Goal: Transaction & Acquisition: Purchase product/service

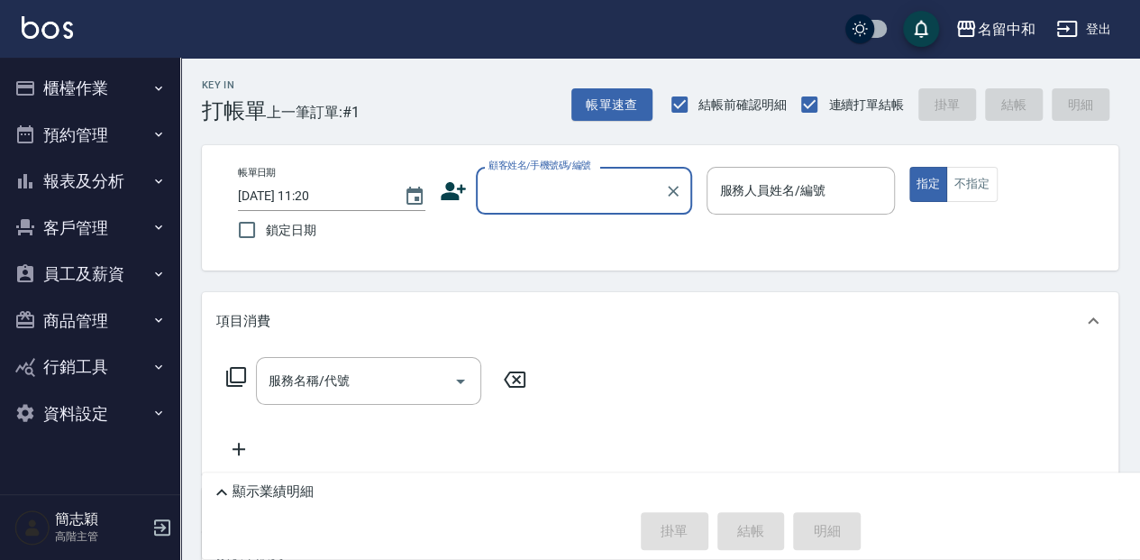
drag, startPoint x: 545, startPoint y: 193, endPoint x: 547, endPoint y: 208, distance: 15.4
click at [545, 193] on input "顧客姓名/手機號碼/編號" at bounding box center [570, 191] width 173 height 32
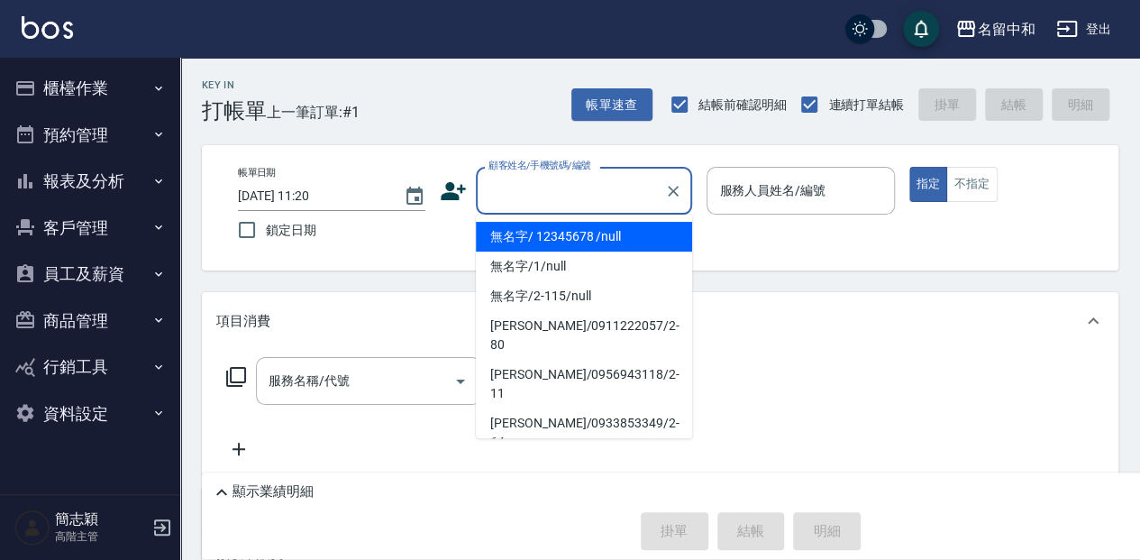
click at [544, 233] on li "無名字/ 12345678 /null" at bounding box center [584, 237] width 216 height 30
type input "無名字/ 12345678 /null"
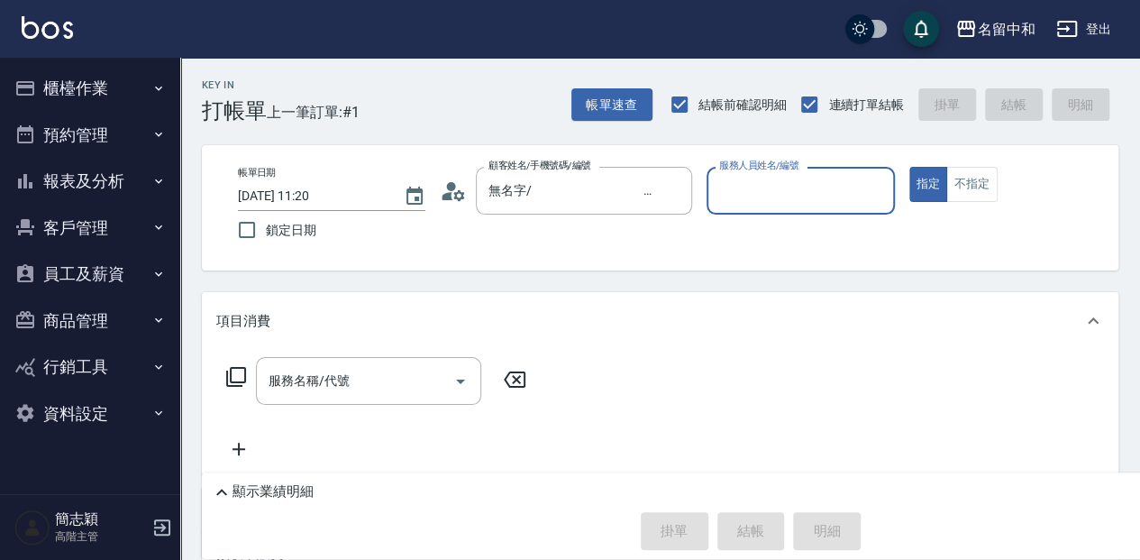
click at [782, 178] on input "服務人員姓名/編號" at bounding box center [800, 191] width 171 height 32
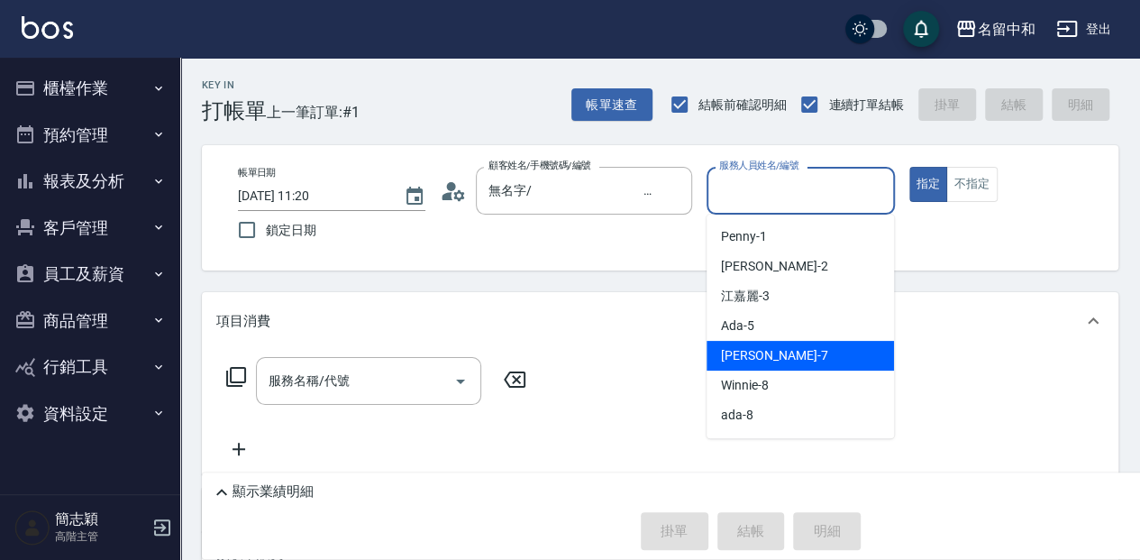
click at [769, 346] on span "Jessica -7" at bounding box center [774, 355] width 106 height 19
type input "[PERSON_NAME]-7"
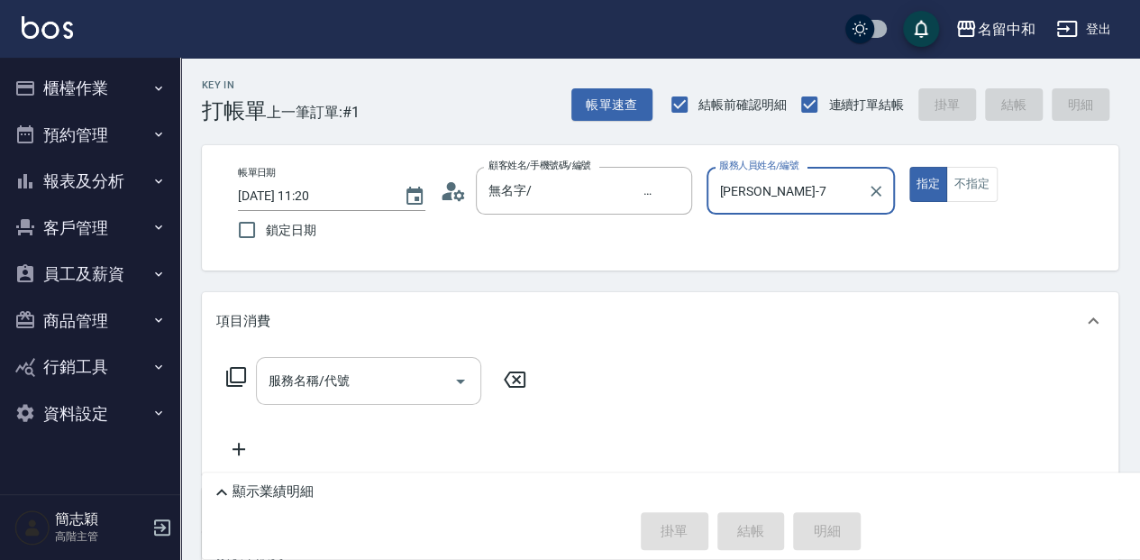
click at [364, 389] on input "服務名稱/代號" at bounding box center [355, 381] width 182 height 32
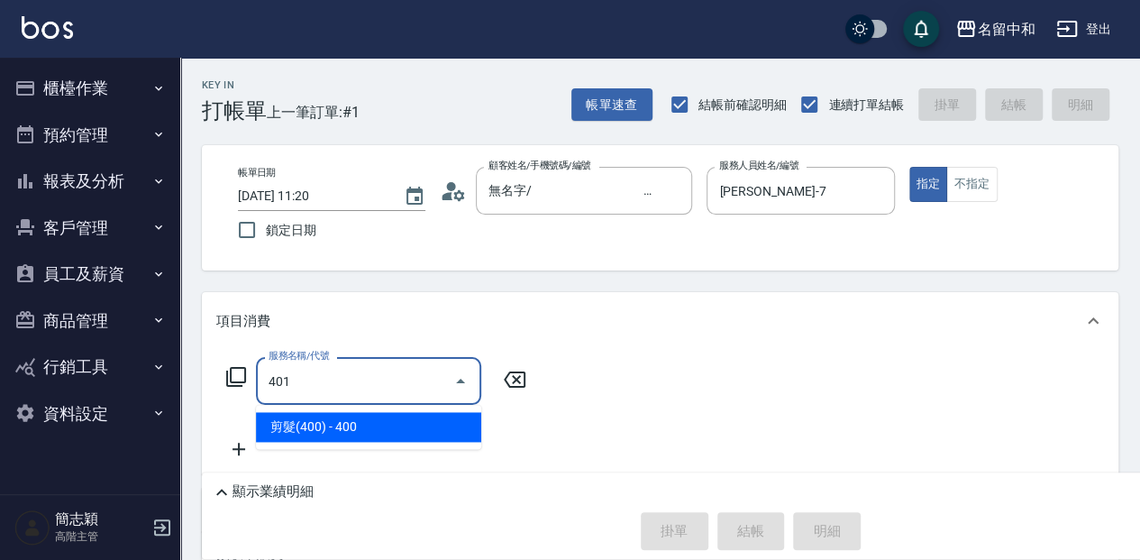
type input "剪髮(400)(401)"
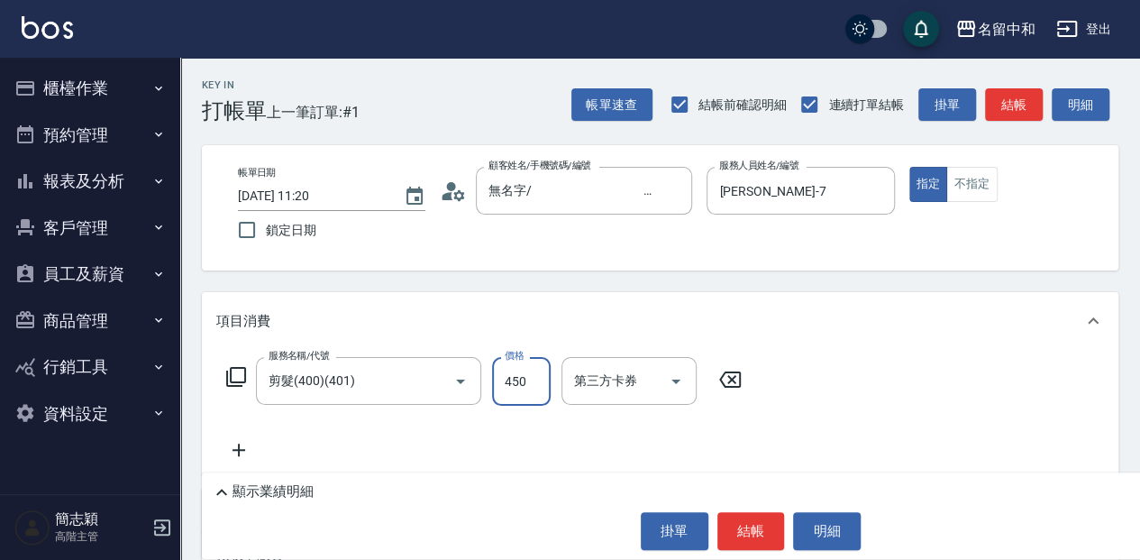
type input "450"
click at [752, 526] on button "結帳" at bounding box center [752, 531] width 68 height 38
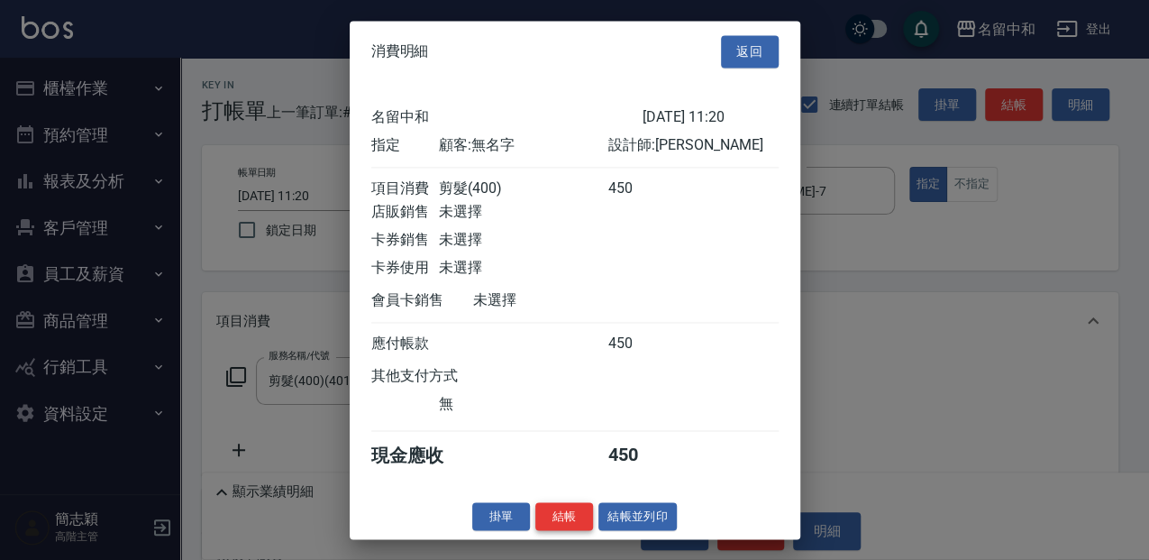
click at [559, 519] on button "結帳" at bounding box center [564, 516] width 58 height 28
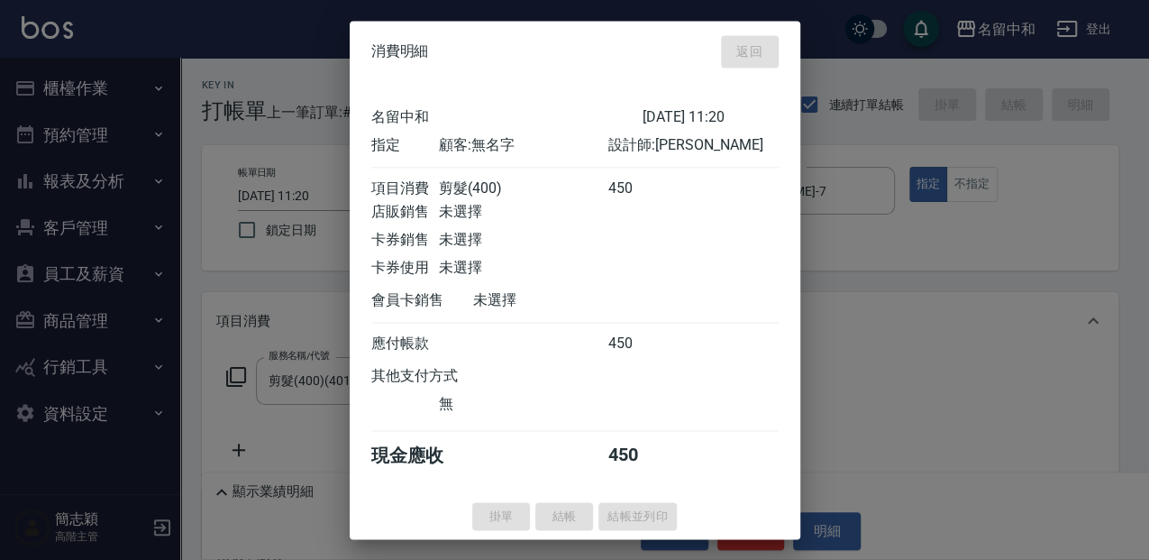
type input "2025/10/10 12:47"
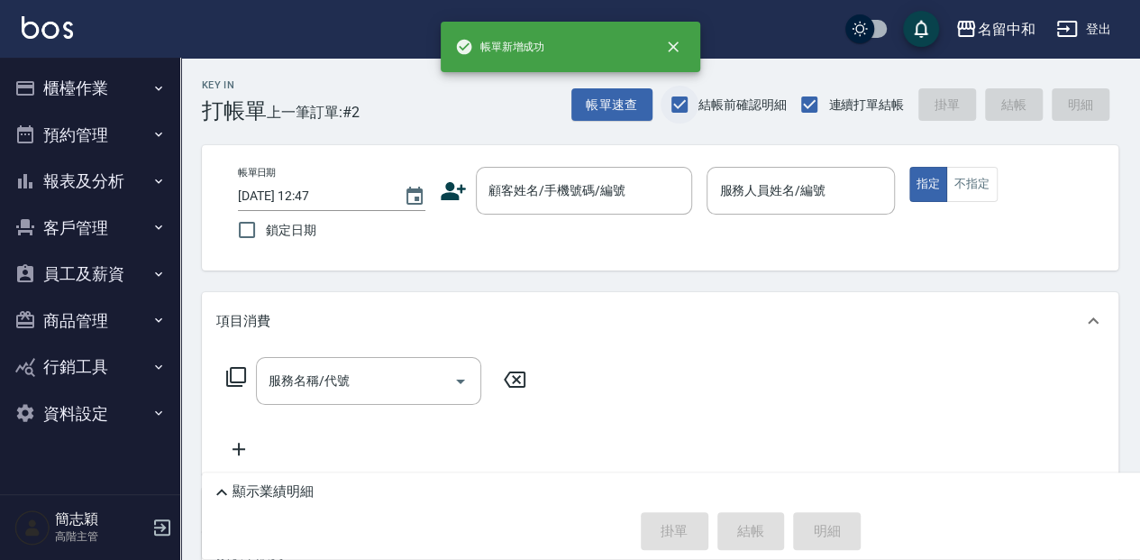
click at [681, 107] on input "結帳前確認明細" at bounding box center [680, 105] width 38 height 38
checkbox input "false"
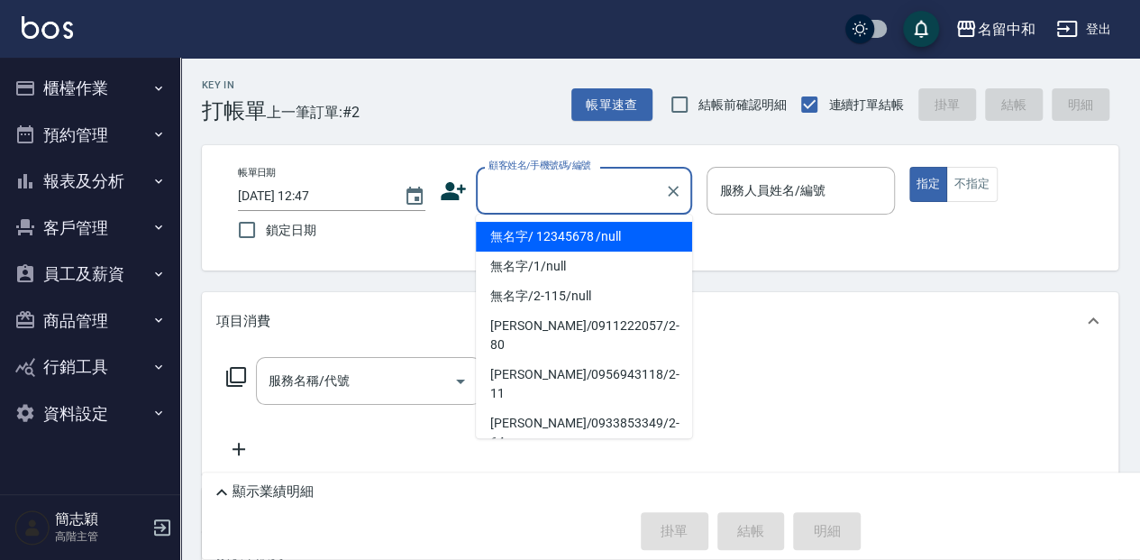
click at [617, 187] on input "顧客姓名/手機號碼/編號" at bounding box center [570, 191] width 173 height 32
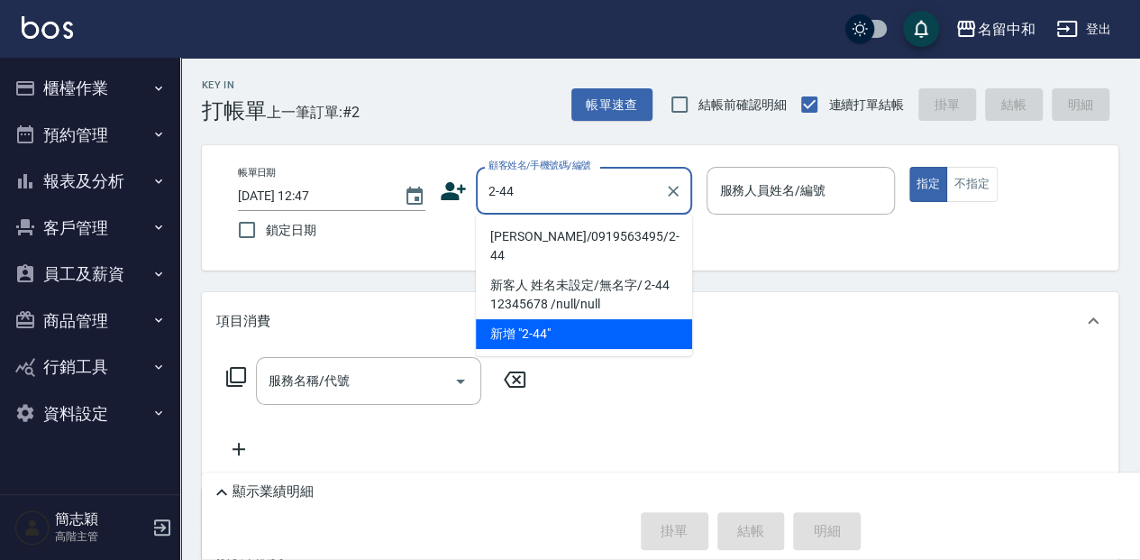
click at [628, 231] on li "[PERSON_NAME]/0919563495/2-44" at bounding box center [584, 246] width 216 height 49
type input "[PERSON_NAME]/0919563495/2-44"
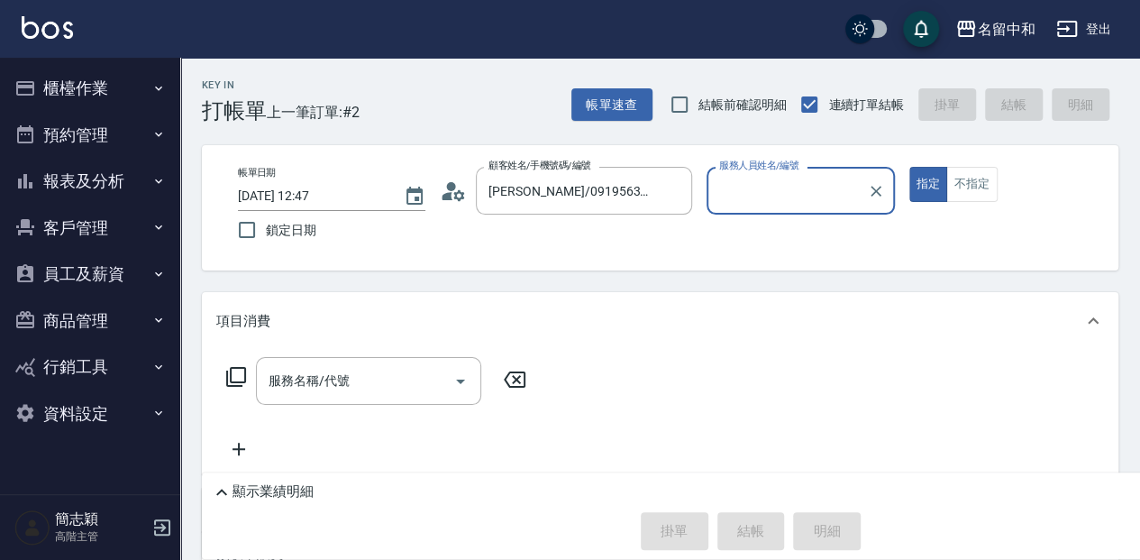
type input "[PERSON_NAME]-2"
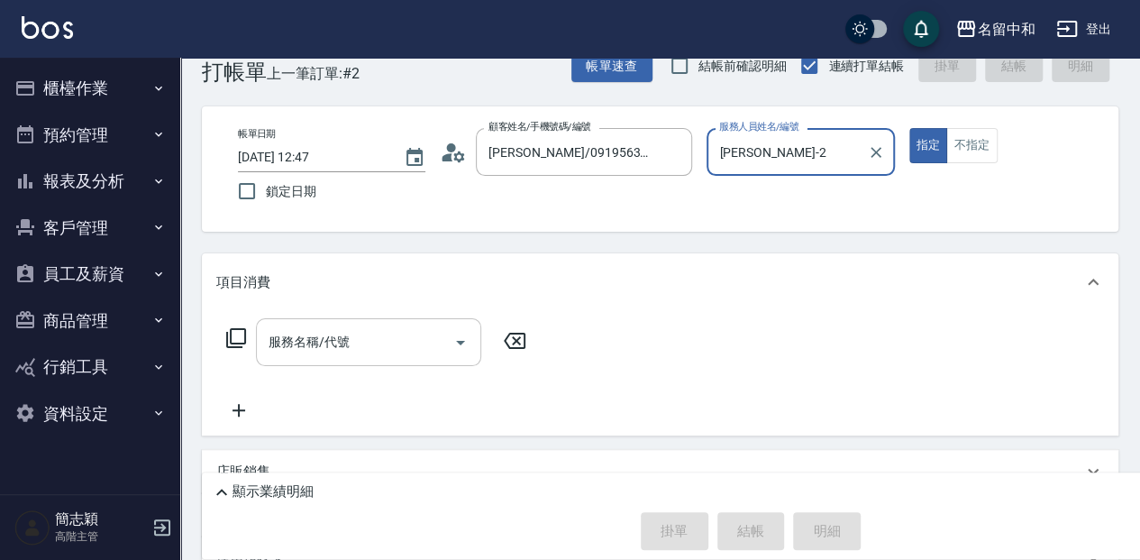
scroll to position [59, 0]
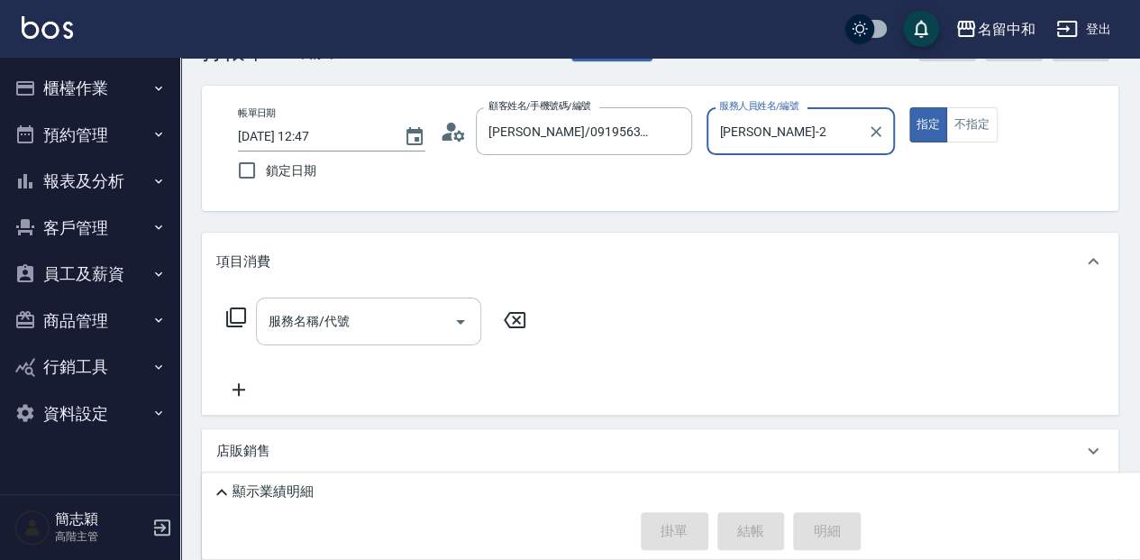
click at [392, 315] on input "服務名稱/代號" at bounding box center [355, 322] width 182 height 32
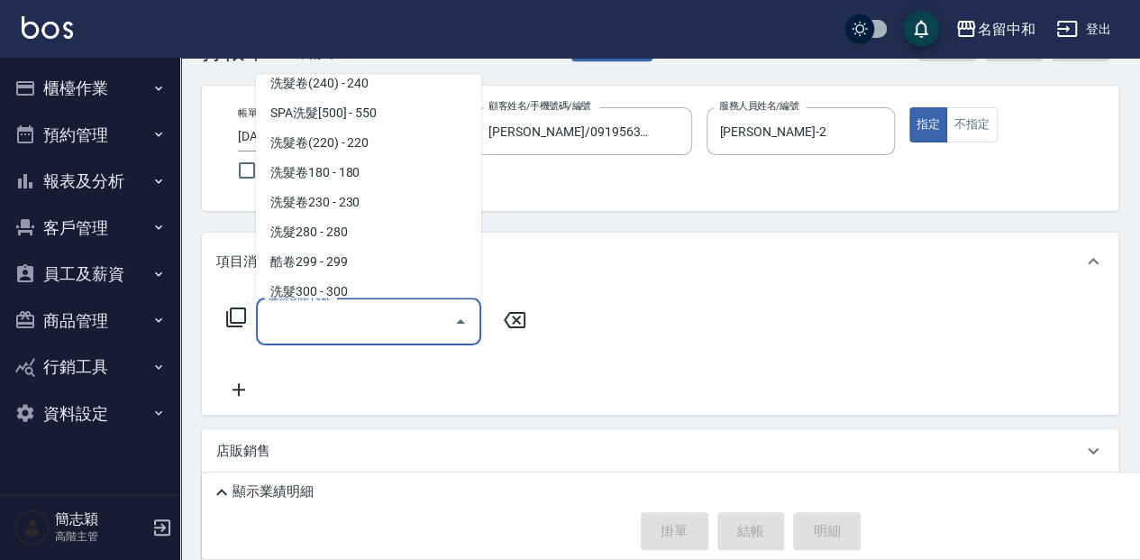
scroll to position [661, 0]
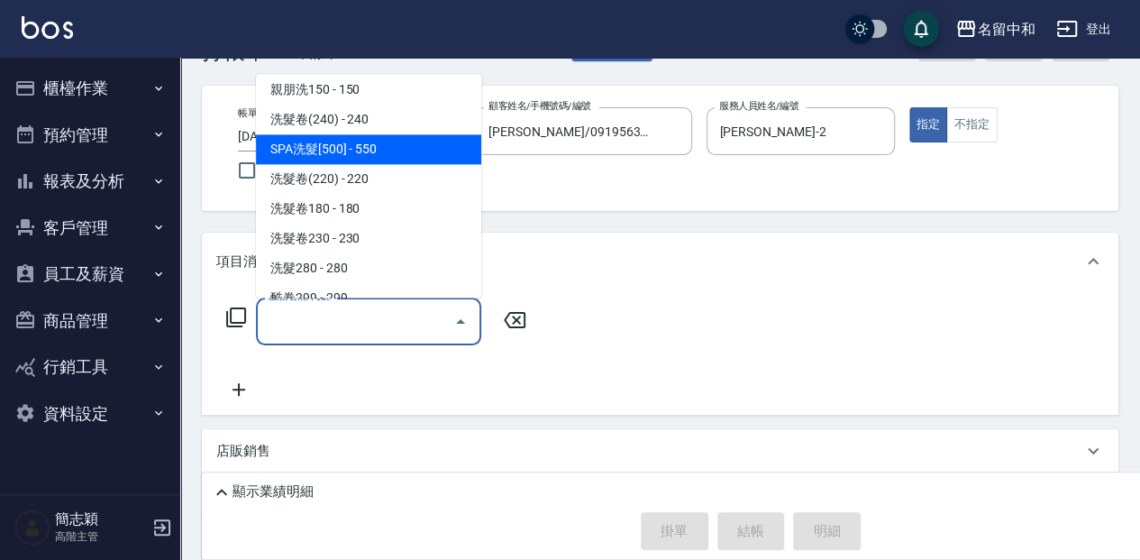
click at [378, 151] on span "SPA洗髮[500] - 550" at bounding box center [368, 149] width 225 height 30
type input "SPA洗髮[500](215)"
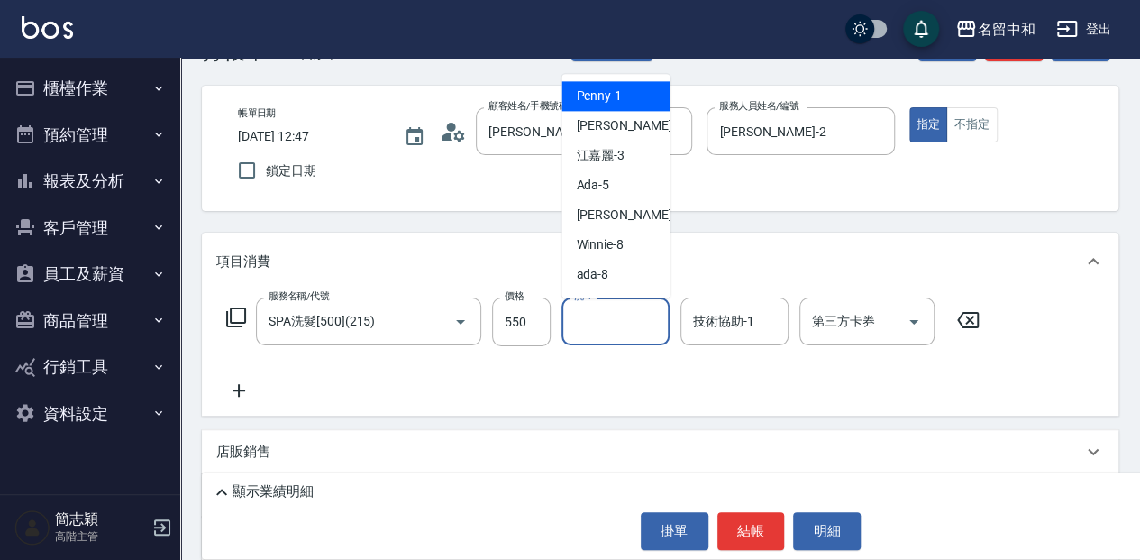
click at [642, 326] on input "洗-1" at bounding box center [616, 322] width 92 height 32
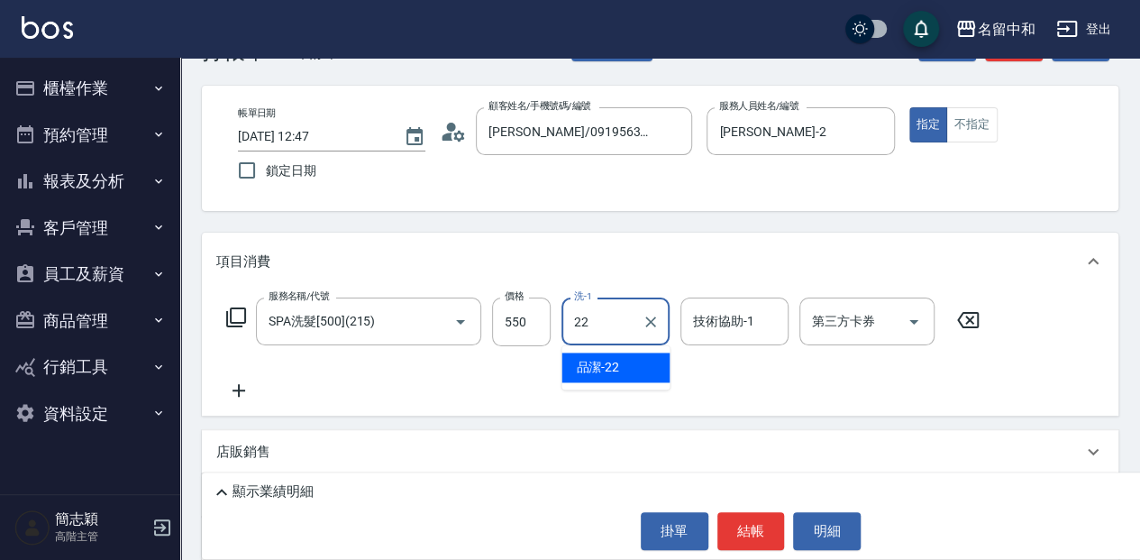
click at [629, 370] on div "品潔 -22" at bounding box center [616, 367] width 108 height 30
type input "品潔-22"
click at [734, 325] on input "技術協助-1" at bounding box center [735, 322] width 92 height 32
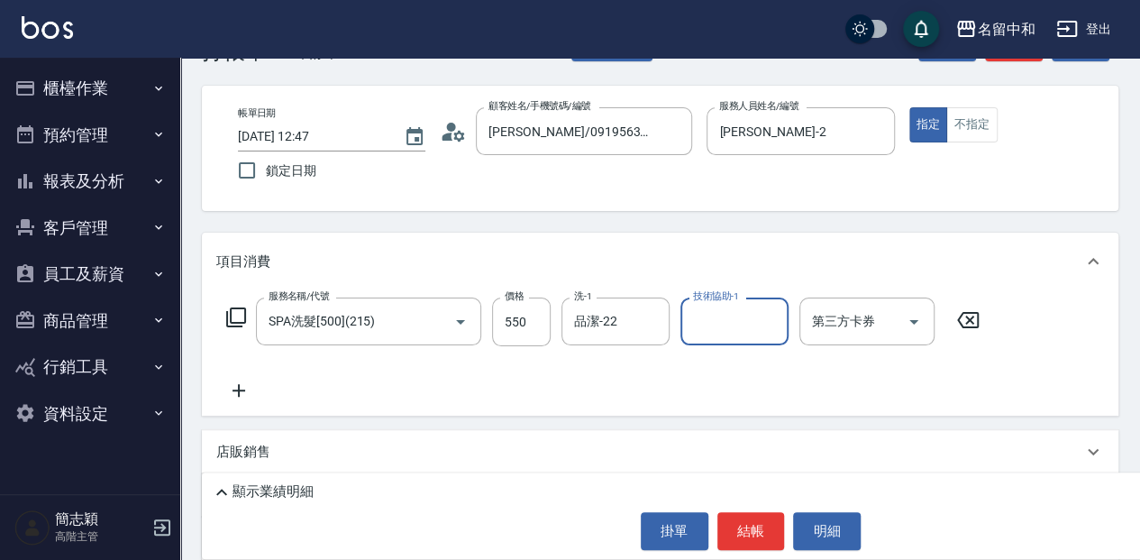
click at [739, 318] on input "技術協助-1" at bounding box center [735, 322] width 92 height 32
click at [755, 361] on div "品潔 -22" at bounding box center [735, 367] width 108 height 30
type input "品潔-22"
click at [752, 532] on button "結帳" at bounding box center [752, 531] width 68 height 38
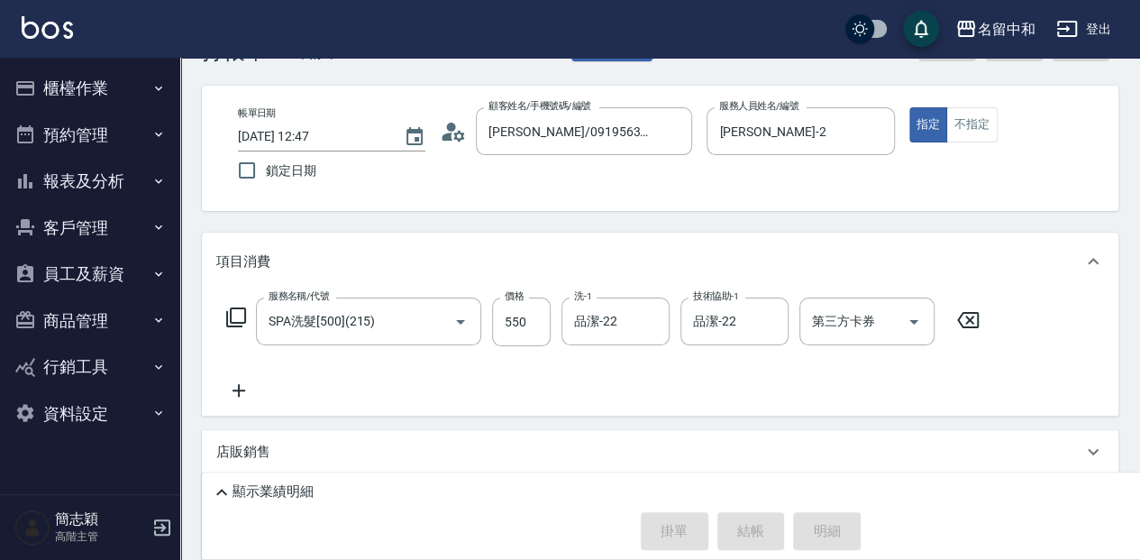
type input "2025/10/10 12:59"
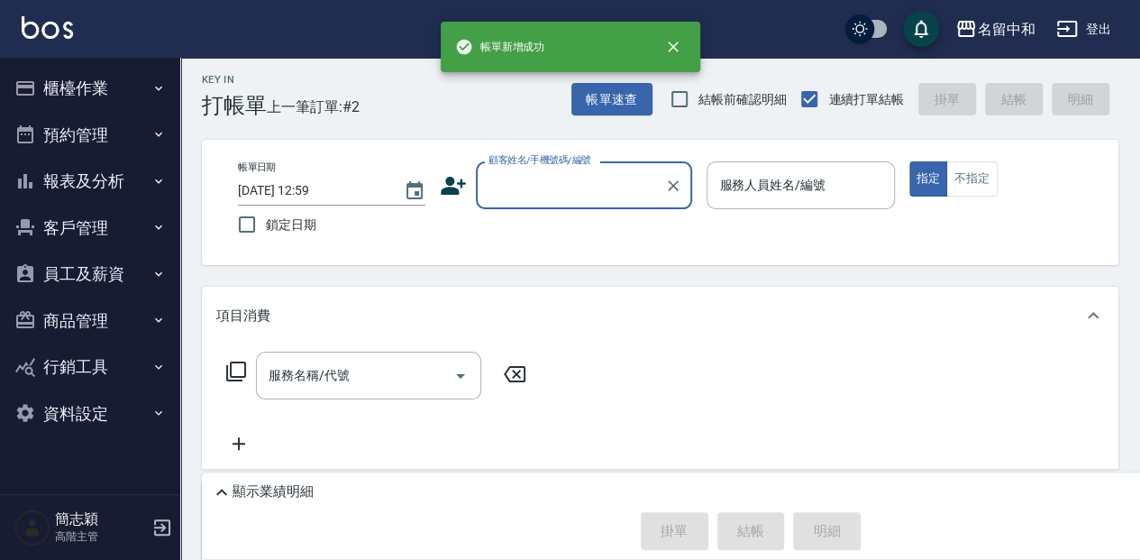
scroll to position [0, 0]
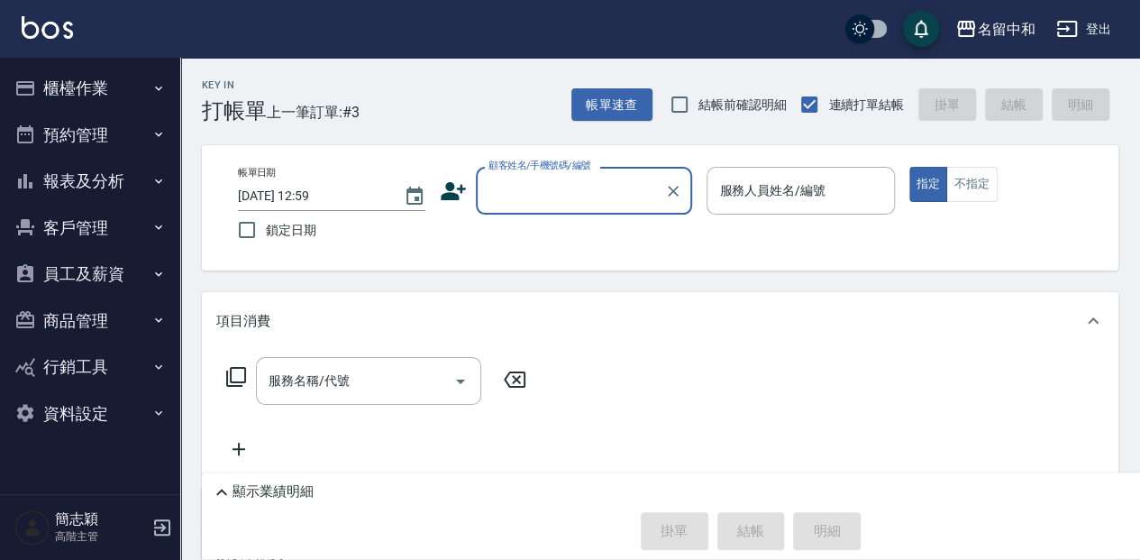
click at [589, 187] on input "顧客姓名/手機號碼/編號" at bounding box center [570, 191] width 173 height 32
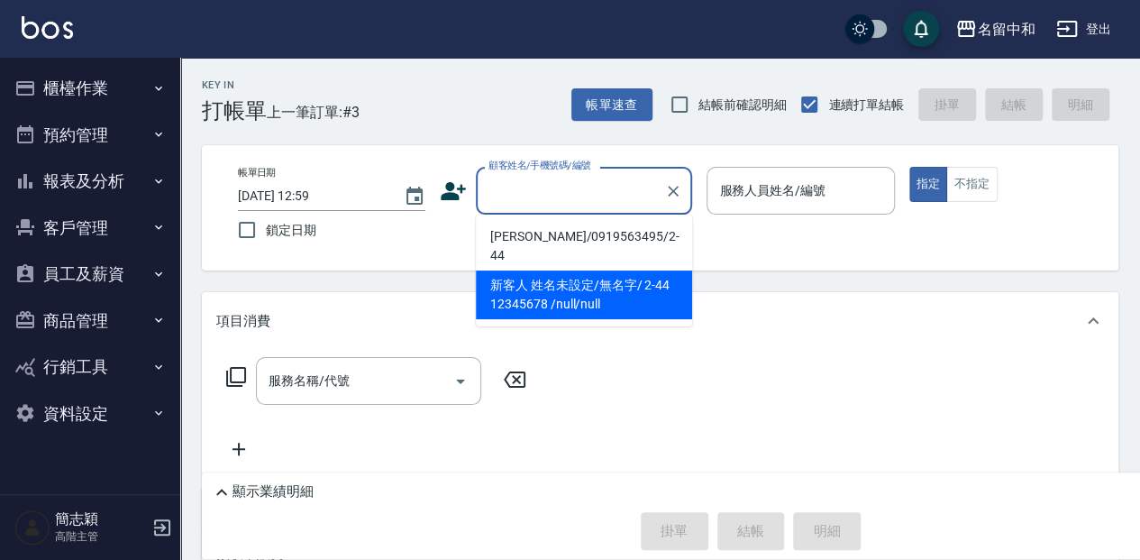
click at [581, 288] on li "新客人 姓名未設定/無名字/ 2-44 12345678 /null/null" at bounding box center [584, 294] width 216 height 49
type input "新客人 姓名未設定/無名字/ 2-44 12345678 /null/null"
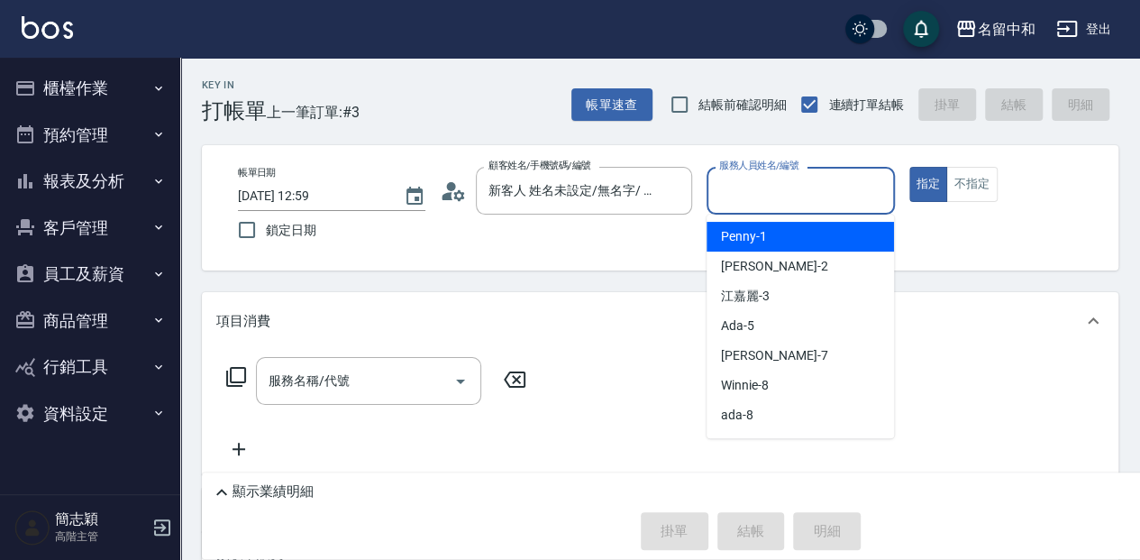
click at [789, 181] on input "服務人員姓名/編號" at bounding box center [800, 191] width 171 height 32
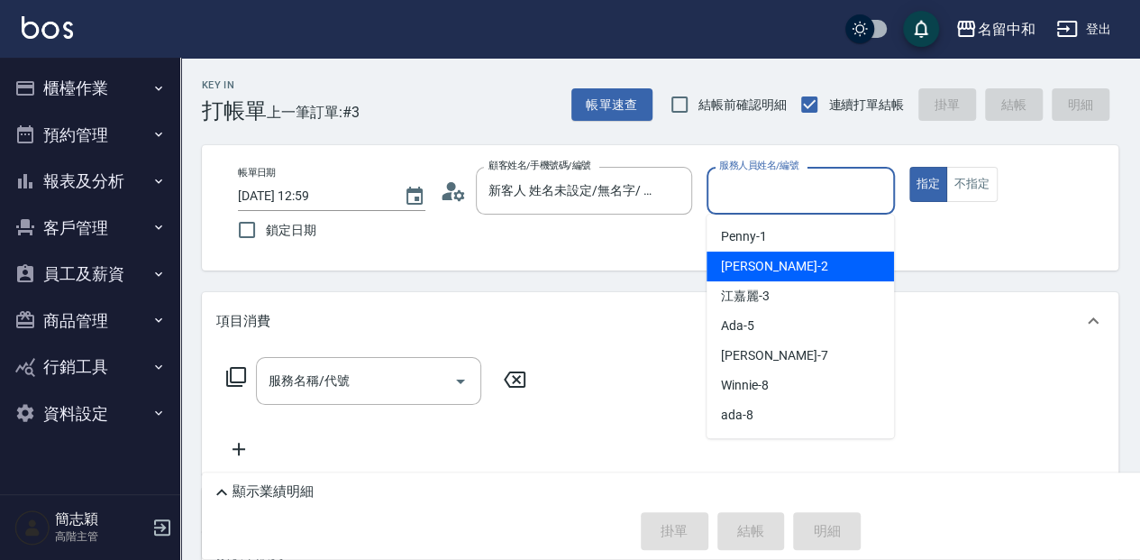
click at [786, 269] on div "Julie -2" at bounding box center [800, 266] width 187 height 30
type input "[PERSON_NAME]-2"
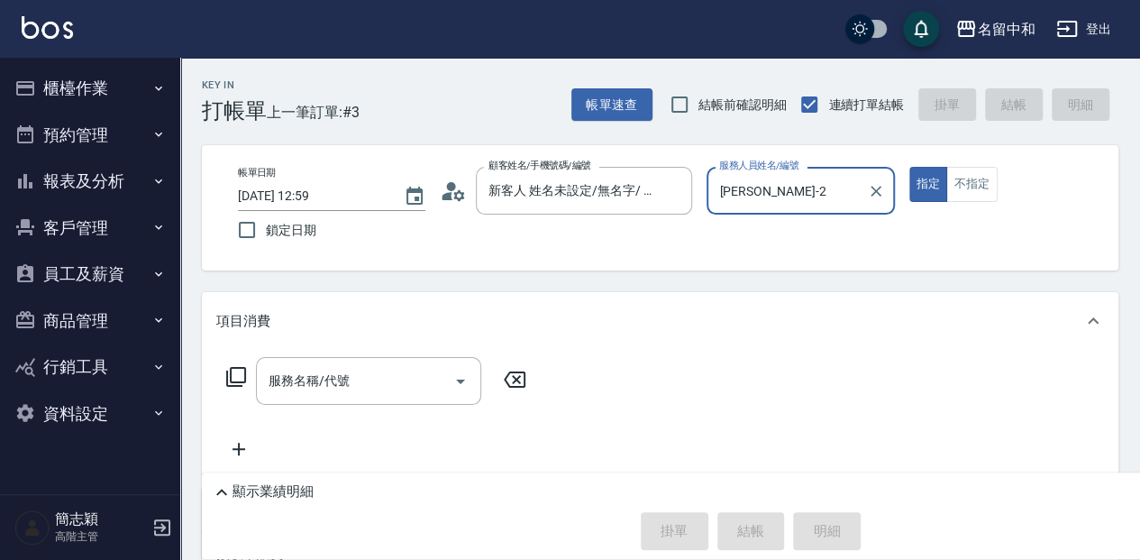
scroll to position [59, 0]
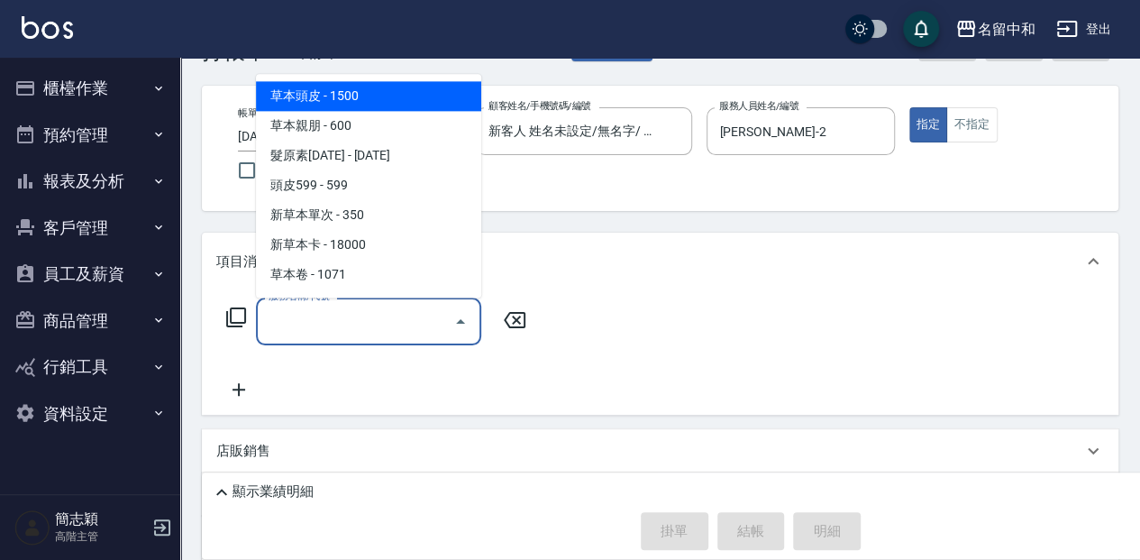
click at [367, 320] on input "服務名稱/代號" at bounding box center [355, 322] width 182 height 32
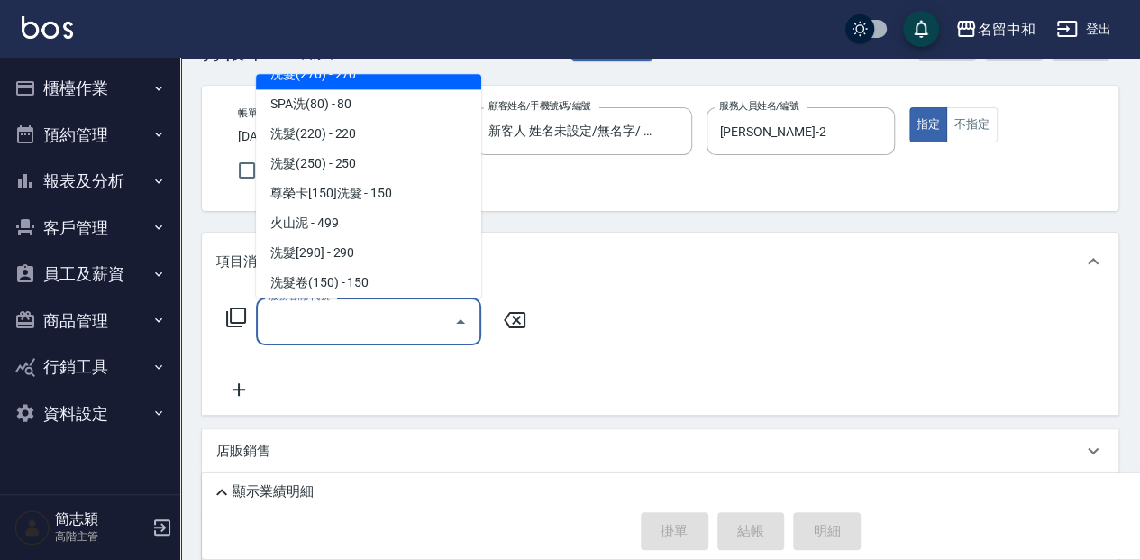
scroll to position [361, 0]
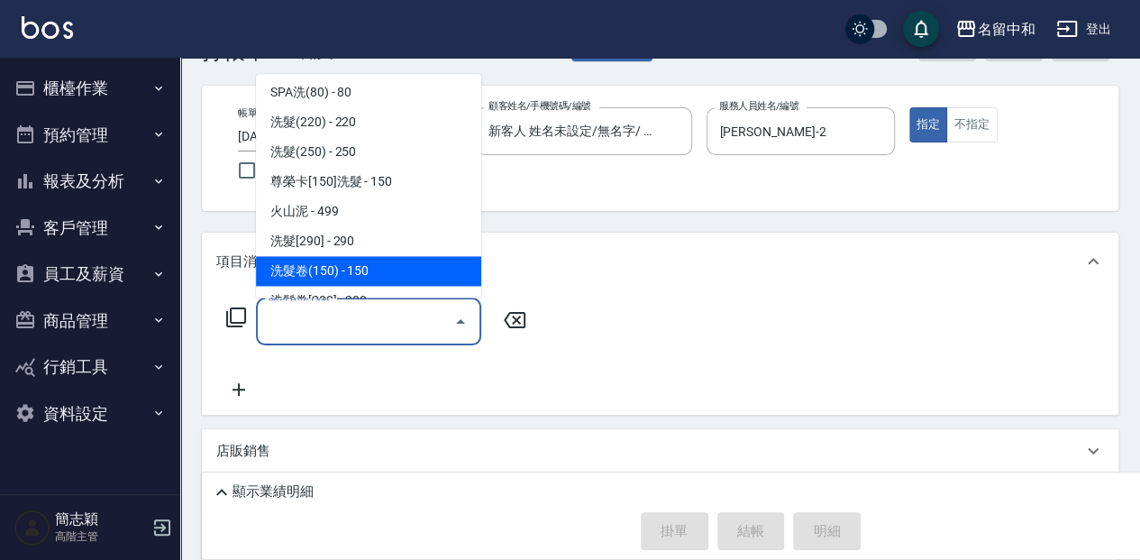
click at [388, 265] on span "洗髮卷(150) - 150" at bounding box center [368, 271] width 225 height 30
click at [388, 265] on div "項目消費" at bounding box center [649, 261] width 866 height 19
type input "洗髮卷(150)(209)"
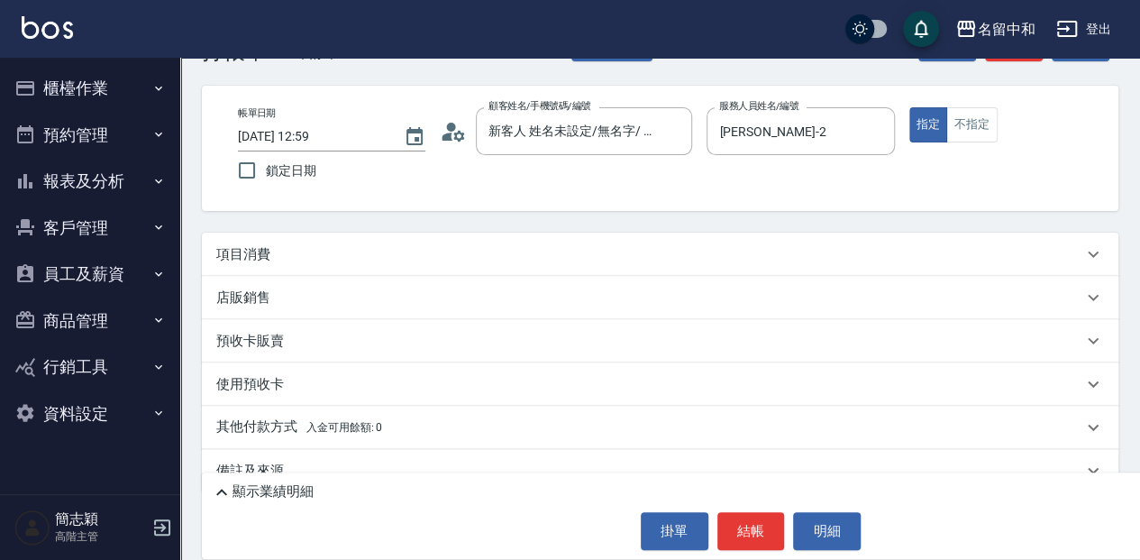
scroll to position [0, 0]
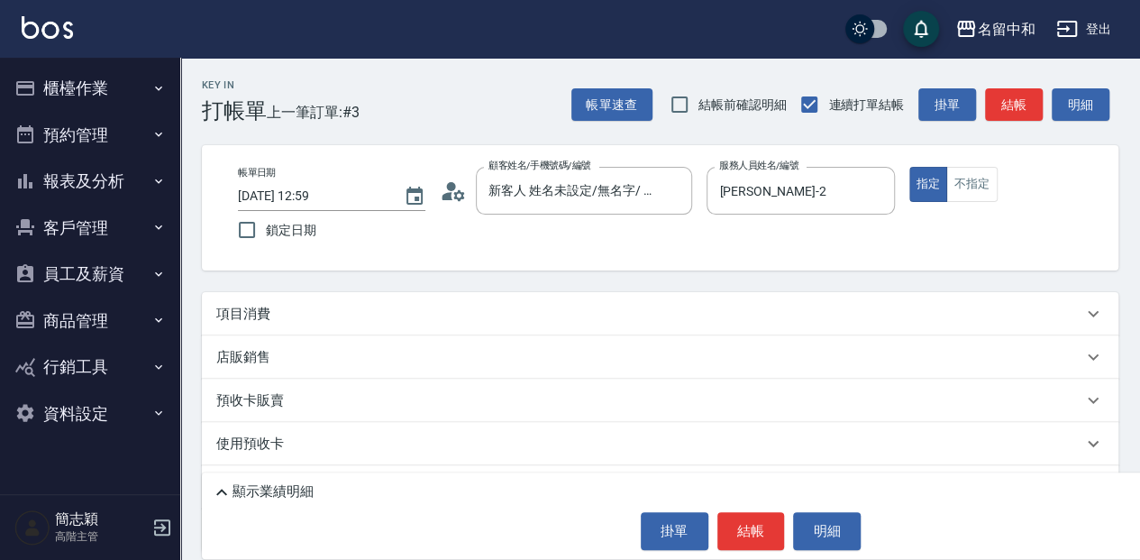
click at [296, 322] on div "項目消費" at bounding box center [649, 314] width 866 height 19
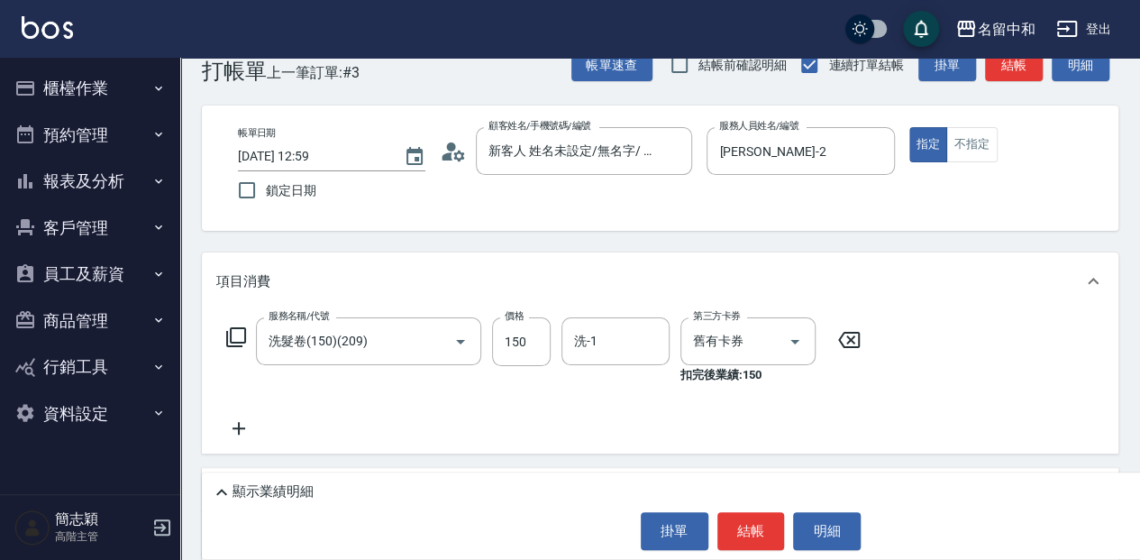
scroll to position [59, 0]
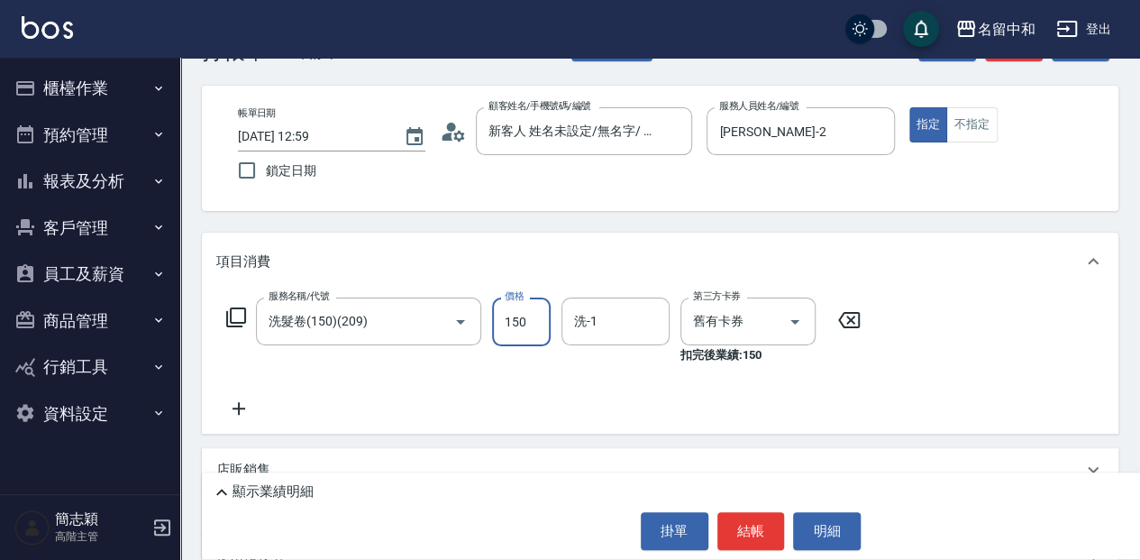
click at [536, 318] on input "150" at bounding box center [521, 321] width 59 height 49
type input "150"
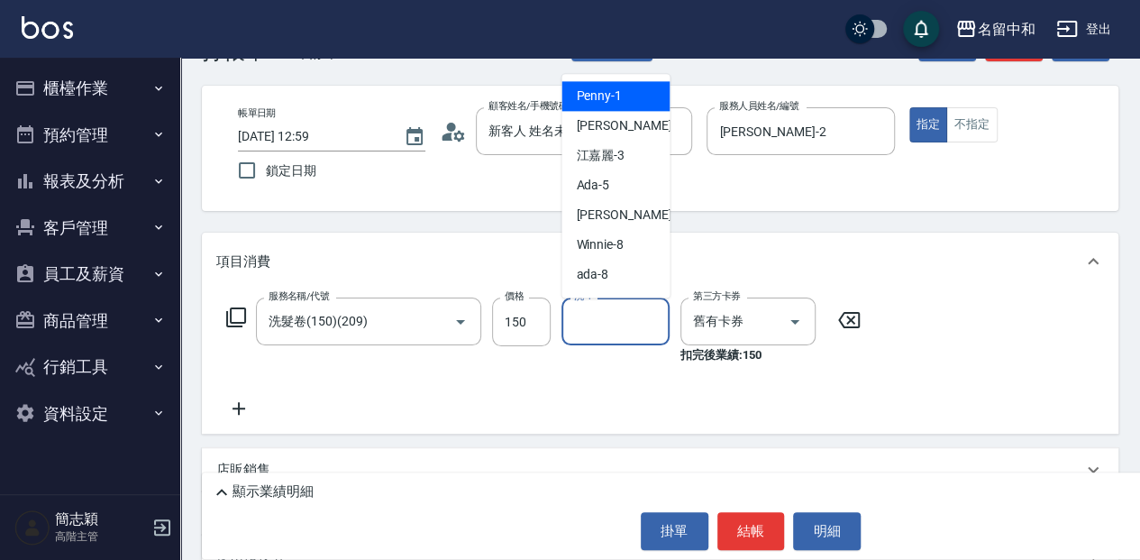
click at [644, 321] on input "洗-1" at bounding box center [616, 322] width 92 height 32
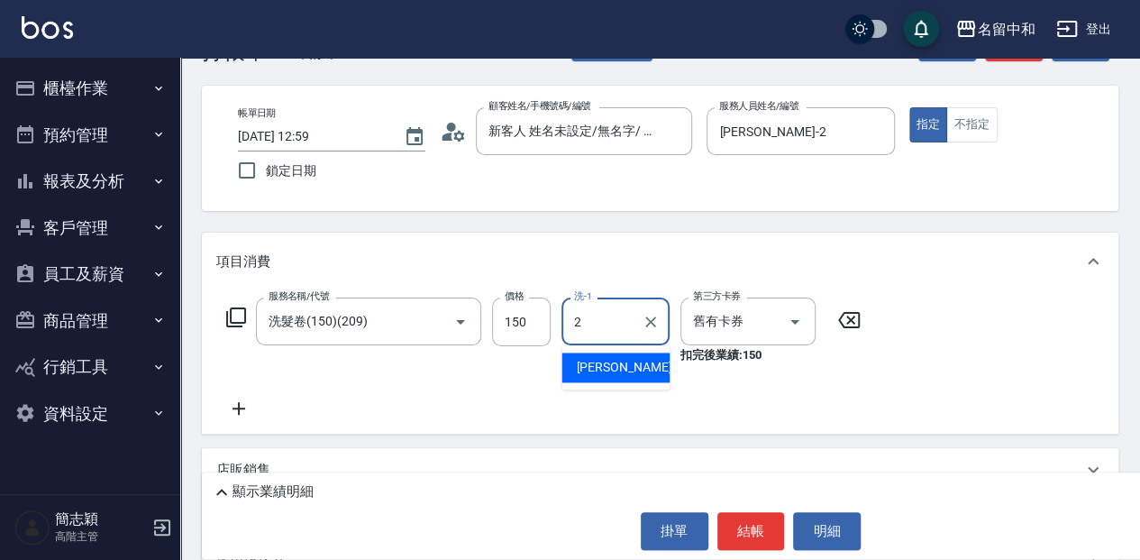
click at [644, 370] on div "Julie -2" at bounding box center [616, 367] width 108 height 30
type input "[PERSON_NAME]-2"
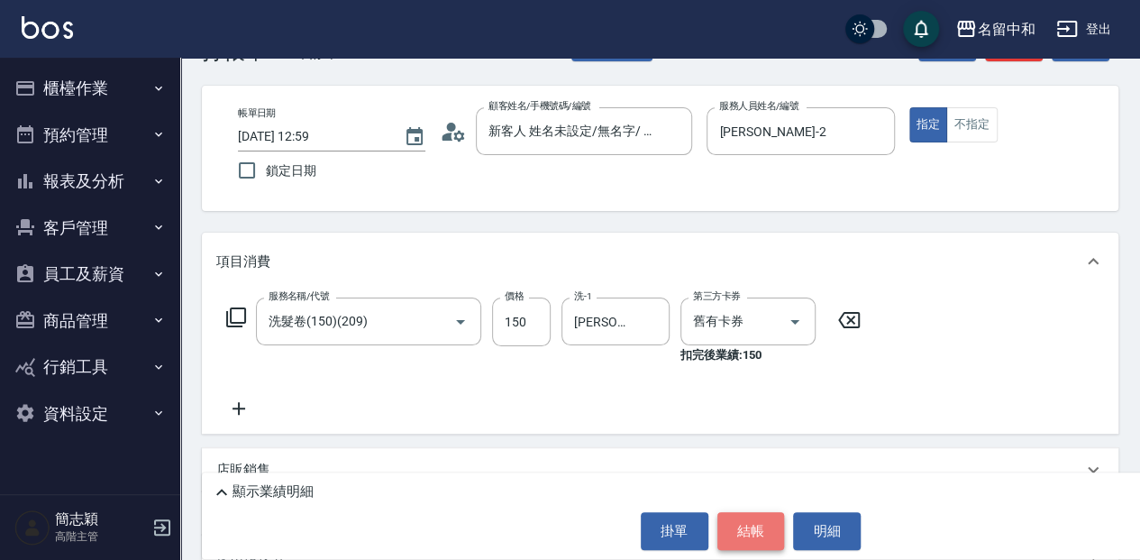
click at [745, 530] on button "結帳" at bounding box center [752, 531] width 68 height 38
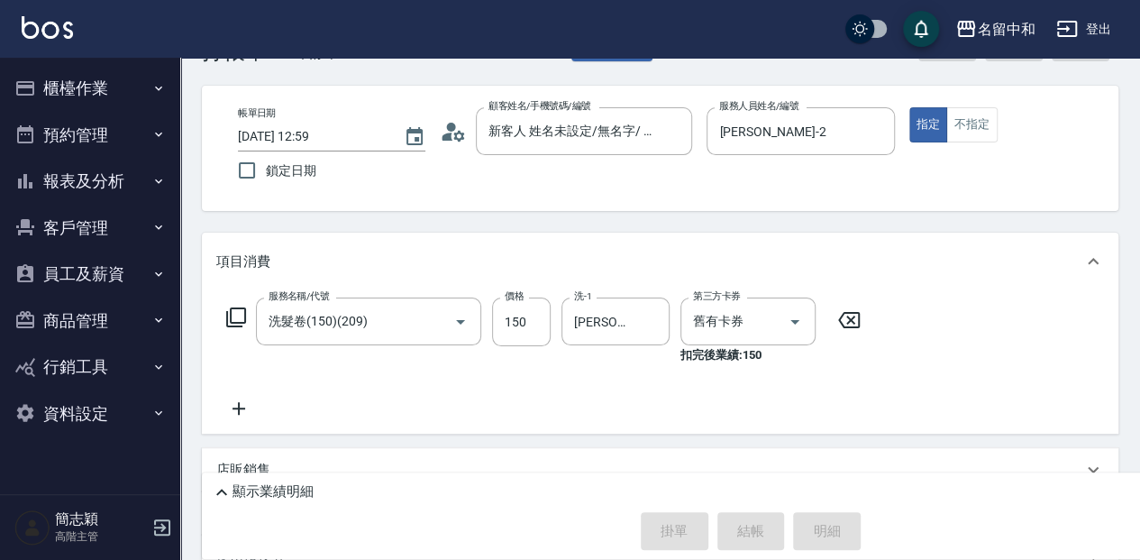
type input "2025/10/10 13:00"
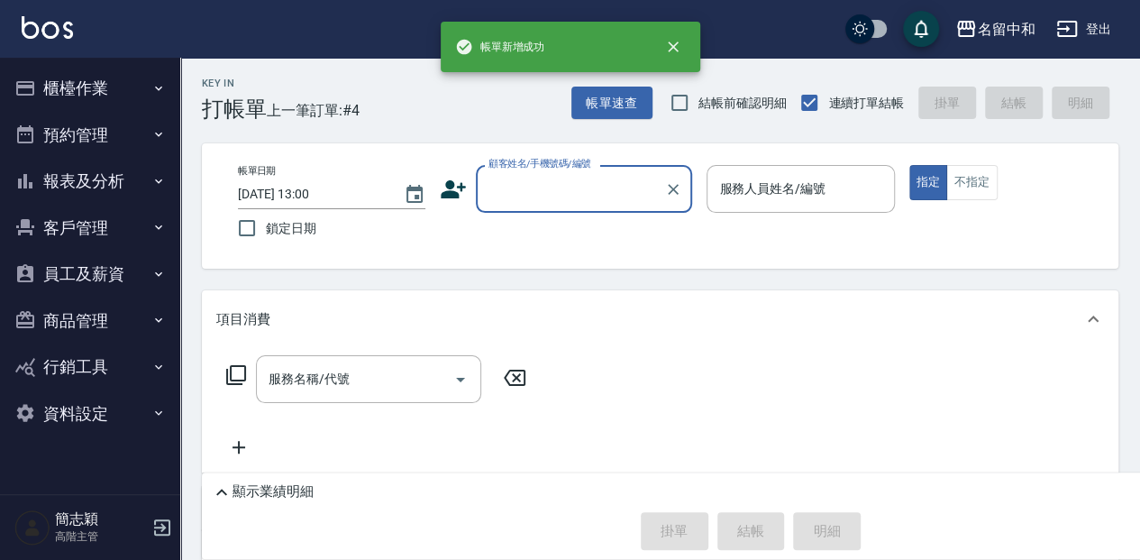
scroll to position [0, 0]
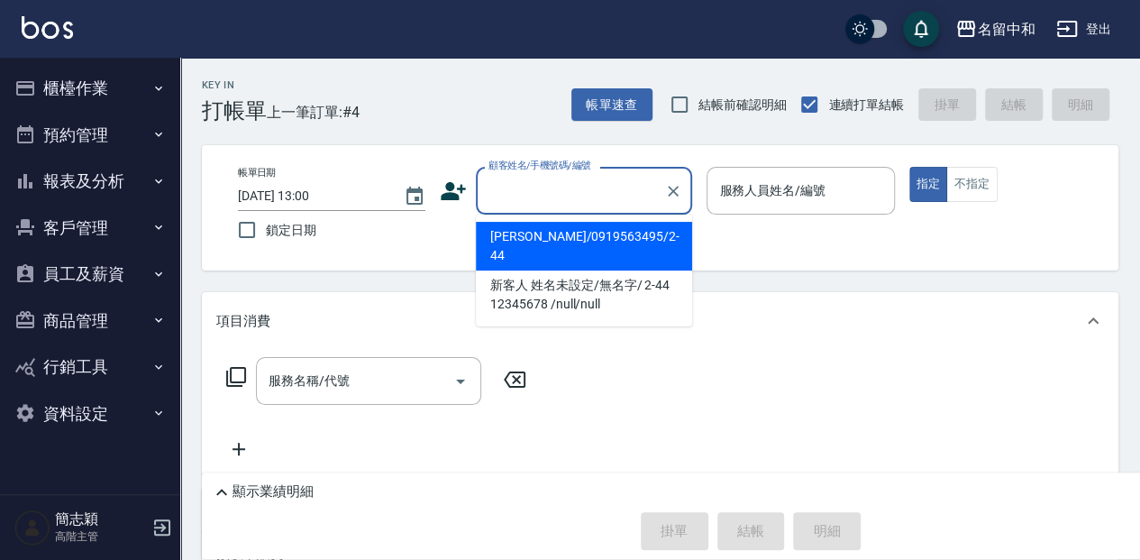
click at [602, 189] on input "顧客姓名/手機號碼/編號" at bounding box center [570, 191] width 173 height 32
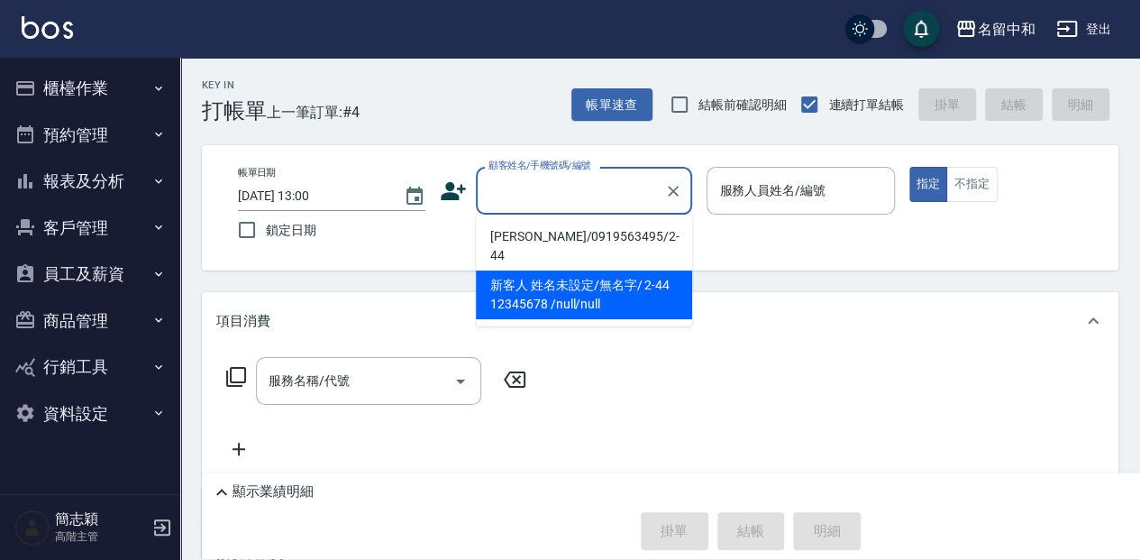
click at [618, 270] on li "新客人 姓名未設定/無名字/ 2-44 12345678 /null/null" at bounding box center [584, 294] width 216 height 49
type input "新客人 姓名未設定/無名字/ 2-44 12345678 /null/null"
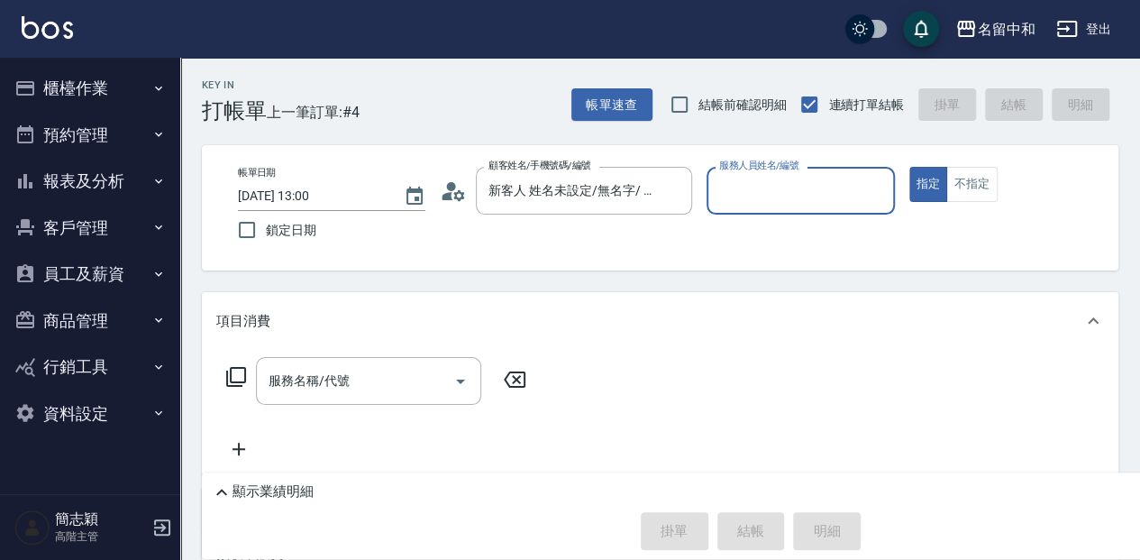
click at [784, 184] on input "服務人員姓名/編號" at bounding box center [800, 191] width 171 height 32
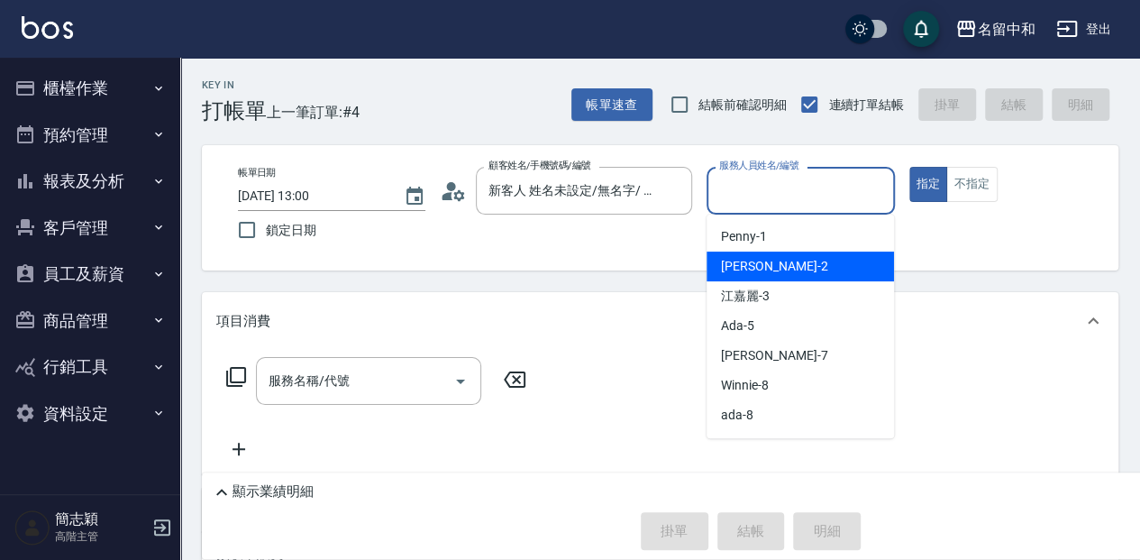
click at [784, 259] on div "Julie -2" at bounding box center [800, 266] width 187 height 30
type input "[PERSON_NAME]-2"
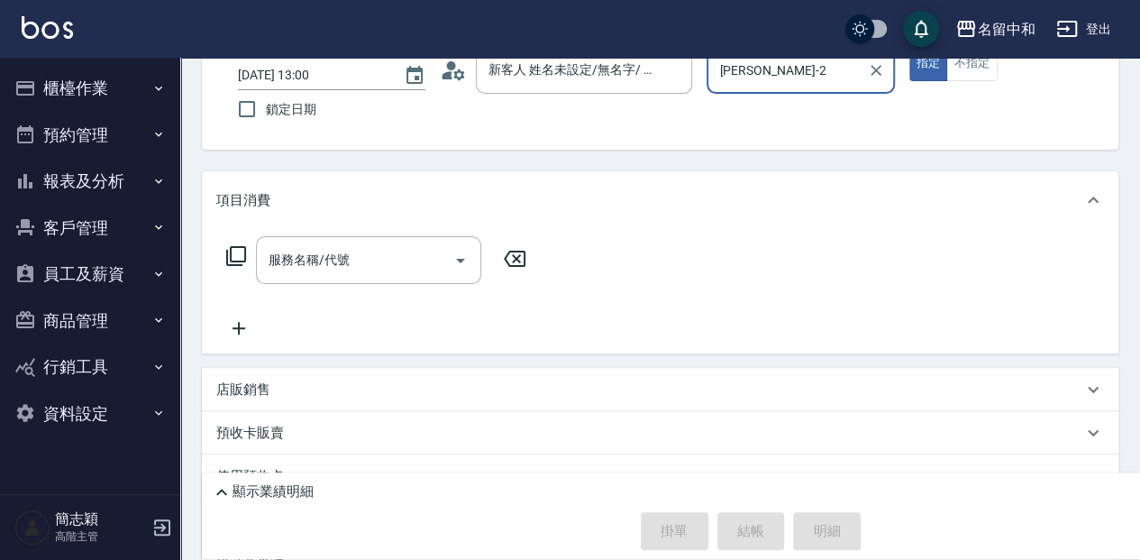
scroll to position [180, 0]
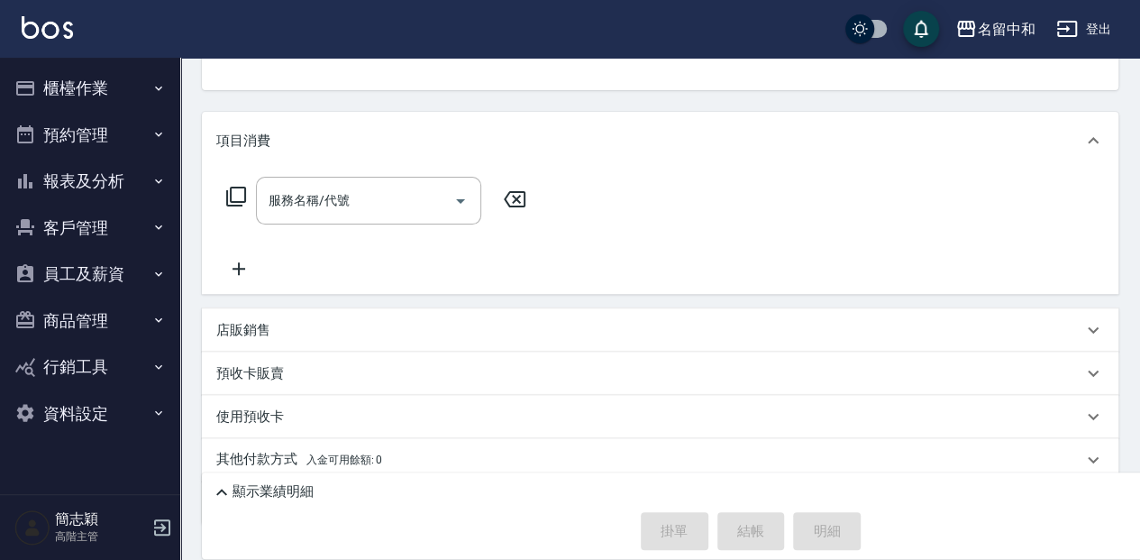
click at [253, 334] on p "店販銷售" at bounding box center [243, 330] width 54 height 19
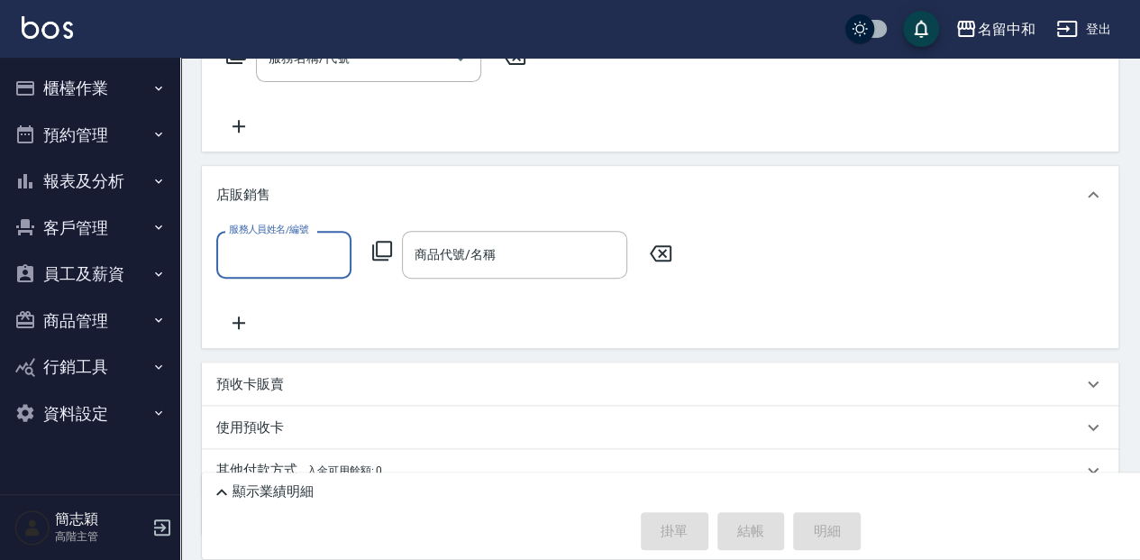
scroll to position [361, 0]
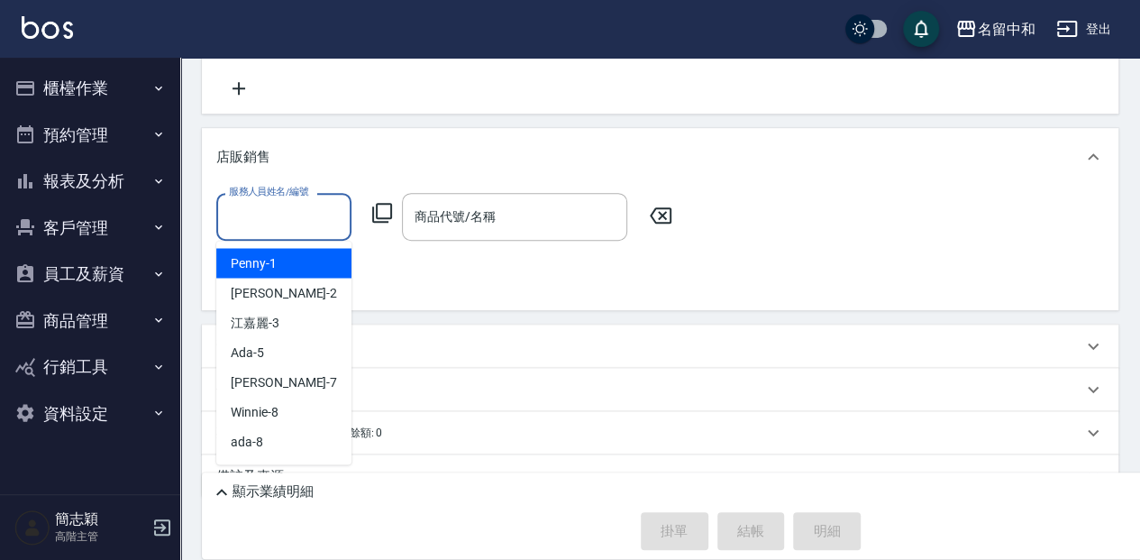
click at [299, 212] on input "服務人員姓名/編號" at bounding box center [283, 217] width 119 height 32
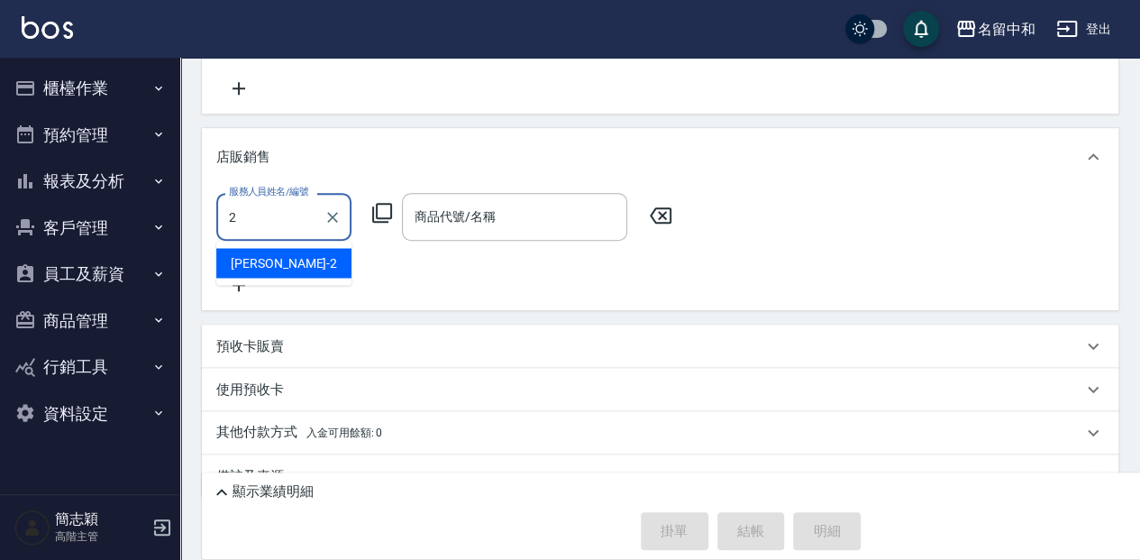
drag, startPoint x: 306, startPoint y: 262, endPoint x: 390, endPoint y: 242, distance: 87.2
click at [306, 261] on div "Julie -2" at bounding box center [283, 263] width 135 height 30
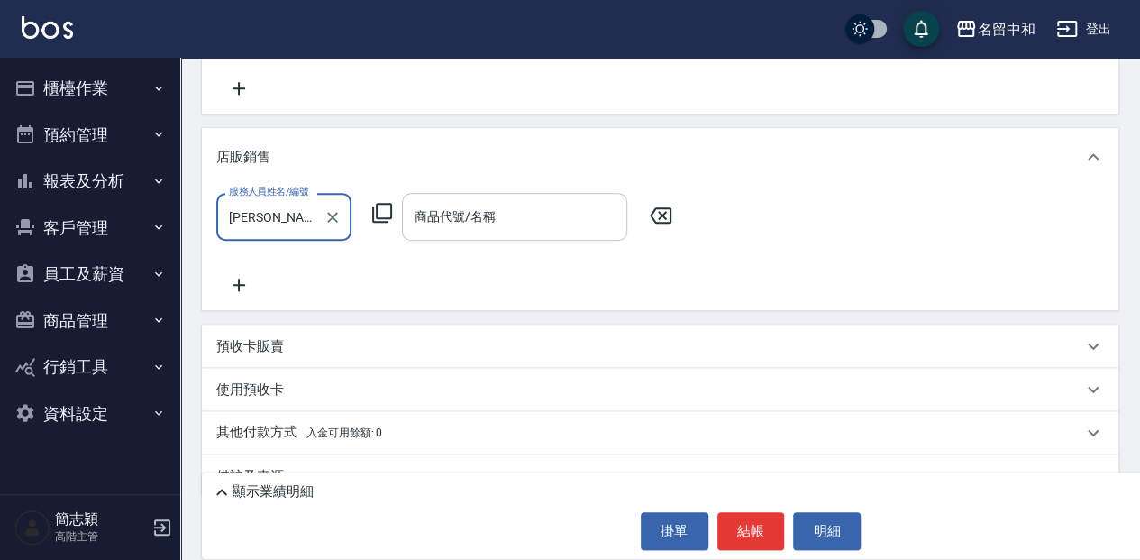
type input "[PERSON_NAME]-2"
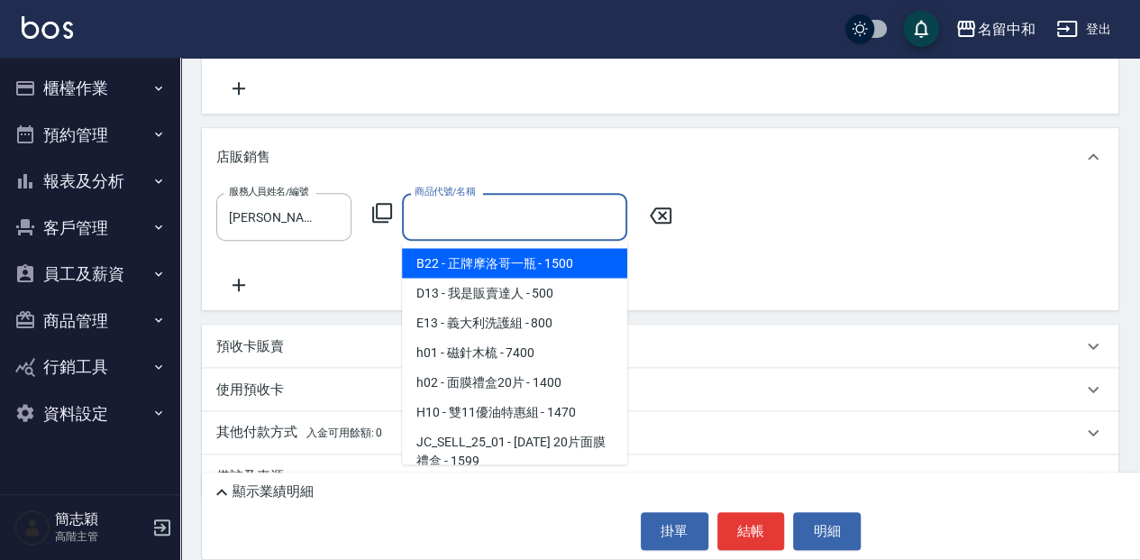
click at [508, 218] on input "商品代號/名稱" at bounding box center [514, 217] width 209 height 32
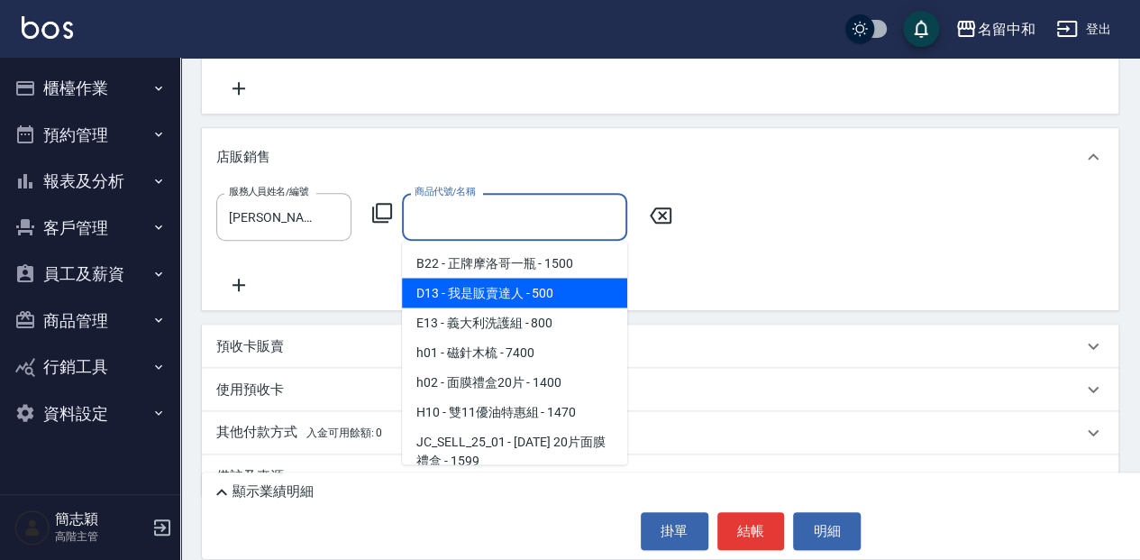
click at [512, 296] on span "D13 - 我是販賣達人 - 500" at bounding box center [514, 293] width 225 height 30
type input "我是販賣達人"
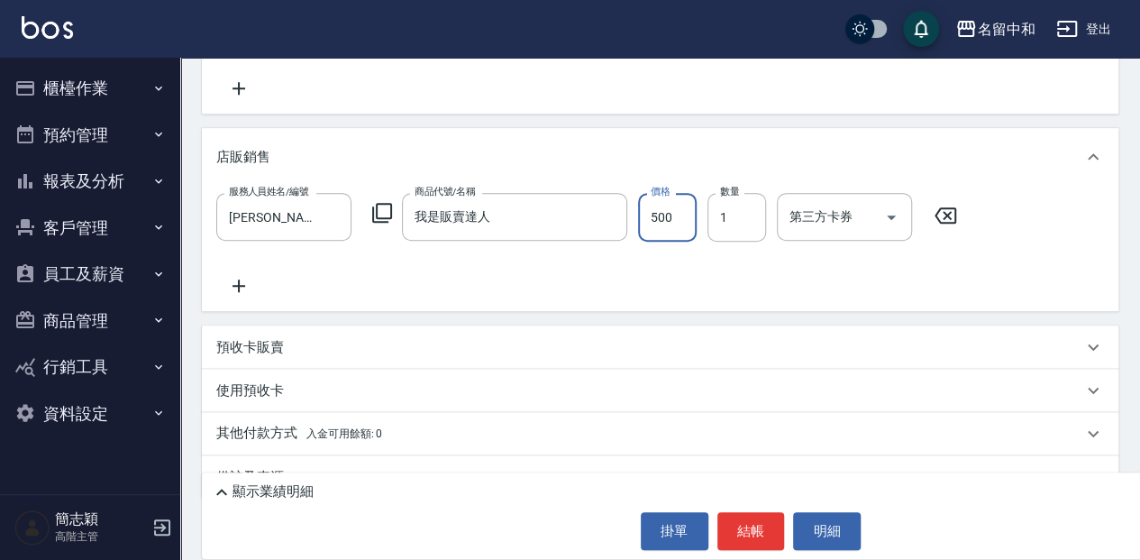
click at [666, 218] on input "500" at bounding box center [667, 217] width 59 height 49
type input "800"
drag, startPoint x: 743, startPoint y: 529, endPoint x: 758, endPoint y: 526, distance: 15.7
click at [746, 528] on button "結帳" at bounding box center [752, 531] width 68 height 38
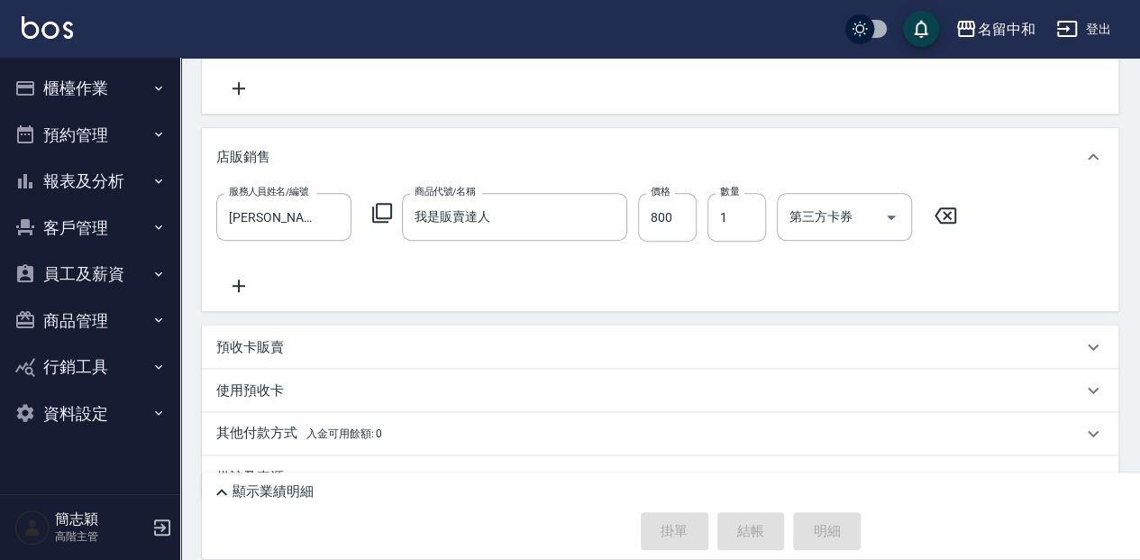
type input "2025/10/10 13:01"
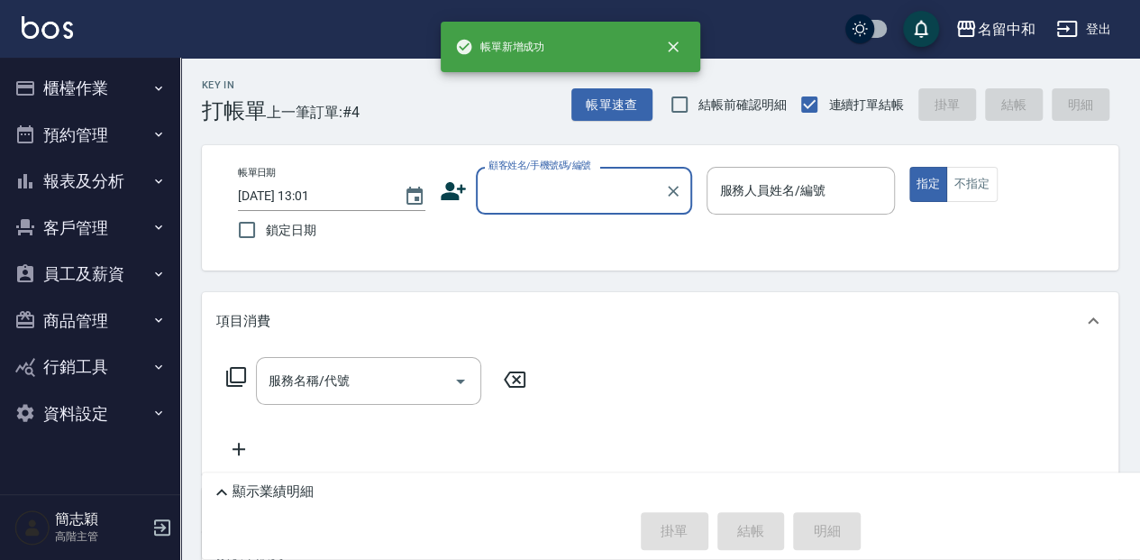
scroll to position [0, 0]
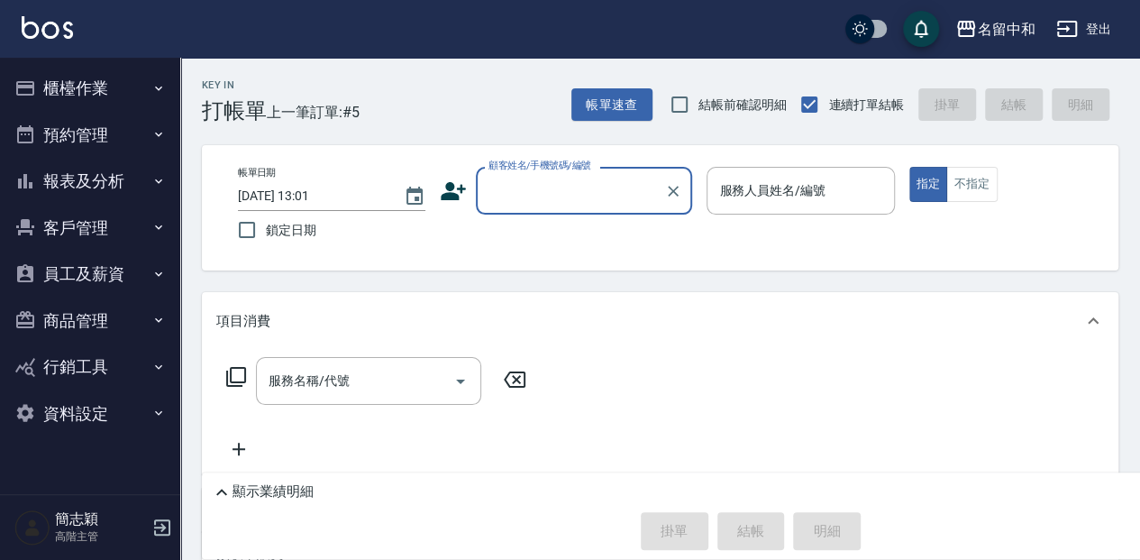
click at [546, 197] on input "顧客姓名/手機號碼/編號" at bounding box center [570, 191] width 173 height 32
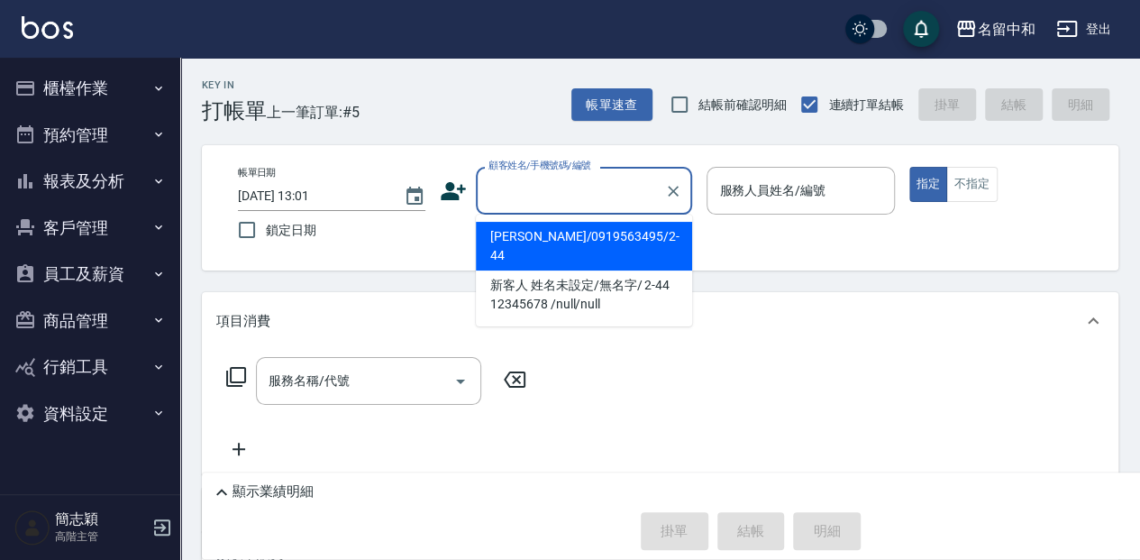
type input "ㄇ"
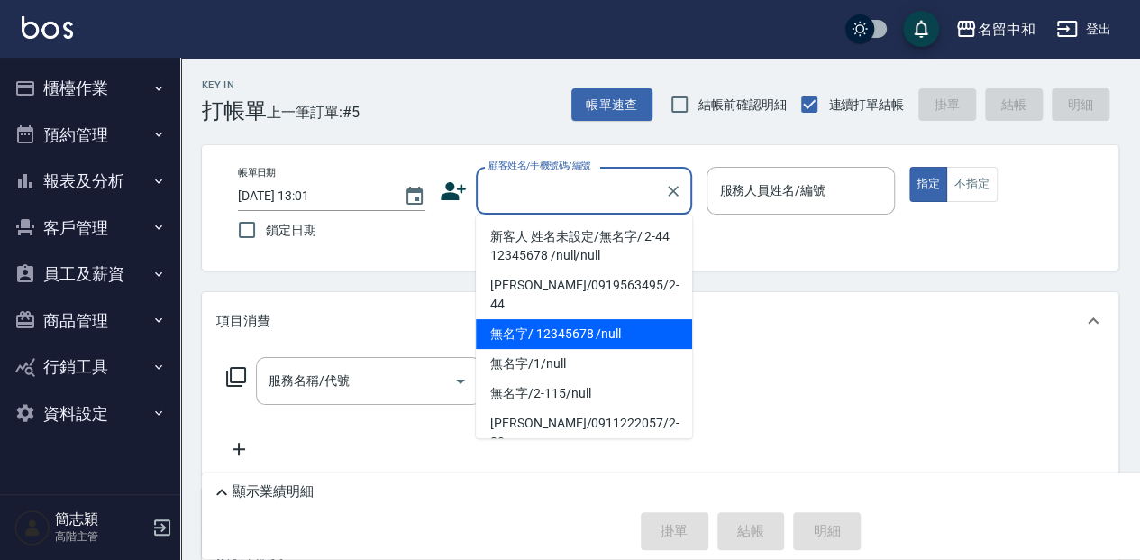
click at [591, 325] on li "無名字/ 12345678 /null" at bounding box center [584, 334] width 216 height 30
type input "無名字/ 12345678 /null"
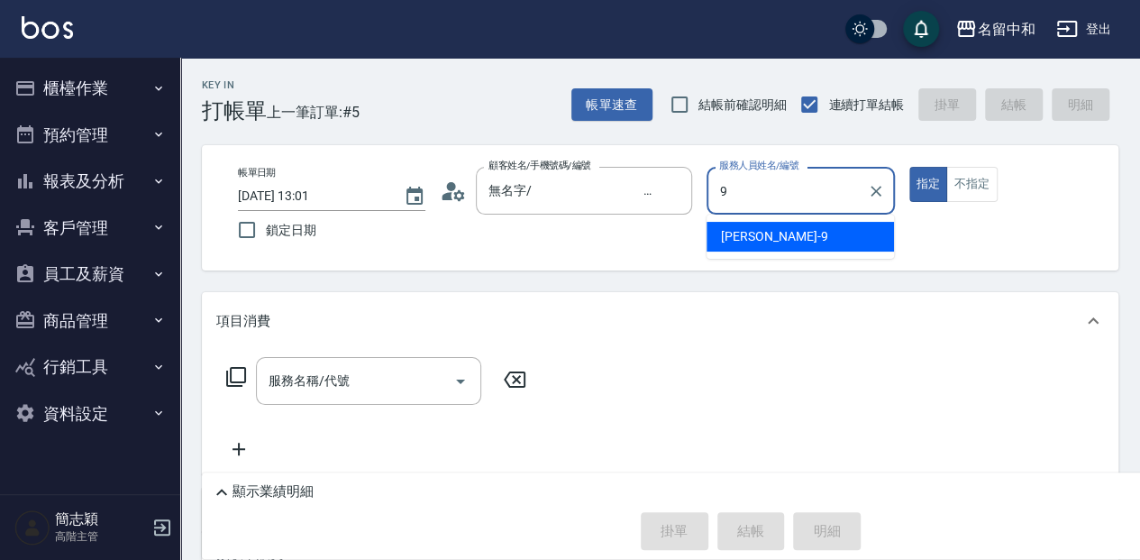
type input "[PERSON_NAME]-9"
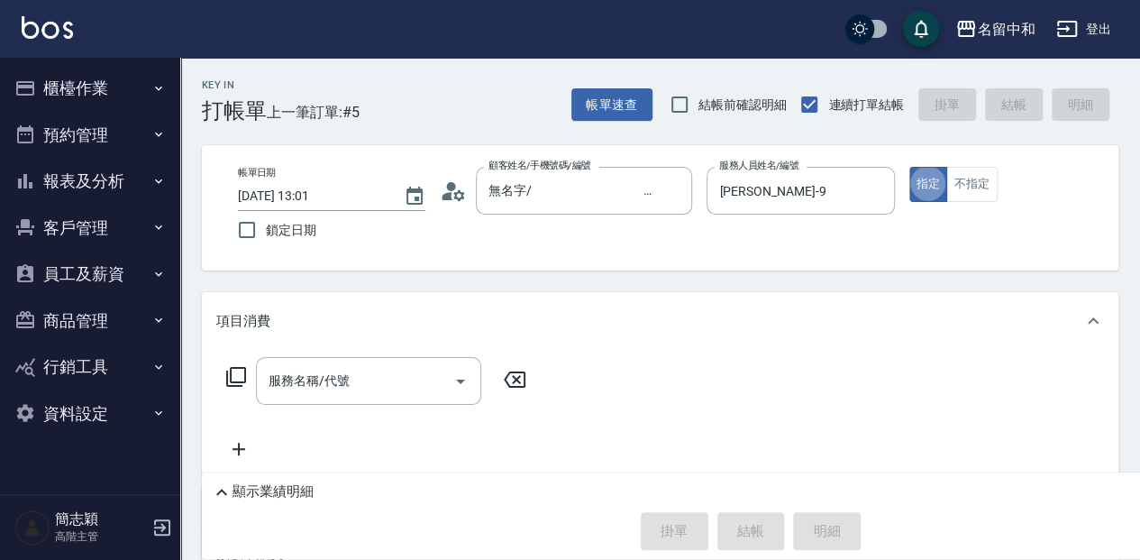
type button "true"
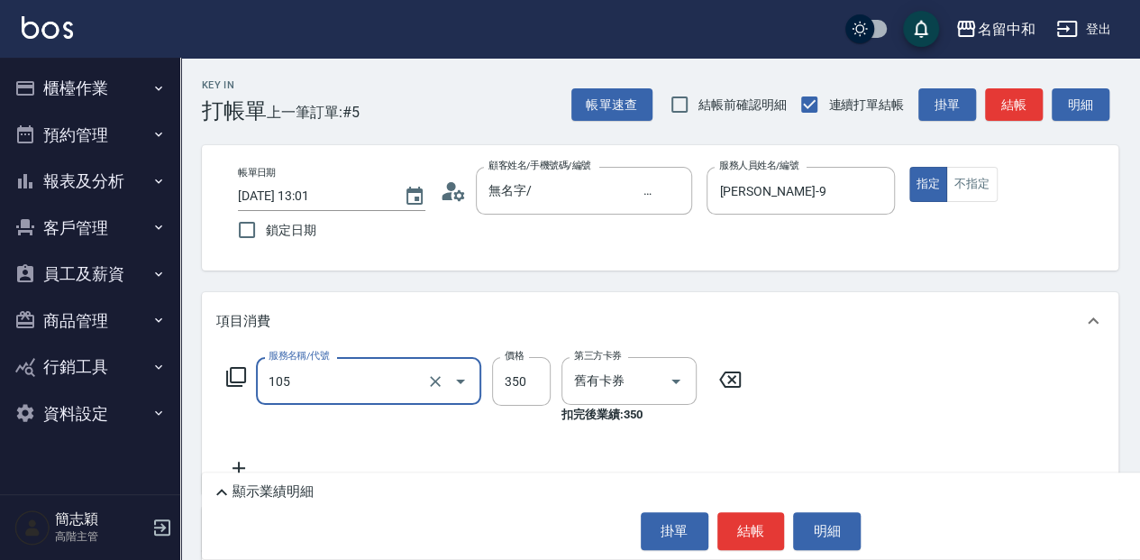
type input "新草本單次(105)"
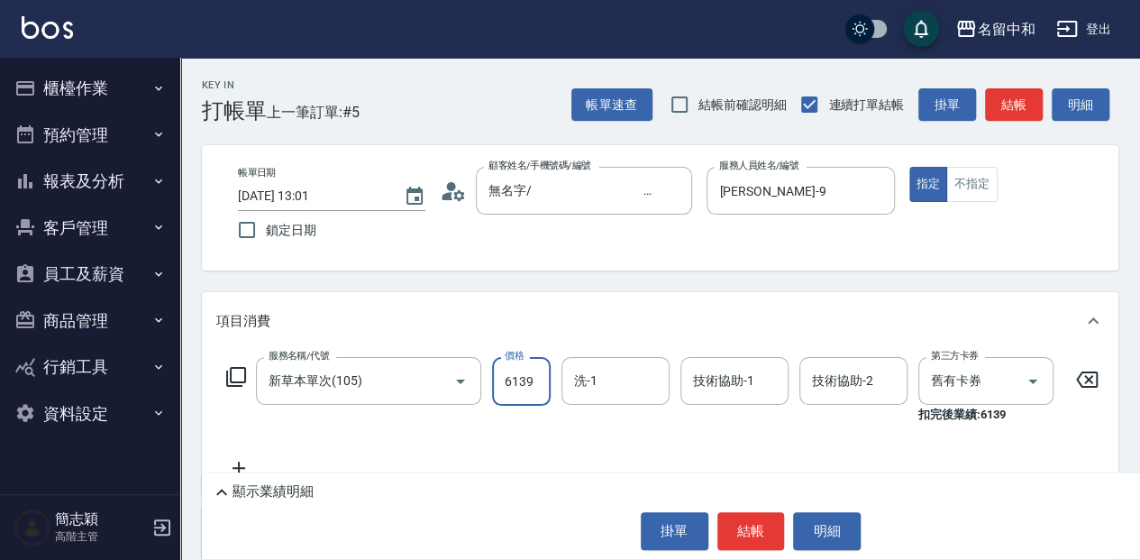
click at [534, 384] on input "6139" at bounding box center [521, 381] width 59 height 49
type input "613"
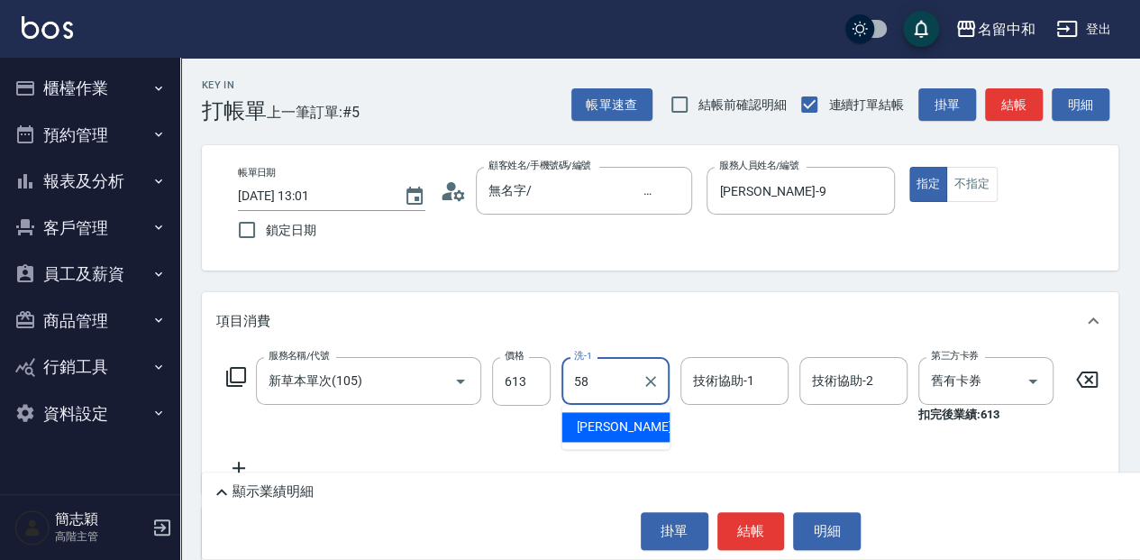
type input "[PERSON_NAME]-58"
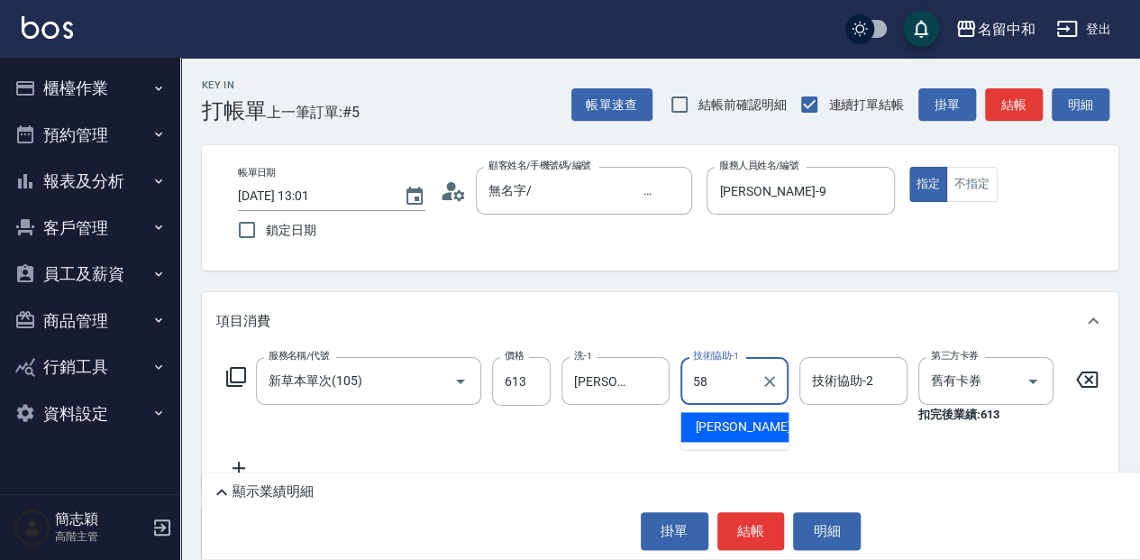
type input "[PERSON_NAME]-58"
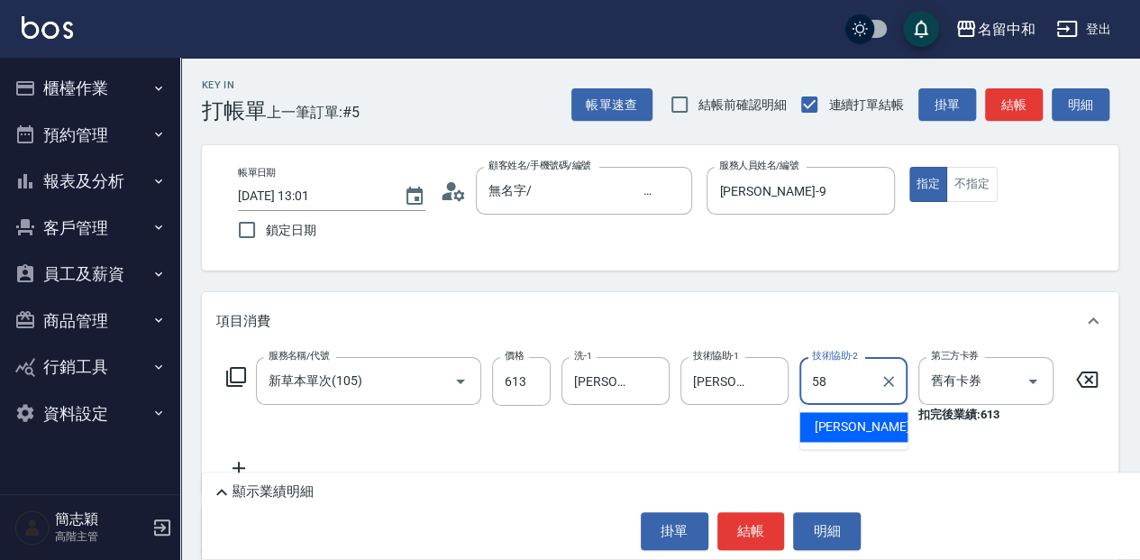
type input "[PERSON_NAME]-58"
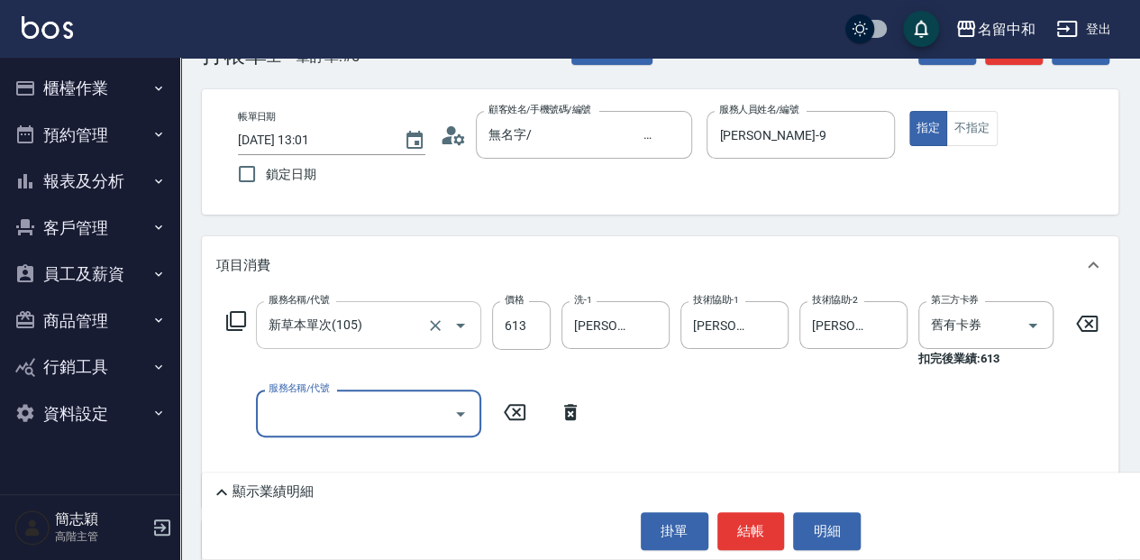
scroll to position [120, 0]
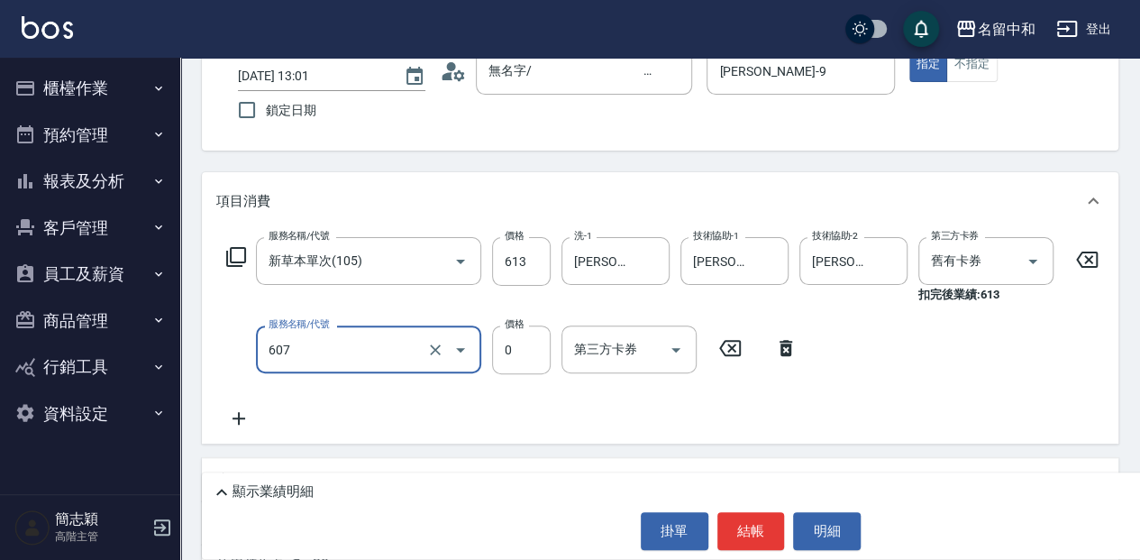
type input "魚子單次0(607)"
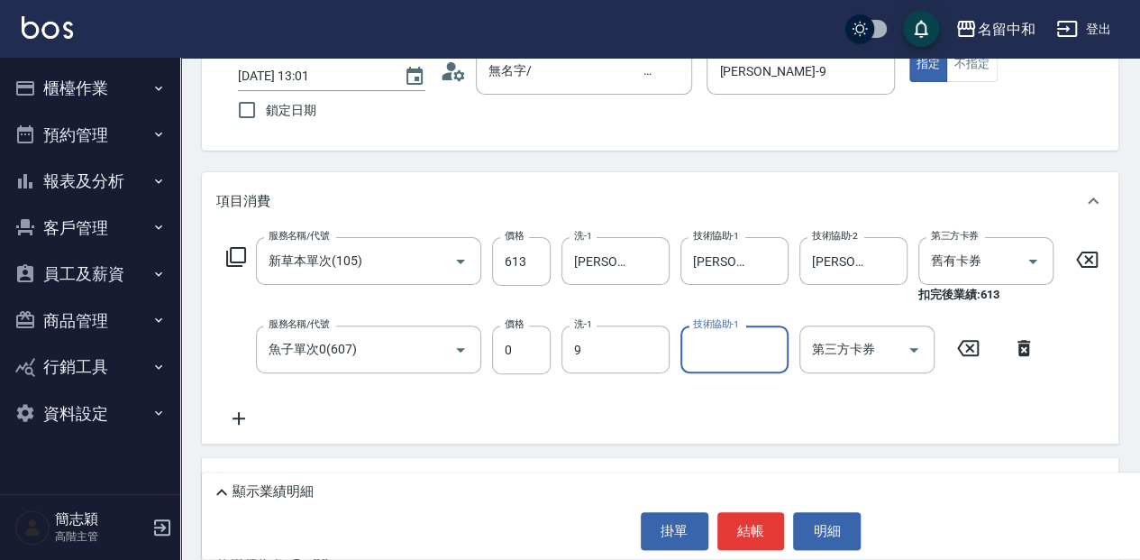
type input "[PERSON_NAME]-9"
click at [776, 525] on button "結帳" at bounding box center [752, 531] width 68 height 38
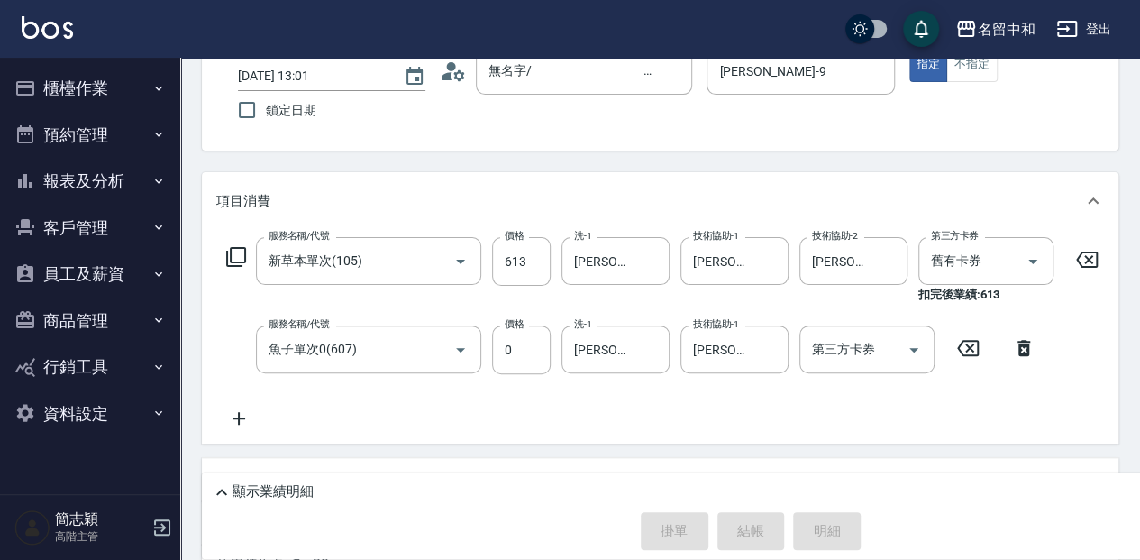
type input "2025/10/10 13:40"
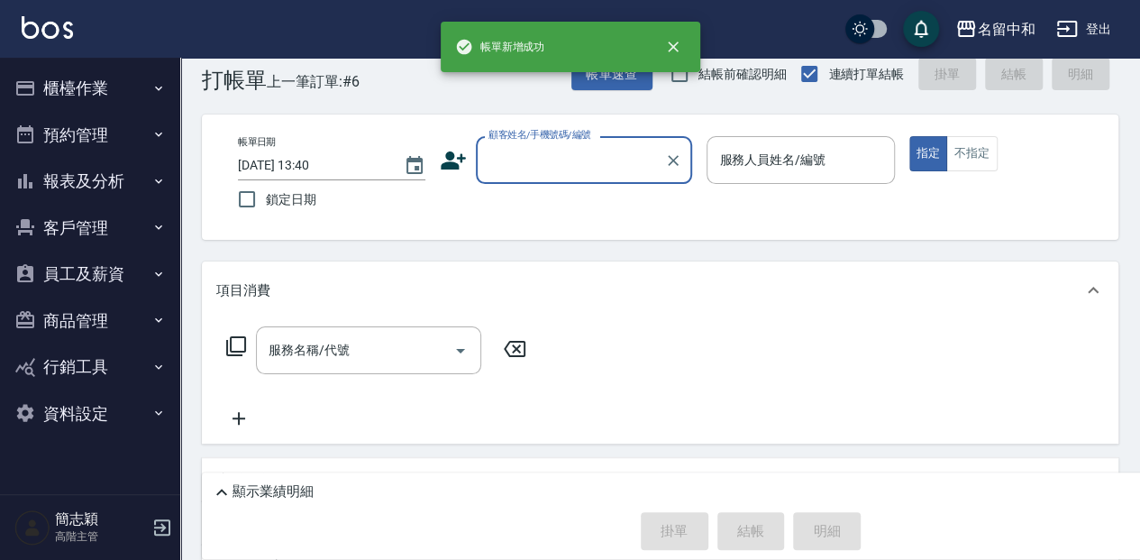
scroll to position [59, 0]
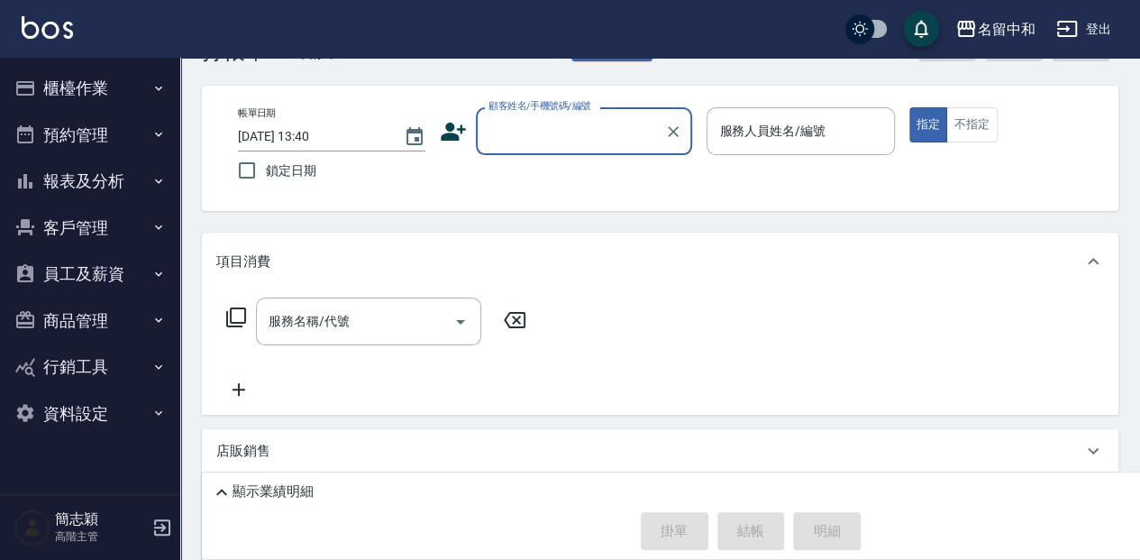
click at [545, 142] on input "顧客姓名/手機號碼/編號" at bounding box center [570, 131] width 173 height 32
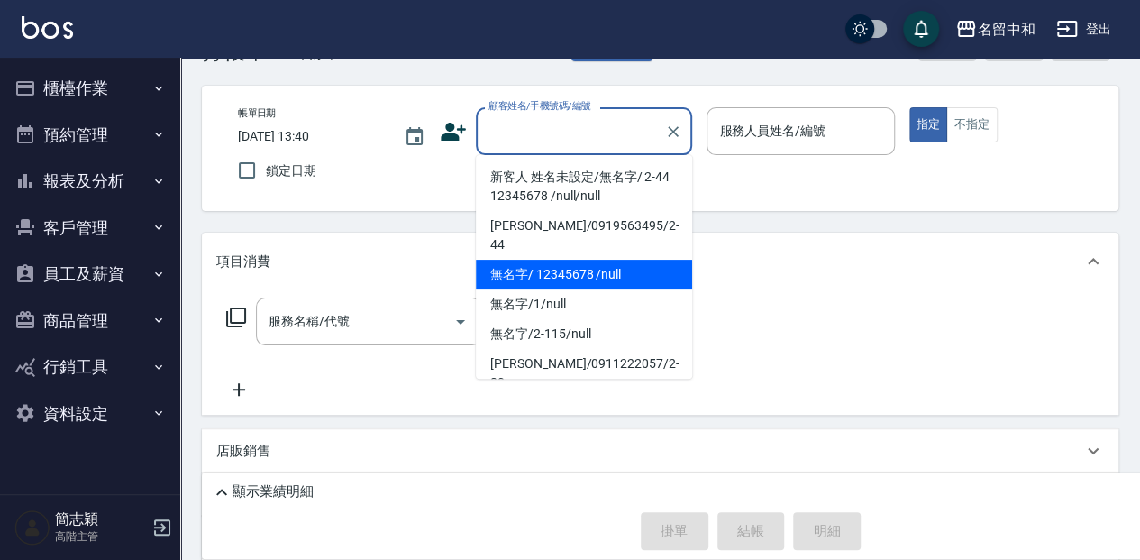
click at [562, 260] on li "無名字/ 12345678 /null" at bounding box center [584, 275] width 216 height 30
type input "無名字/ 12345678 /null"
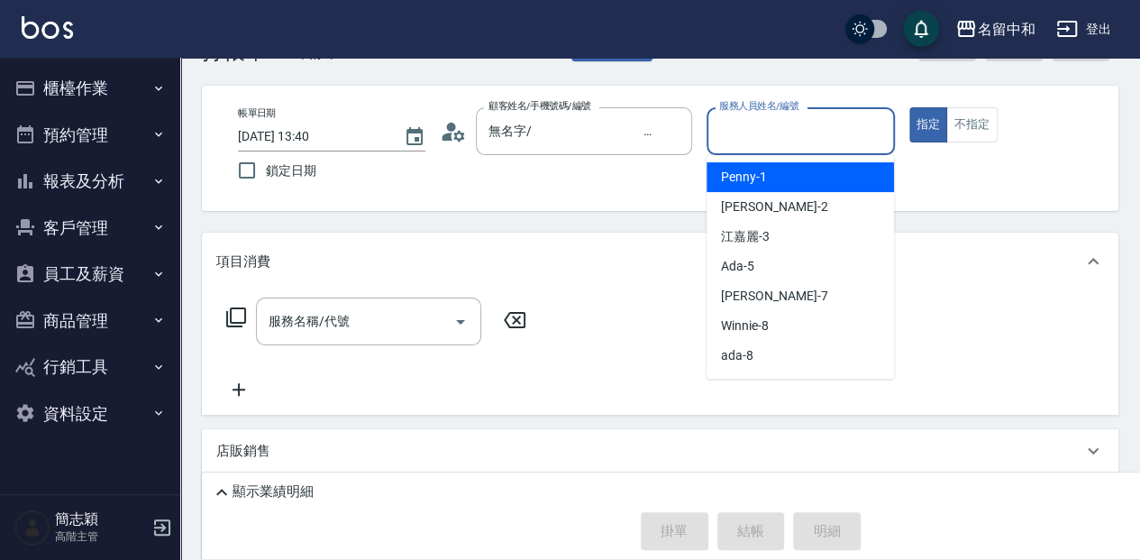
click at [727, 124] on input "服務人員姓名/編號" at bounding box center [800, 131] width 171 height 32
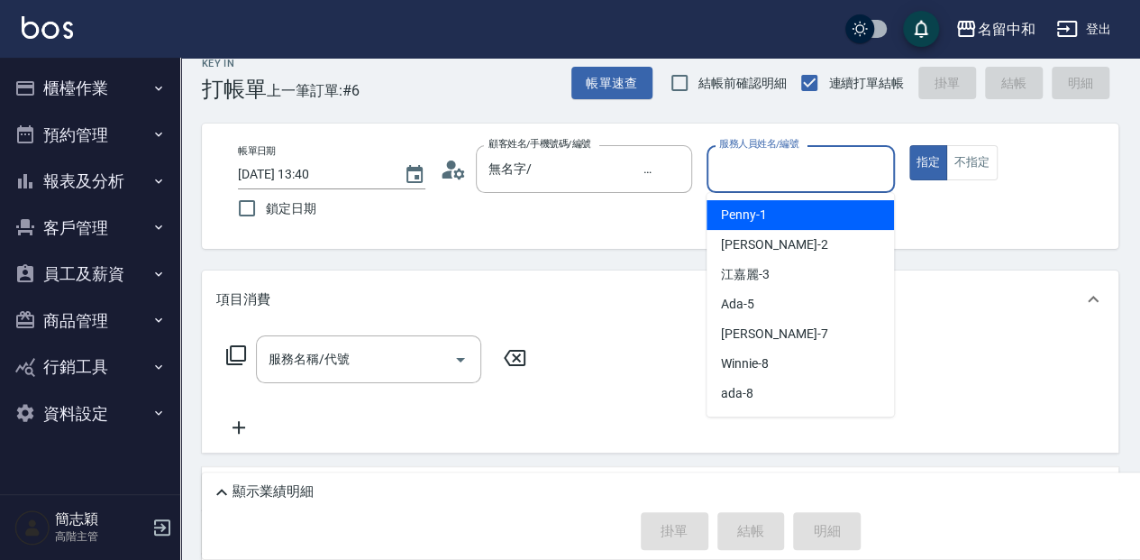
scroll to position [0, 0]
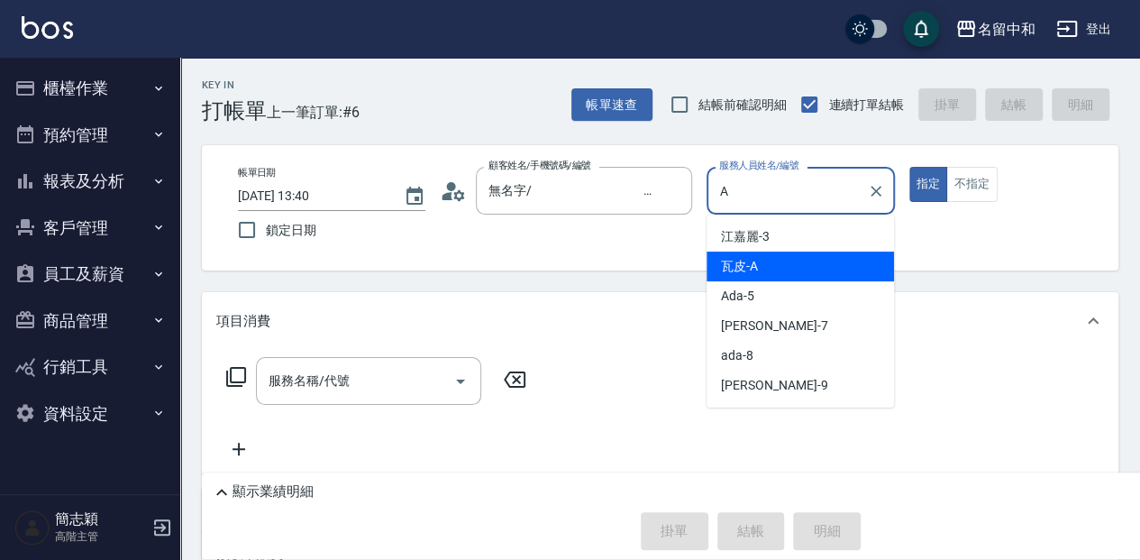
type input "瓦皮-A"
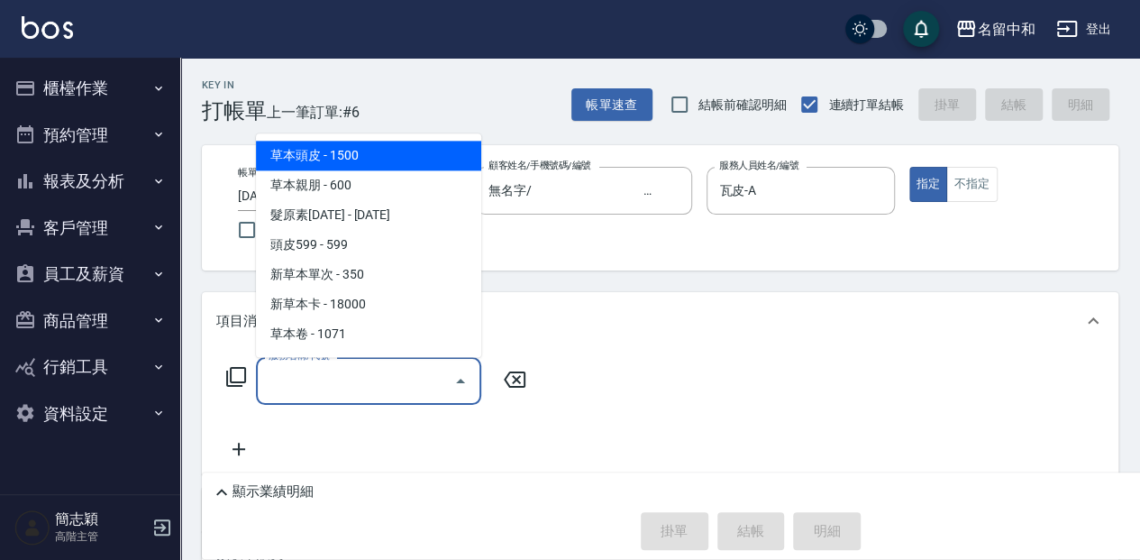
click at [275, 389] on input "服務名稱/代號" at bounding box center [355, 381] width 182 height 32
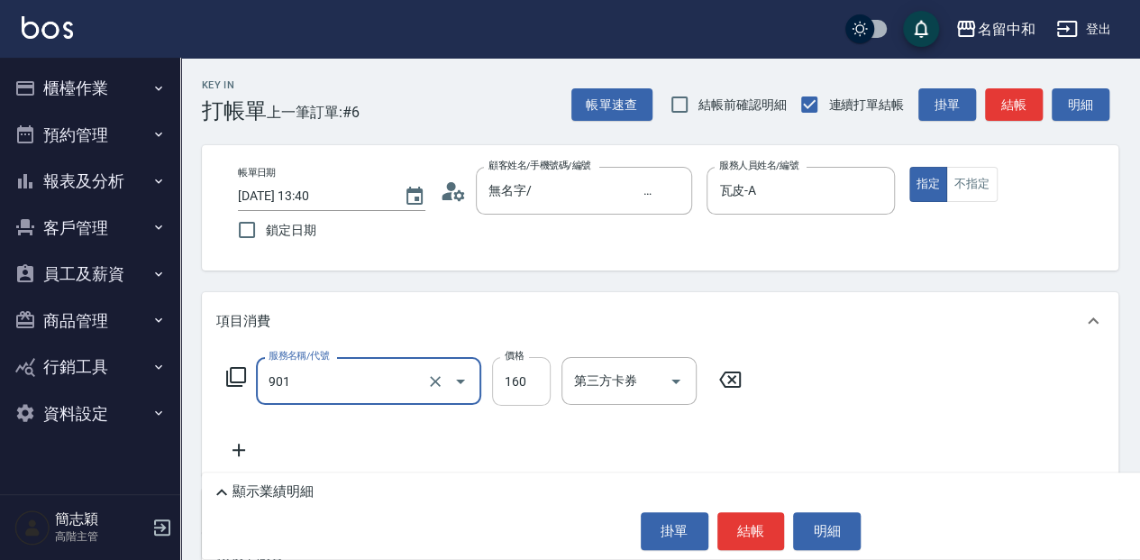
type input "修手(901)"
click at [522, 387] on input "160" at bounding box center [521, 381] width 59 height 49
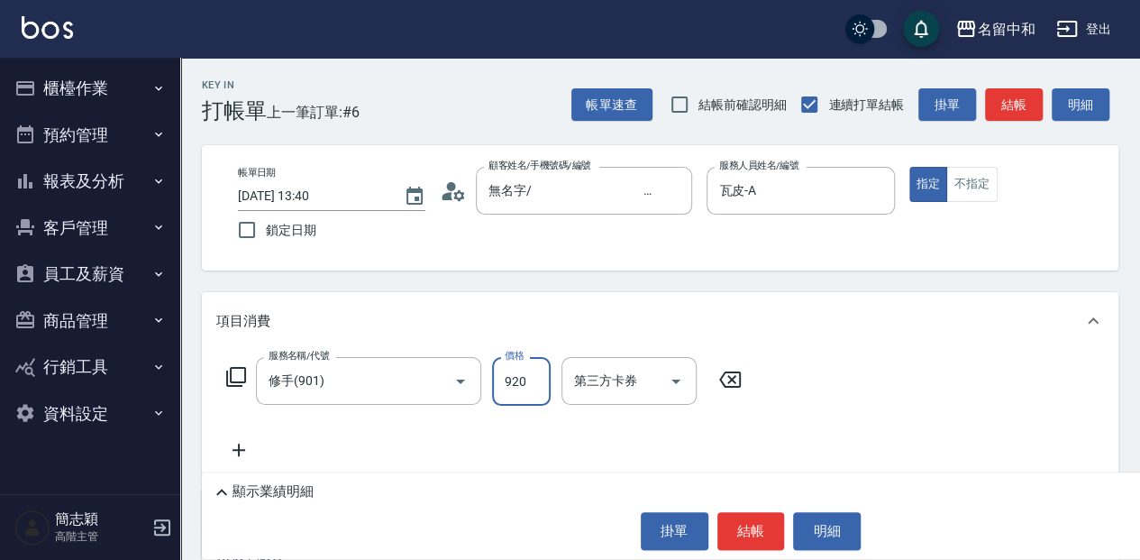
type input "920"
click at [740, 529] on button "結帳" at bounding box center [752, 531] width 68 height 38
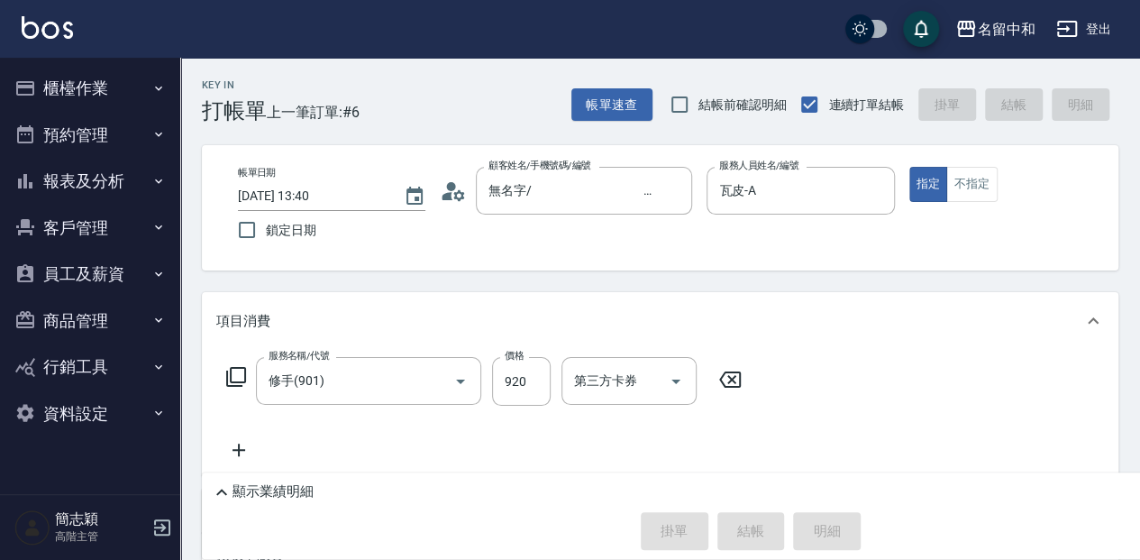
type input "2025/10/10 13:55"
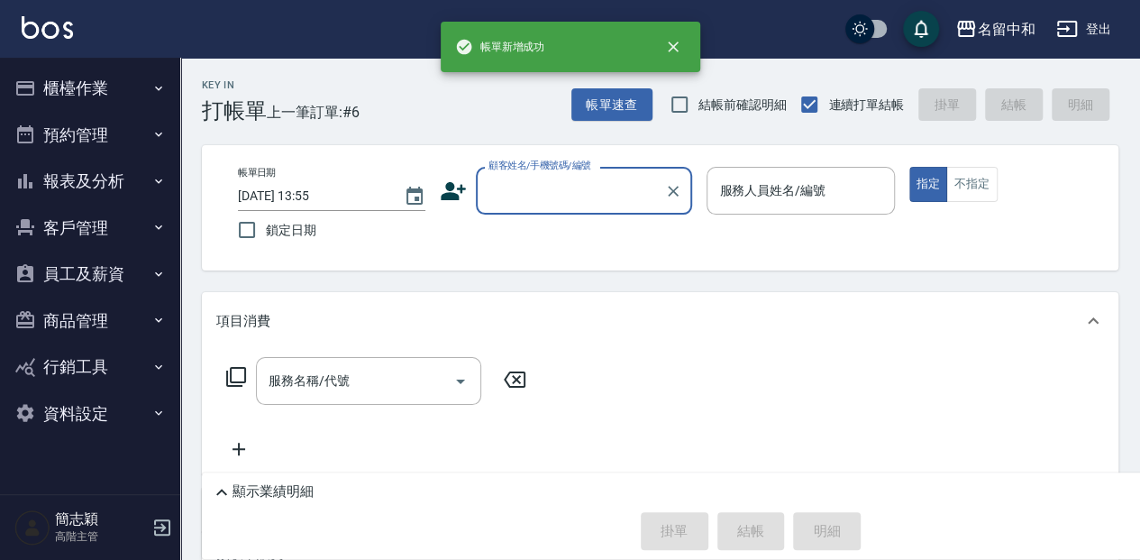
click at [117, 94] on button "櫃檯作業" at bounding box center [90, 88] width 166 height 47
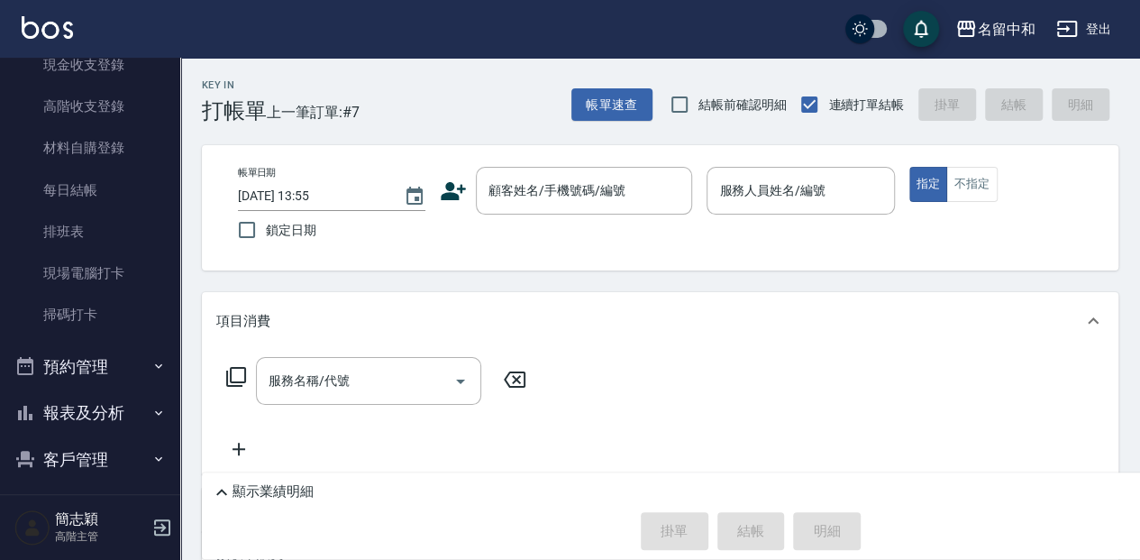
scroll to position [300, 0]
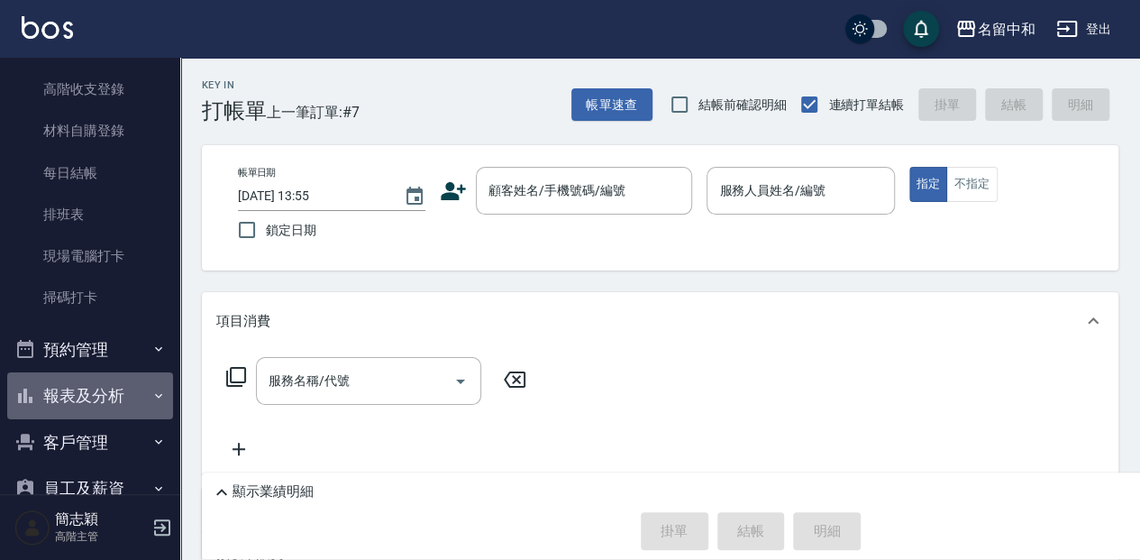
click at [107, 402] on button "報表及分析" at bounding box center [90, 395] width 166 height 47
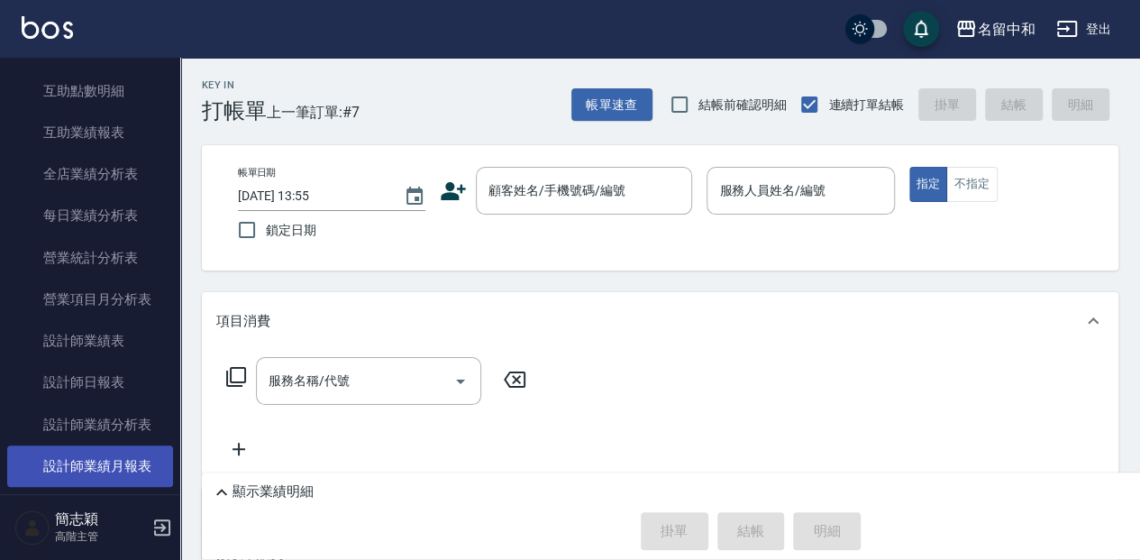
scroll to position [1021, 0]
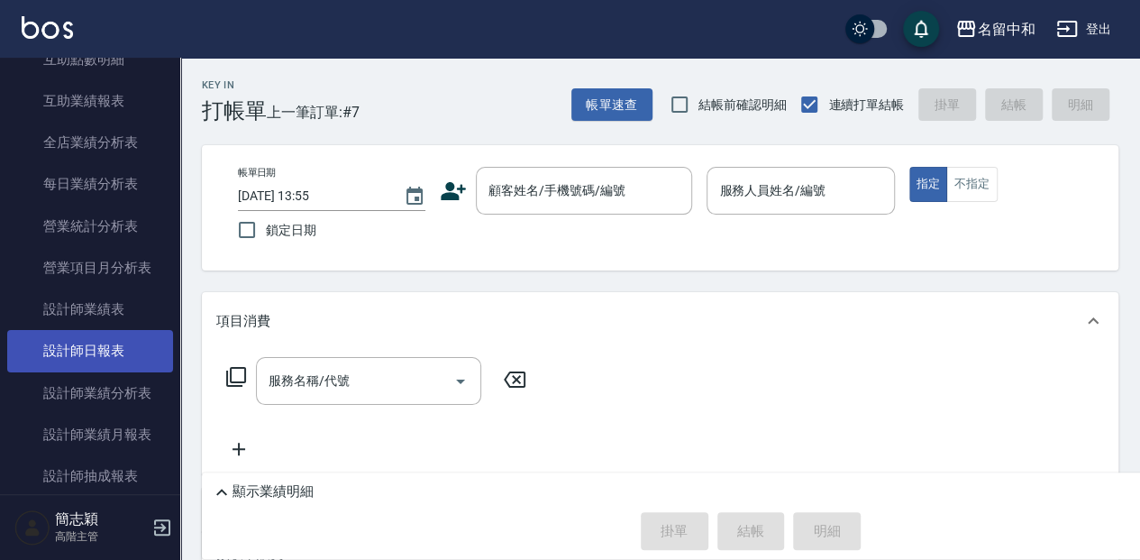
click at [123, 347] on link "設計師日報表" at bounding box center [90, 350] width 166 height 41
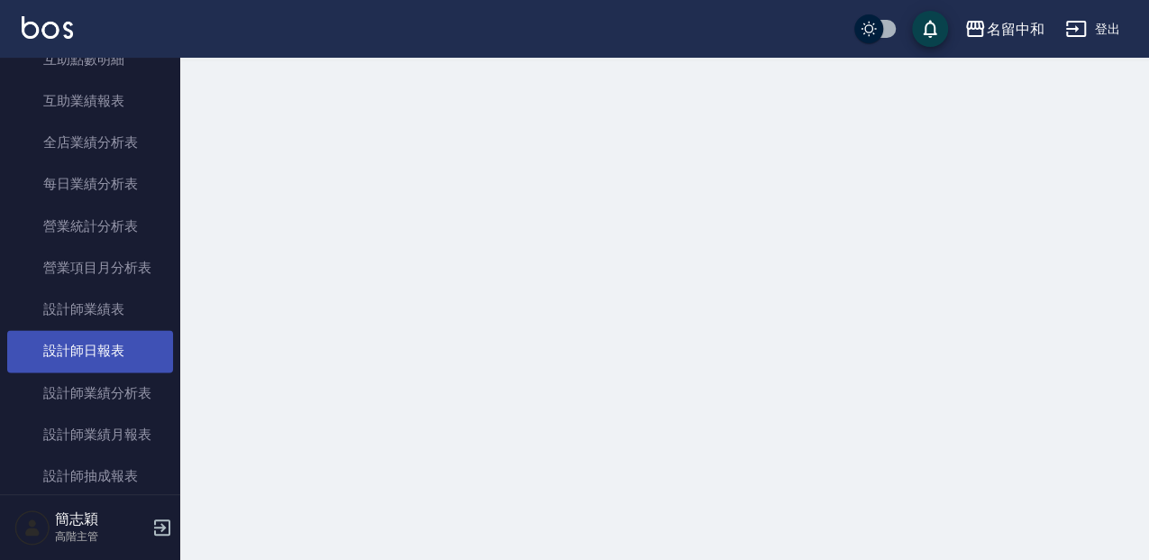
click at [123, 347] on link "設計師日報表" at bounding box center [90, 350] width 166 height 41
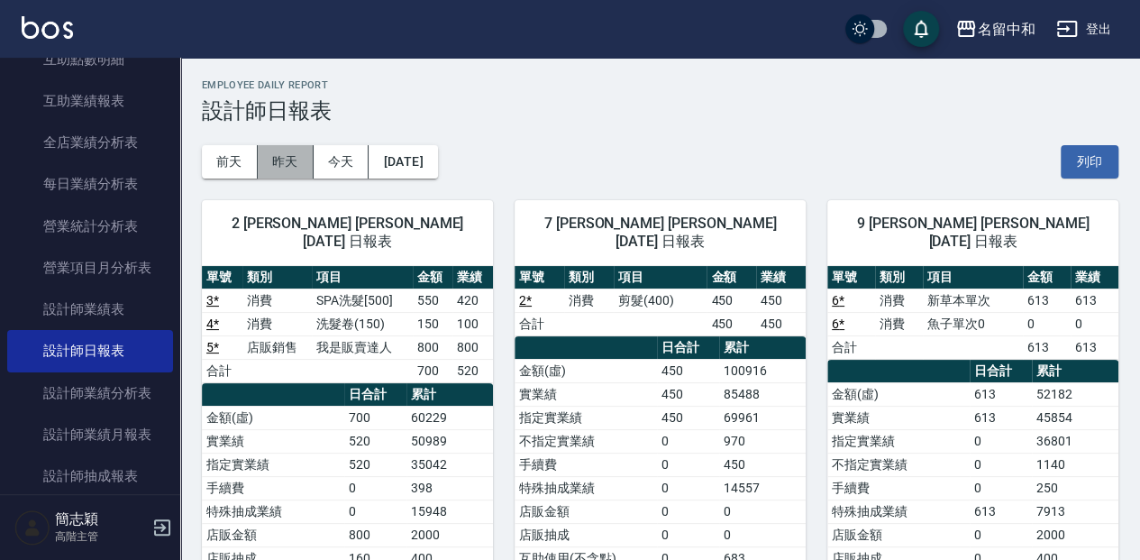
click at [299, 165] on button "昨天" at bounding box center [286, 161] width 56 height 33
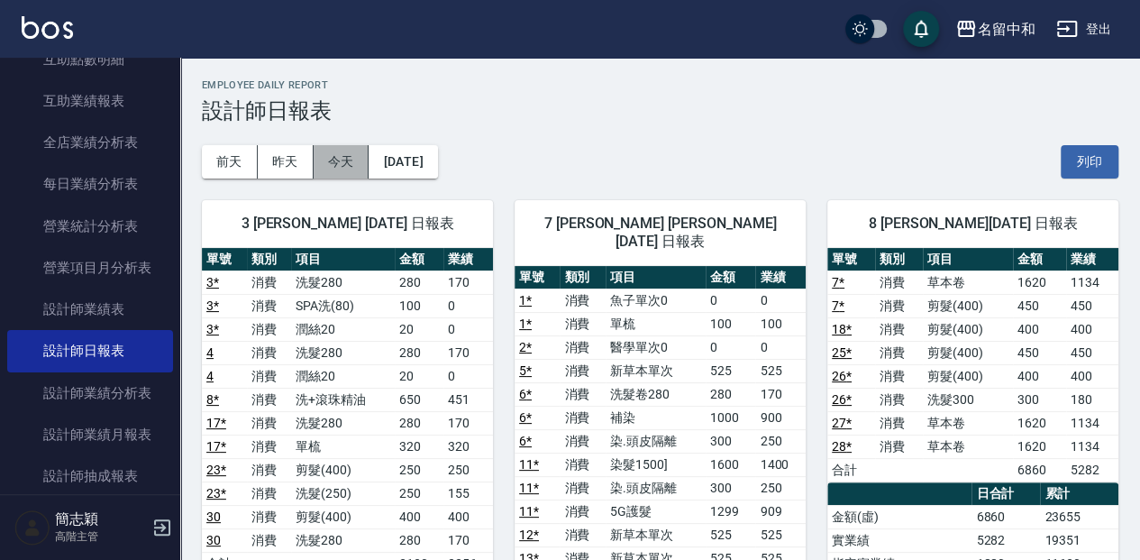
click at [361, 160] on button "今天" at bounding box center [342, 161] width 56 height 33
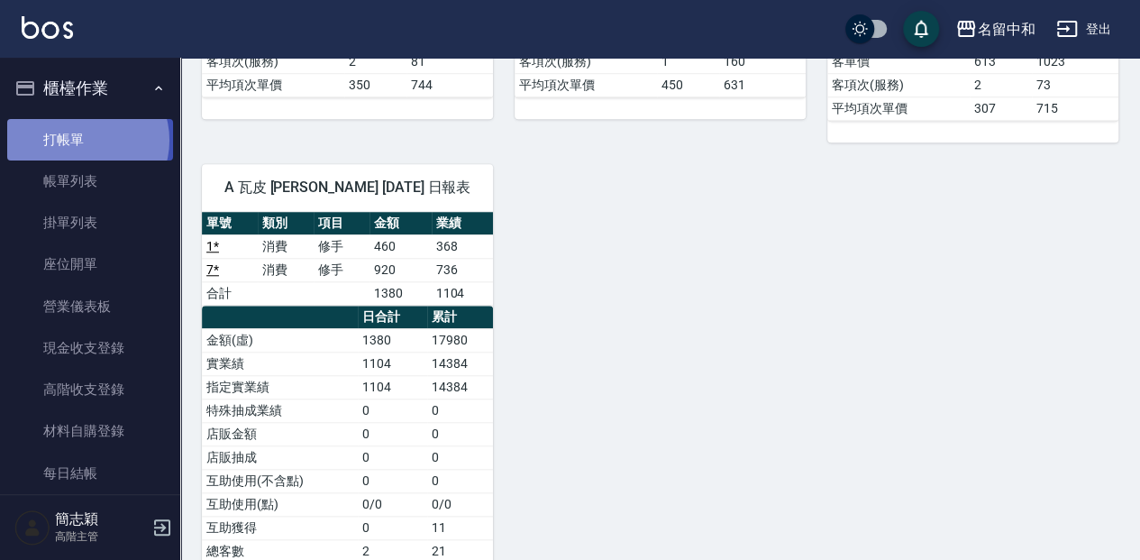
click at [87, 140] on link "打帳單" at bounding box center [90, 139] width 166 height 41
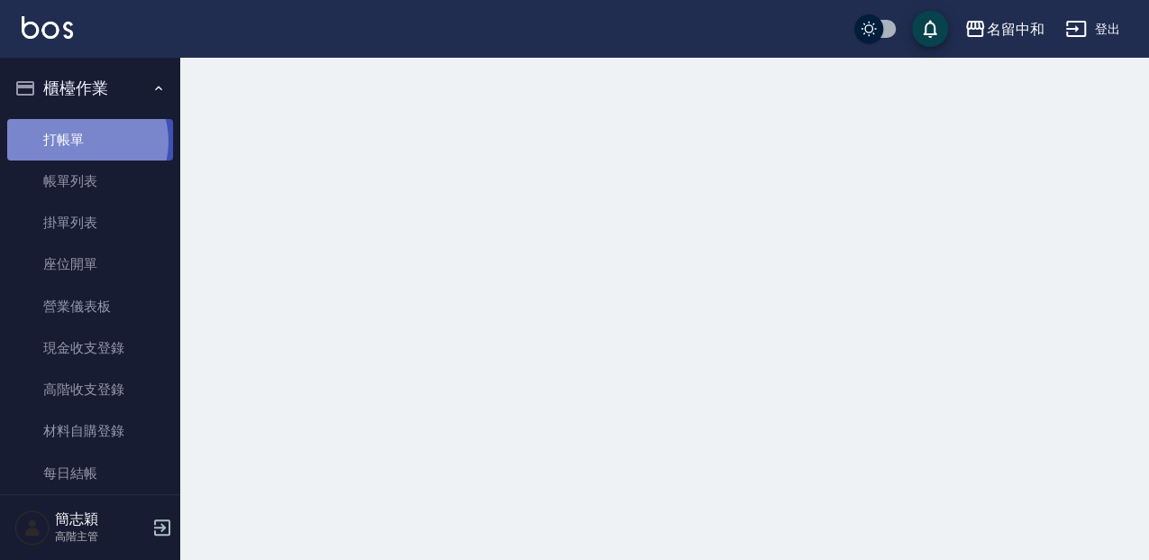
click at [85, 141] on link "打帳單" at bounding box center [90, 139] width 166 height 41
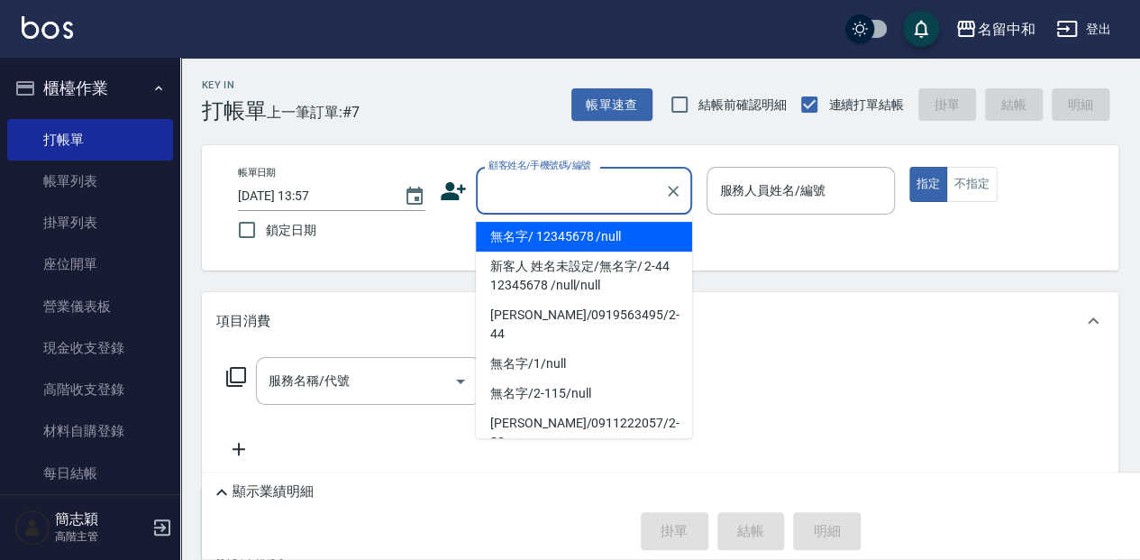
click at [552, 184] on input "顧客姓名/手機號碼/編號" at bounding box center [570, 191] width 173 height 32
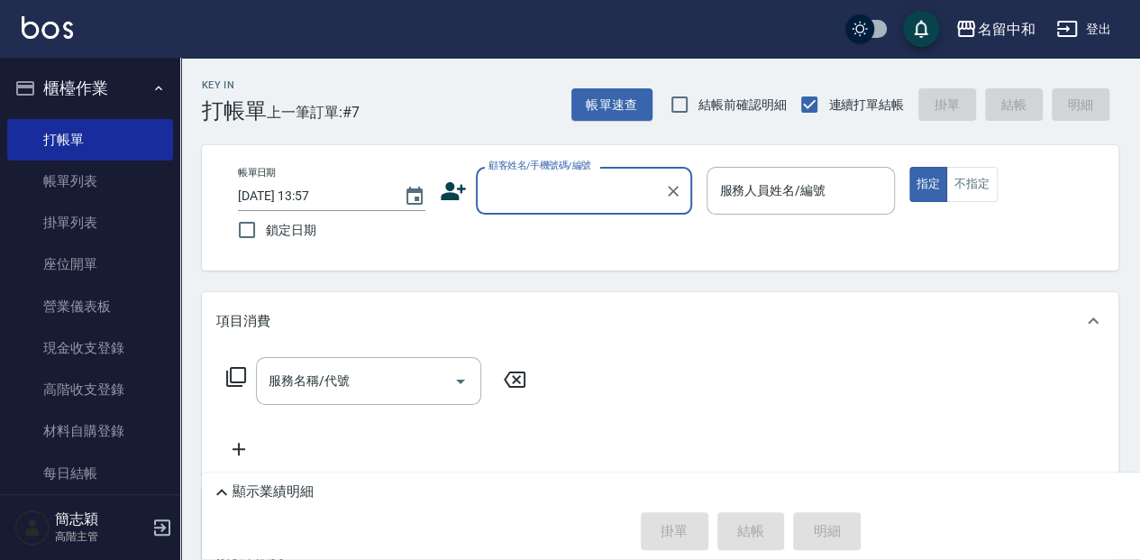
drag, startPoint x: 543, startPoint y: 180, endPoint x: 561, endPoint y: 222, distance: 45.2
click at [543, 181] on input "顧客姓名/手機號碼/編號" at bounding box center [570, 191] width 173 height 32
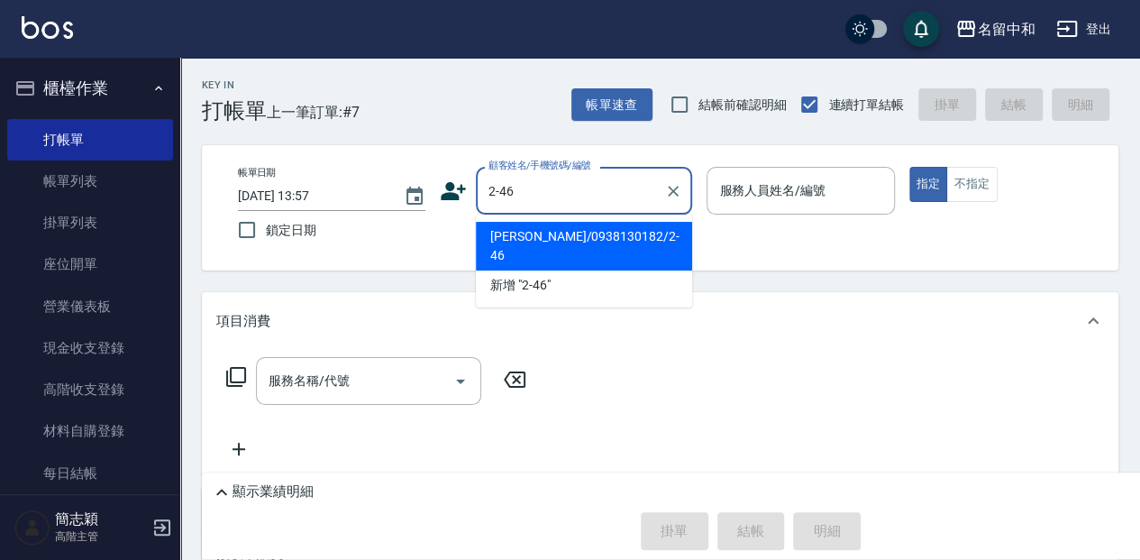
click at [608, 234] on li "[PERSON_NAME]/0938130182/2-46" at bounding box center [584, 246] width 216 height 49
type input "[PERSON_NAME]/0938130182/2-46"
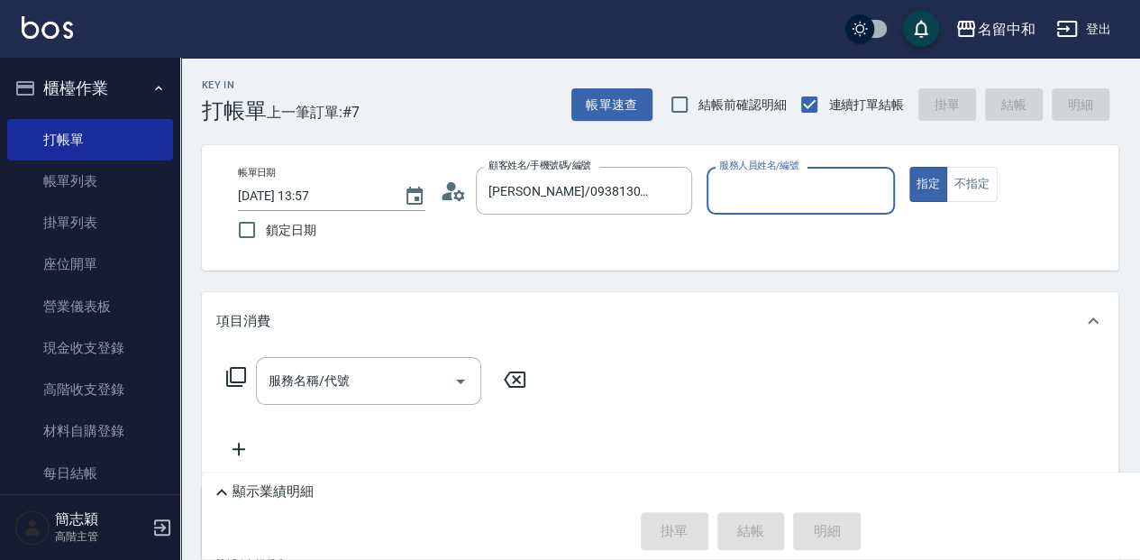
type input "[PERSON_NAME]-2"
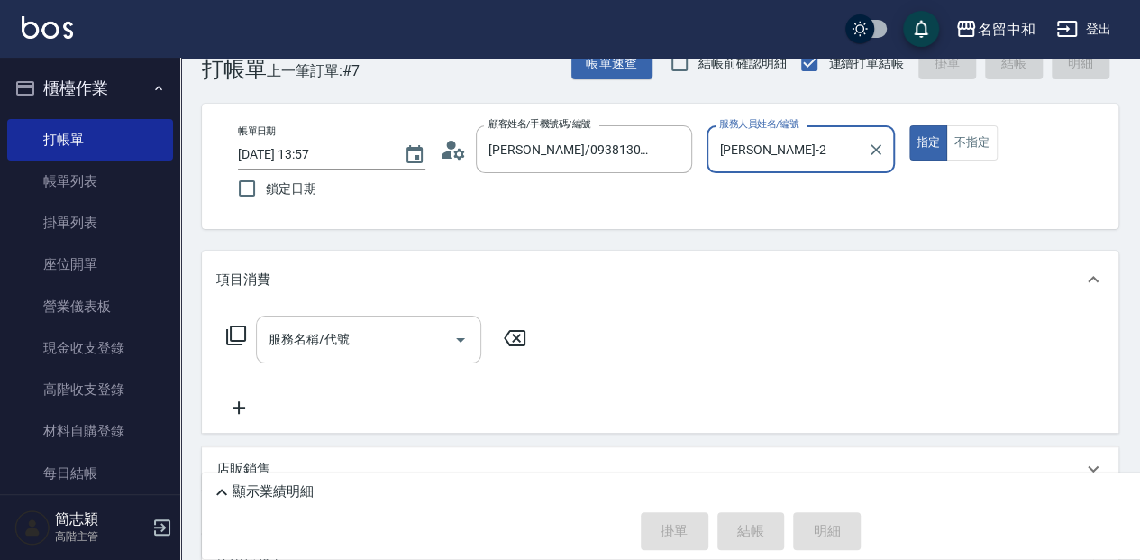
scroll to position [59, 0]
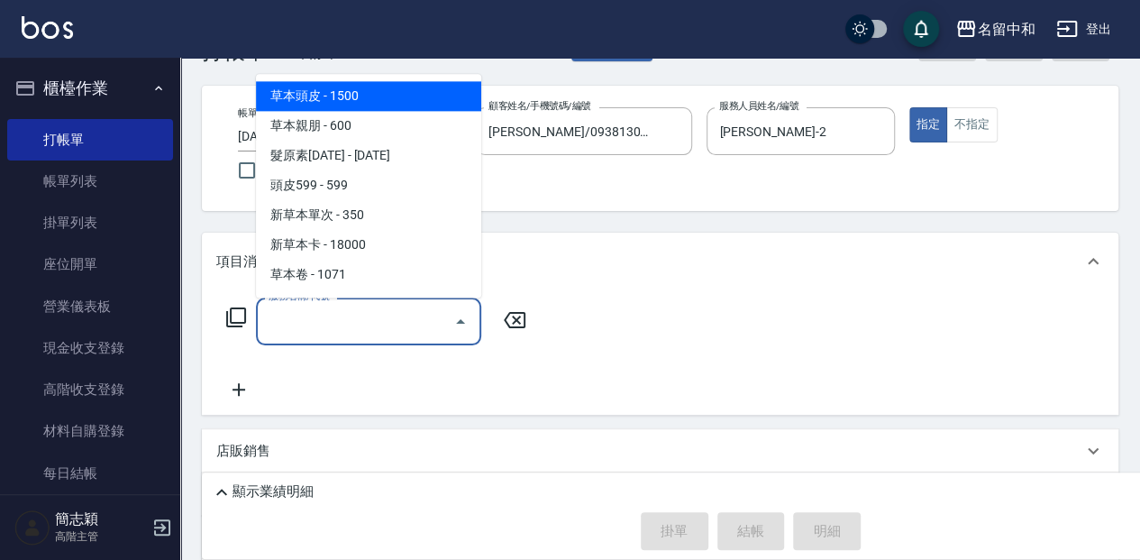
click at [385, 321] on input "服務名稱/代號" at bounding box center [355, 322] width 182 height 32
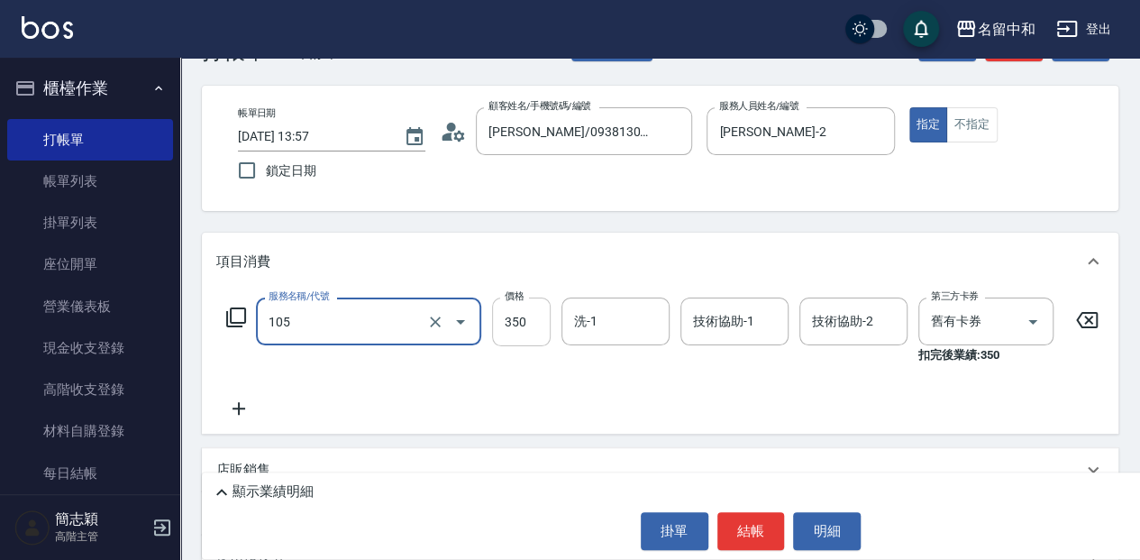
type input "新草本單次(105)"
click at [526, 325] on input "350" at bounding box center [521, 321] width 59 height 49
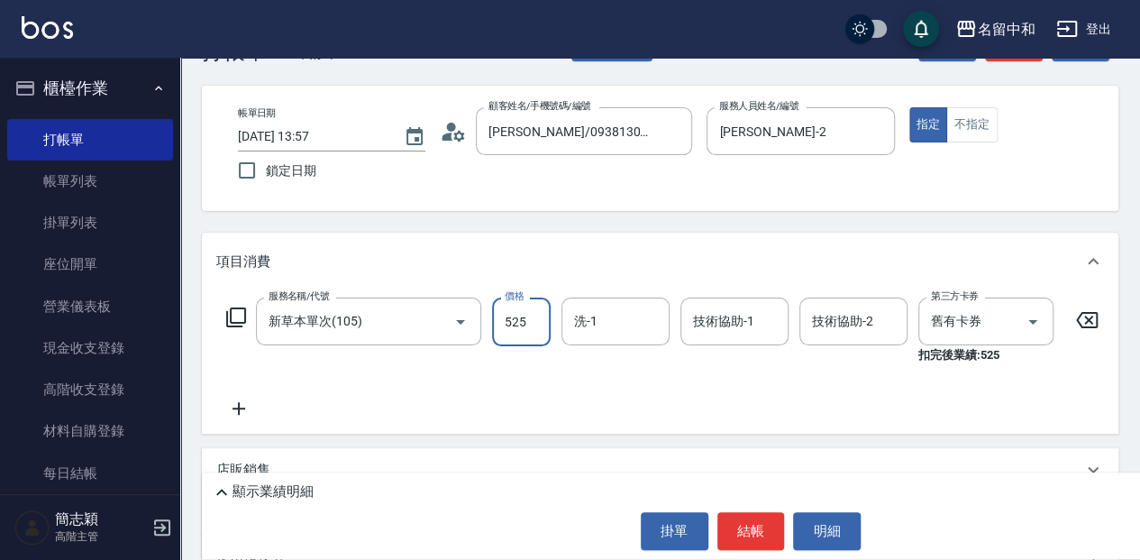
type input "525"
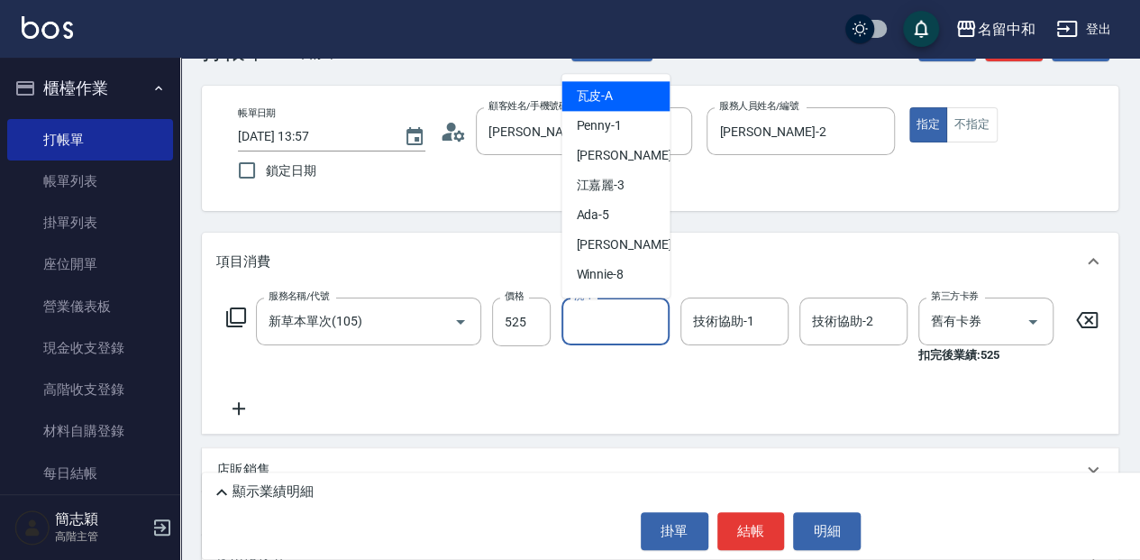
click at [618, 328] on input "洗-1" at bounding box center [616, 322] width 92 height 32
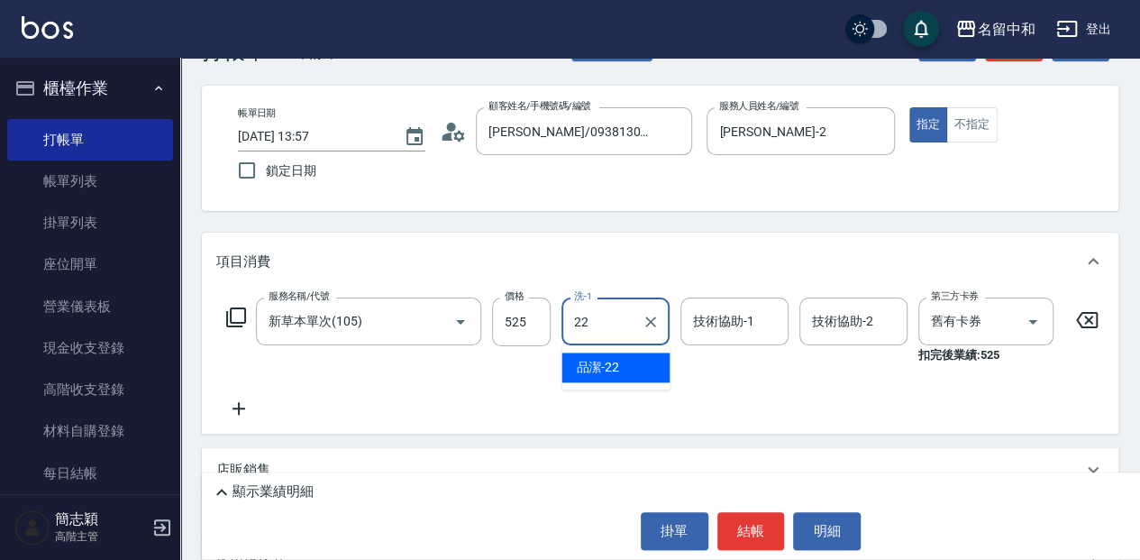
drag, startPoint x: 633, startPoint y: 358, endPoint x: 657, endPoint y: 341, distance: 29.8
click at [635, 355] on div "品潔 -22" at bounding box center [616, 367] width 108 height 30
type input "品潔-22"
drag, startPoint x: 725, startPoint y: 310, endPoint x: 719, endPoint y: 299, distance: 12.1
click at [724, 310] on div "技術協助-1 技術協助-1" at bounding box center [735, 321] width 108 height 48
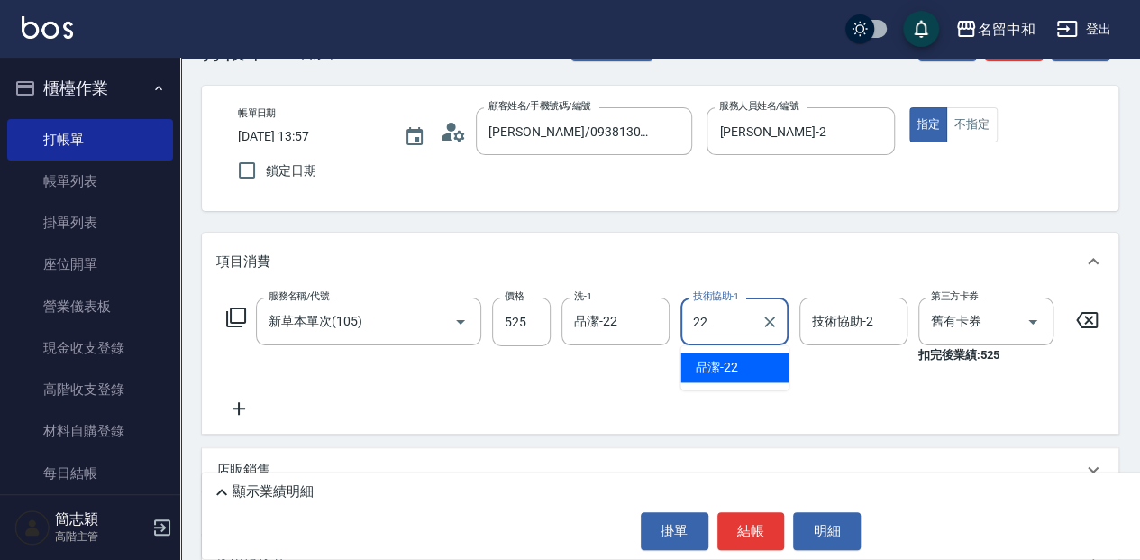
click at [740, 361] on div "品潔 -22" at bounding box center [735, 367] width 108 height 30
type input "品潔-22"
click at [866, 315] on input "技術協助-2" at bounding box center [854, 322] width 92 height 32
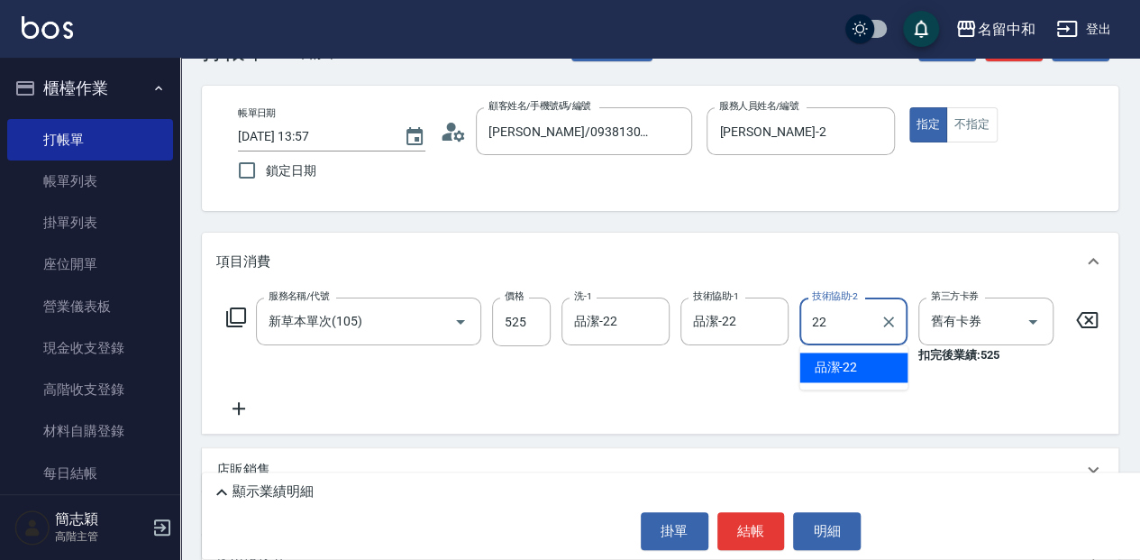
click at [891, 363] on div "品潔 -22" at bounding box center [854, 367] width 108 height 30
type input "品潔-22"
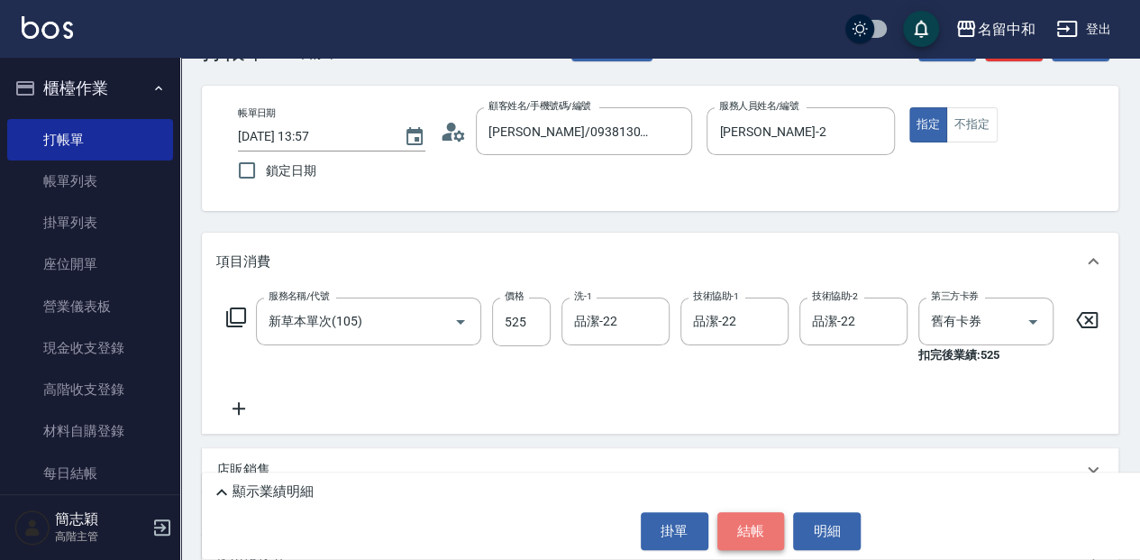
click at [748, 528] on button "結帳" at bounding box center [752, 531] width 68 height 38
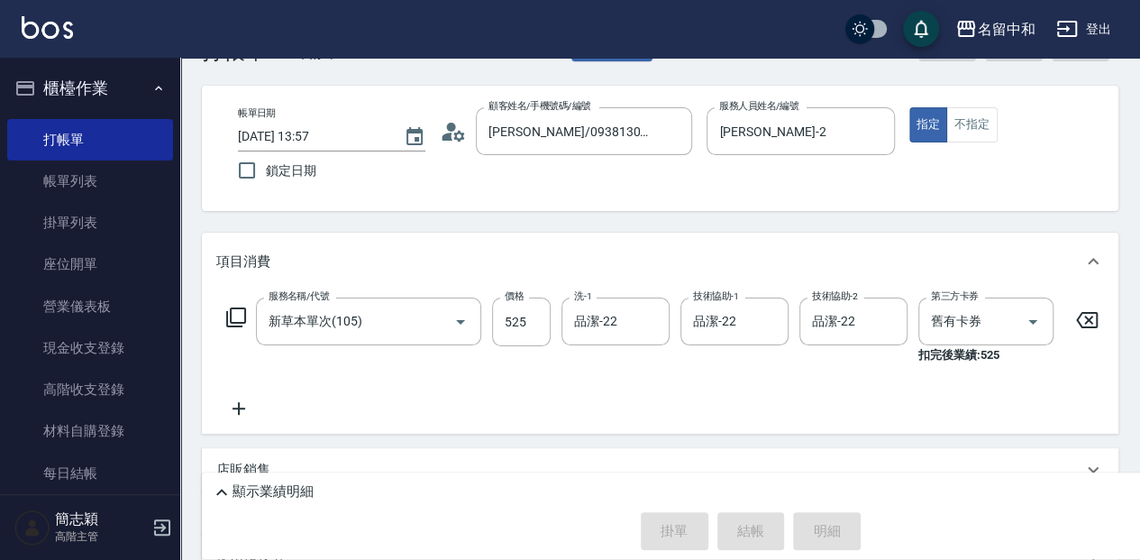
type input "2025/10/10 14:24"
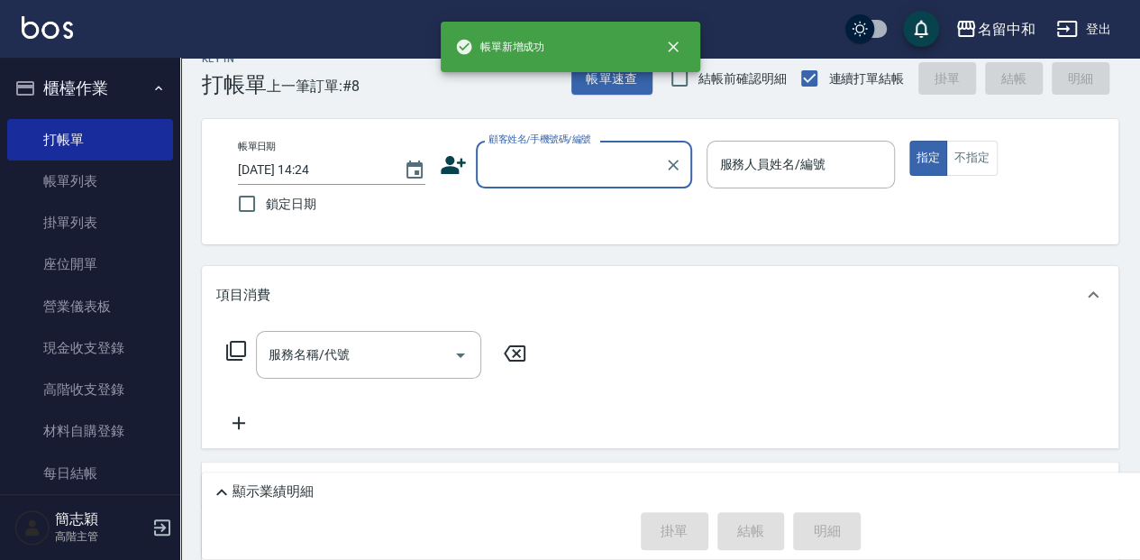
scroll to position [0, 0]
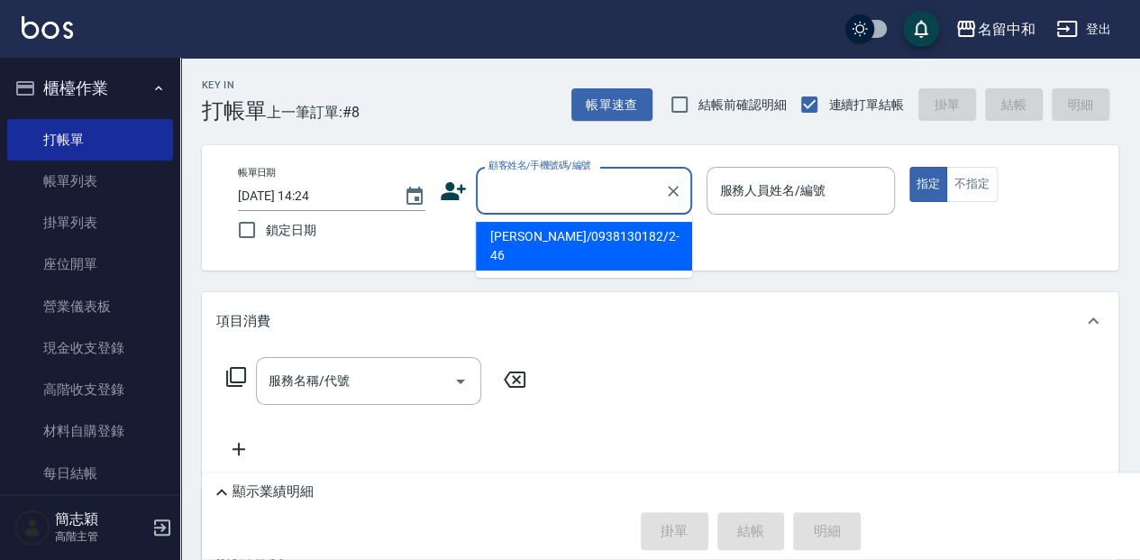
type input "[PERSON_NAME]/0938130182/2-46"
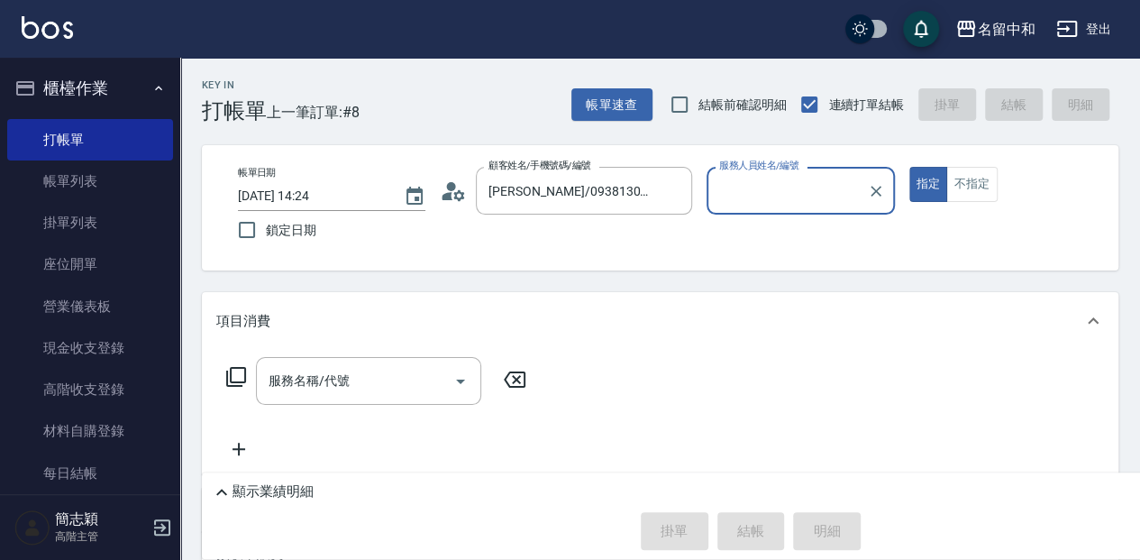
type input "[PERSON_NAME]-2"
click at [672, 193] on icon "Clear" at bounding box center [673, 191] width 18 height 18
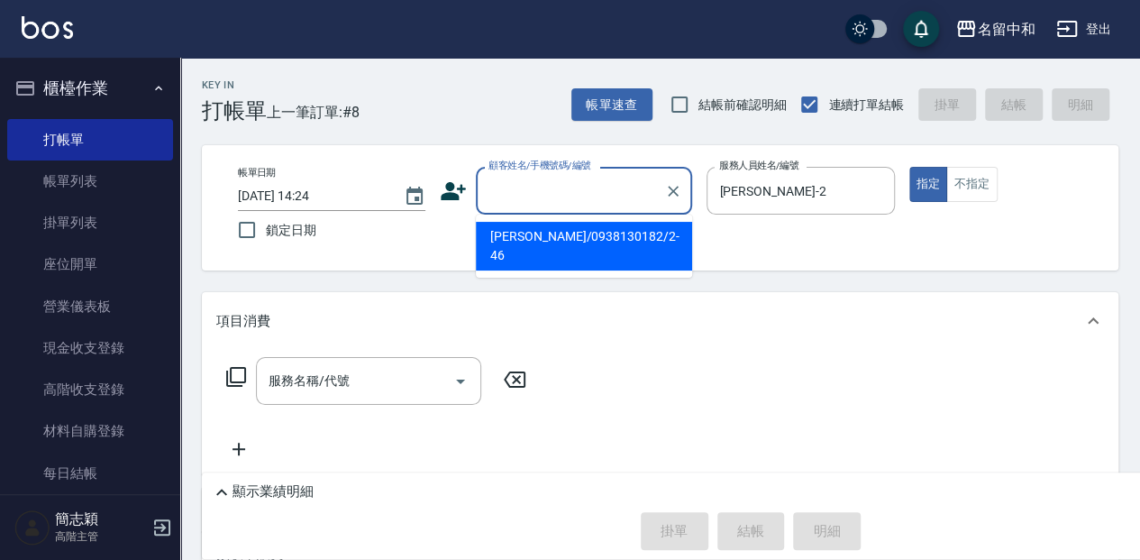
click at [597, 194] on input "顧客姓名/手機號碼/編號" at bounding box center [570, 191] width 173 height 32
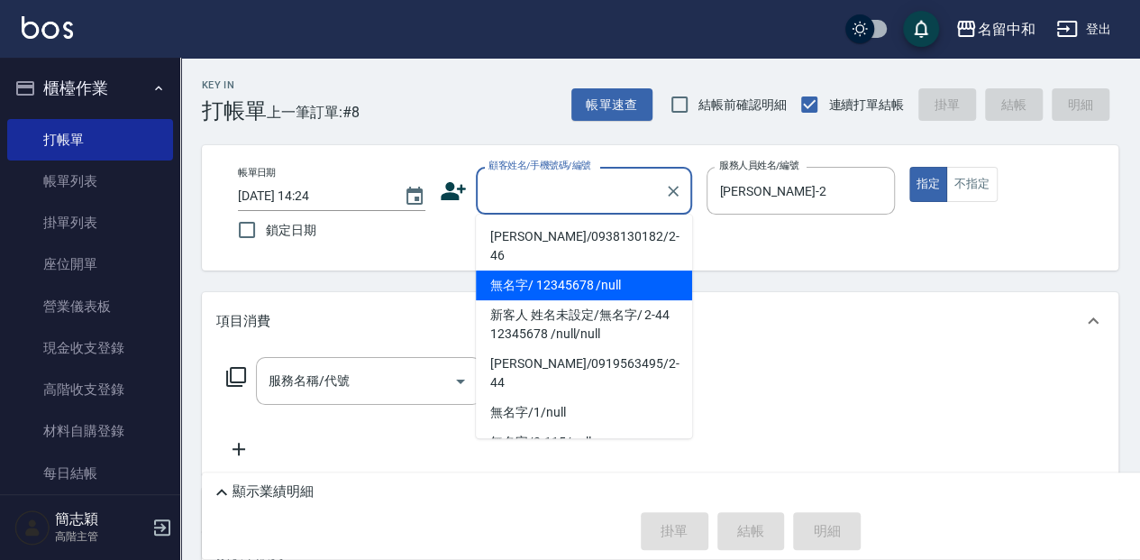
click at [622, 270] on li "無名字/ 12345678 /null" at bounding box center [584, 285] width 216 height 30
type input "無名字/ 12345678 /null"
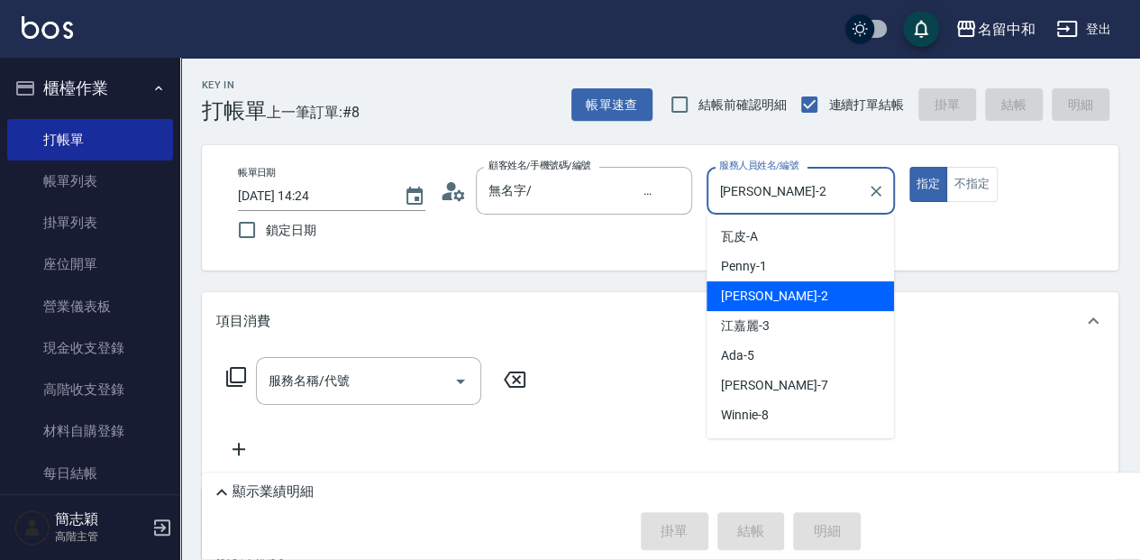
click at [777, 189] on input "[PERSON_NAME]-2" at bounding box center [787, 191] width 144 height 32
click at [870, 187] on icon "Clear" at bounding box center [876, 191] width 18 height 18
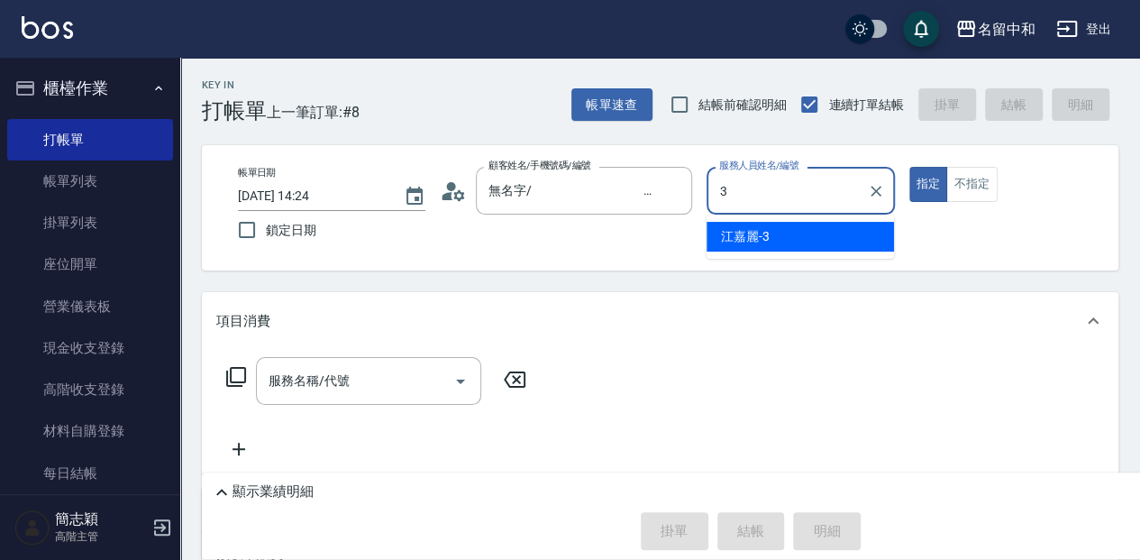
type input "江嘉麗-3"
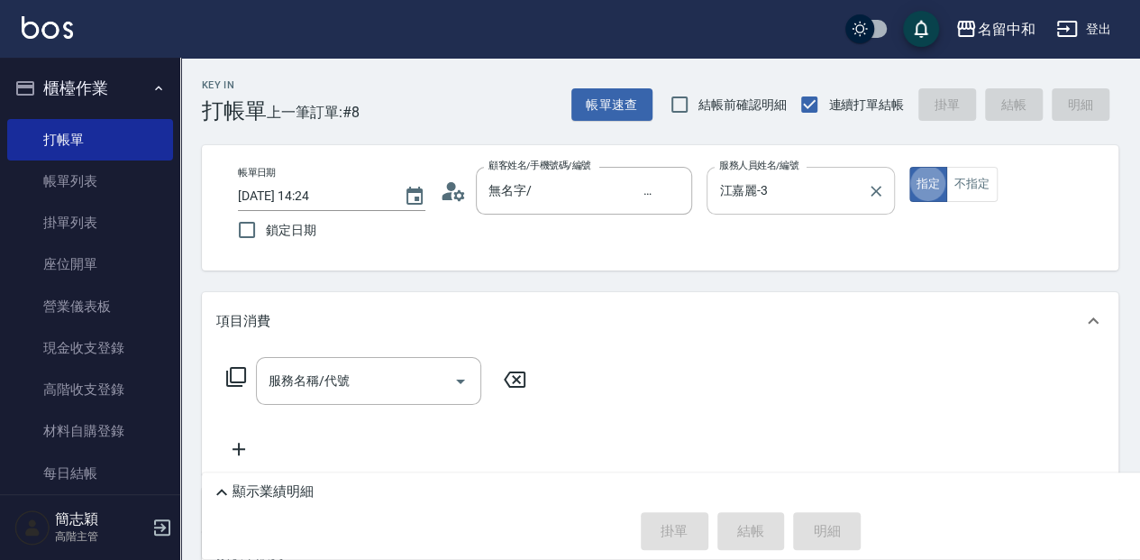
type button "true"
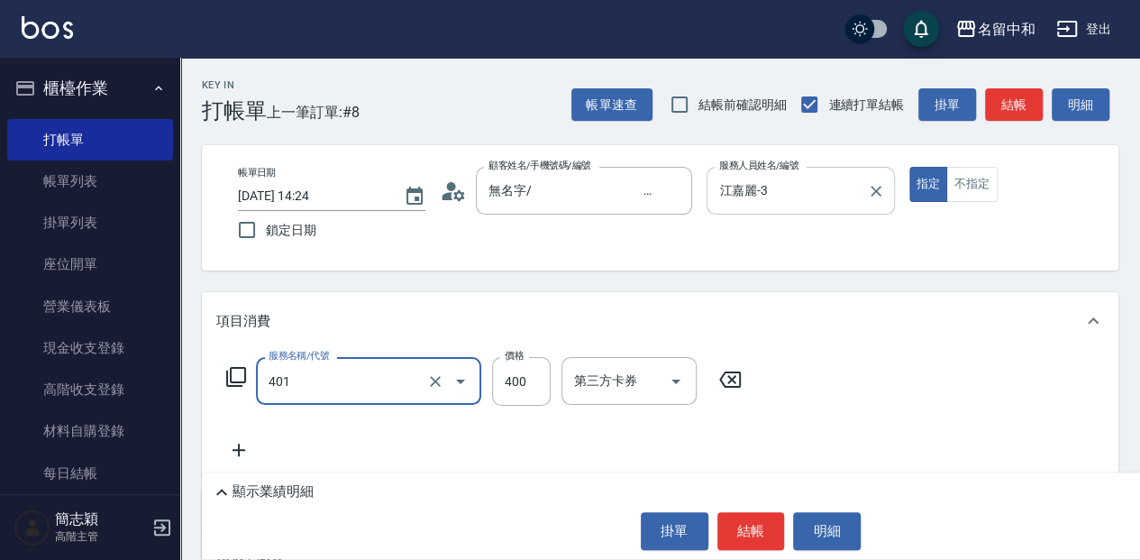
type input "剪髮(400)(401)"
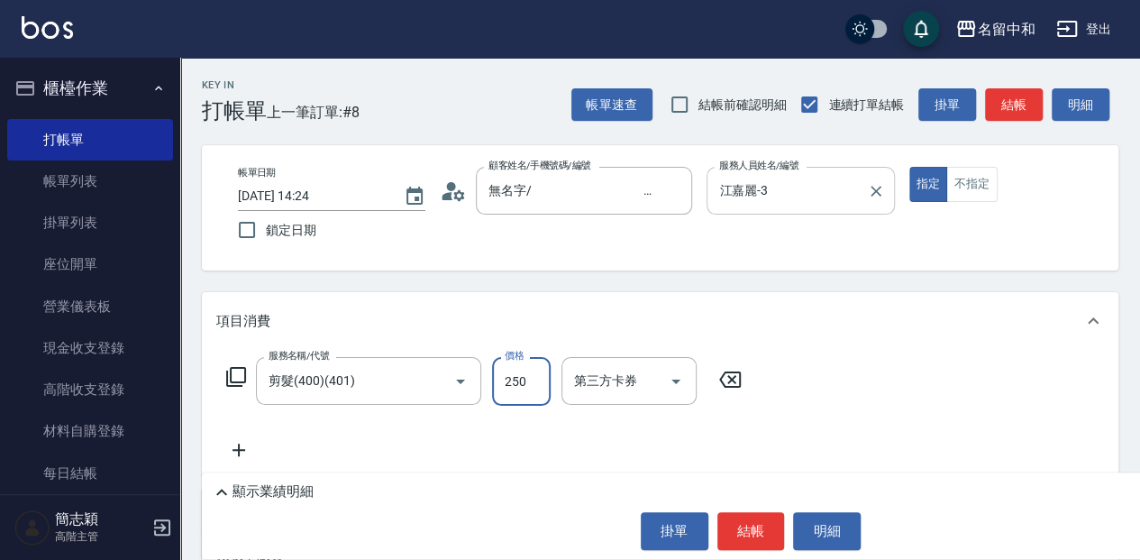
type input "250"
click at [296, 487] on p "顯示業績明細" at bounding box center [273, 491] width 81 height 19
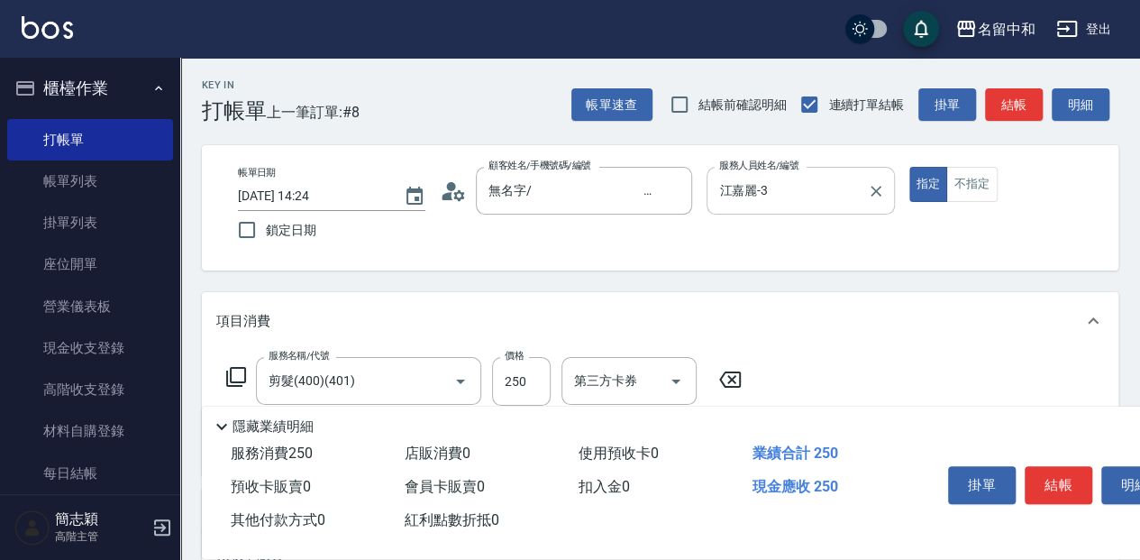
click at [236, 389] on div "服務名稱/代號 剪髮(400)(401) 服務名稱/代號 價格 250 價格 第三方卡券 第三方卡券" at bounding box center [484, 381] width 536 height 49
click at [235, 375] on icon at bounding box center [236, 377] width 22 height 22
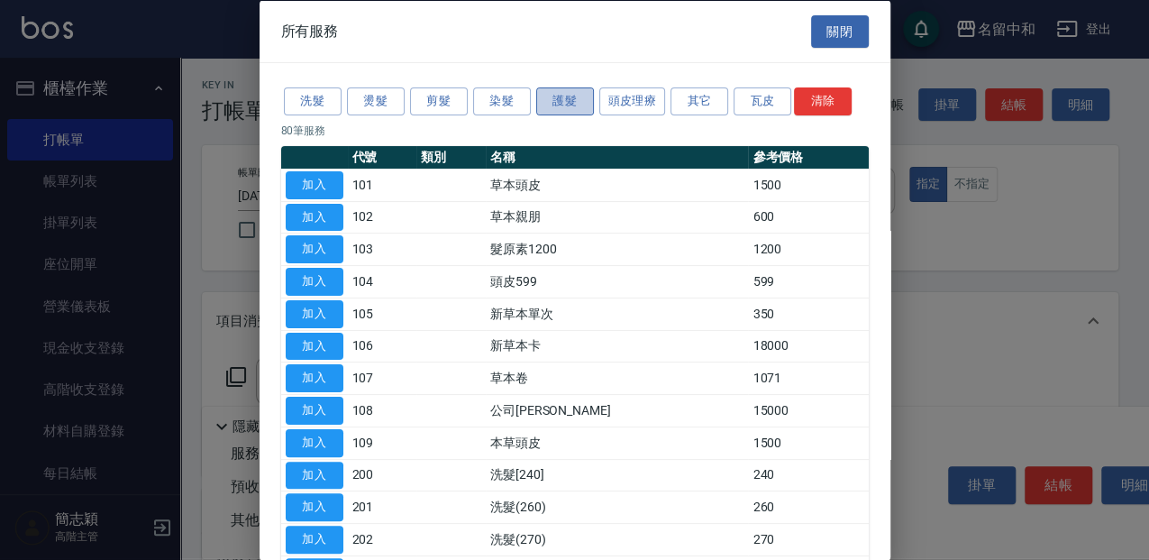
drag, startPoint x: 581, startPoint y: 108, endPoint x: 530, endPoint y: 149, distance: 64.8
click at [581, 108] on button "護髮" at bounding box center [565, 101] width 58 height 28
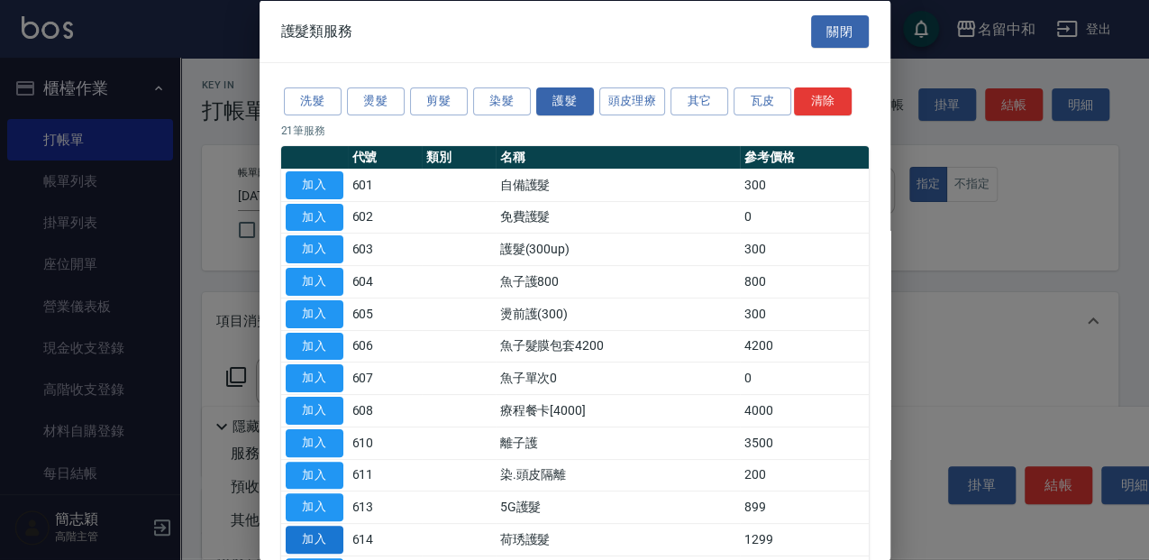
click at [319, 539] on button "加入" at bounding box center [315, 540] width 58 height 28
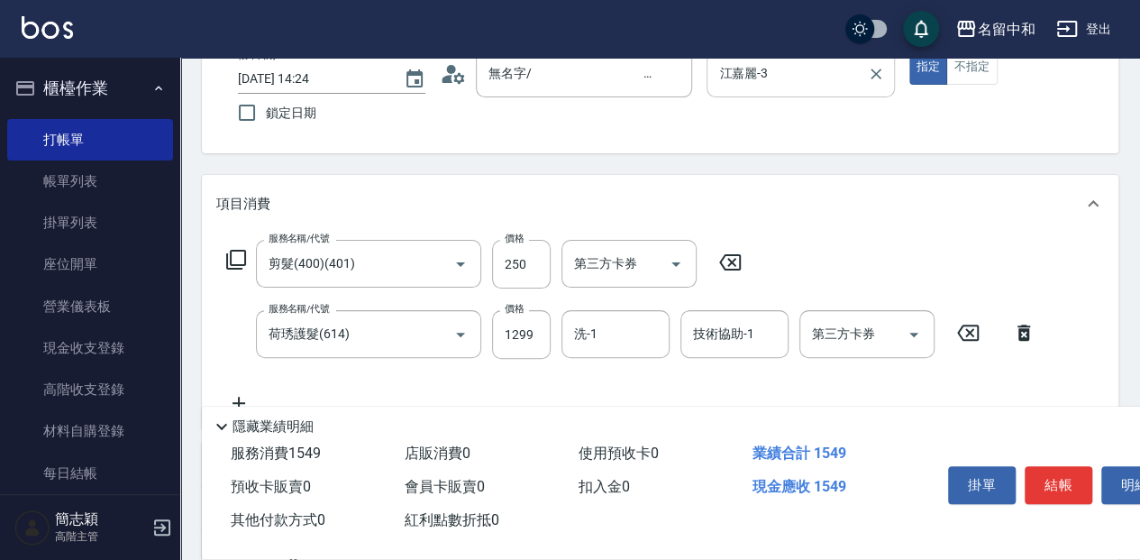
scroll to position [120, 0]
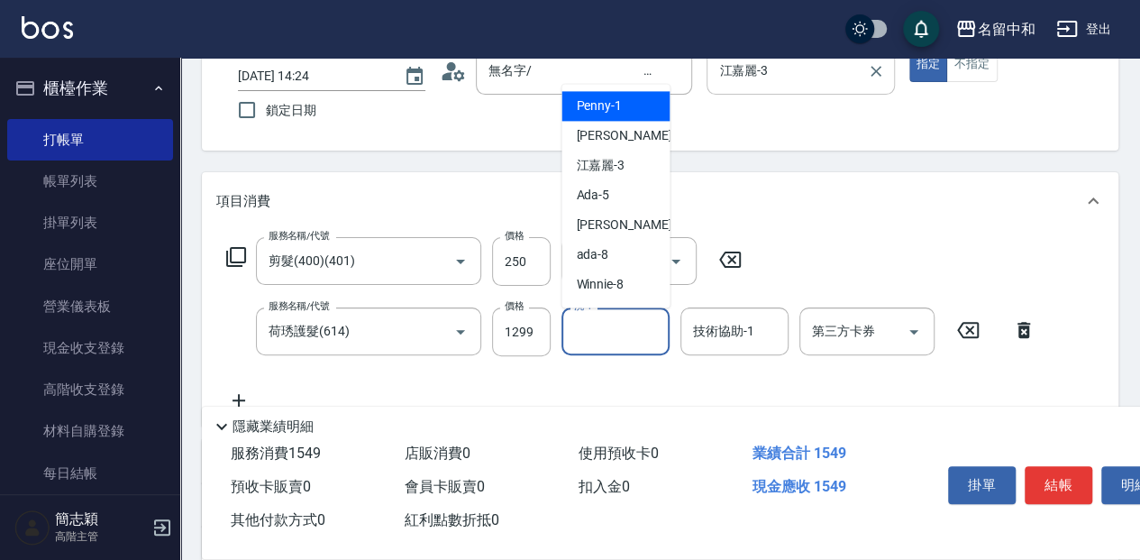
click at [624, 343] on input "洗-1" at bounding box center [616, 331] width 92 height 32
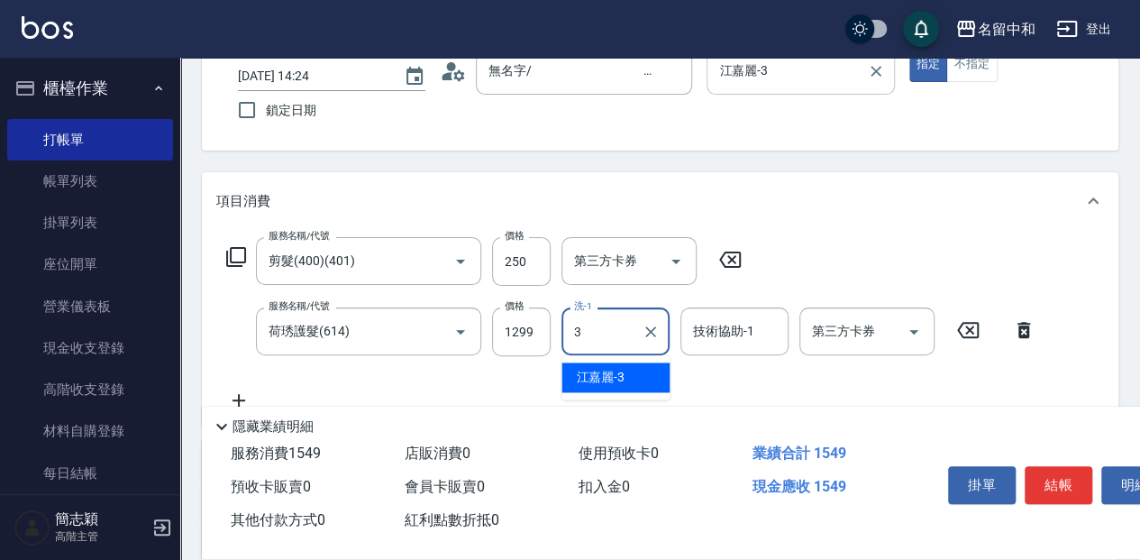
type input "江嘉麗-3"
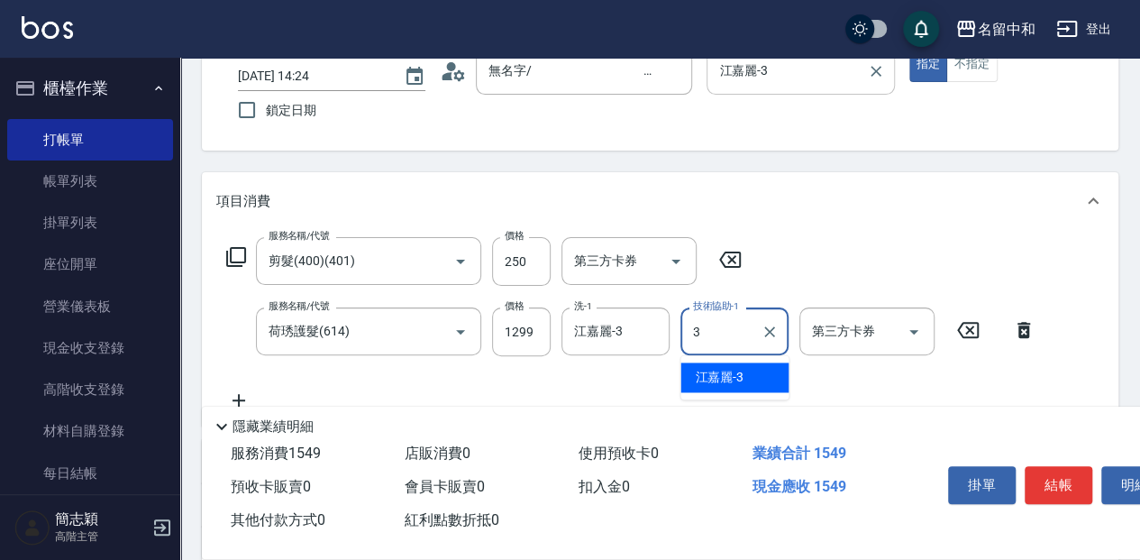
type input "江嘉麗-3"
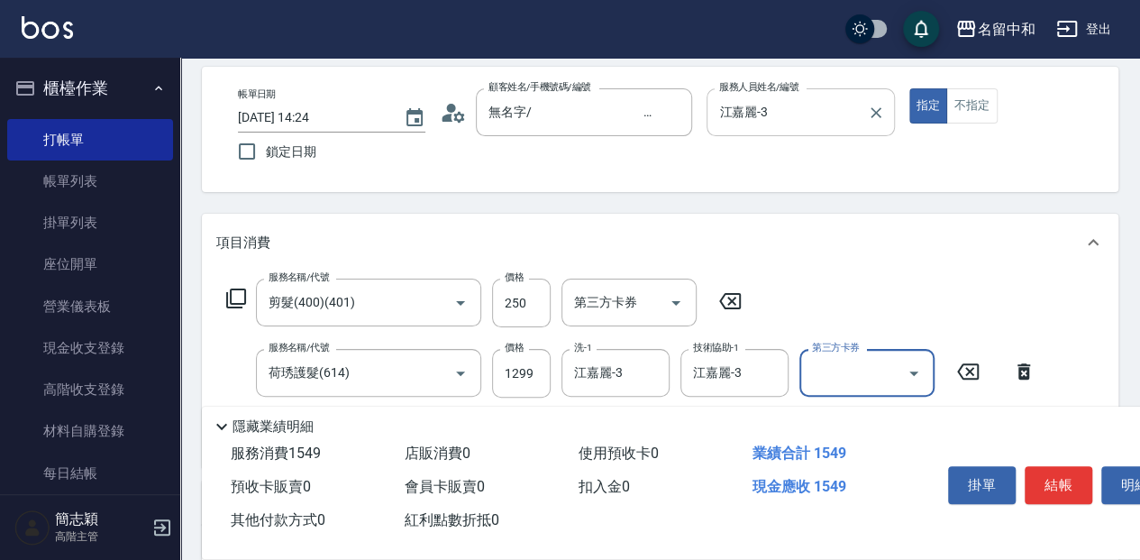
scroll to position [0, 0]
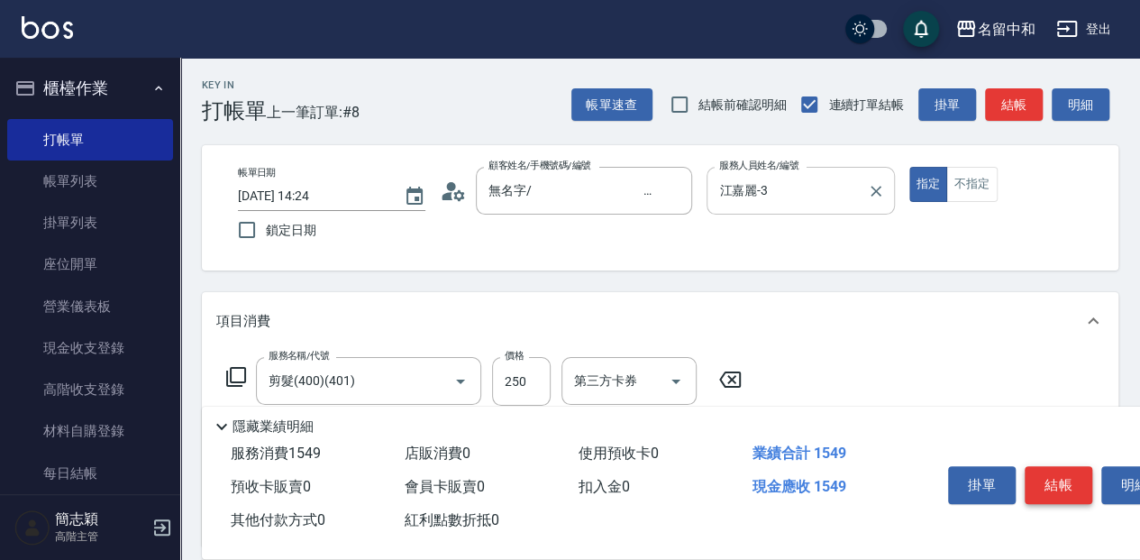
click at [1073, 474] on button "結帳" at bounding box center [1059, 485] width 68 height 38
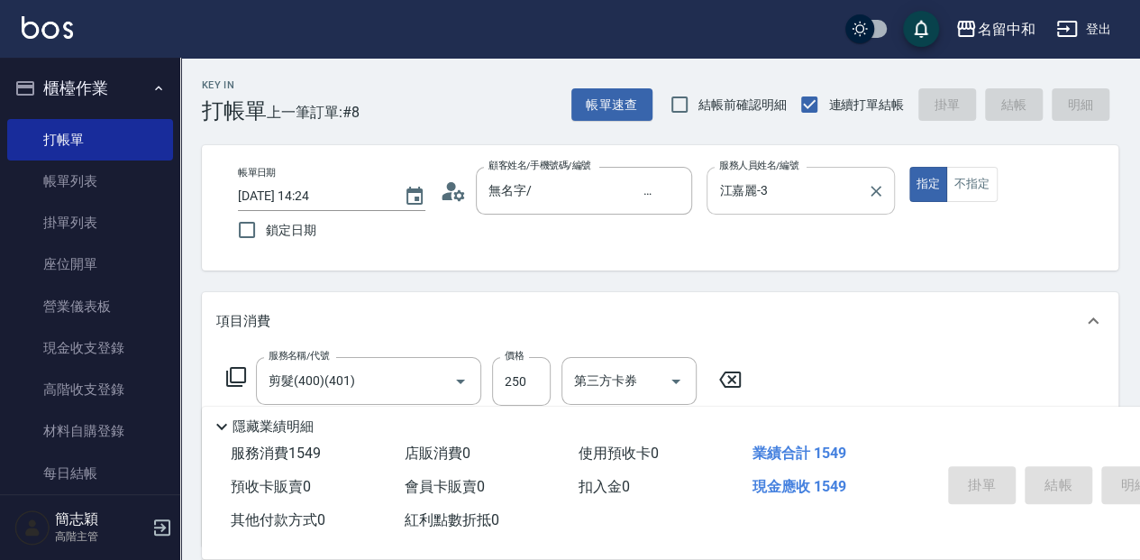
type input "2025/10/10 14:35"
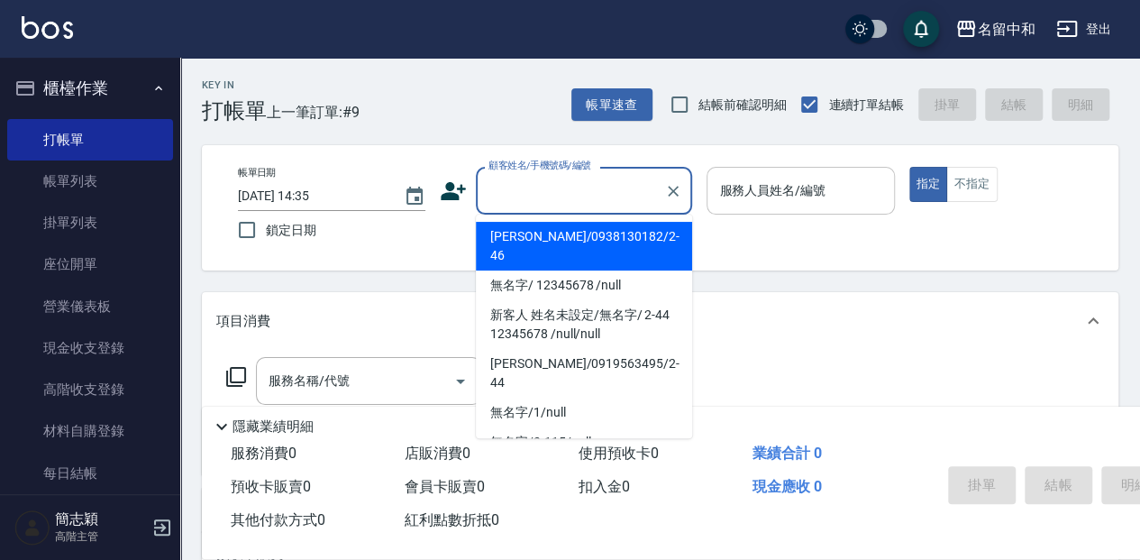
type input "[PERSON_NAME]/0938130182/2-46"
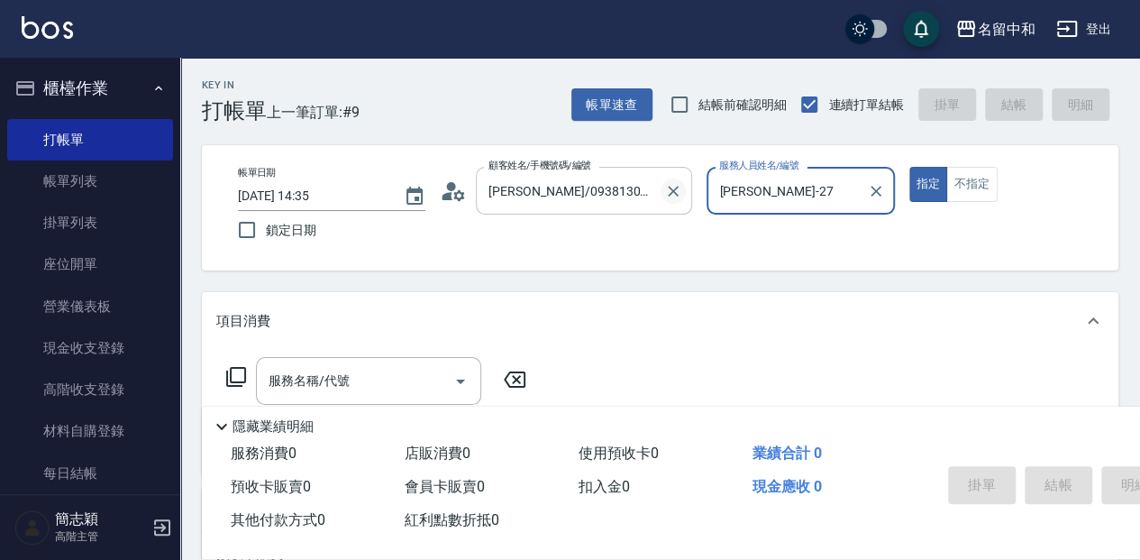
click at [678, 187] on icon "Clear" at bounding box center [673, 191] width 18 height 18
type input "Julie-27"
type input "[PERSON_NAME]-2"
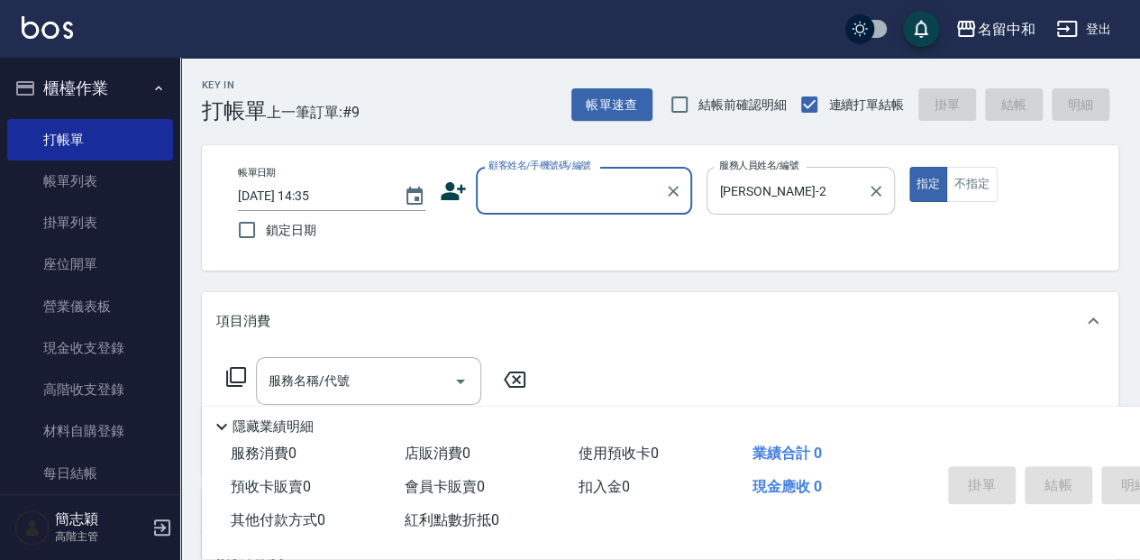
click at [622, 183] on input "顧客姓名/手機號碼/編號" at bounding box center [570, 191] width 173 height 32
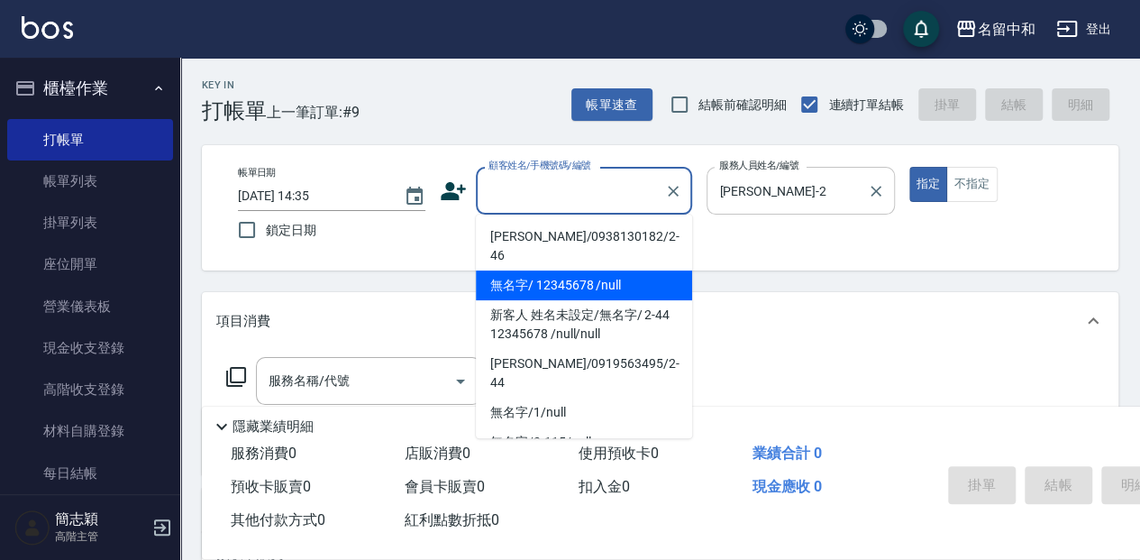
click at [595, 270] on li "無名字/ 12345678 /null" at bounding box center [584, 285] width 216 height 30
type input "無名字/ 12345678 /null"
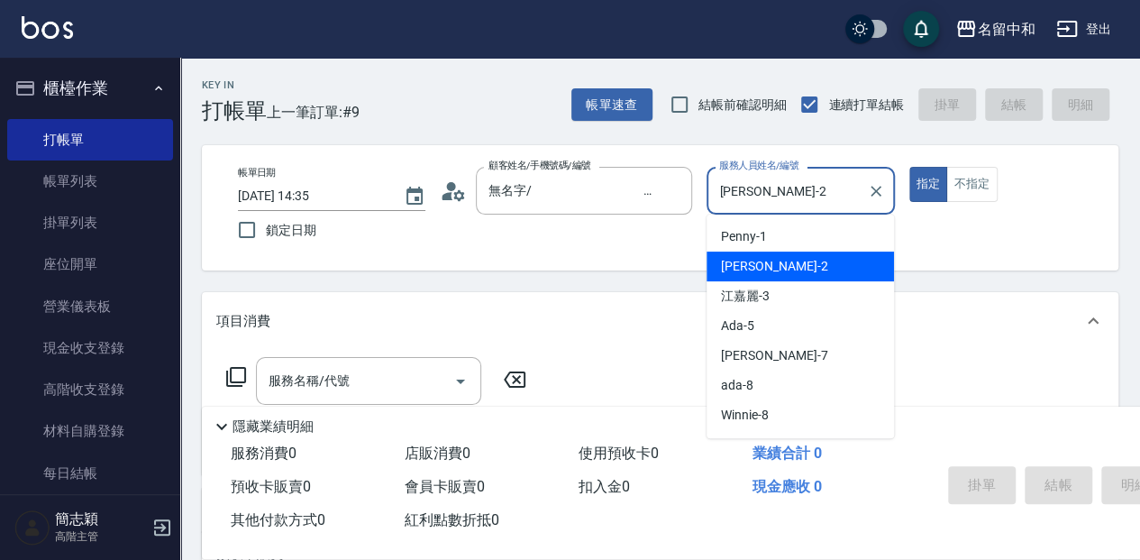
click at [777, 198] on input "[PERSON_NAME]-2" at bounding box center [787, 191] width 144 height 32
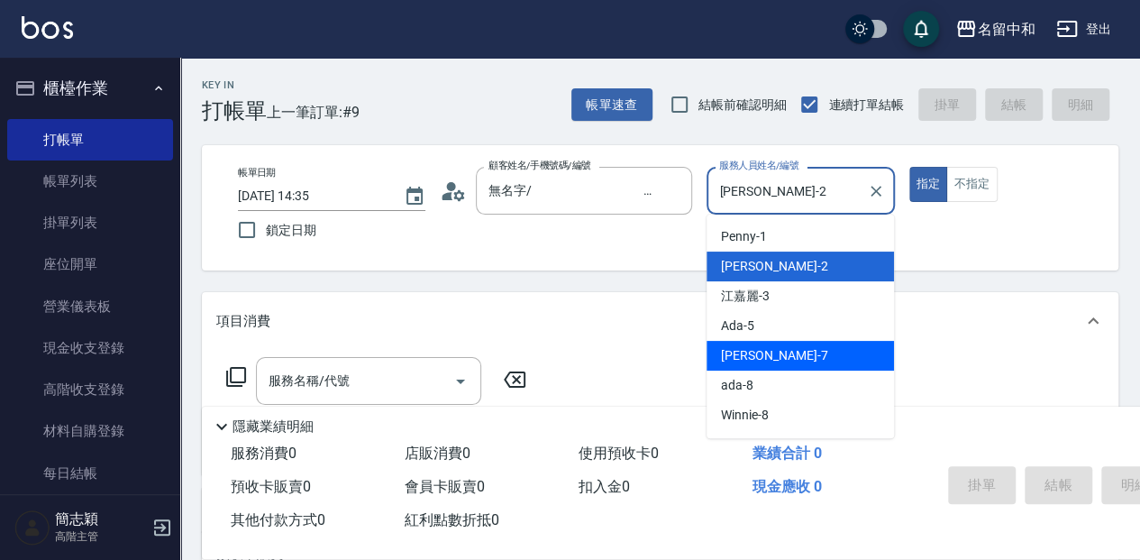
click at [776, 355] on div "Jessica -7" at bounding box center [800, 356] width 187 height 30
type input "[PERSON_NAME]-7"
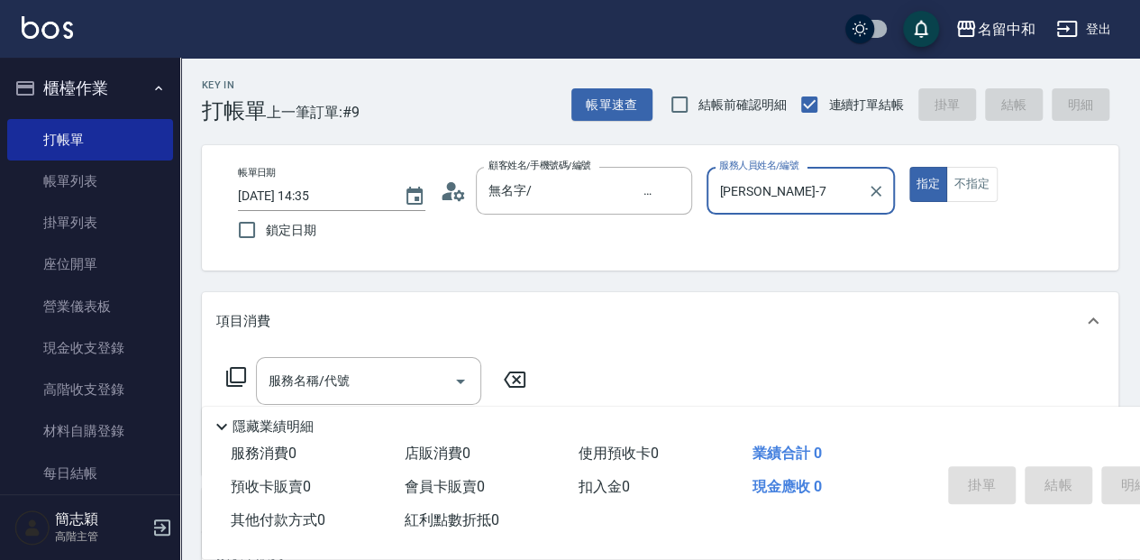
click at [231, 379] on icon at bounding box center [236, 377] width 20 height 20
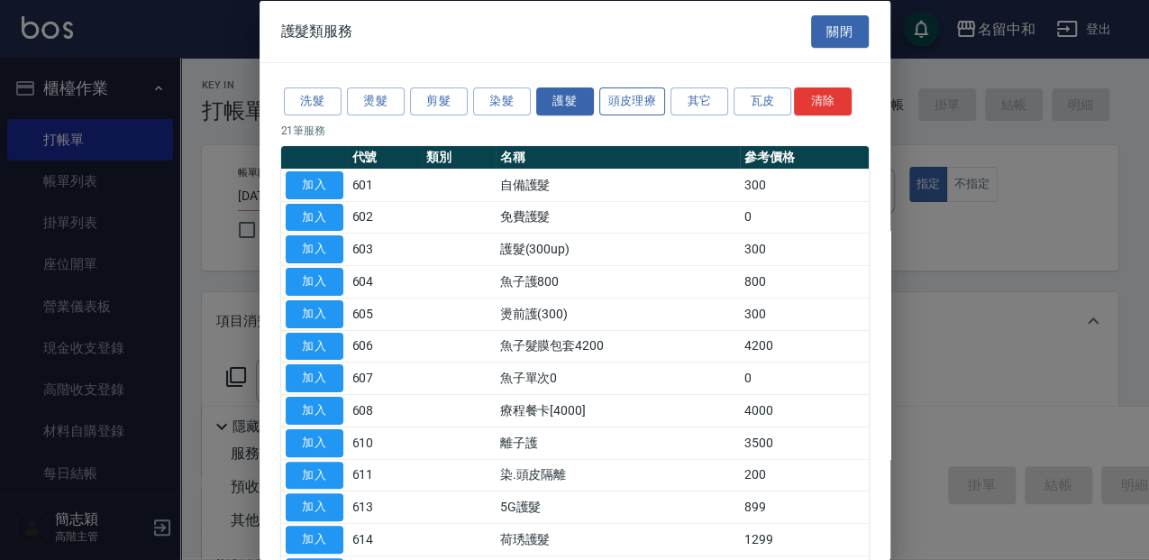
click at [635, 105] on button "頭皮理療" at bounding box center [632, 101] width 67 height 28
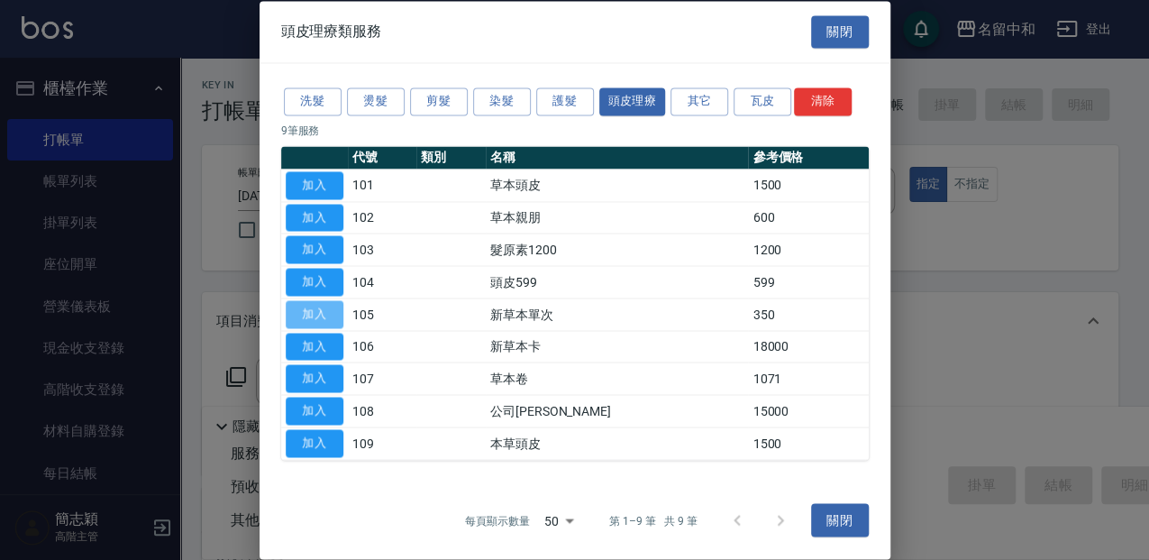
click at [334, 310] on button "加入" at bounding box center [315, 314] width 58 height 28
type input "新草本單次(105)"
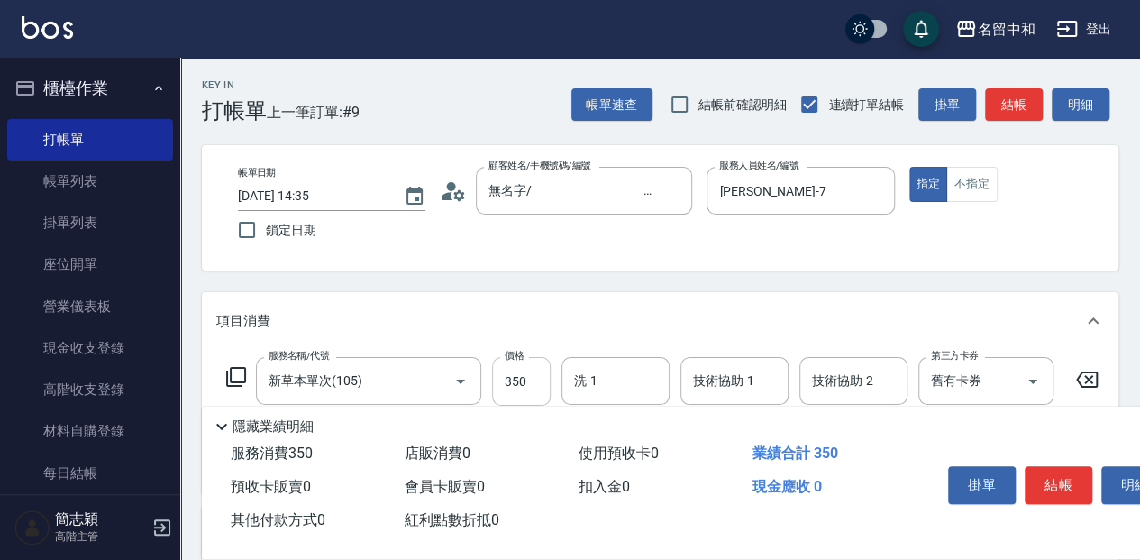
click at [533, 373] on input "350" at bounding box center [521, 381] width 59 height 49
type input "525"
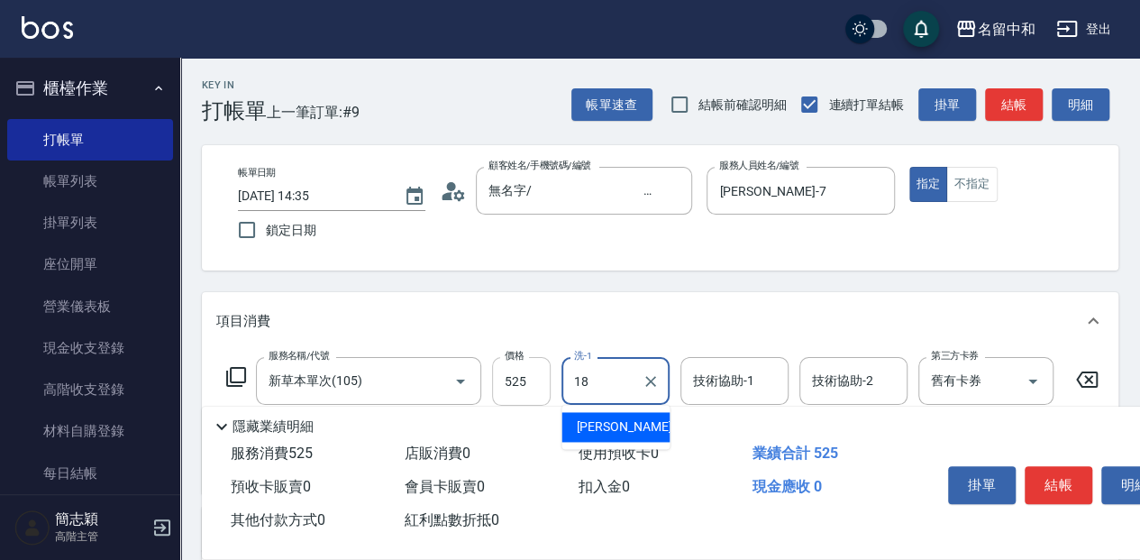
type input "[PERSON_NAME]-18"
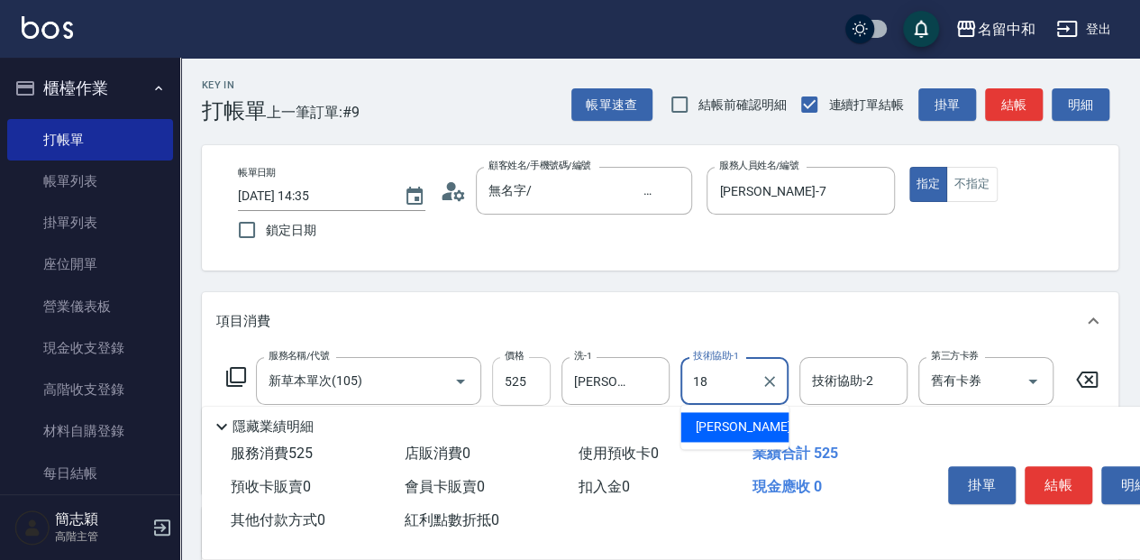
type input "[PERSON_NAME]-18"
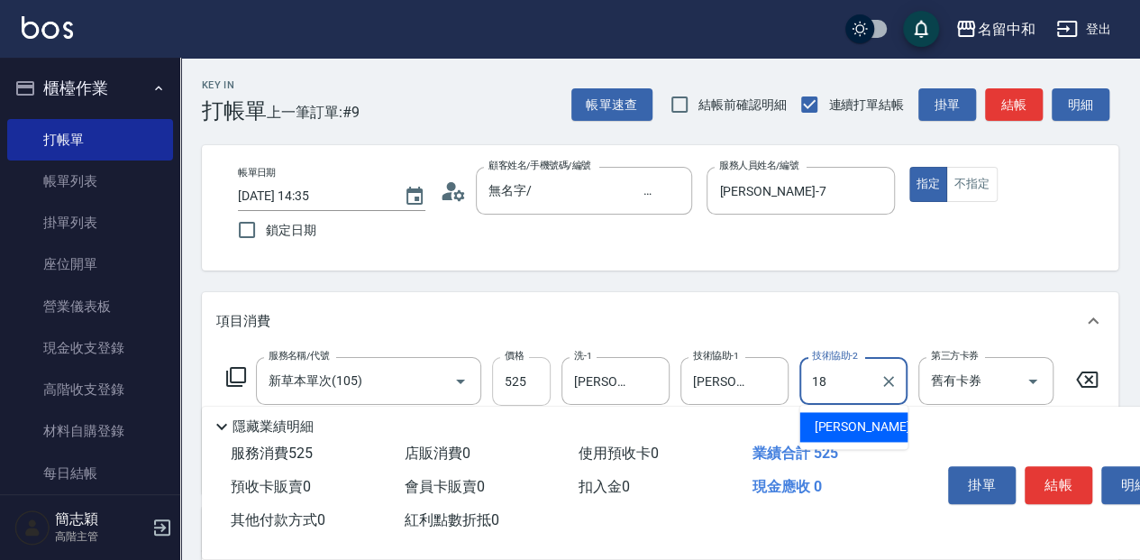
type input "[PERSON_NAME]-18"
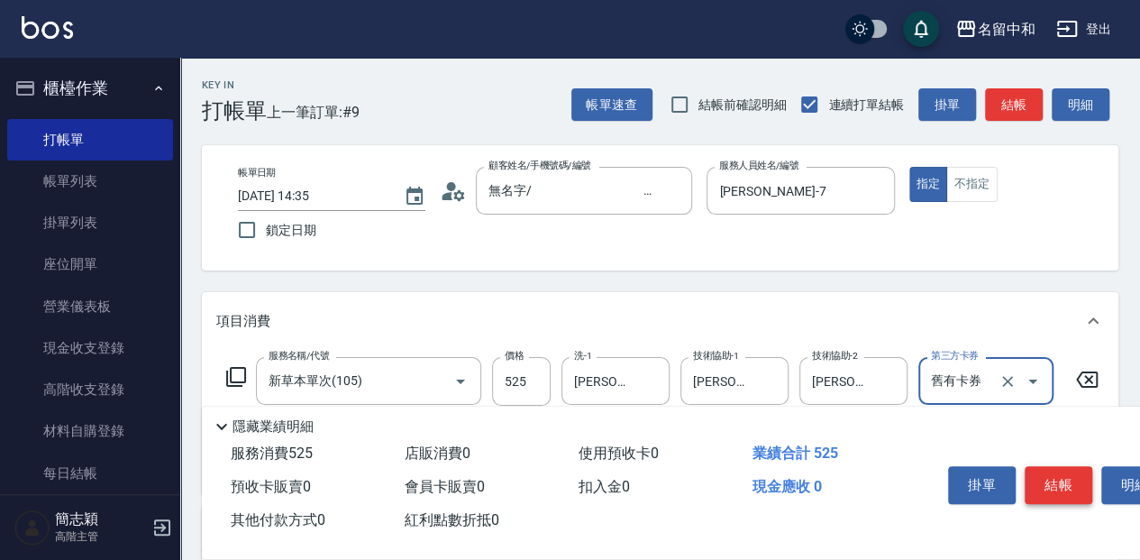
click at [1071, 494] on button "結帳" at bounding box center [1059, 485] width 68 height 38
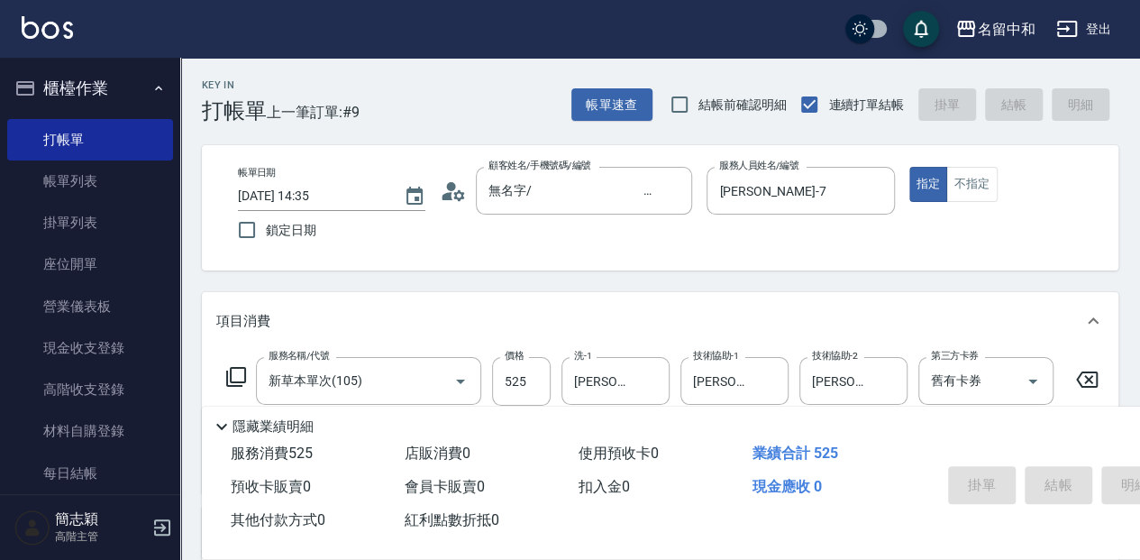
type input "2025/10/10 14:36"
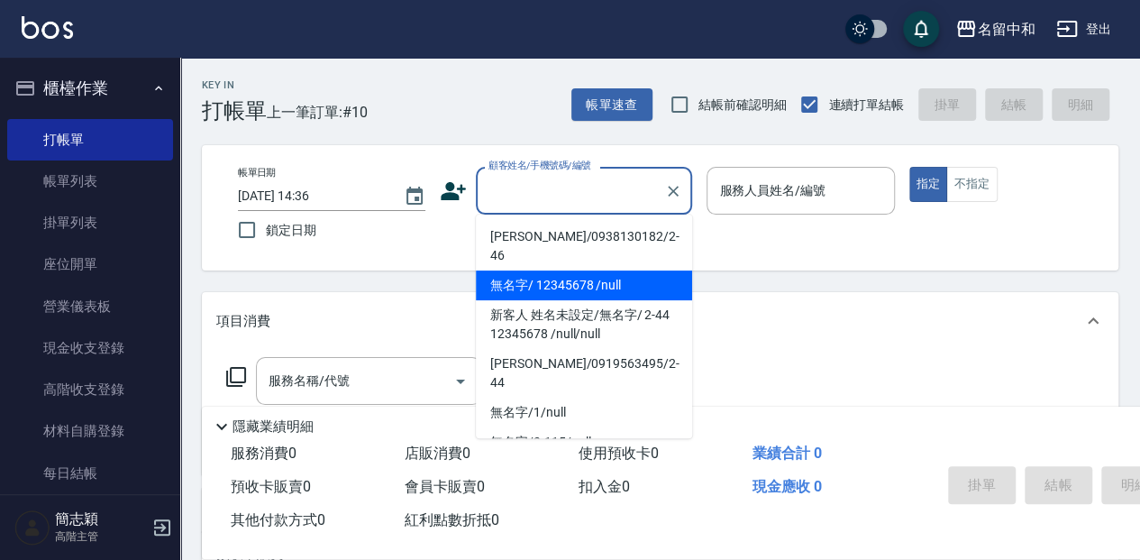
type input "無名字/ 12345678 /null"
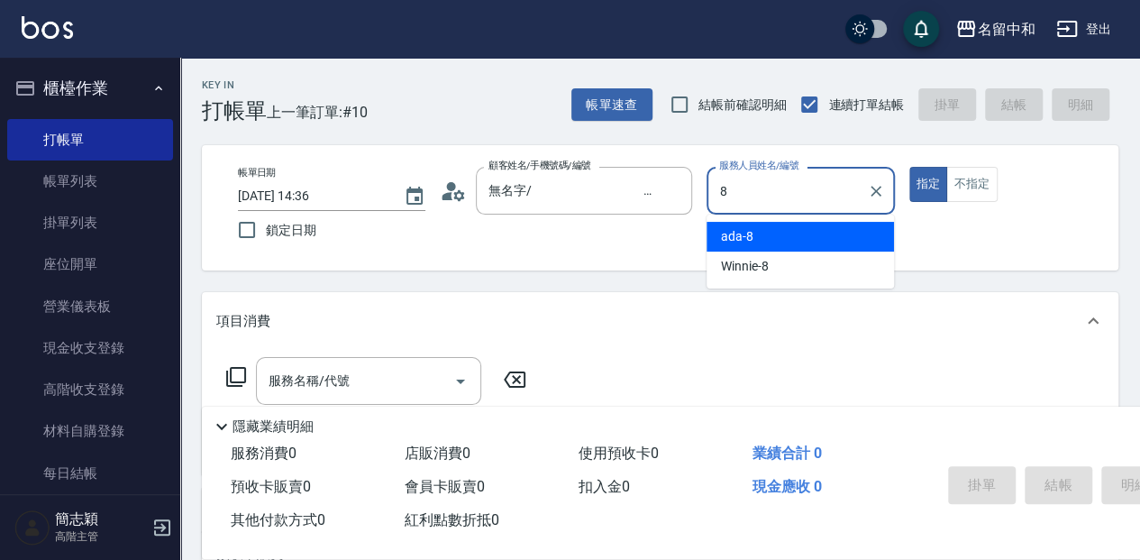
type input "ada-8"
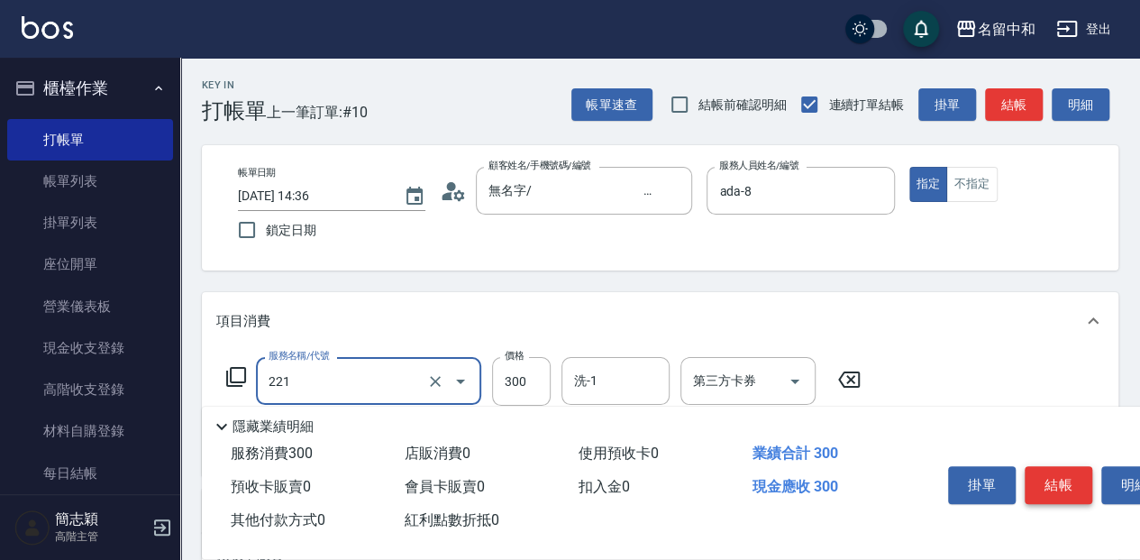
type input "洗髮300(221)"
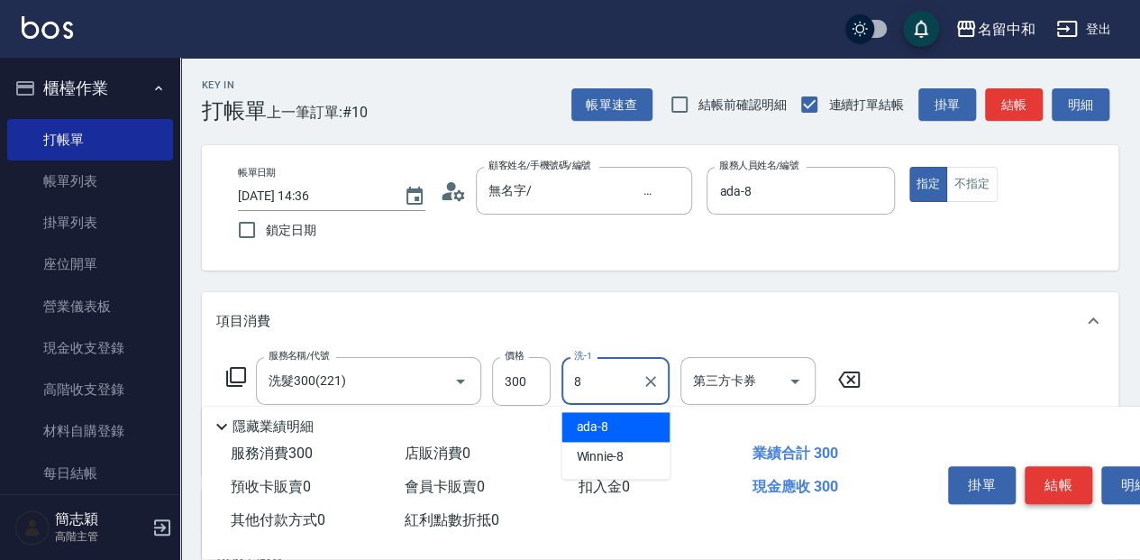
type input "ada-8"
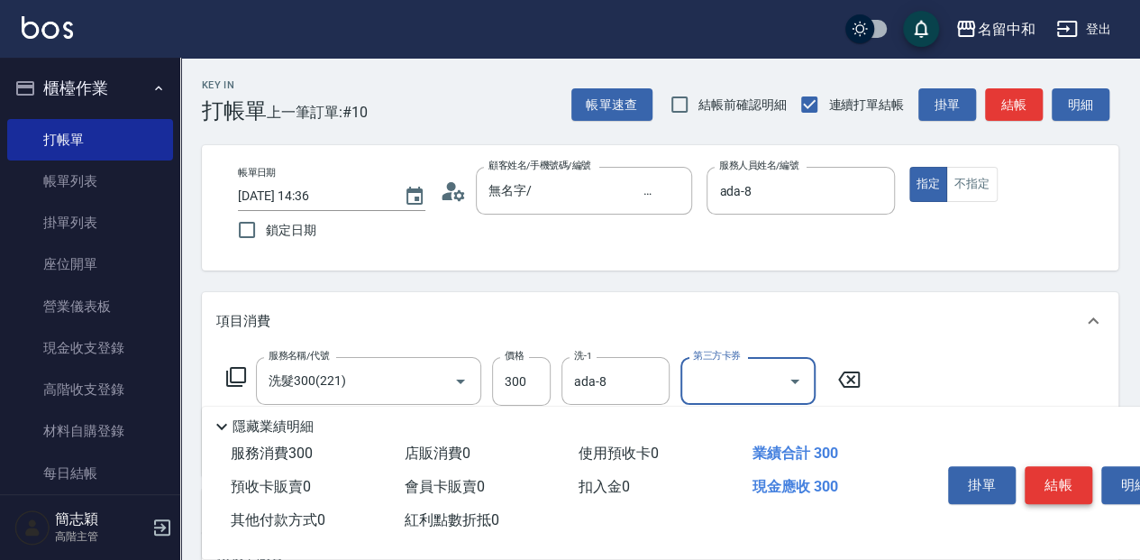
click at [1057, 491] on button "結帳" at bounding box center [1059, 485] width 68 height 38
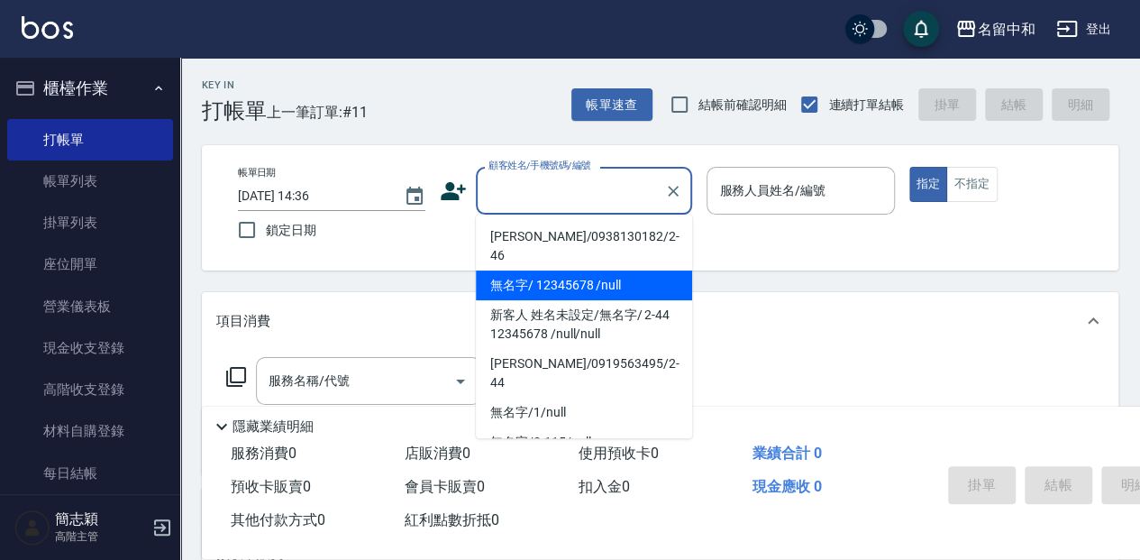
type input "無名字/ 12345678 /null"
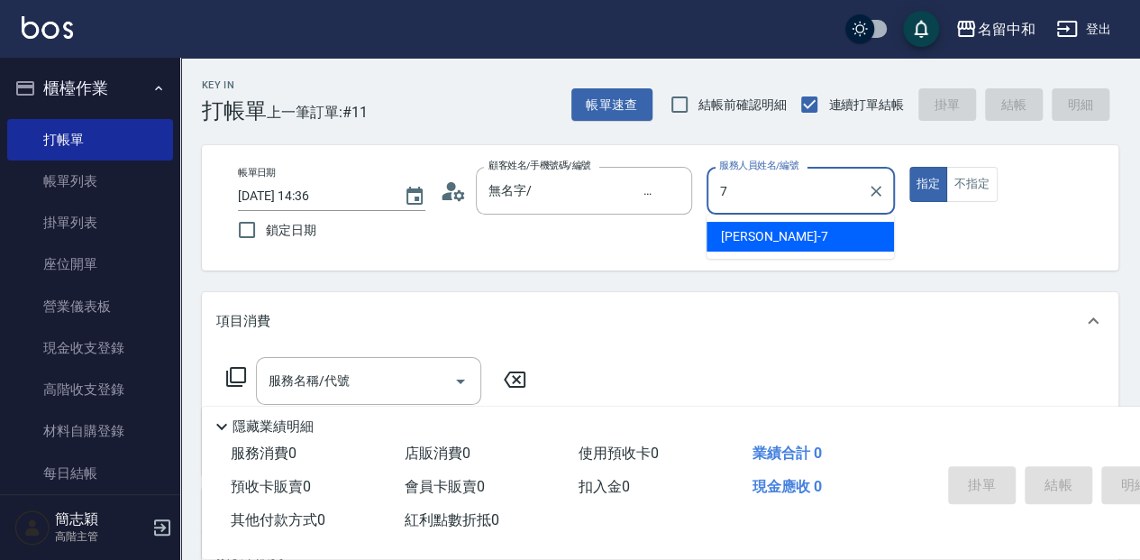
type input "[PERSON_NAME]-7"
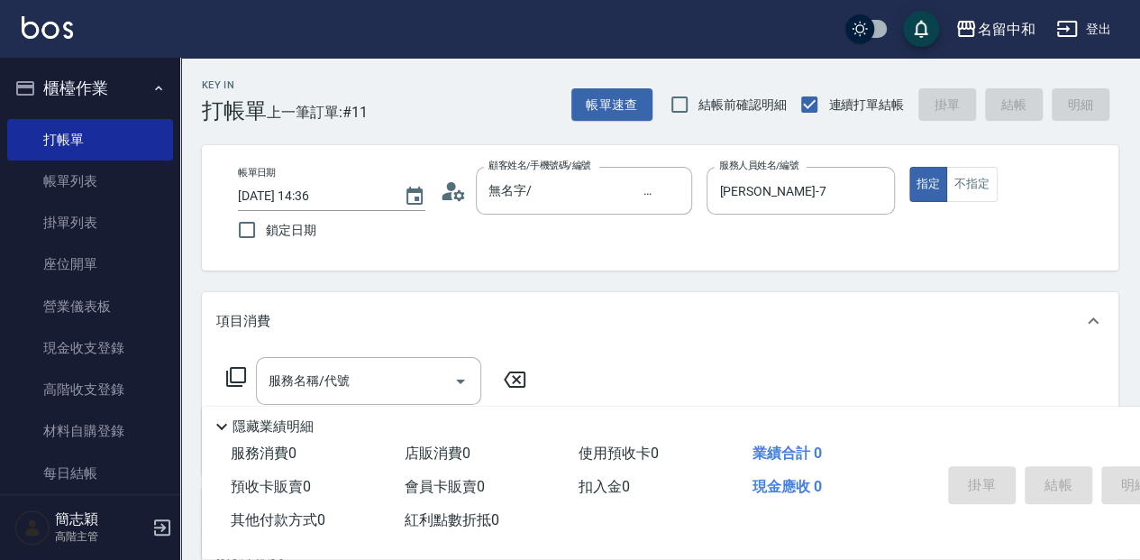
click at [240, 374] on icon at bounding box center [236, 377] width 22 height 22
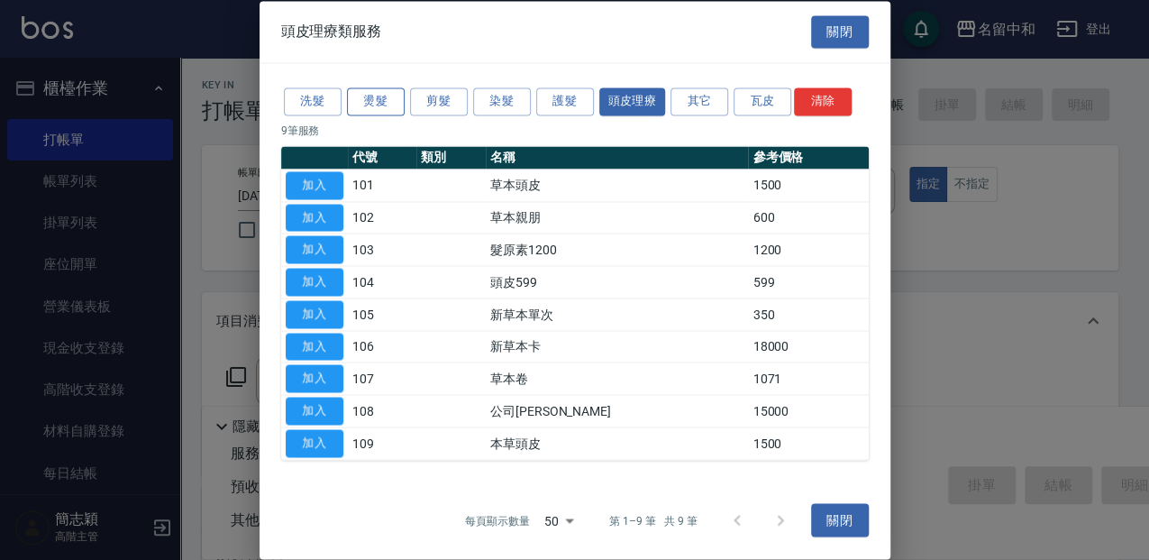
click at [359, 96] on button "燙髮" at bounding box center [376, 101] width 58 height 28
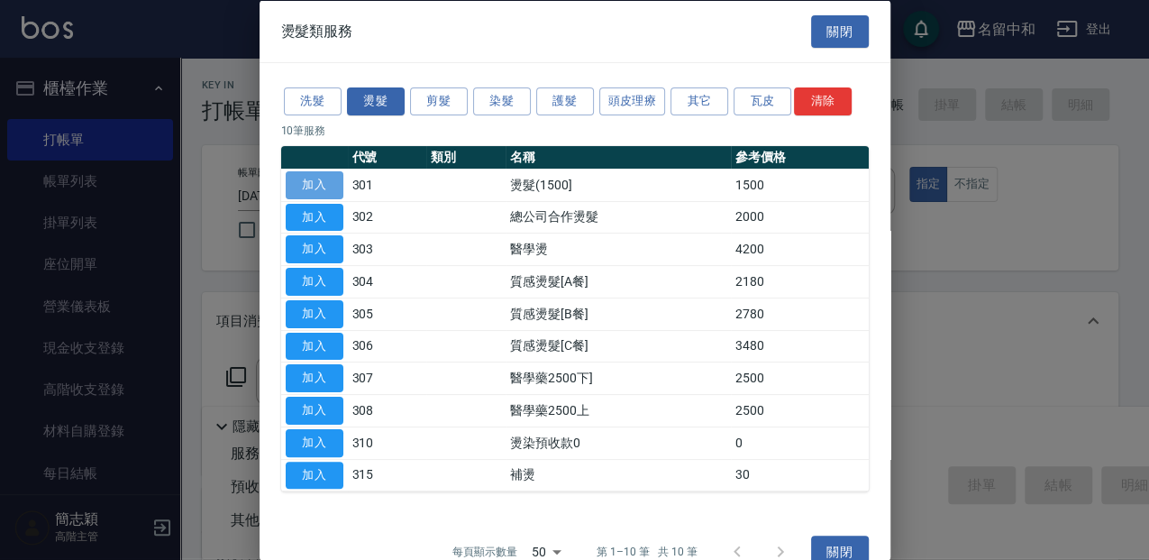
click at [307, 173] on button "加入" at bounding box center [315, 184] width 58 height 28
type input "燙髮(1500](301)"
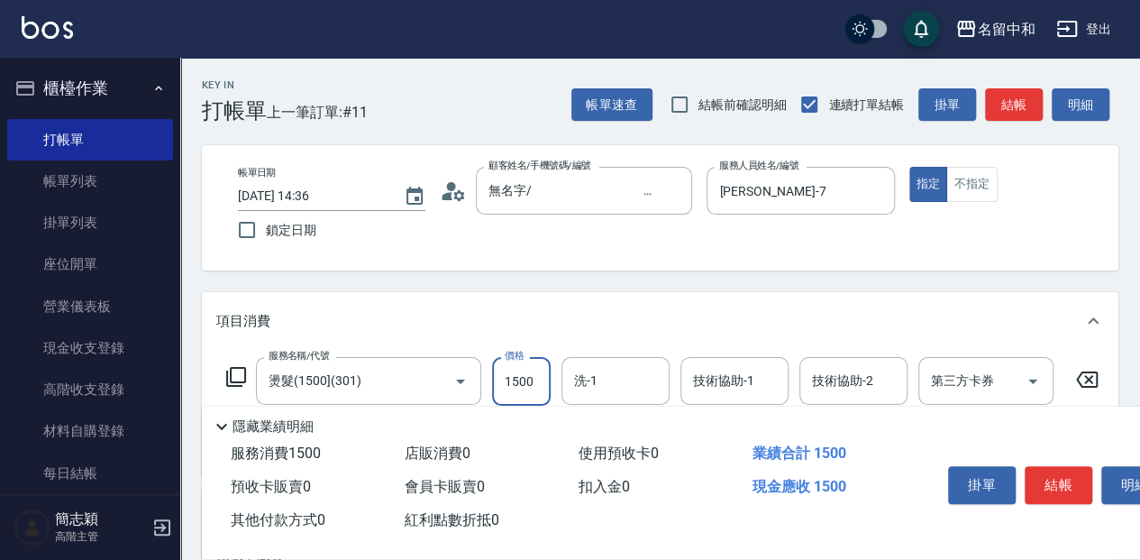
click at [526, 389] on input "1500" at bounding box center [521, 381] width 59 height 49
type input "1000"
type input "7"
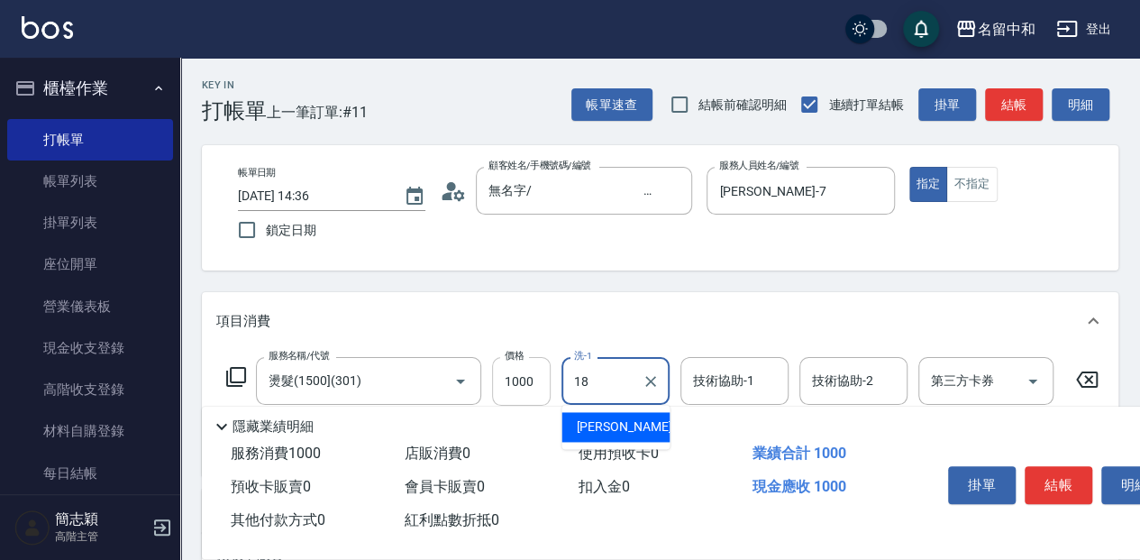
type input "[PERSON_NAME]-18"
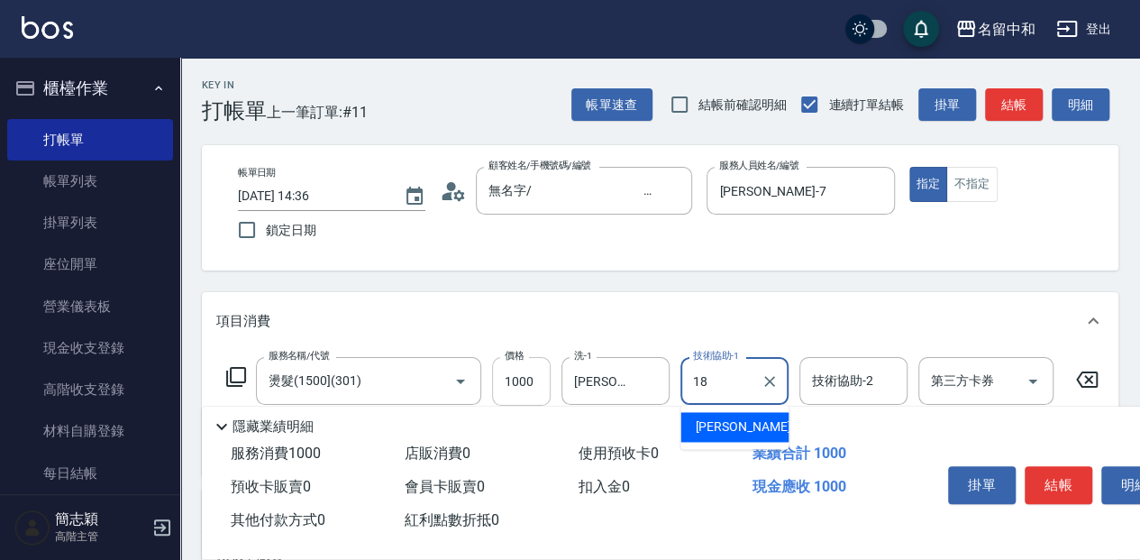
type input "[PERSON_NAME]-18"
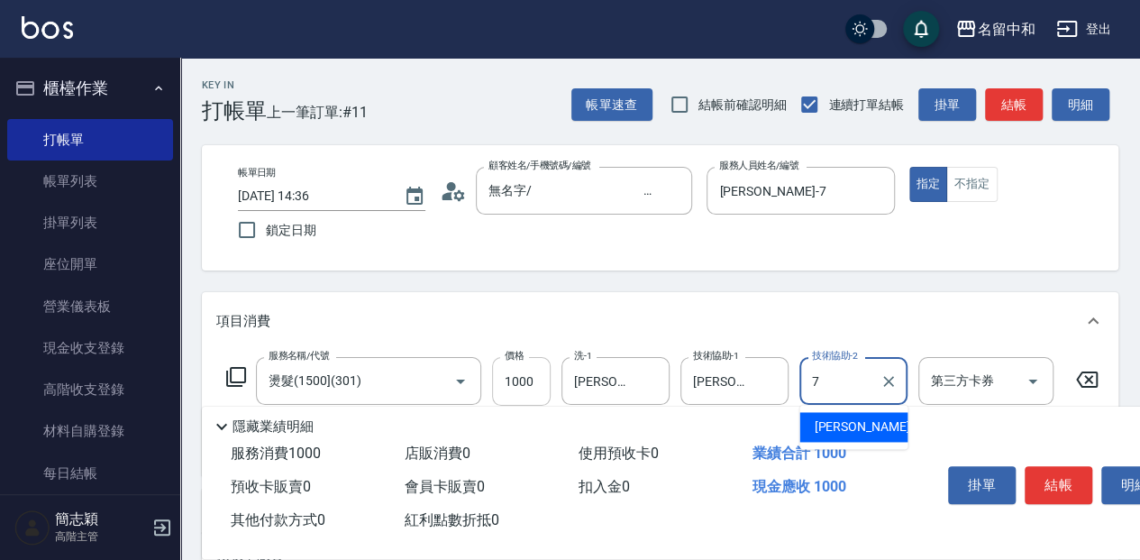
type input "[PERSON_NAME]-7"
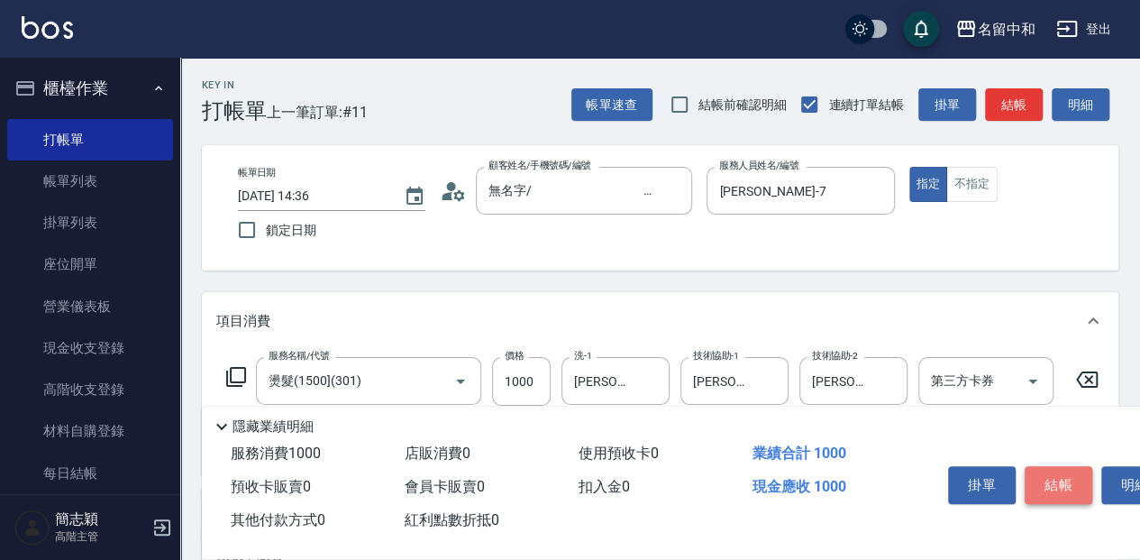
click at [1080, 473] on button "結帳" at bounding box center [1059, 485] width 68 height 38
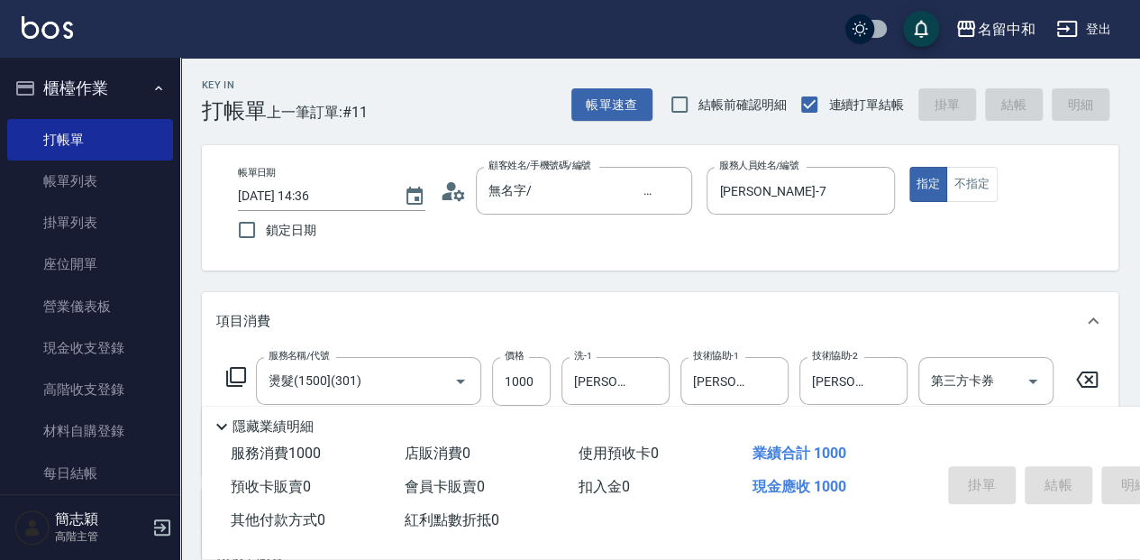
type input "2025/10/10 14:37"
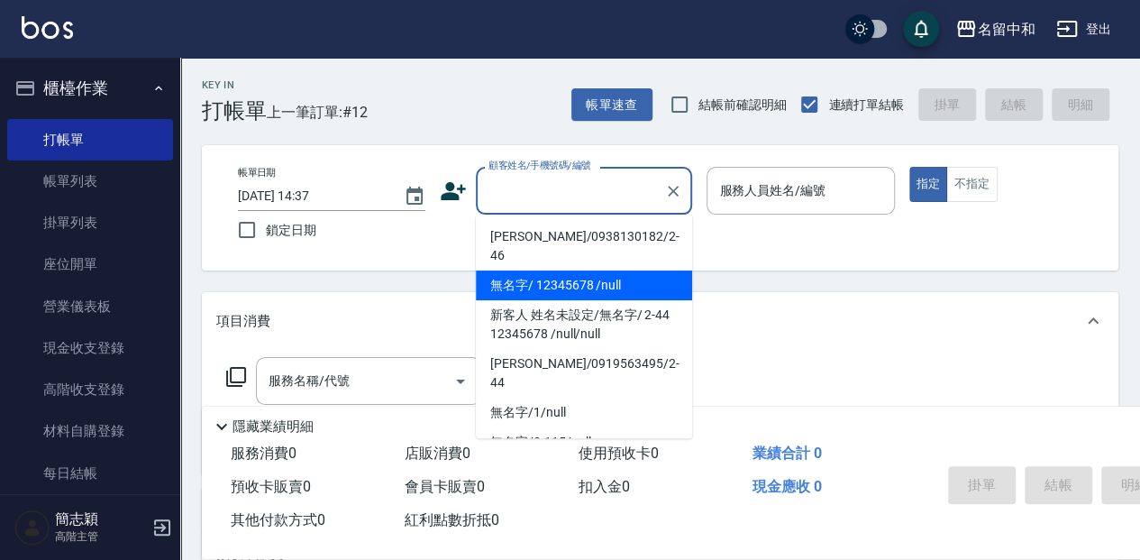
type input "無名字/ 12345678 /null"
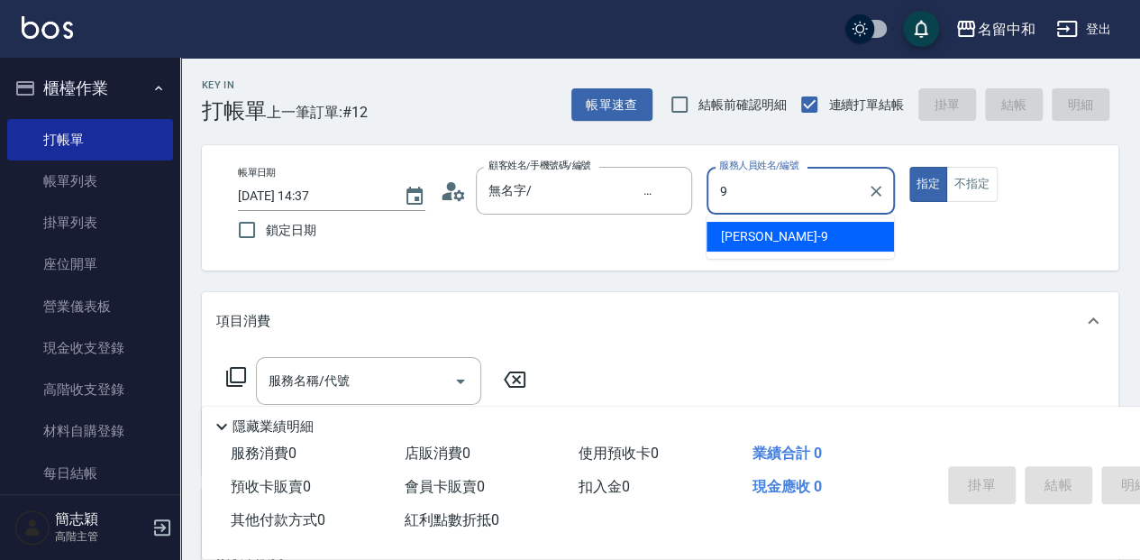
type input "[PERSON_NAME]-9"
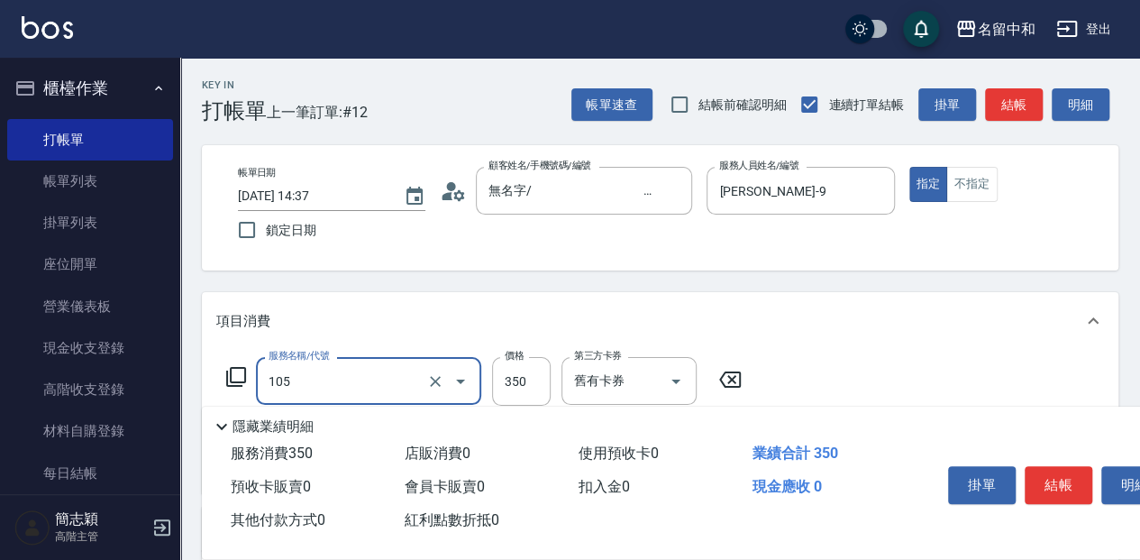
type input "新草本單次(105)"
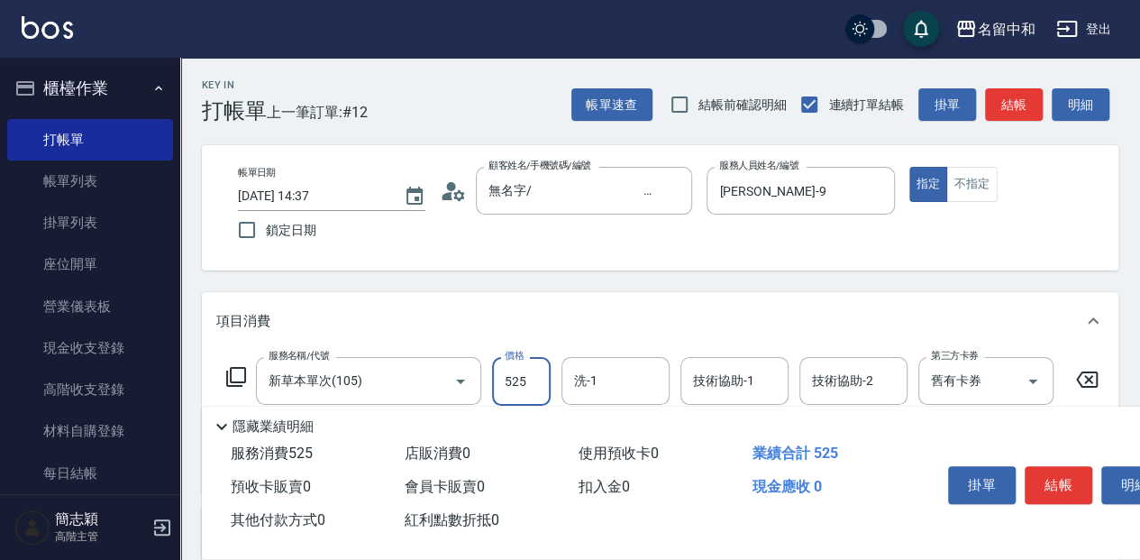
type input "525"
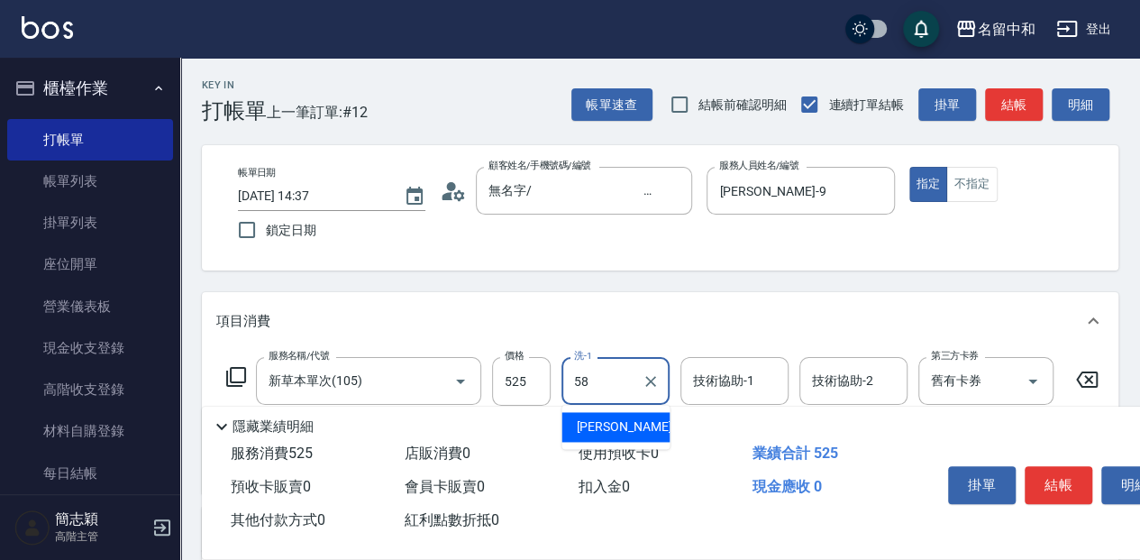
type input "[PERSON_NAME]-58"
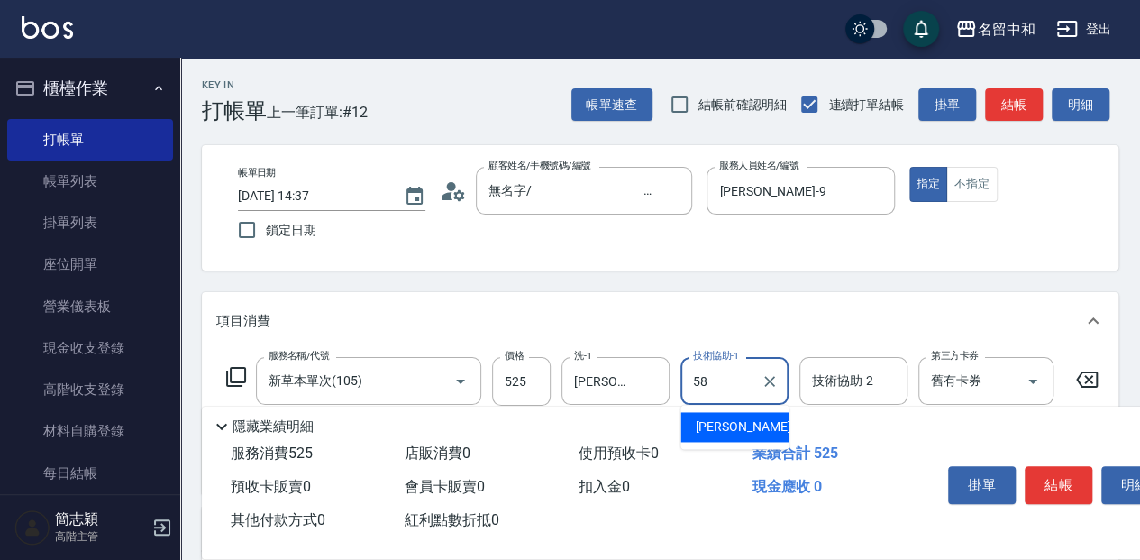
type input "[PERSON_NAME]-58"
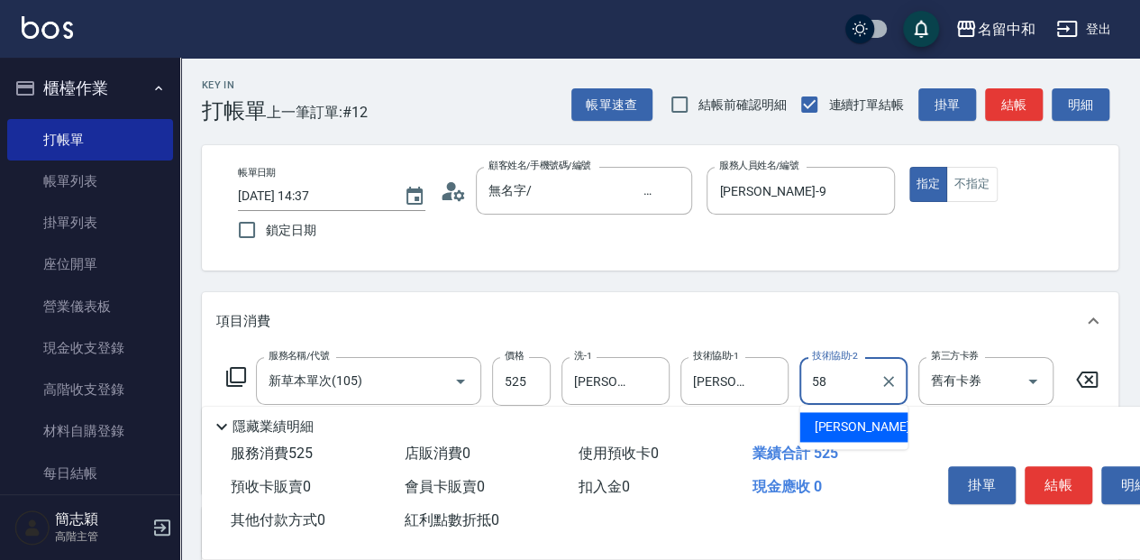
type input "[PERSON_NAME]-58"
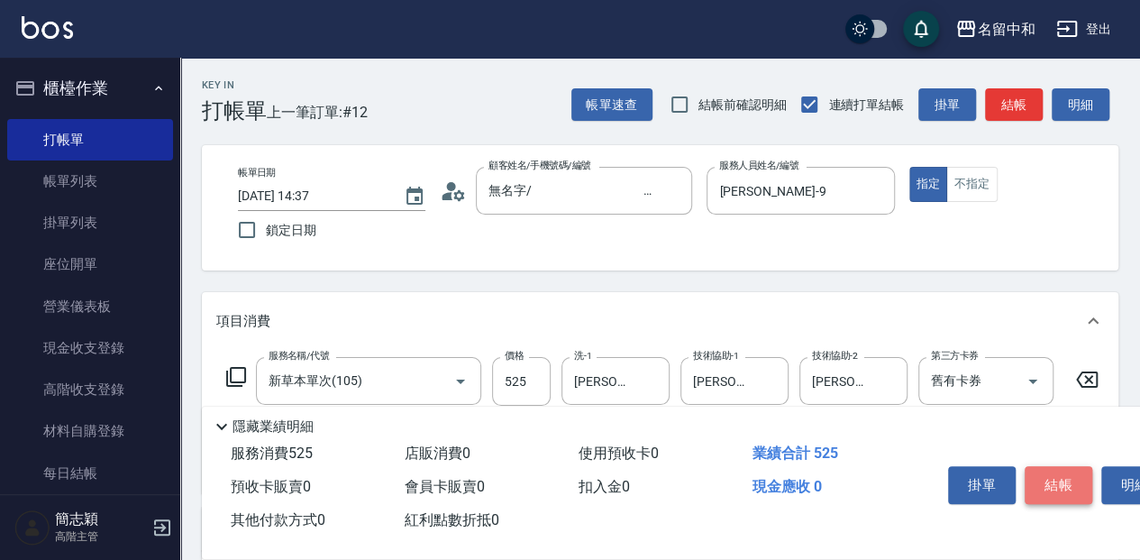
click at [1074, 487] on button "結帳" at bounding box center [1059, 485] width 68 height 38
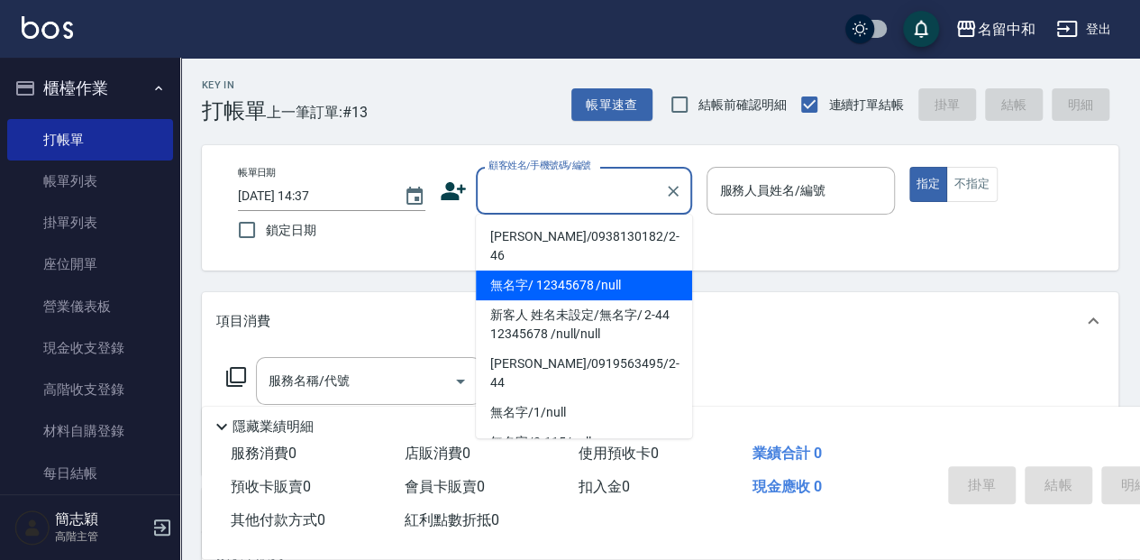
type input "3"
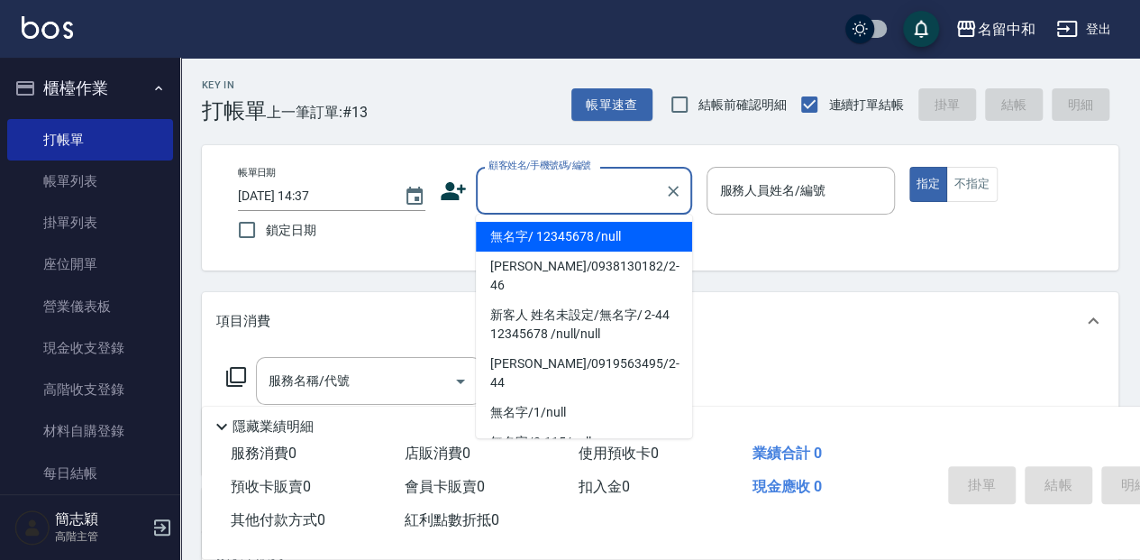
type input "無名字/ 12345678 /null"
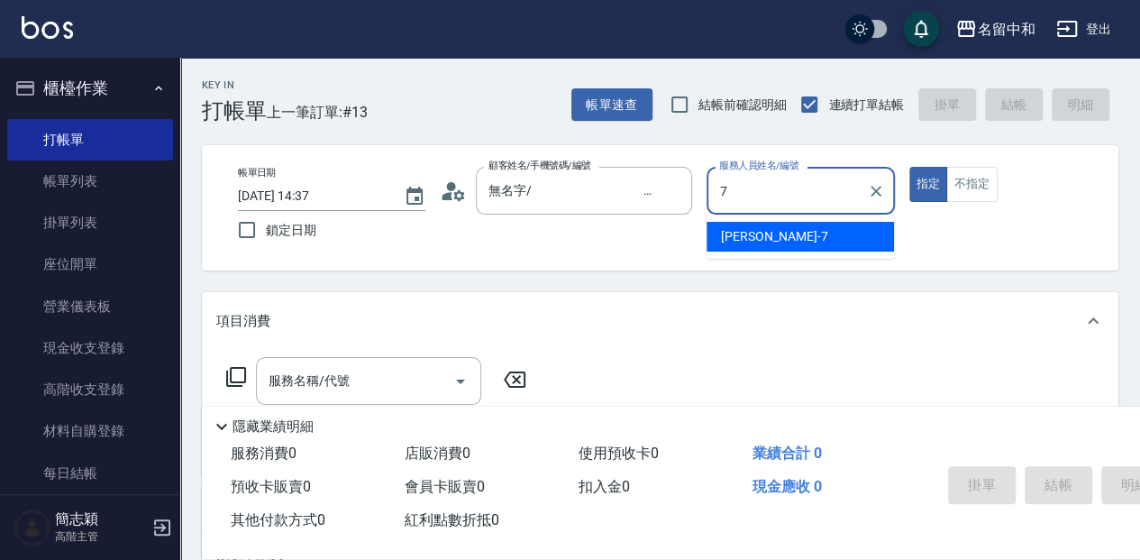
type input "[PERSON_NAME]-7"
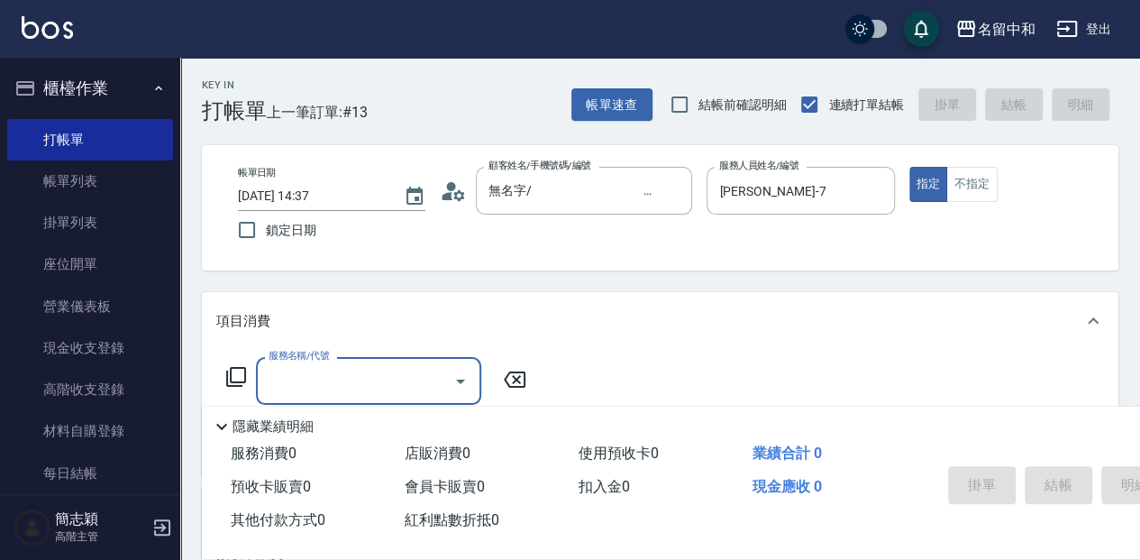
click at [236, 377] on icon at bounding box center [236, 377] width 22 height 22
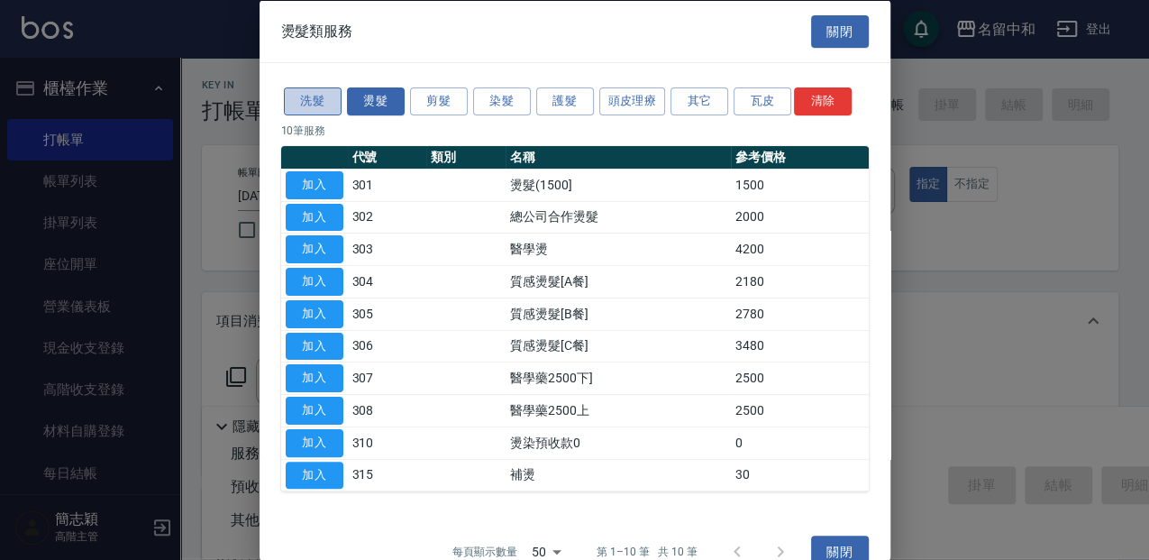
click at [328, 102] on button "洗髮" at bounding box center [313, 101] width 58 height 28
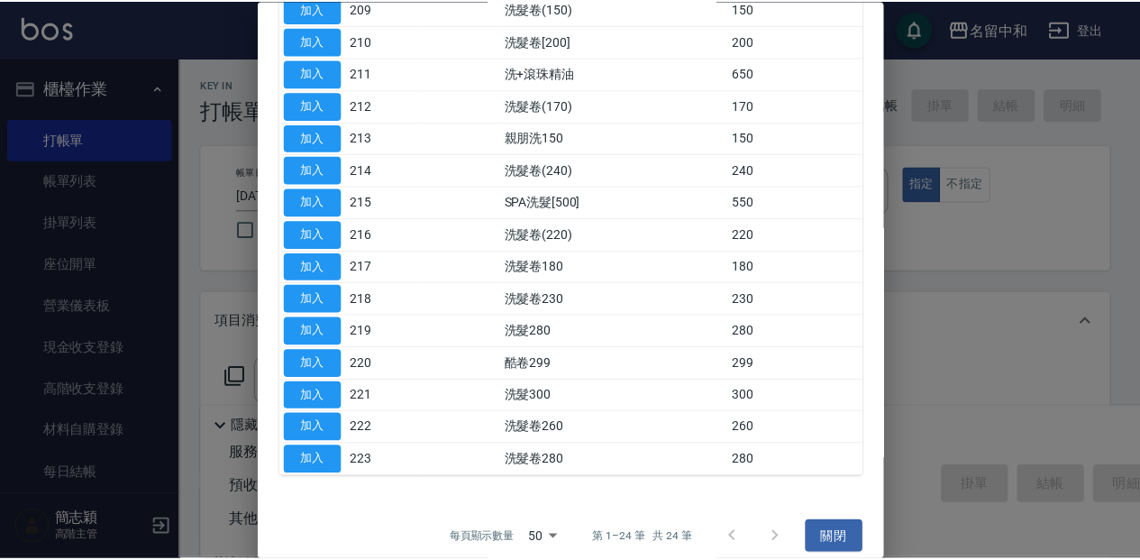
scroll to position [473, 0]
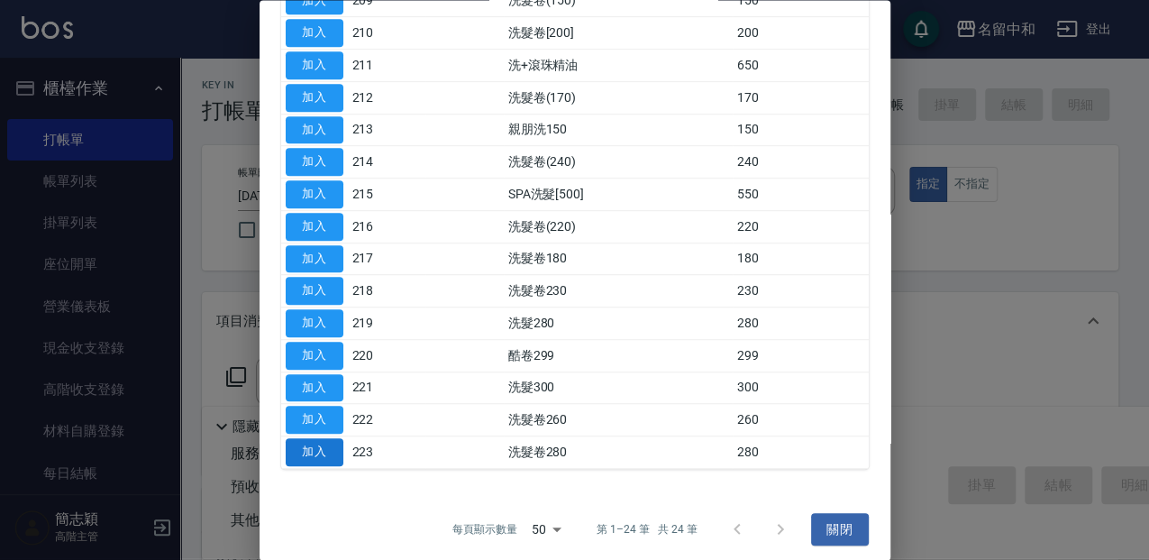
click at [330, 444] on button "加入" at bounding box center [315, 453] width 58 height 28
type input "洗髮卷280(223)"
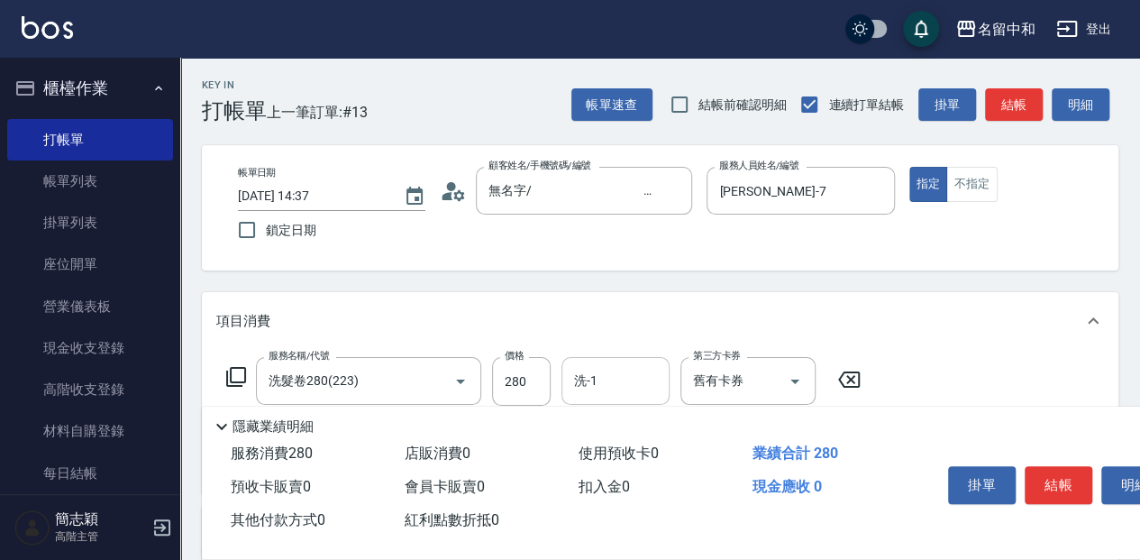
click at [605, 374] on input "洗-1" at bounding box center [616, 381] width 92 height 32
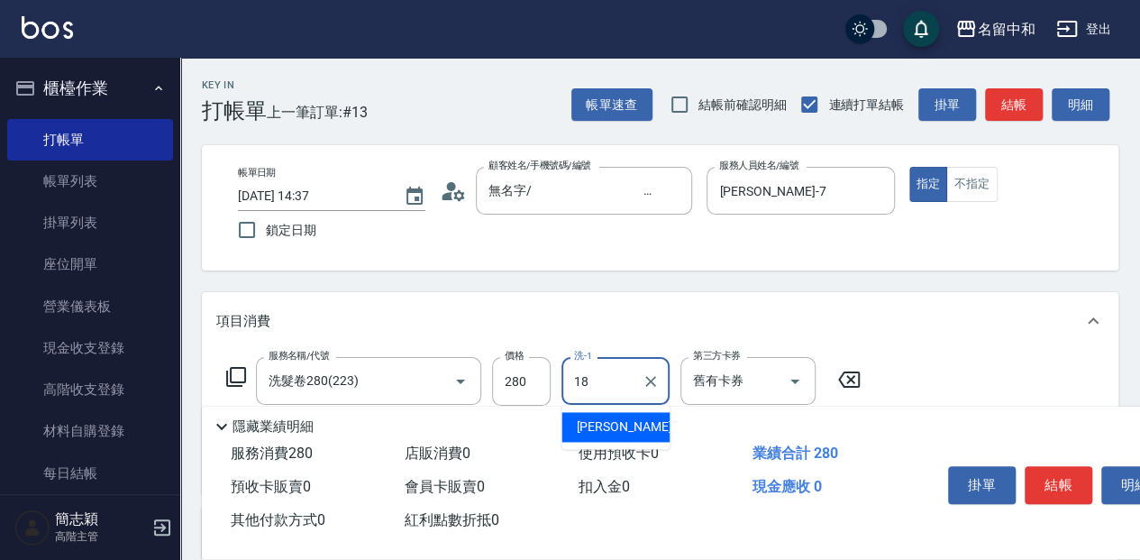
type input "[PERSON_NAME]-18"
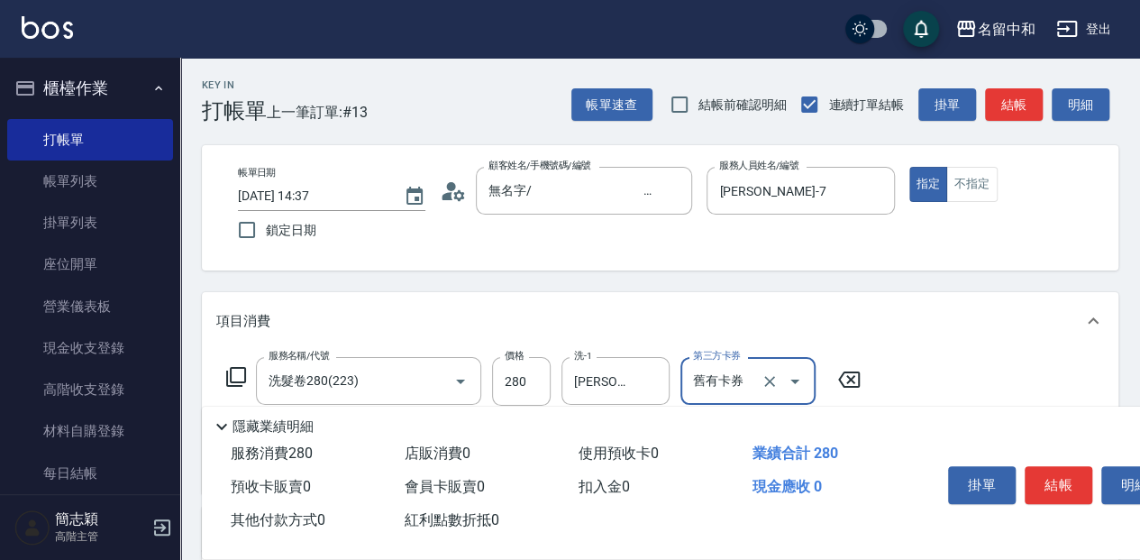
click at [237, 370] on icon at bounding box center [236, 377] width 22 height 22
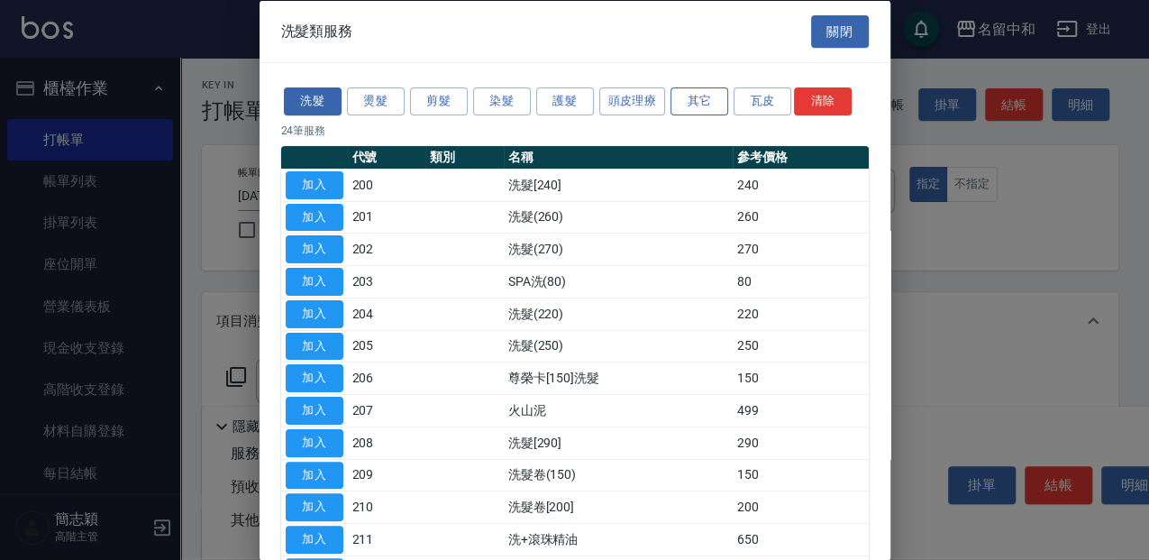
click at [677, 96] on button "其它" at bounding box center [700, 101] width 58 height 28
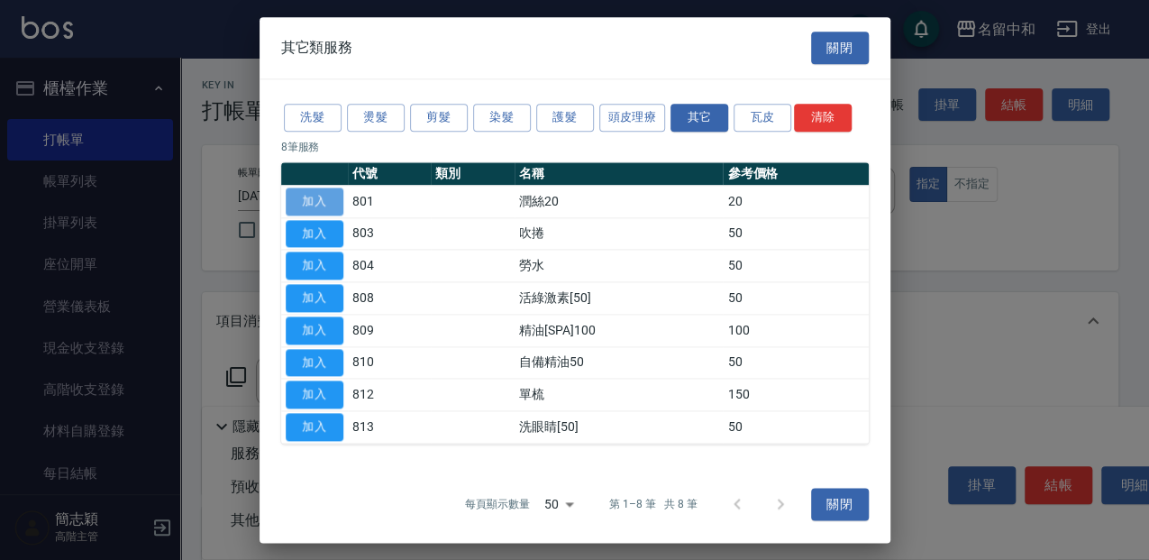
click at [328, 204] on button "加入" at bounding box center [315, 201] width 58 height 28
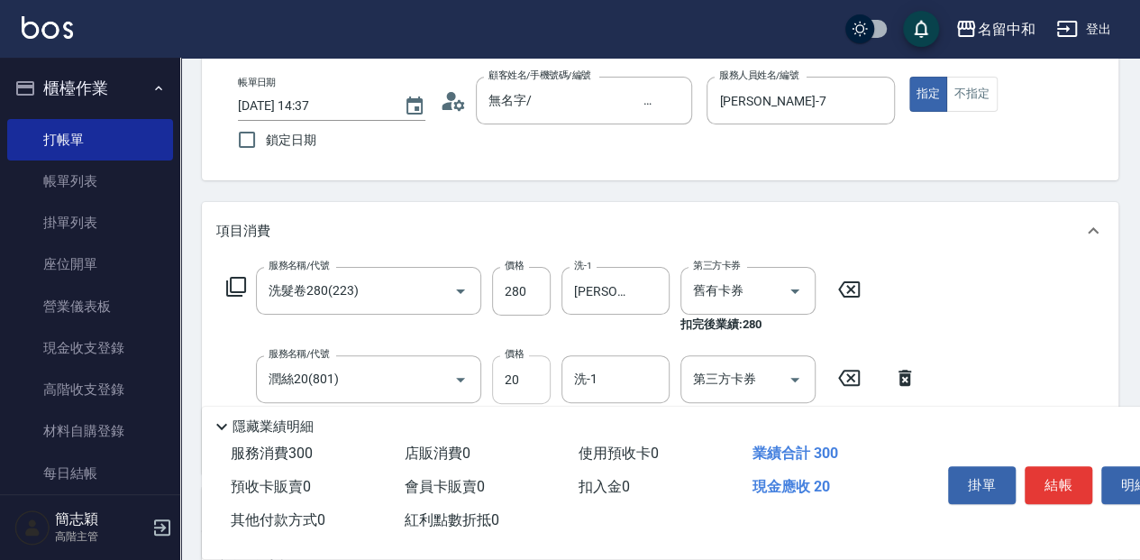
scroll to position [120, 0]
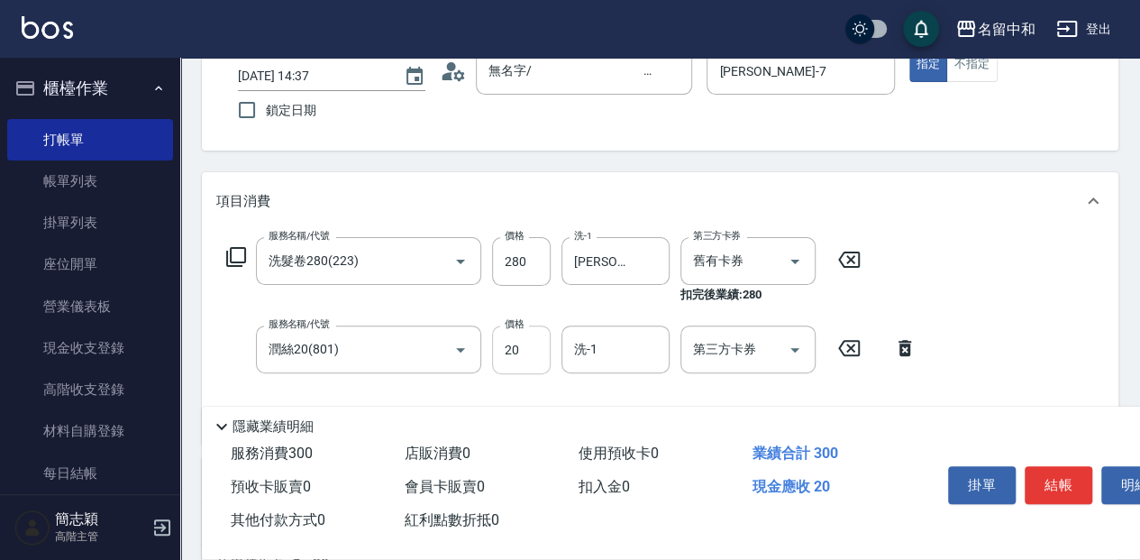
click at [541, 361] on input "20" at bounding box center [521, 349] width 59 height 49
type input "10"
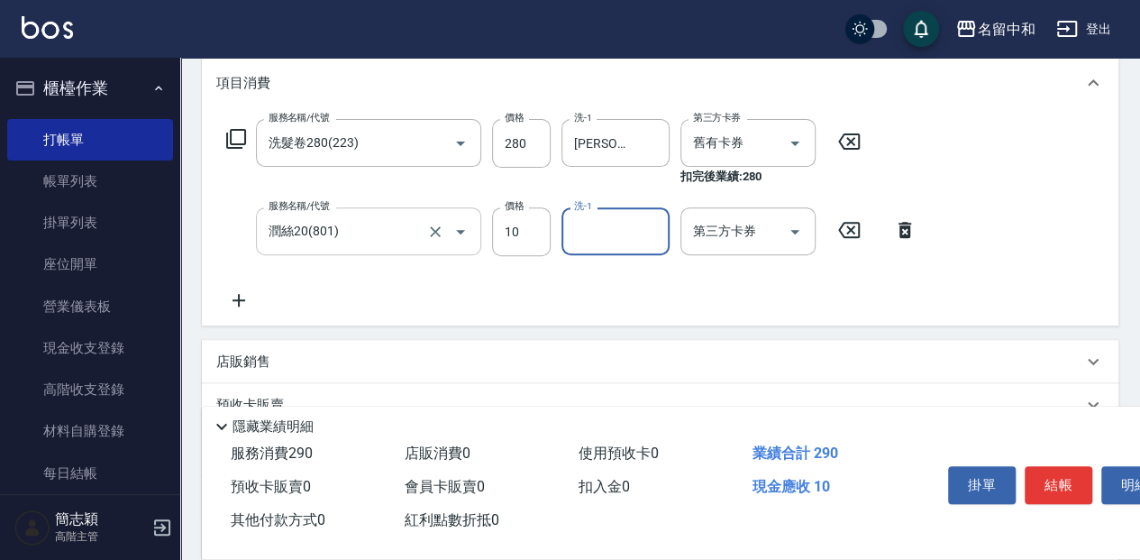
scroll to position [240, 0]
click at [261, 355] on p "店販銷售" at bounding box center [243, 360] width 54 height 19
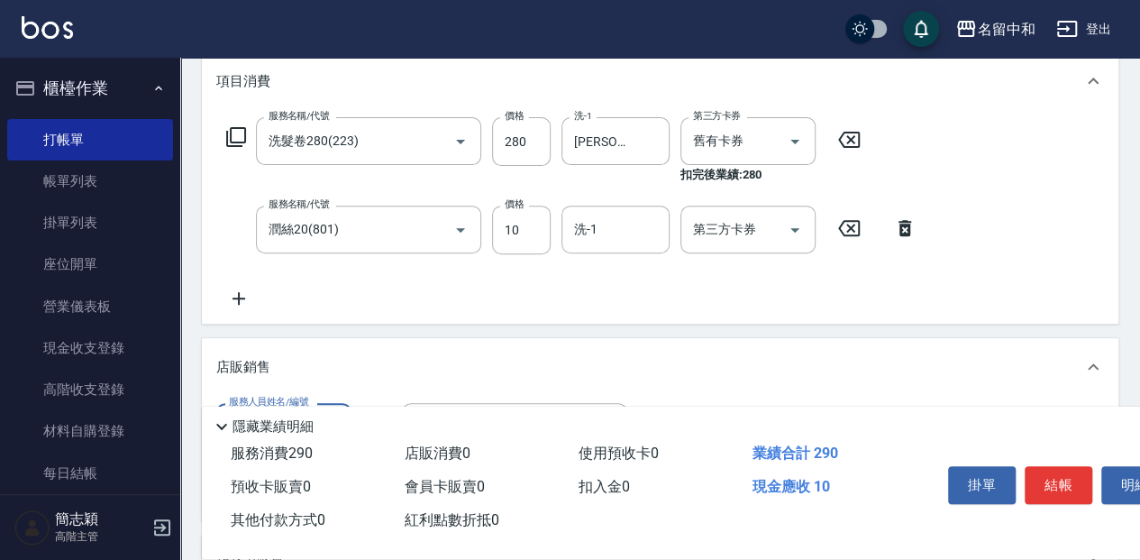
scroll to position [300, 0]
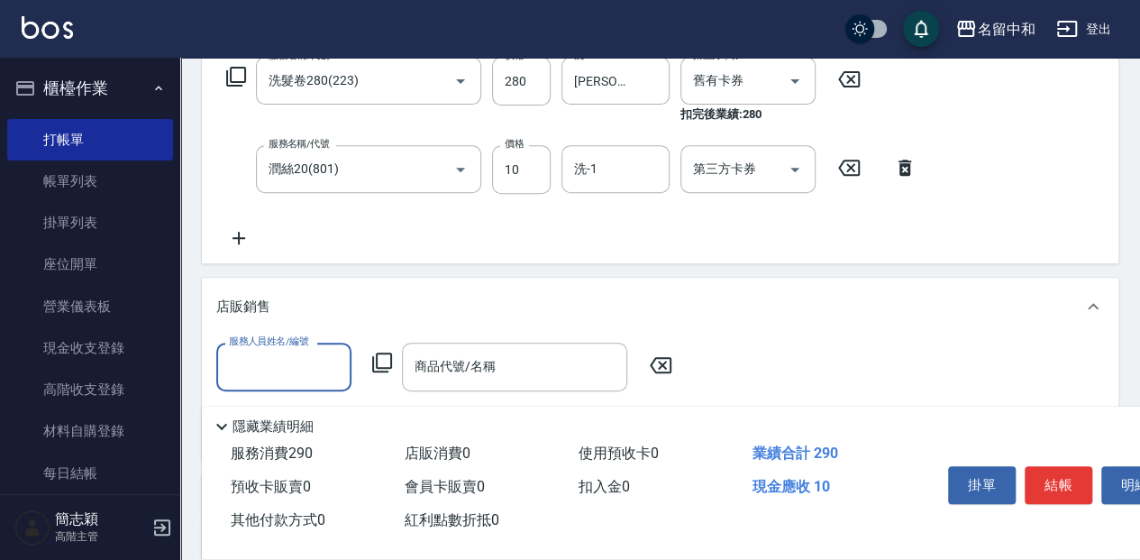
click at [337, 356] on input "服務人員姓名/編號" at bounding box center [283, 367] width 119 height 32
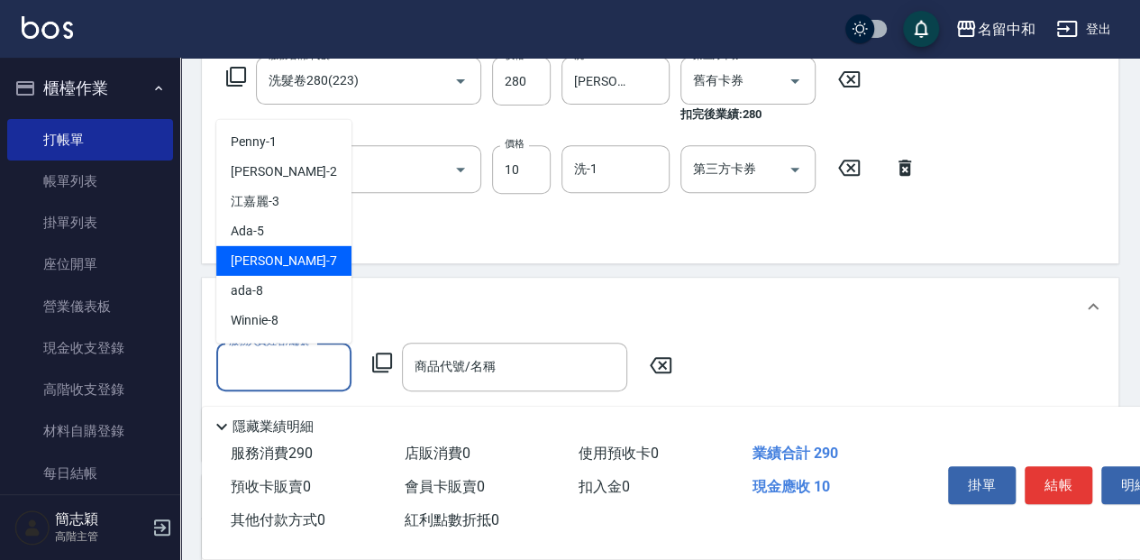
click at [334, 251] on div "Jessica -7" at bounding box center [283, 260] width 135 height 30
type input "[PERSON_NAME]-7"
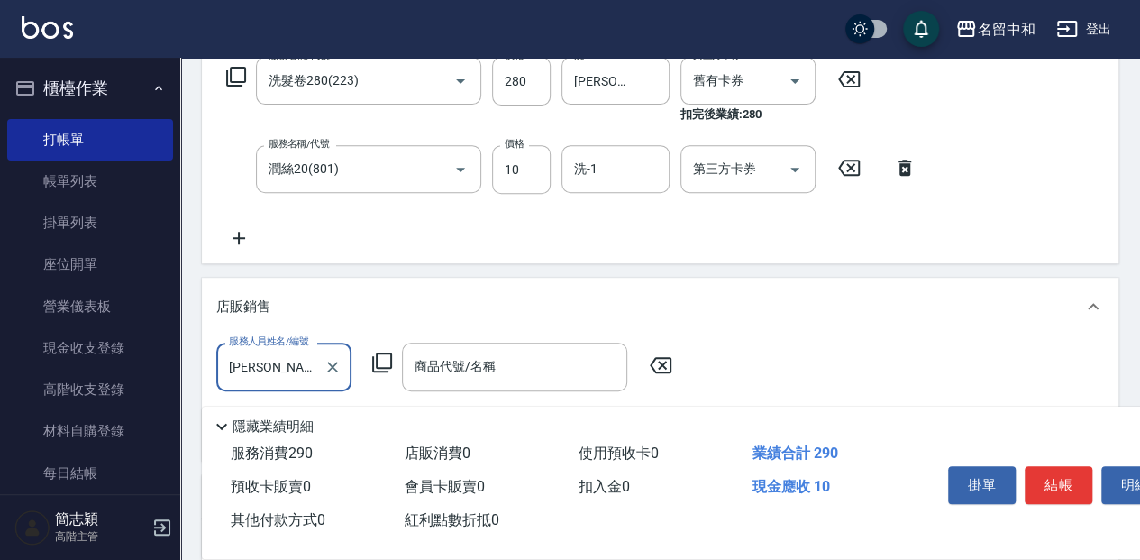
click at [469, 361] on input "商品代號/名稱" at bounding box center [514, 367] width 209 height 32
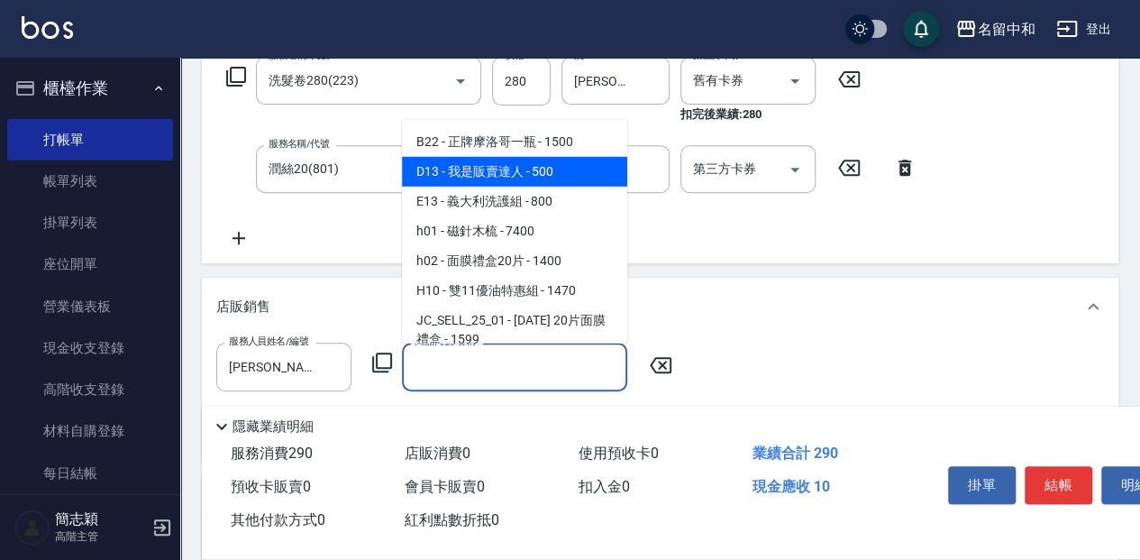
click at [562, 178] on span "D13 - 我是販賣達人 - 500" at bounding box center [514, 171] width 225 height 30
type input "我是販賣達人"
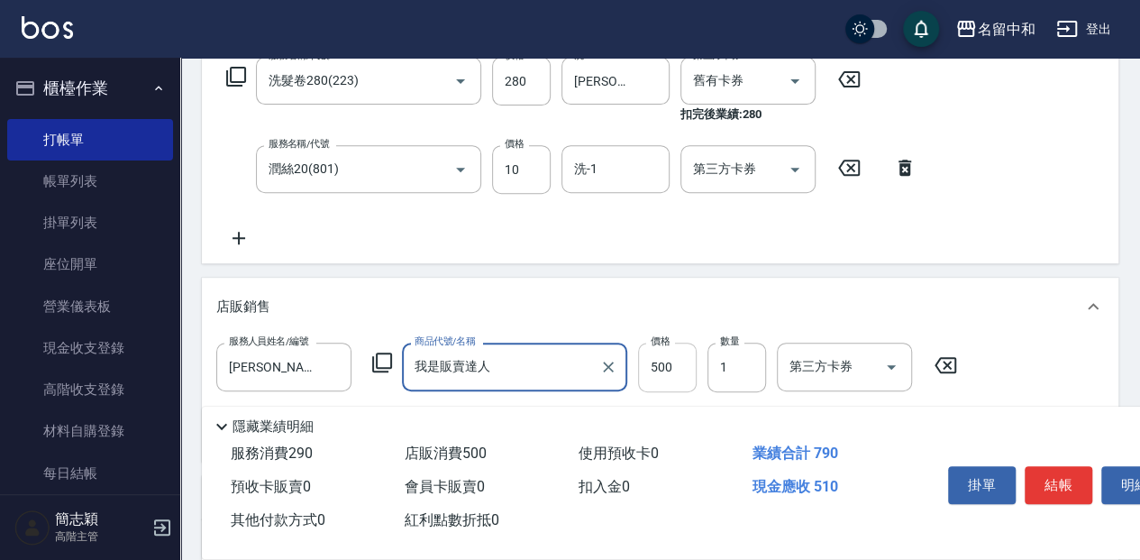
click at [683, 370] on input "500" at bounding box center [667, 367] width 59 height 49
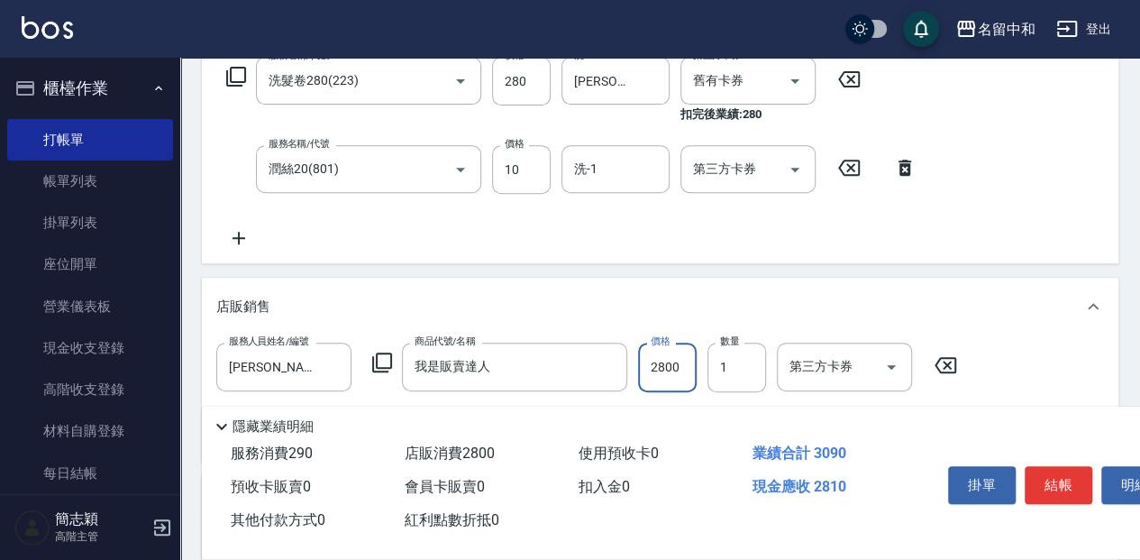
type input "2800"
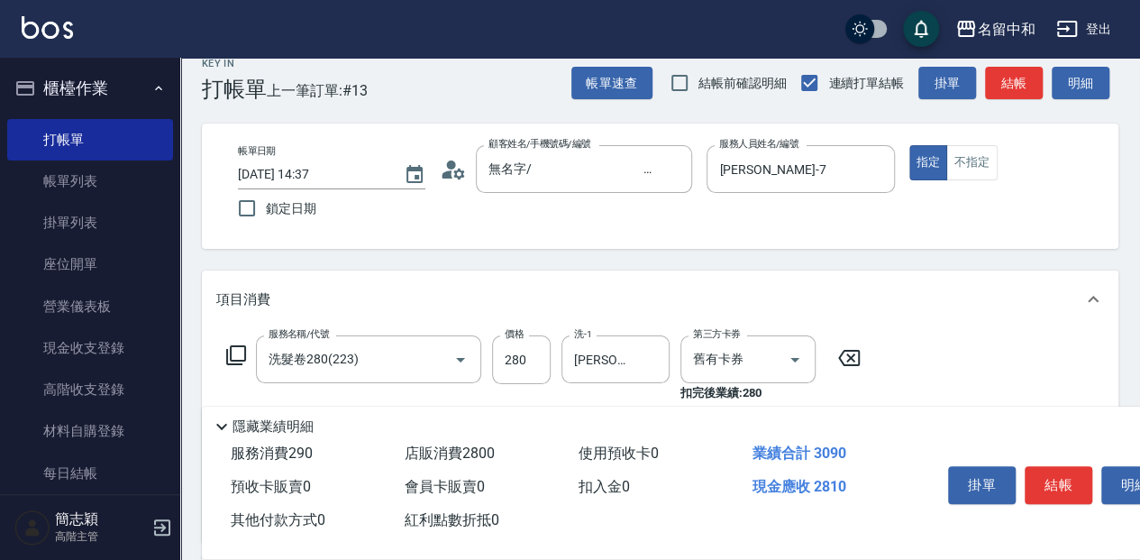
scroll to position [0, 0]
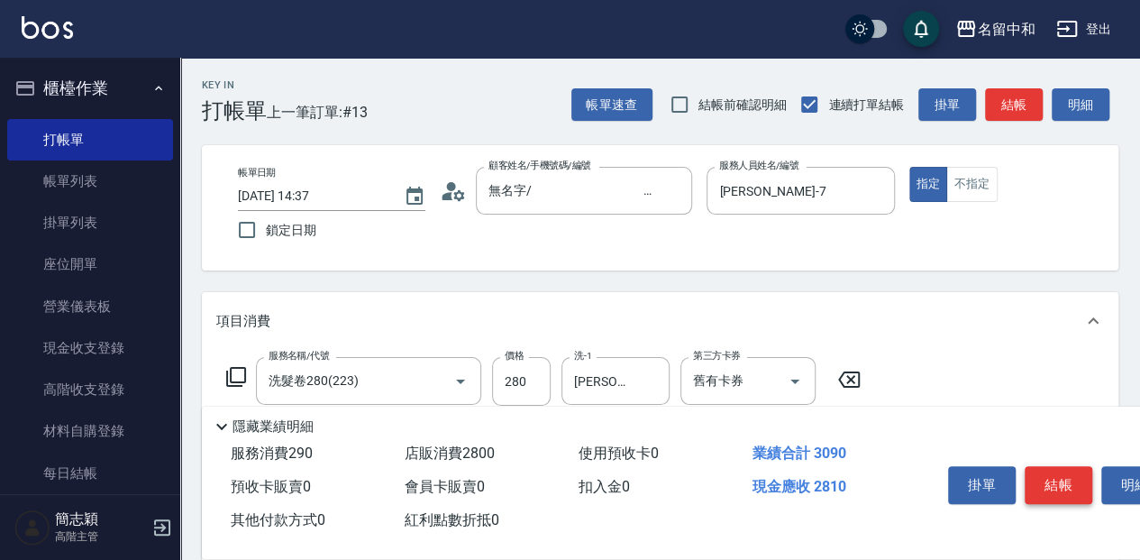
click at [1074, 471] on button "結帳" at bounding box center [1059, 485] width 68 height 38
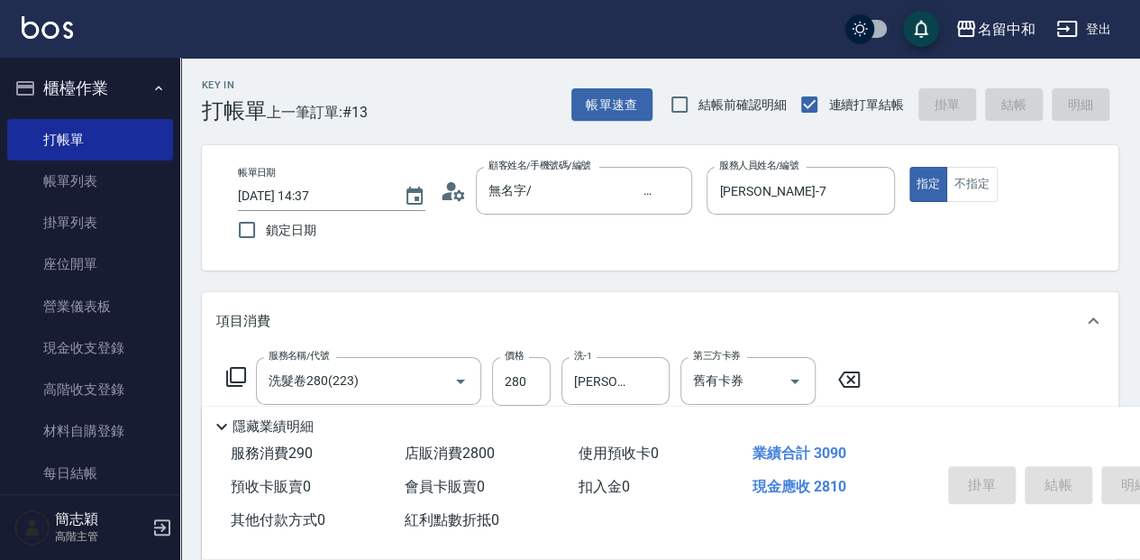
type input "2025/10/10 14:39"
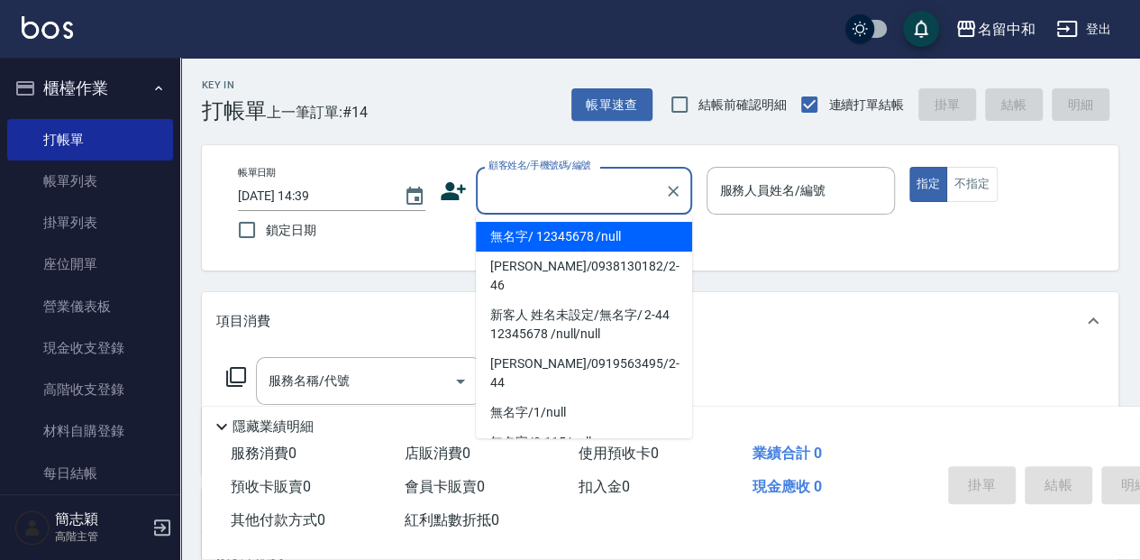
type input "無名字/ 12345678 /null"
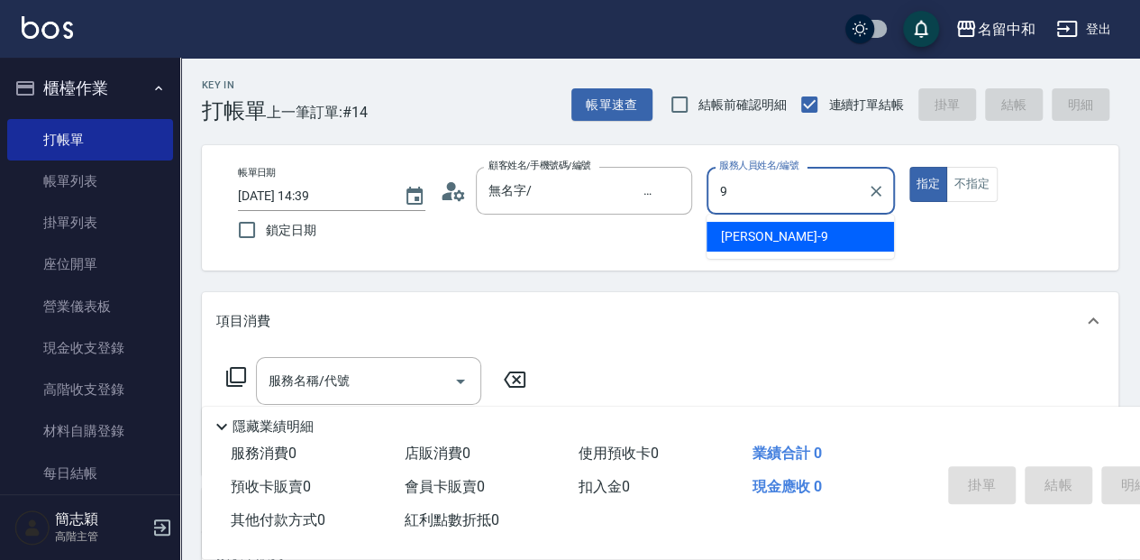
type input "[PERSON_NAME]-9"
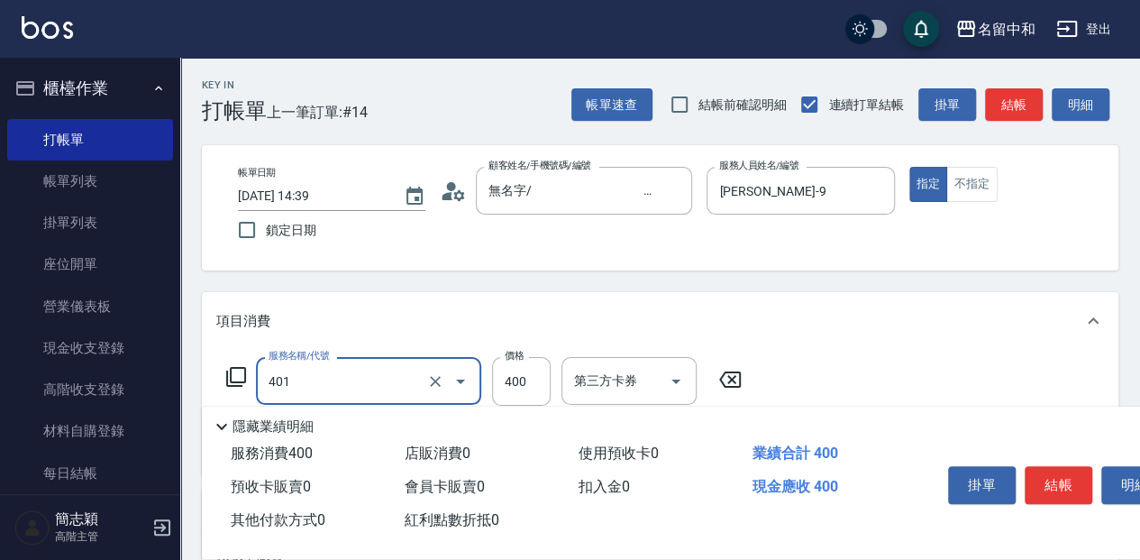
type input "剪髮(400)(401)"
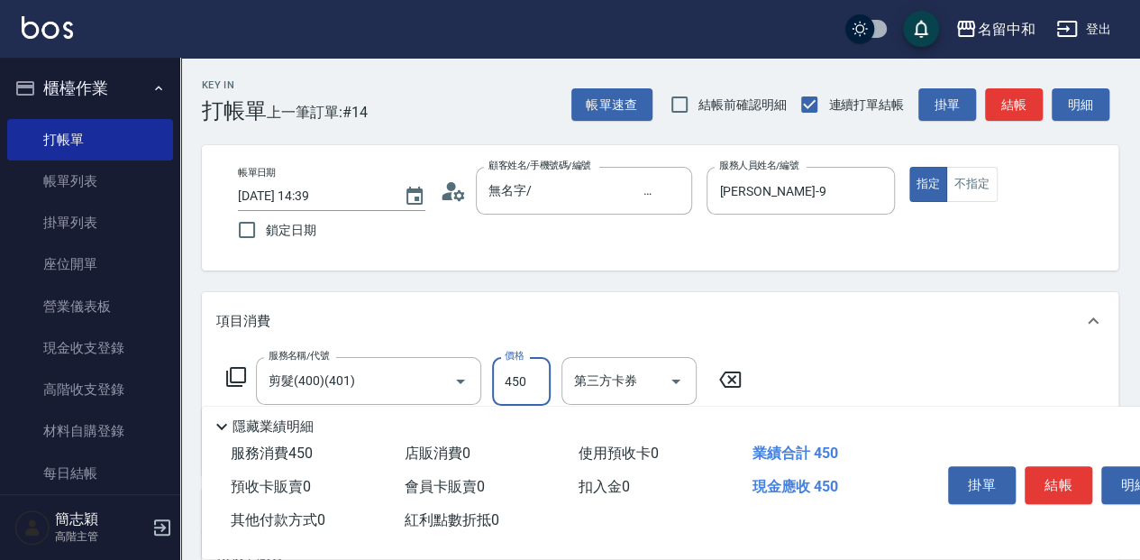
type input "450"
type input "新草本單次(105)"
type input "613"
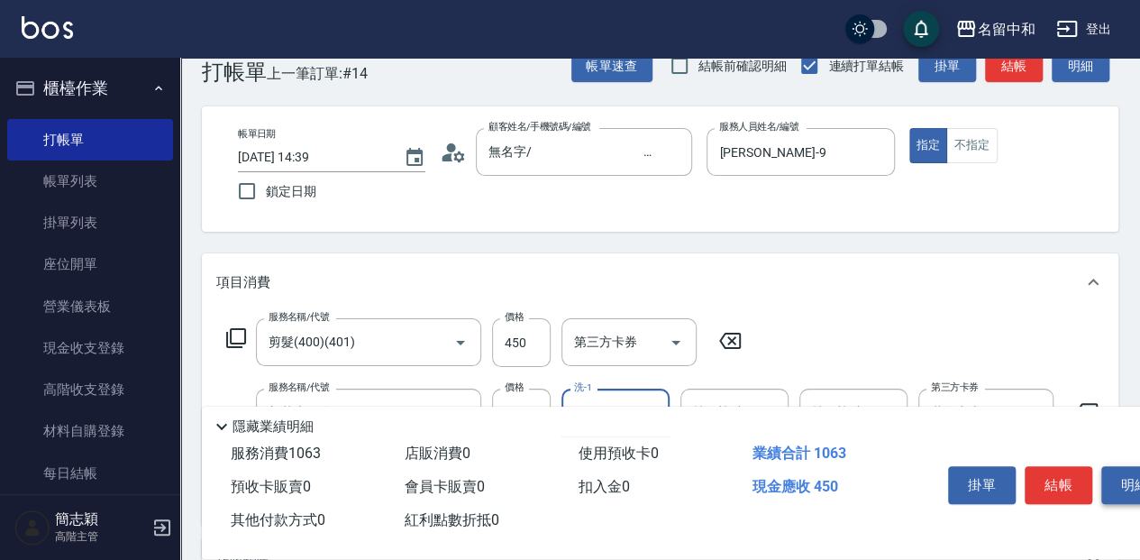
scroll to position [59, 0]
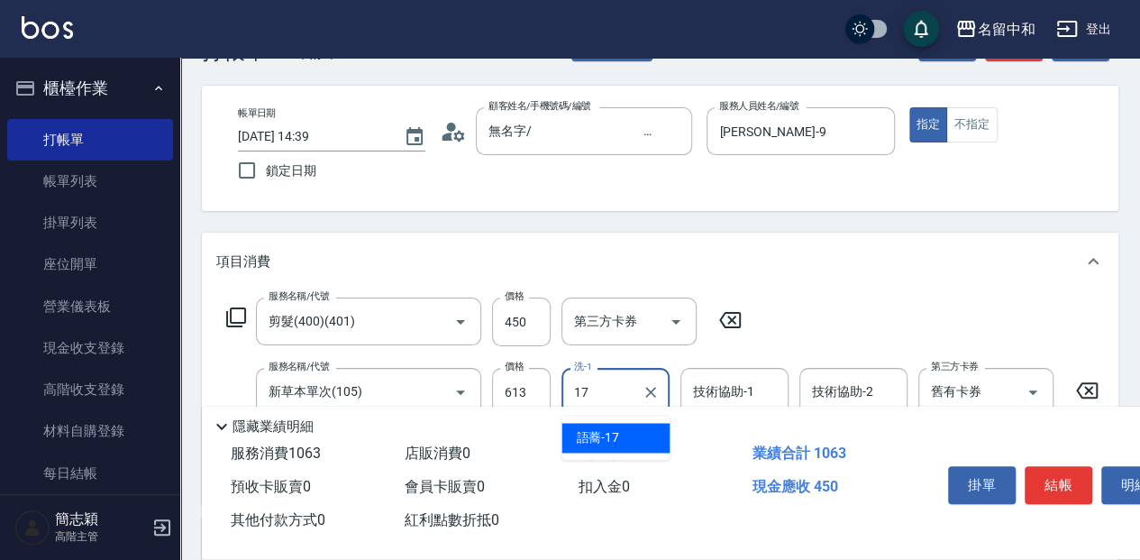
type input "語蕎-17"
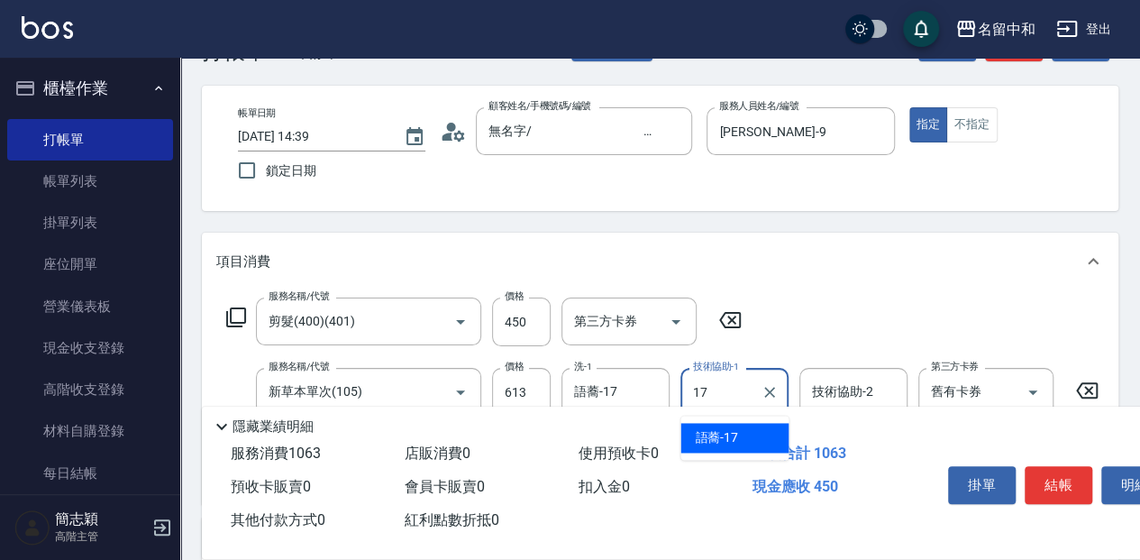
type input "語蕎-17"
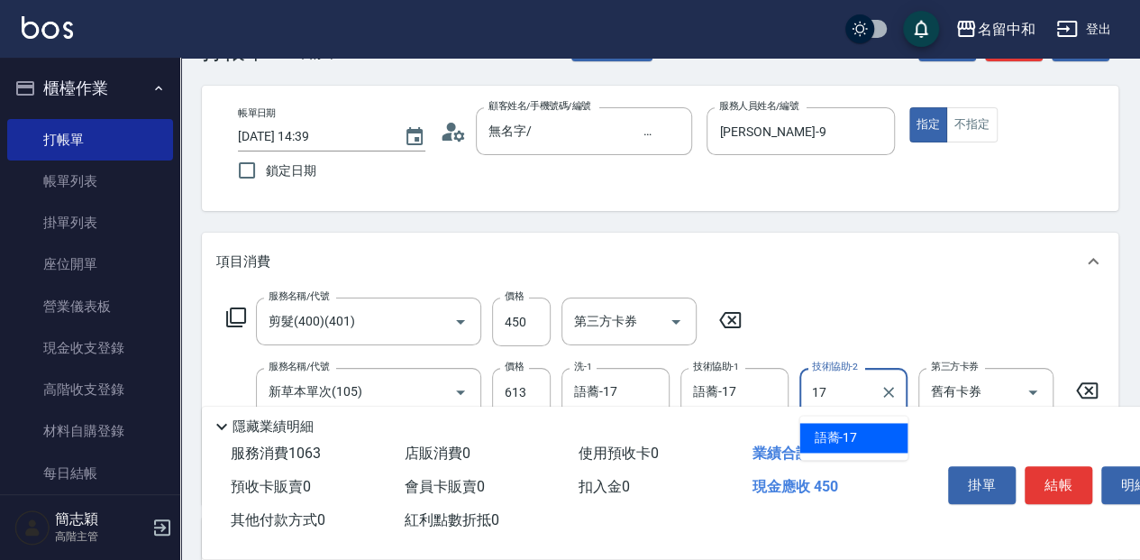
type input "語蕎-17"
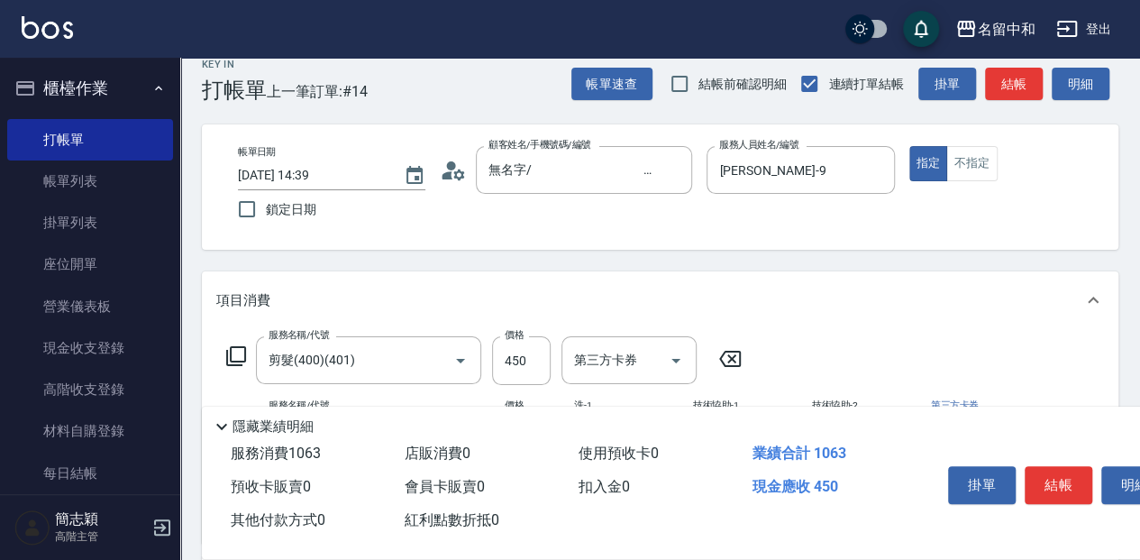
scroll to position [0, 0]
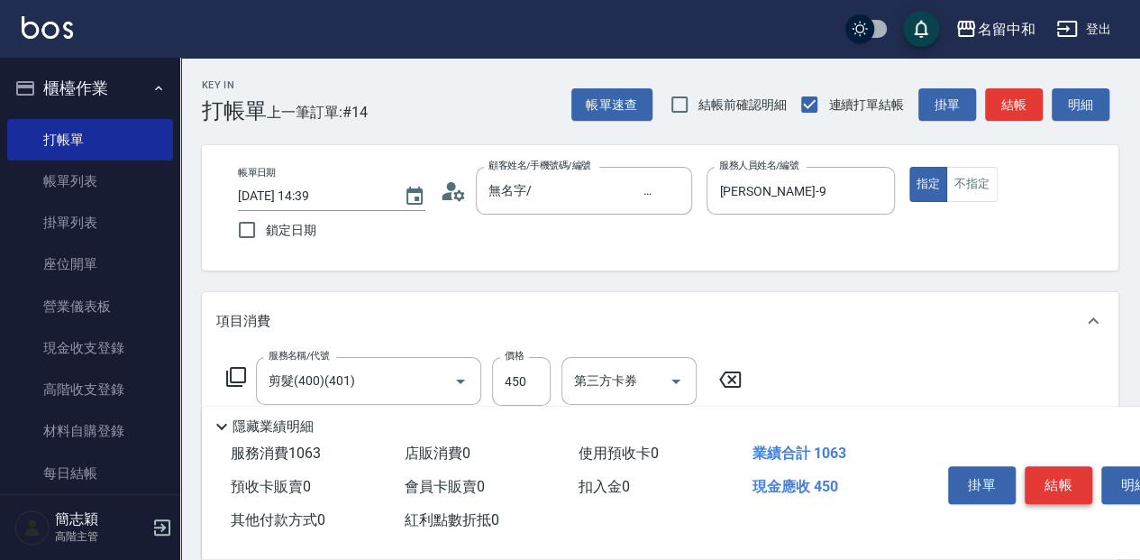
click at [1062, 478] on button "結帳" at bounding box center [1059, 485] width 68 height 38
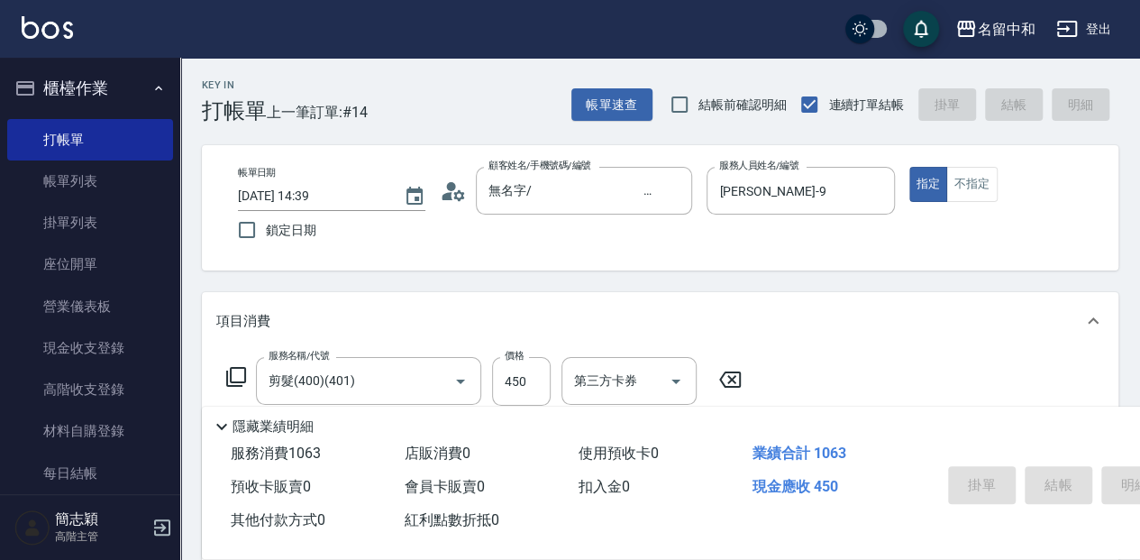
type input "2025/10/10 14:40"
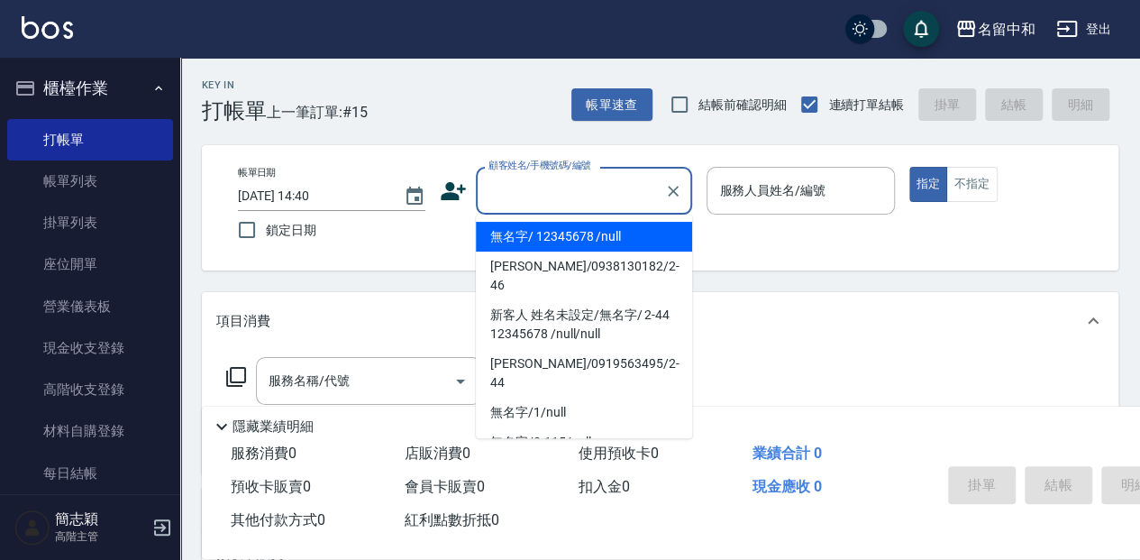
type input "無名字/ 12345678 /null"
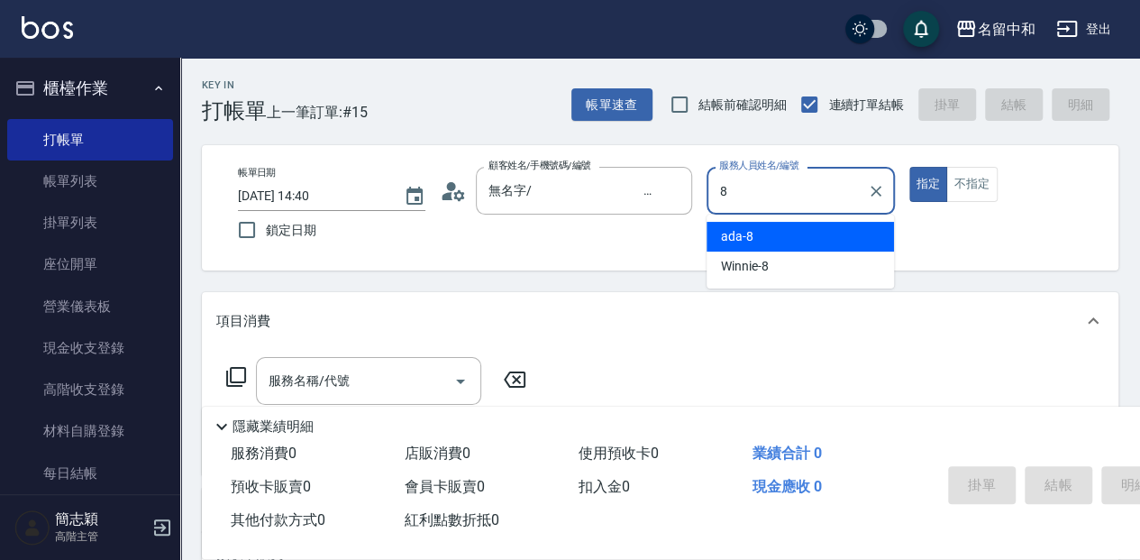
type input "ada-8"
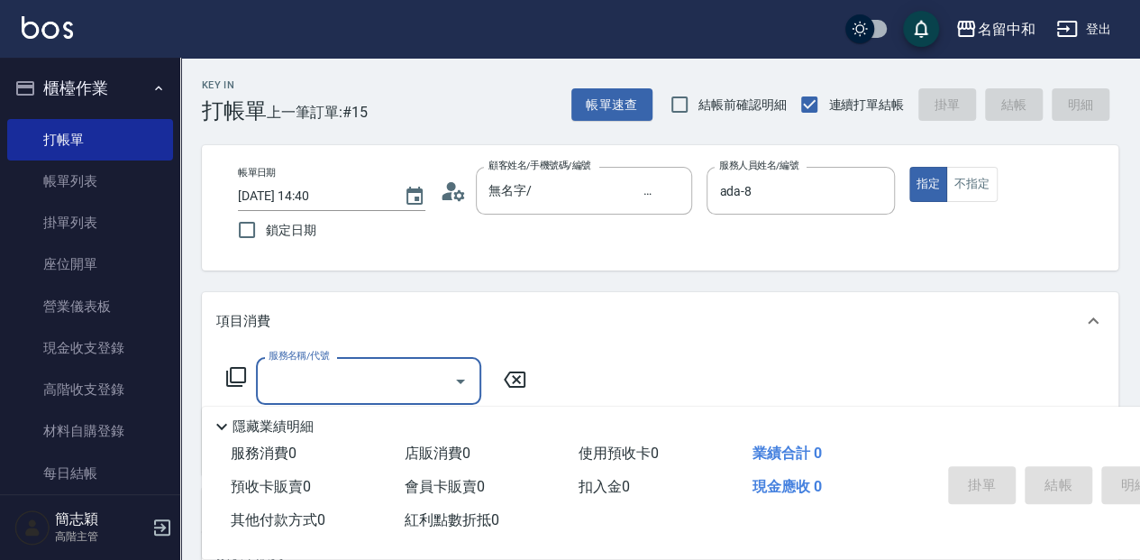
click at [243, 373] on icon at bounding box center [236, 377] width 22 height 22
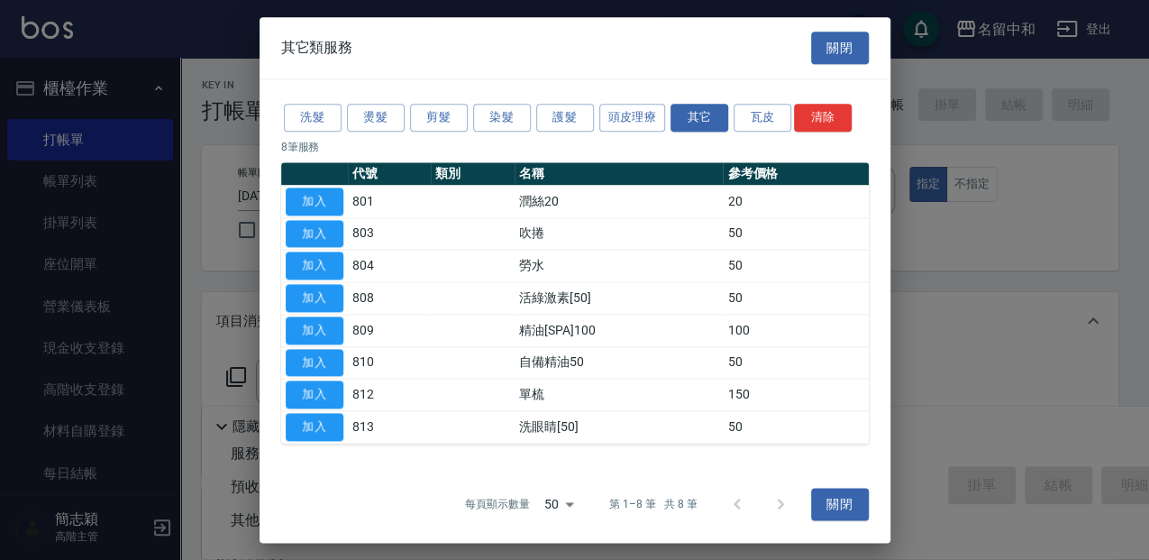
click at [314, 133] on div "洗髮 燙髮 剪髮 染髮 護髮 頭皮理療 其它 瓦皮 清除" at bounding box center [575, 117] width 588 height 33
click at [320, 123] on button "洗髮" at bounding box center [313, 118] width 58 height 28
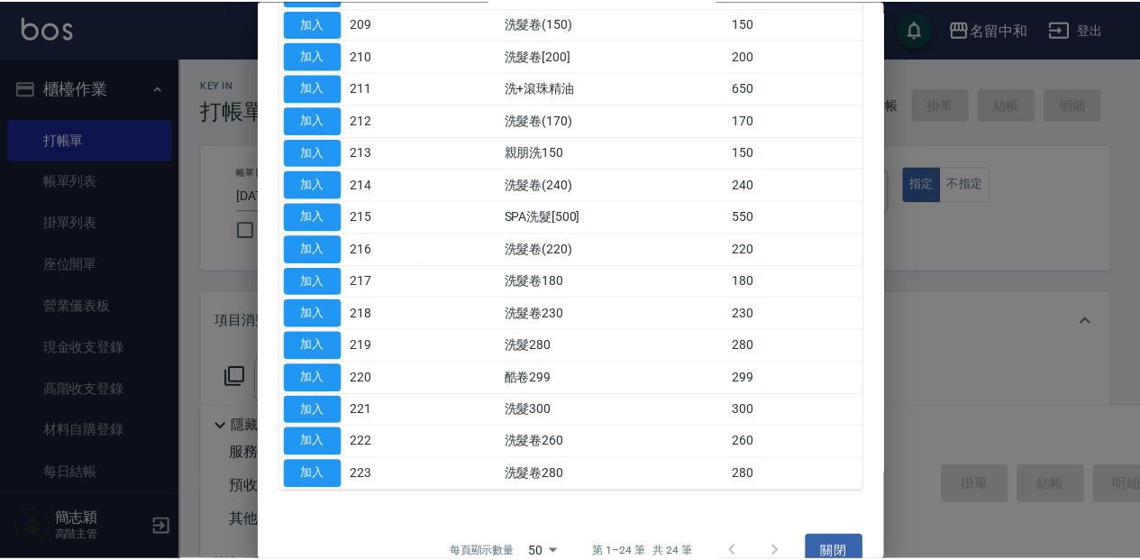
scroll to position [473, 0]
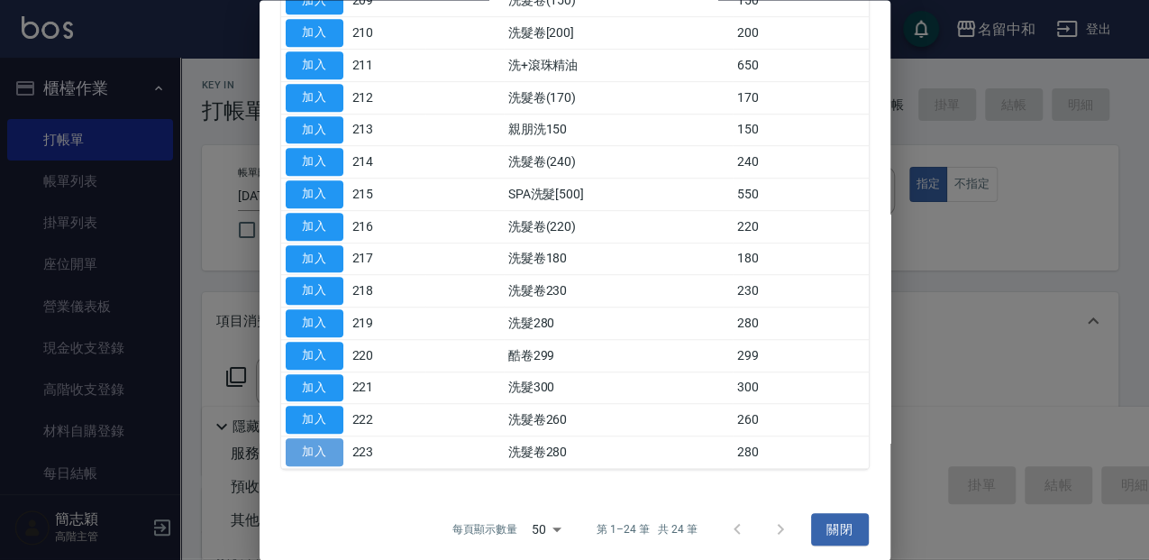
click at [314, 452] on button "加入" at bounding box center [315, 453] width 58 height 28
type input "洗髮卷280(223)"
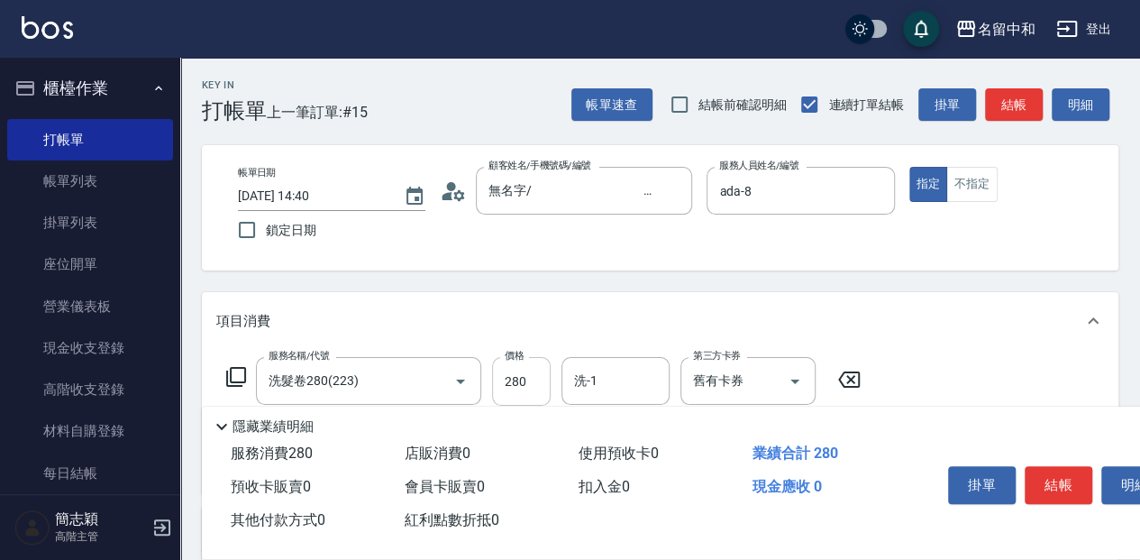
click at [534, 379] on input "280" at bounding box center [521, 381] width 59 height 49
type input "300"
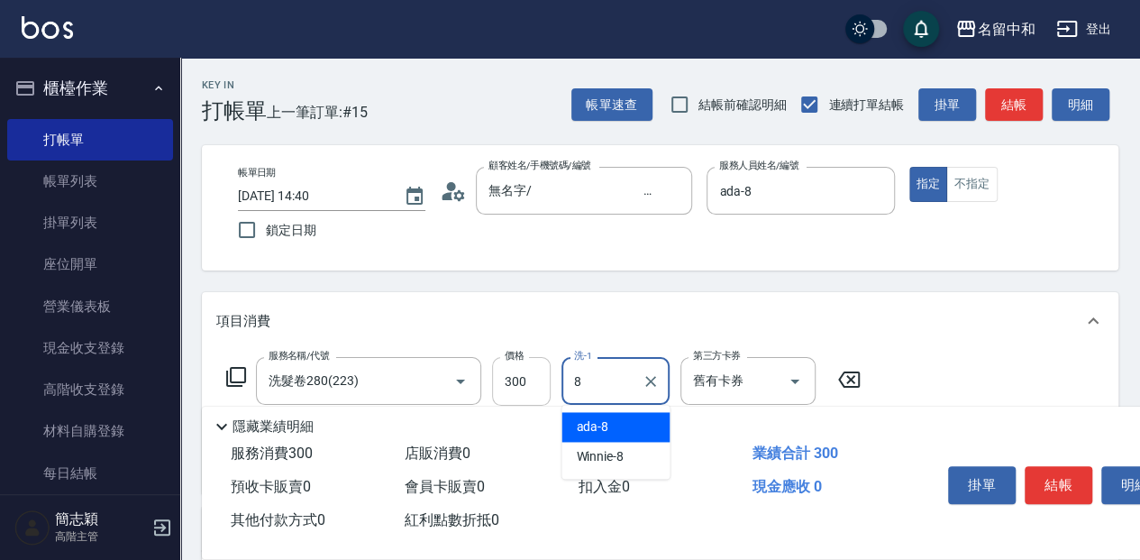
type input "ada-8"
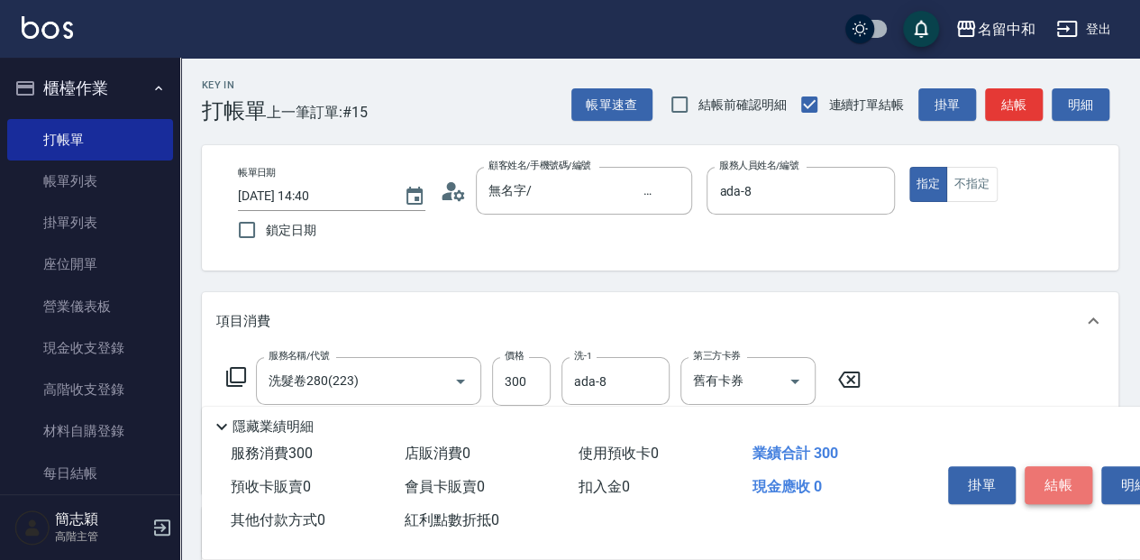
click at [1062, 472] on button "結帳" at bounding box center [1059, 485] width 68 height 38
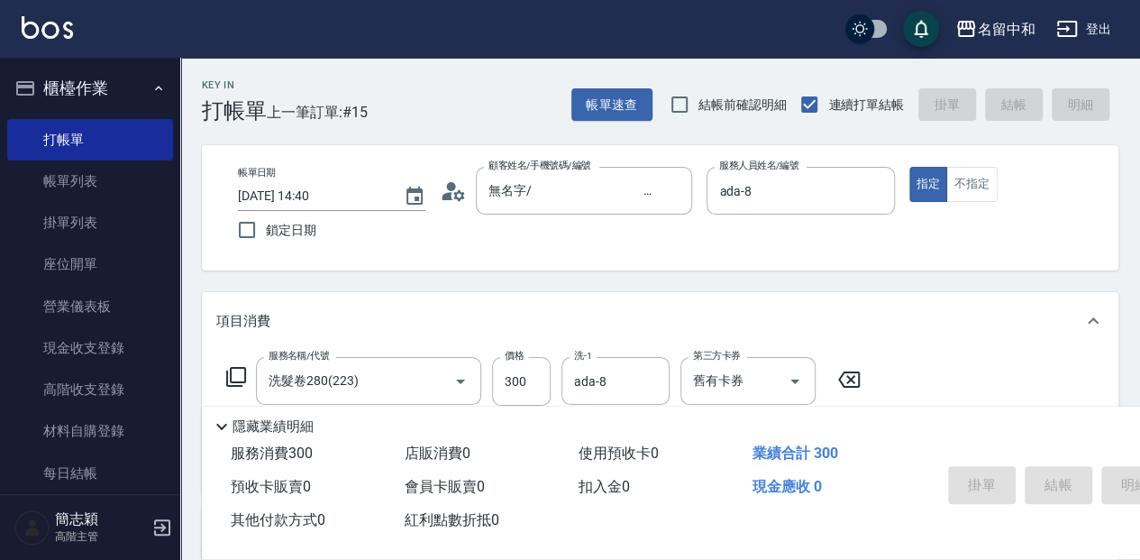
type input "2025/10/10 14:41"
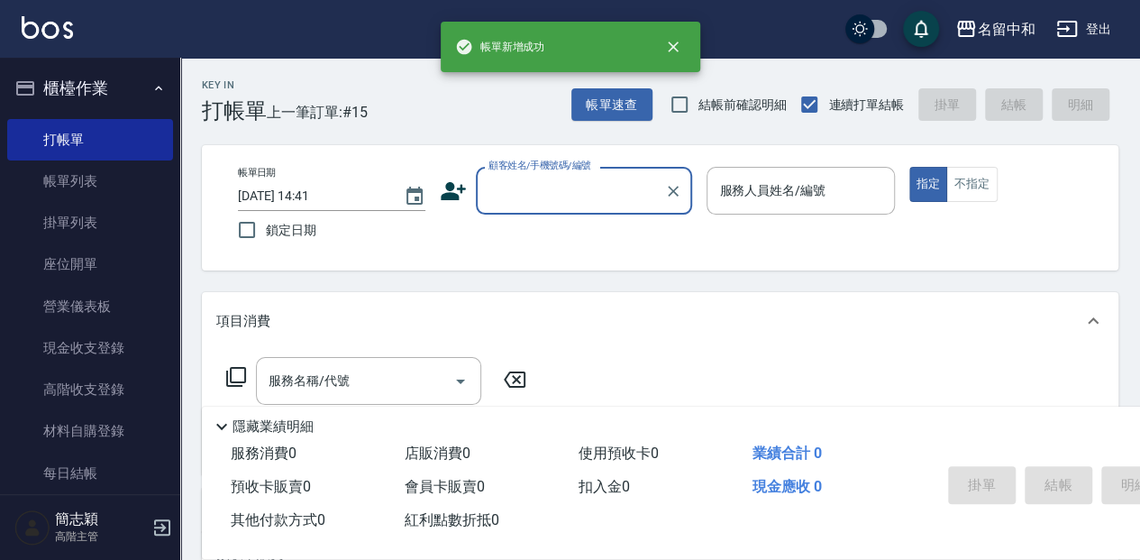
scroll to position [0, 0]
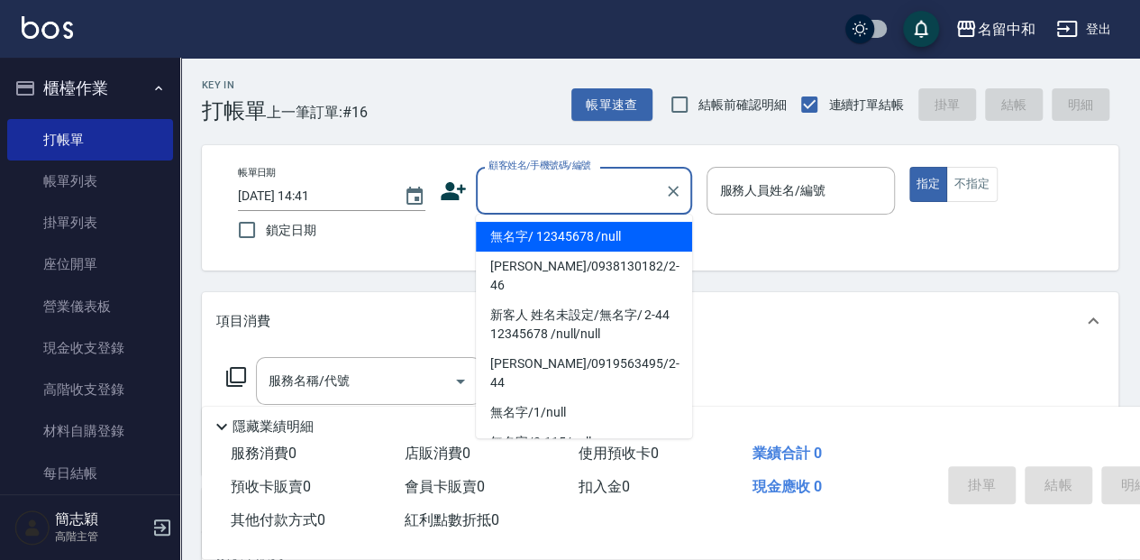
type input "無名字/ 12345678 /null"
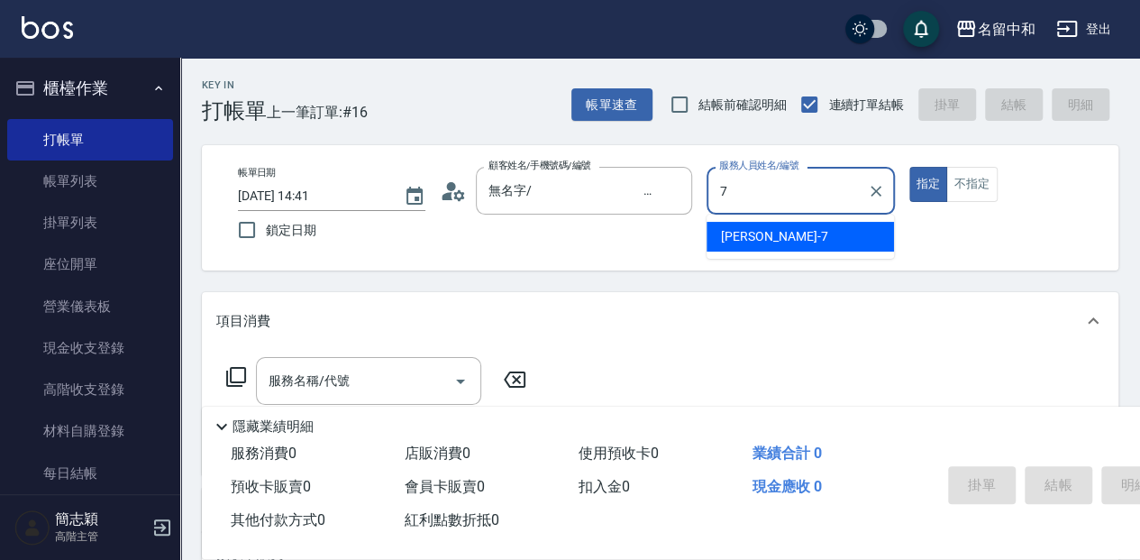
type input "[PERSON_NAME]-7"
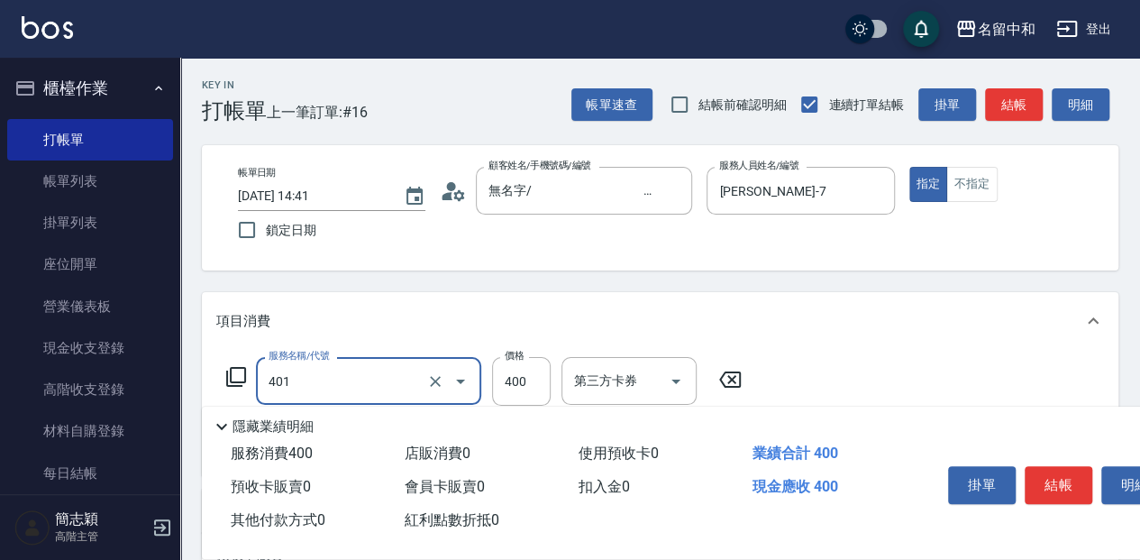
type input "剪髮(400)(401)"
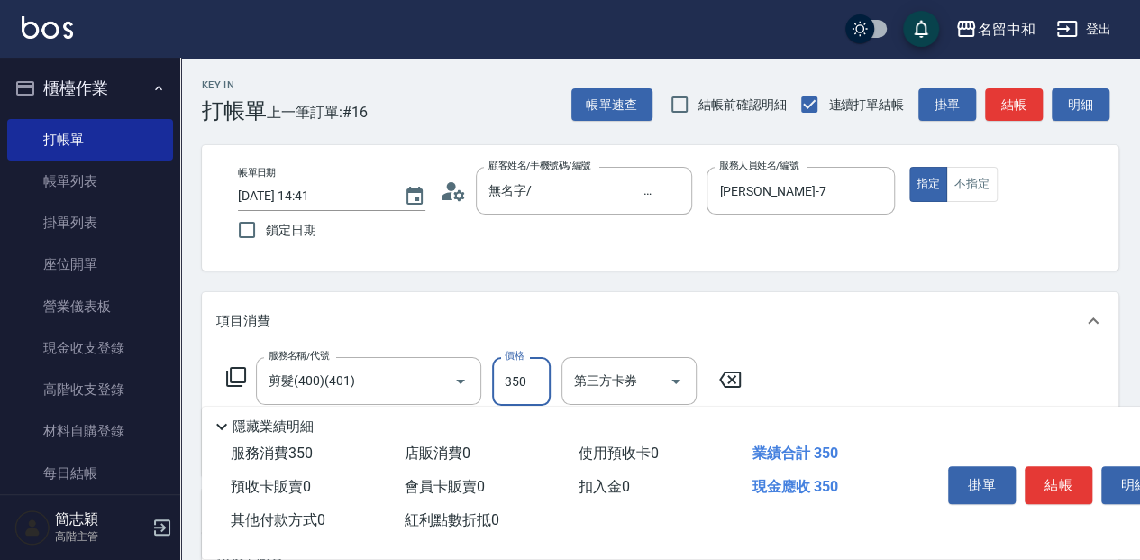
type input "350"
type input "舊有卡券"
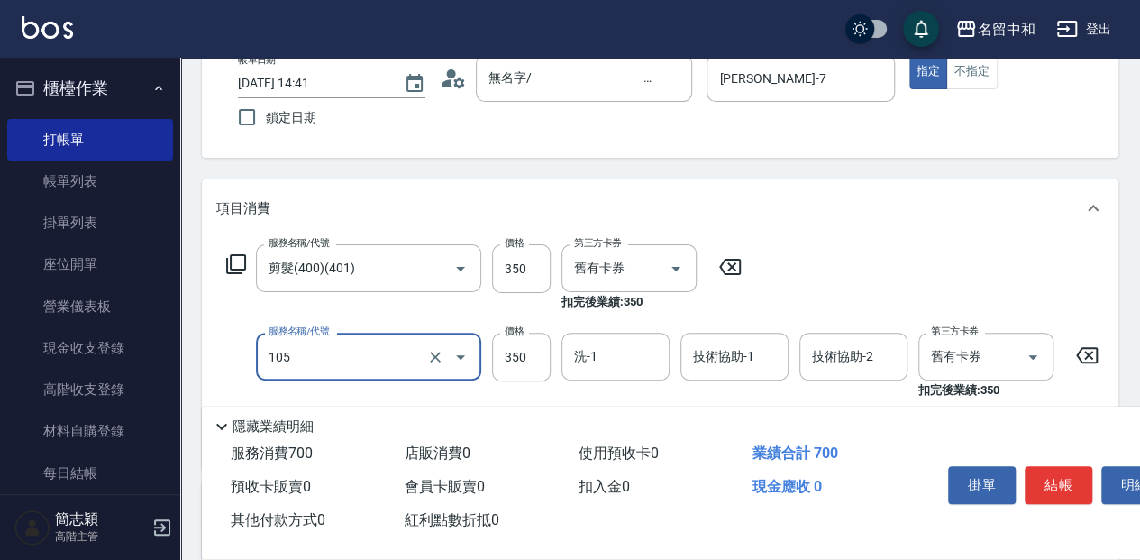
scroll to position [120, 0]
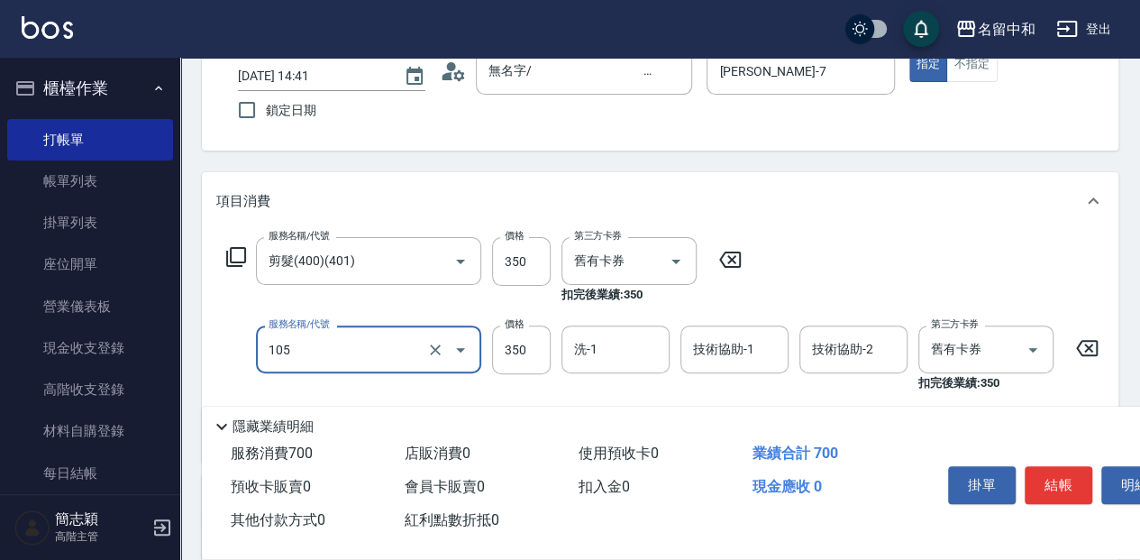
type input "新草本單次(105)"
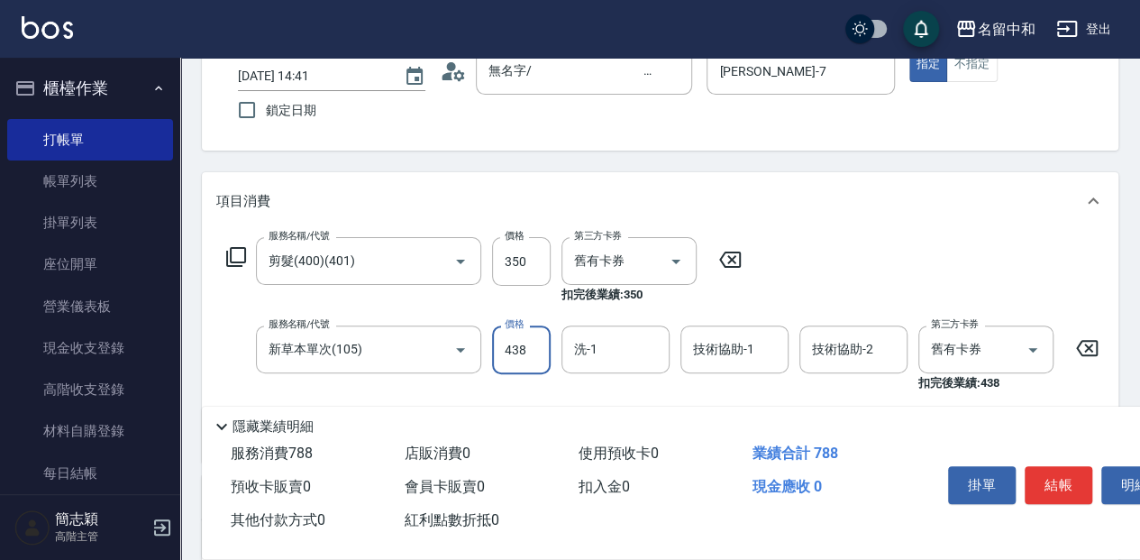
type input "438"
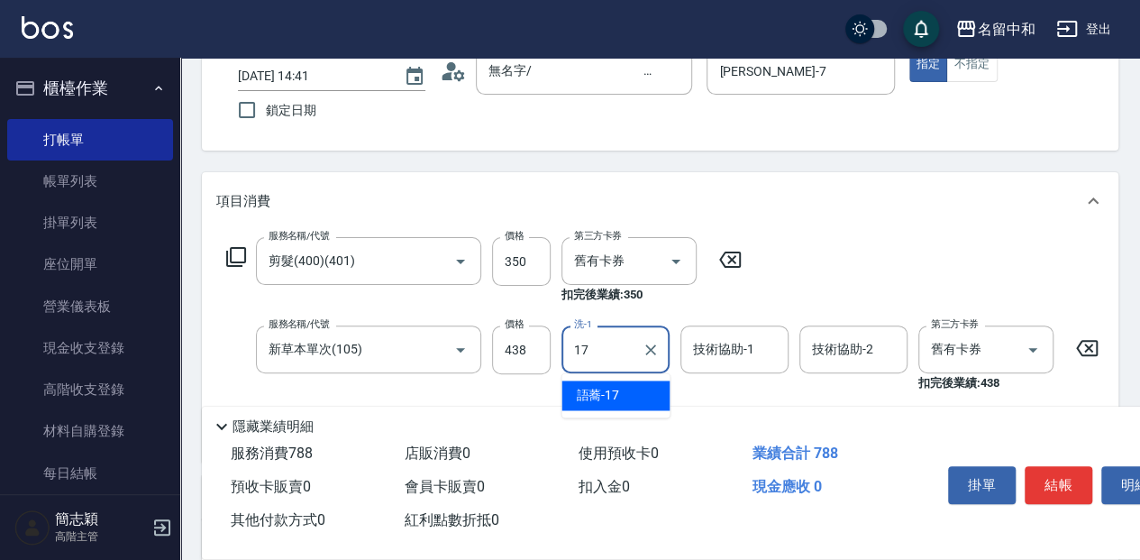
type input "語蕎-17"
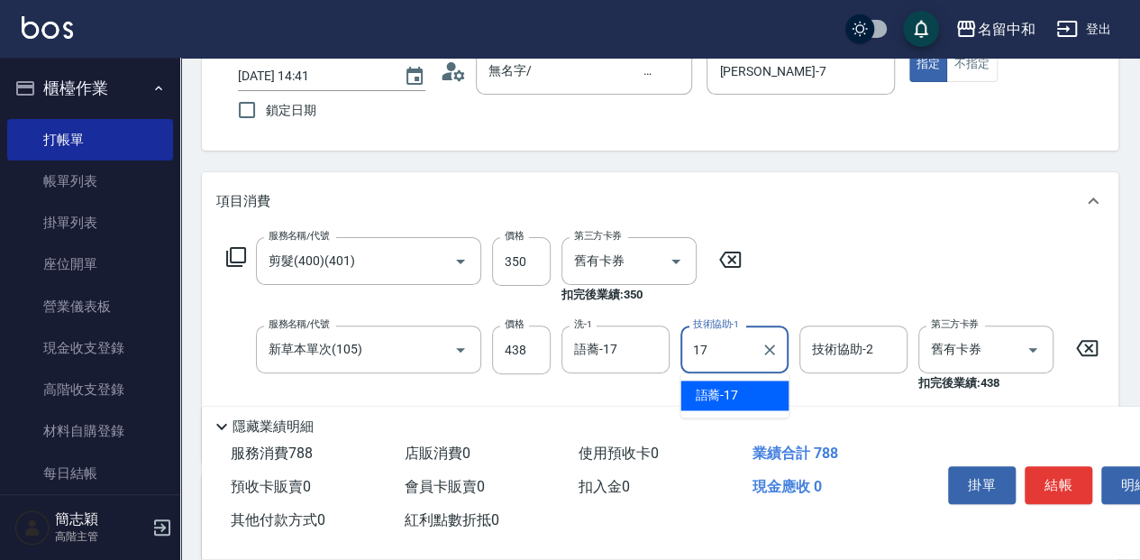
type input "語蕎-17"
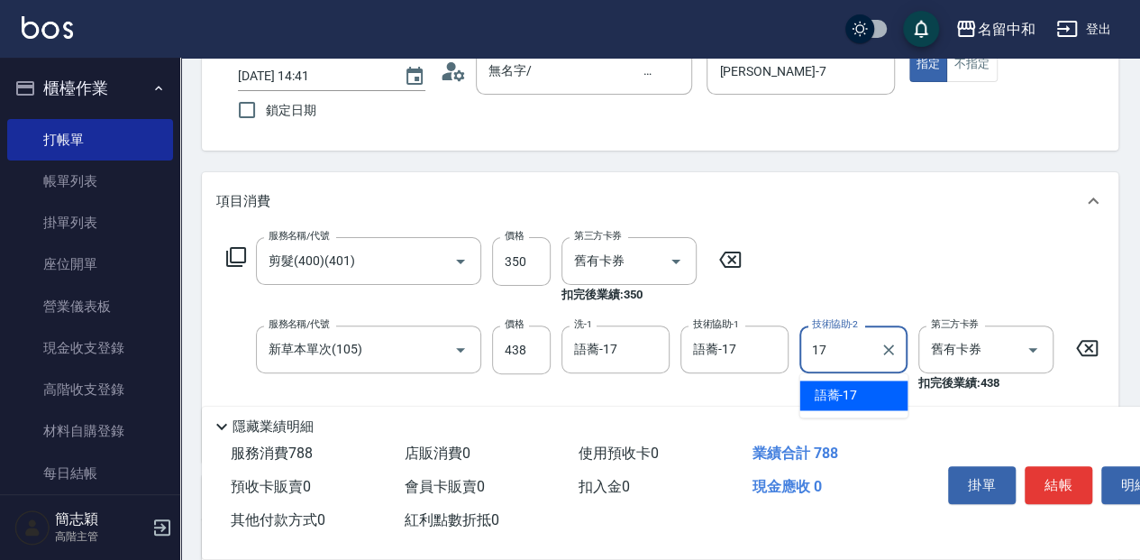
type input "語蕎-17"
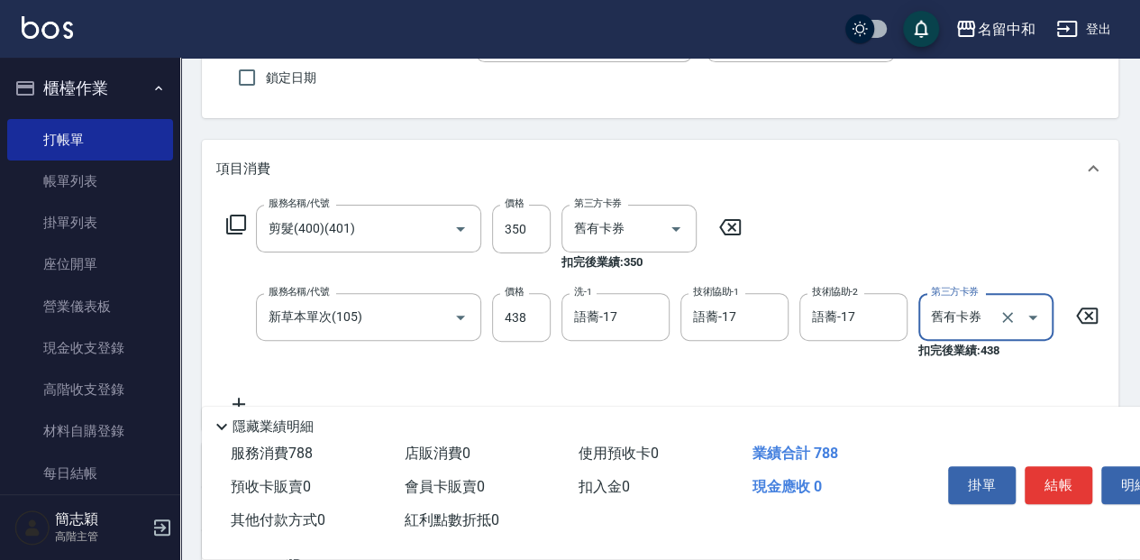
scroll to position [180, 0]
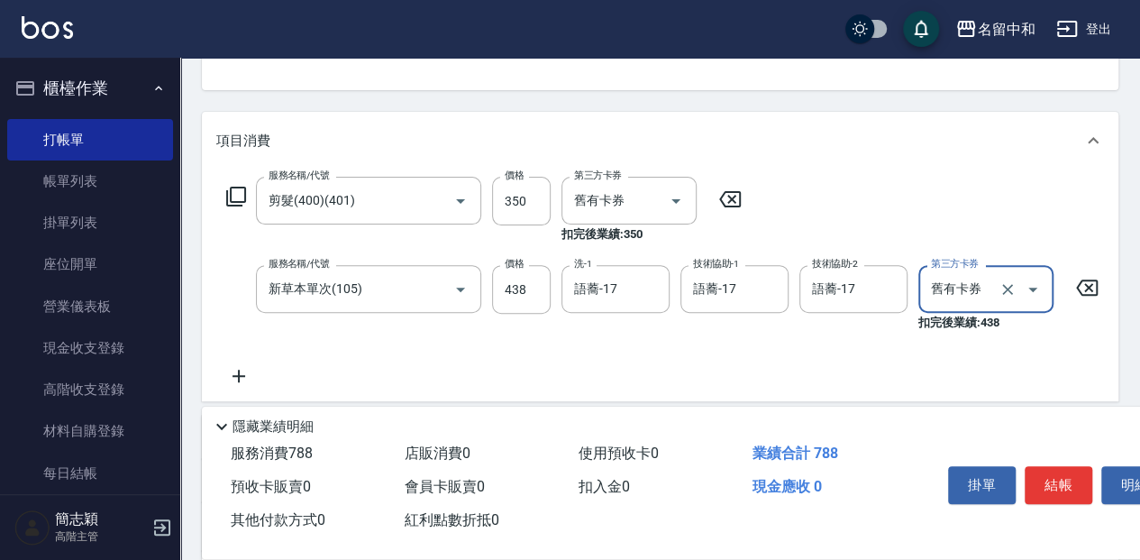
click at [243, 193] on icon at bounding box center [236, 197] width 22 height 22
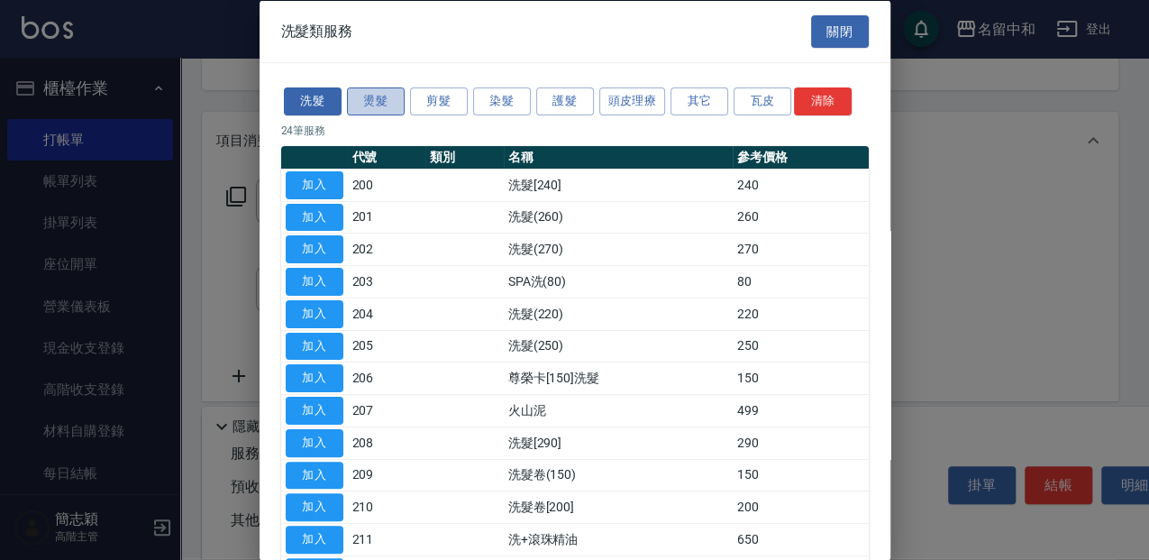
click at [379, 96] on button "燙髮" at bounding box center [376, 101] width 58 height 28
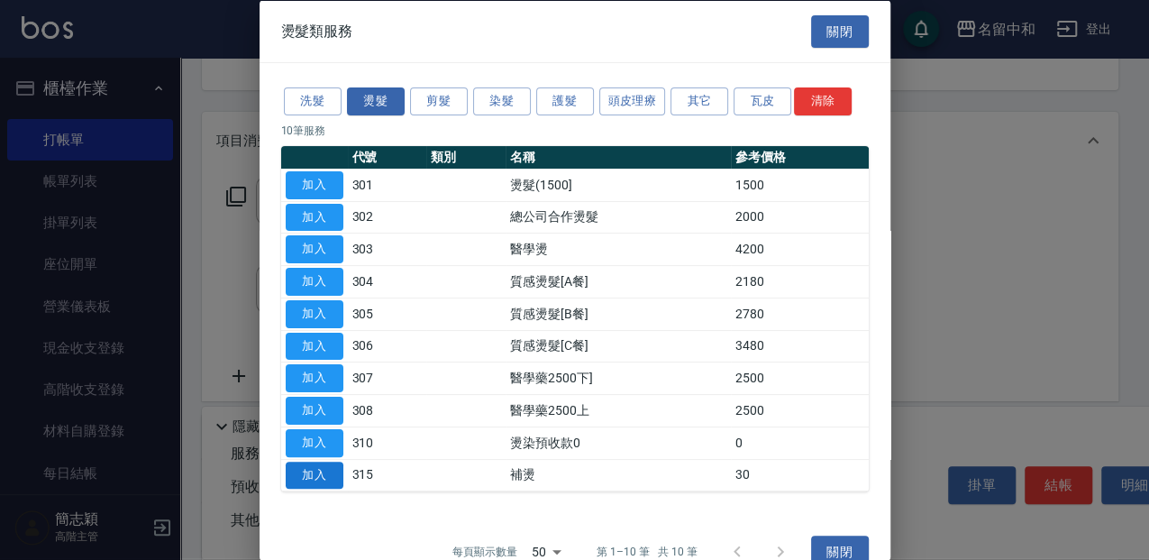
click at [316, 465] on button "加入" at bounding box center [315, 475] width 58 height 28
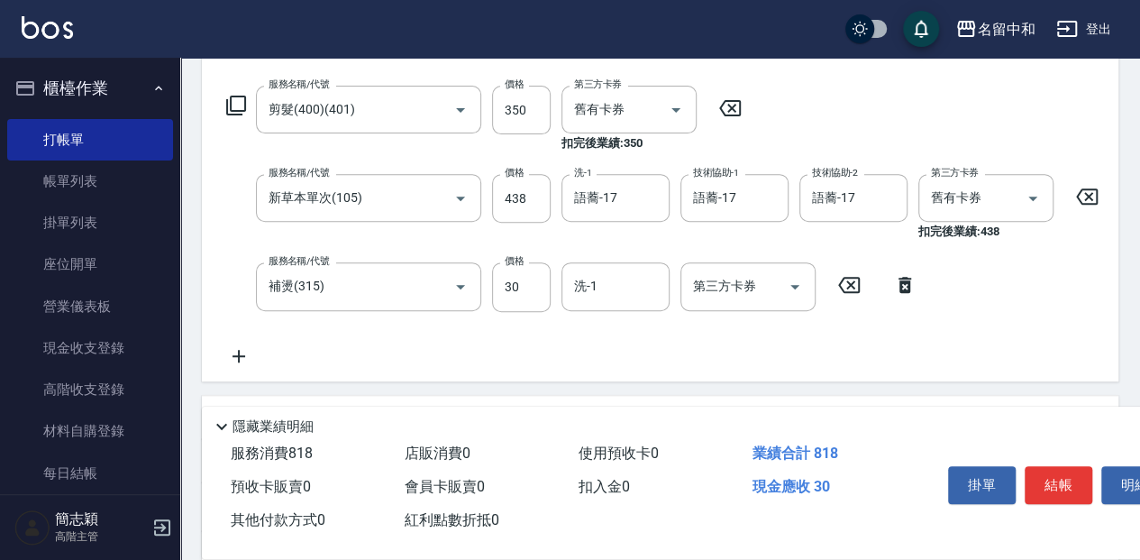
scroll to position [300, 0]
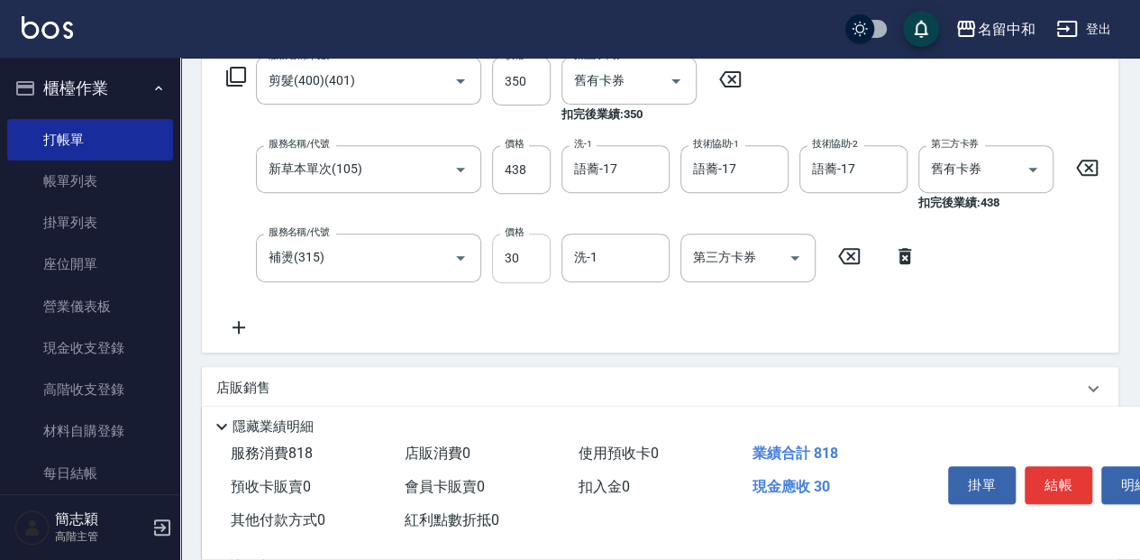
click at [528, 264] on input "30" at bounding box center [521, 257] width 59 height 49
type input "1000"
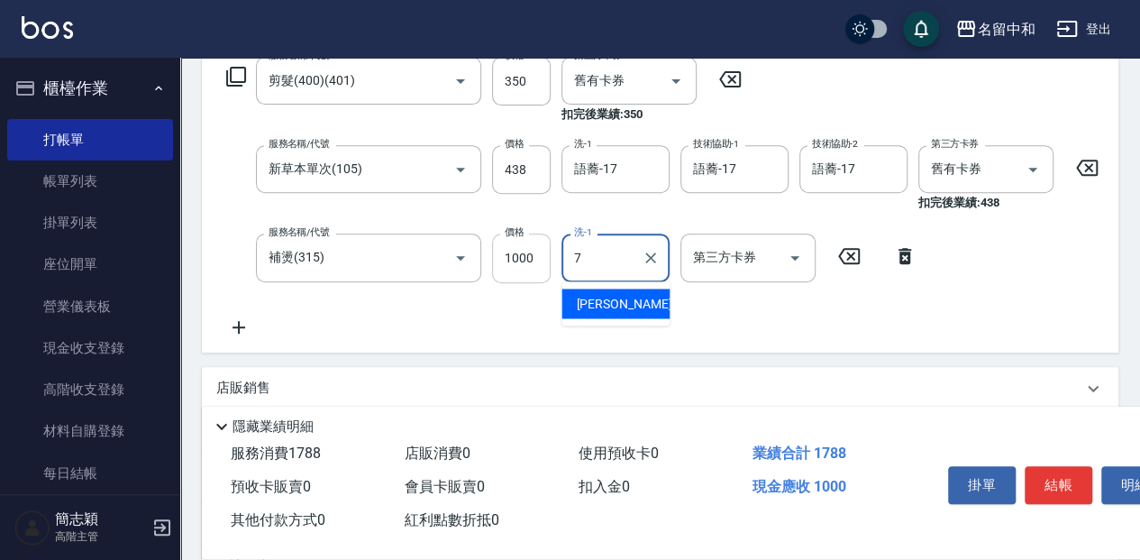
type input "[PERSON_NAME]-7"
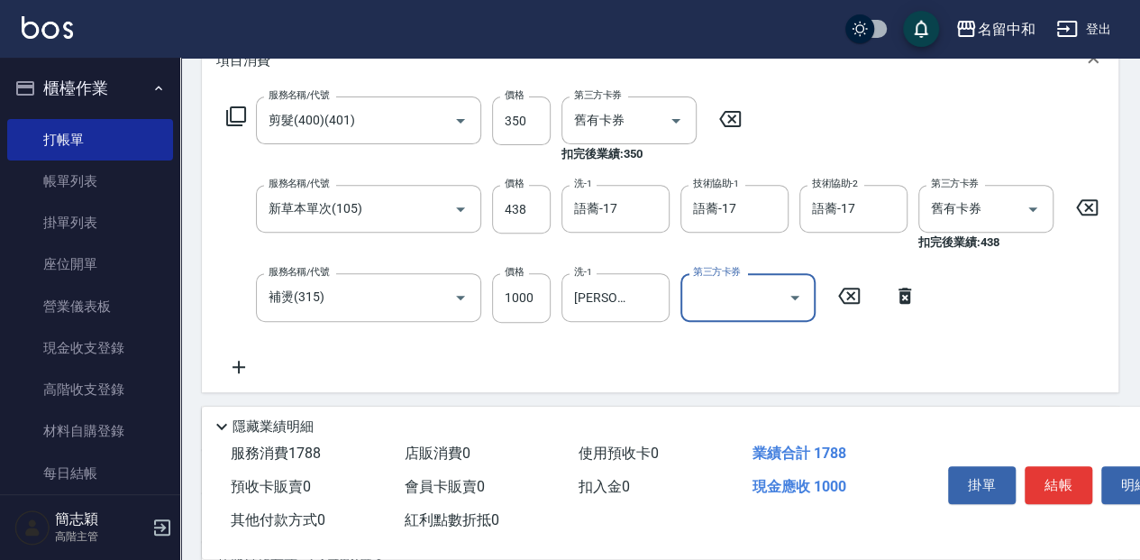
scroll to position [240, 0]
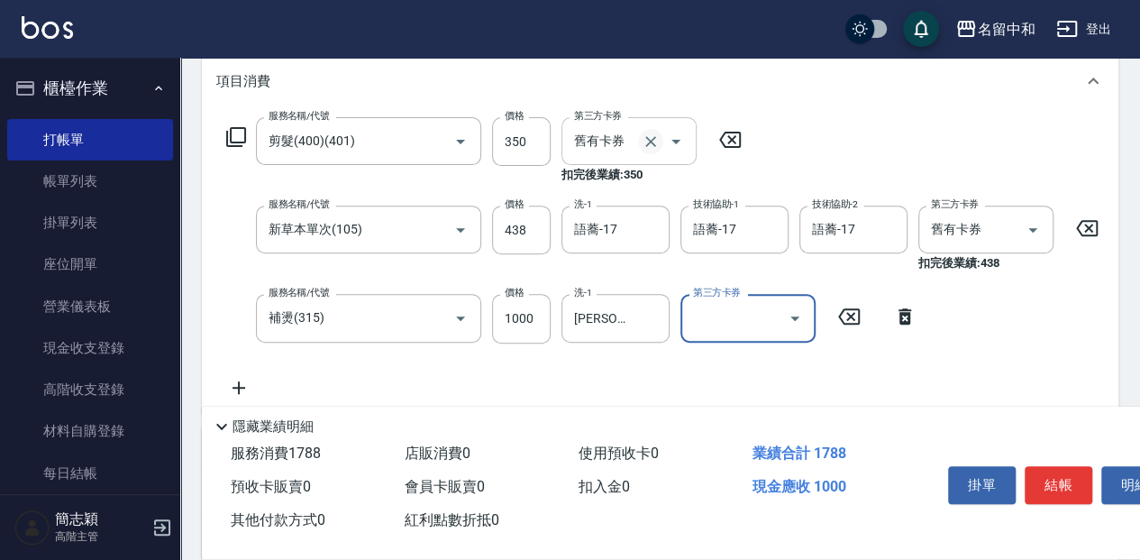
click at [640, 146] on div "舊有卡券 第三方卡券" at bounding box center [629, 141] width 135 height 48
click at [736, 140] on icon at bounding box center [730, 140] width 45 height 22
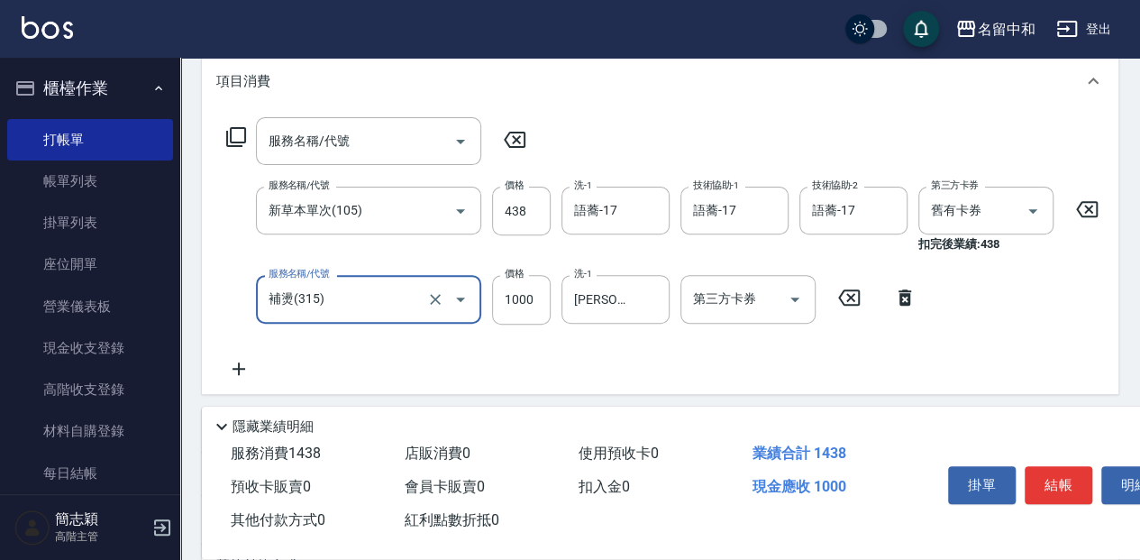
click at [227, 133] on icon at bounding box center [236, 137] width 20 height 20
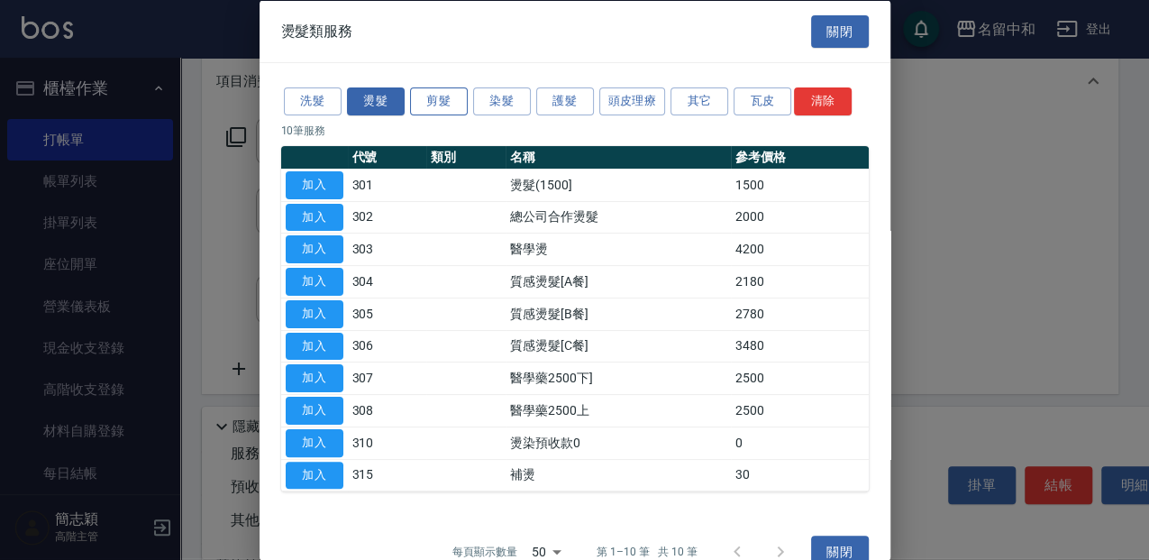
click at [433, 110] on button "剪髮" at bounding box center [439, 101] width 58 height 28
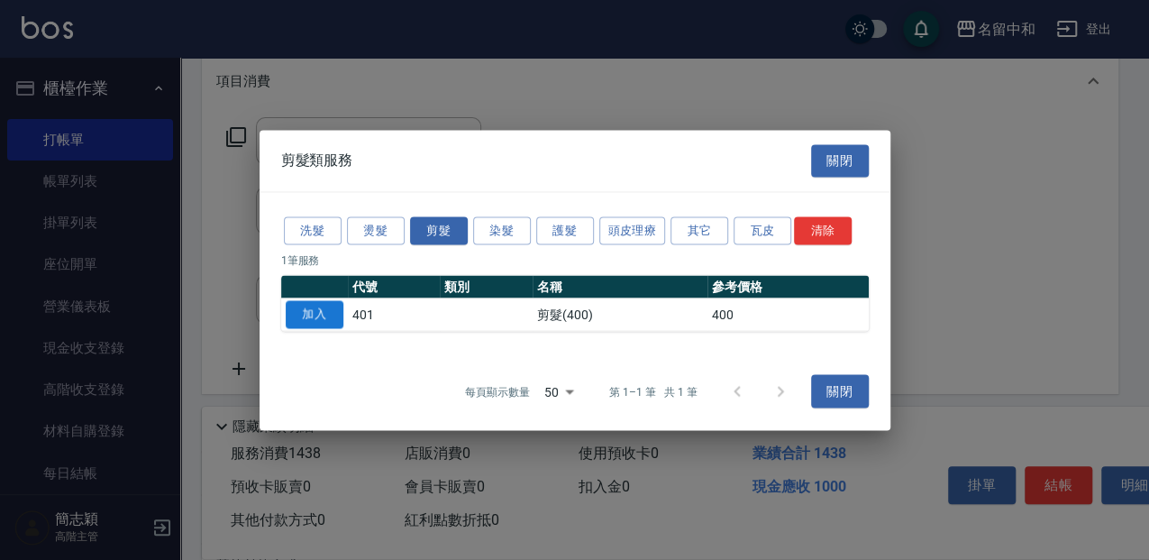
click at [322, 308] on button "加入" at bounding box center [315, 314] width 58 height 28
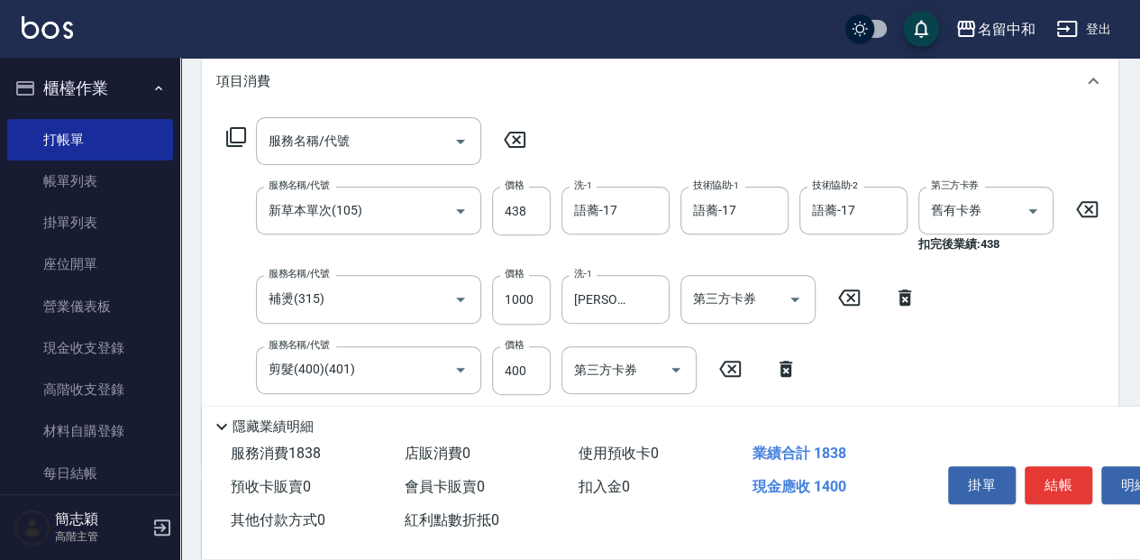
click at [517, 132] on icon at bounding box center [515, 140] width 22 height 16
click at [536, 375] on input "400" at bounding box center [521, 370] width 59 height 49
type input "350"
click at [520, 137] on icon at bounding box center [514, 140] width 45 height 22
click at [1071, 483] on button "結帳" at bounding box center [1059, 485] width 68 height 38
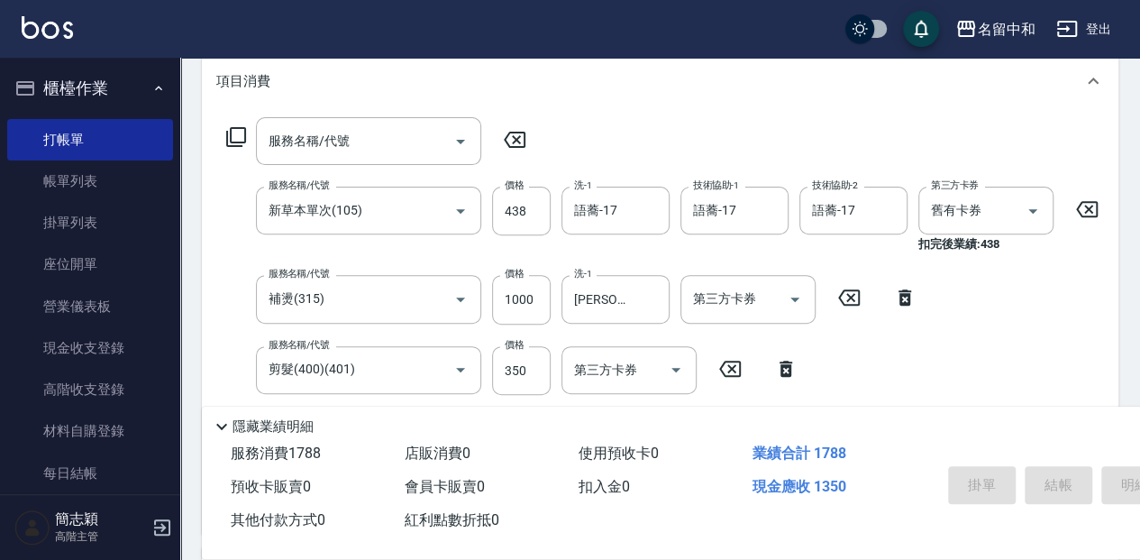
type input "2025/10/10 14:43"
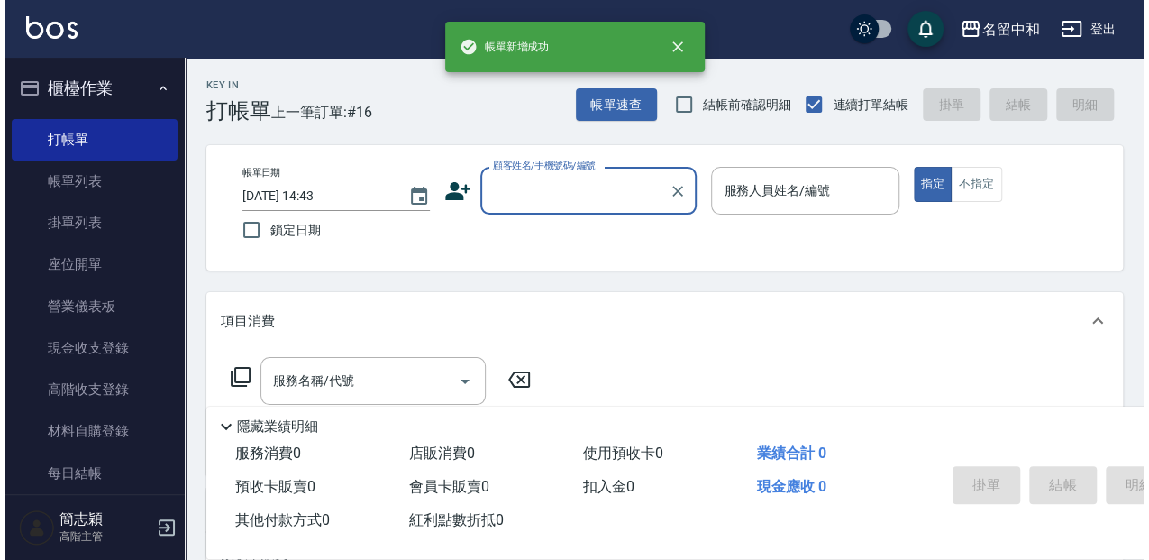
scroll to position [0, 0]
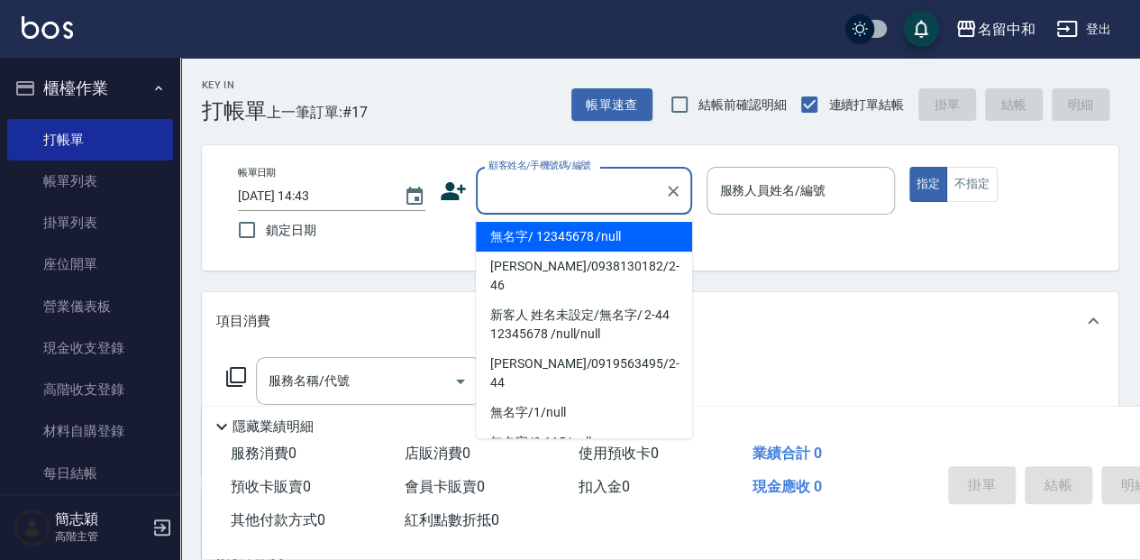
click at [544, 178] on input "顧客姓名/手機號碼/編號" at bounding box center [570, 191] width 173 height 32
click at [555, 243] on li "無名字/ 12345678 /null" at bounding box center [584, 237] width 216 height 30
type input "無名字/ 12345678 /null"
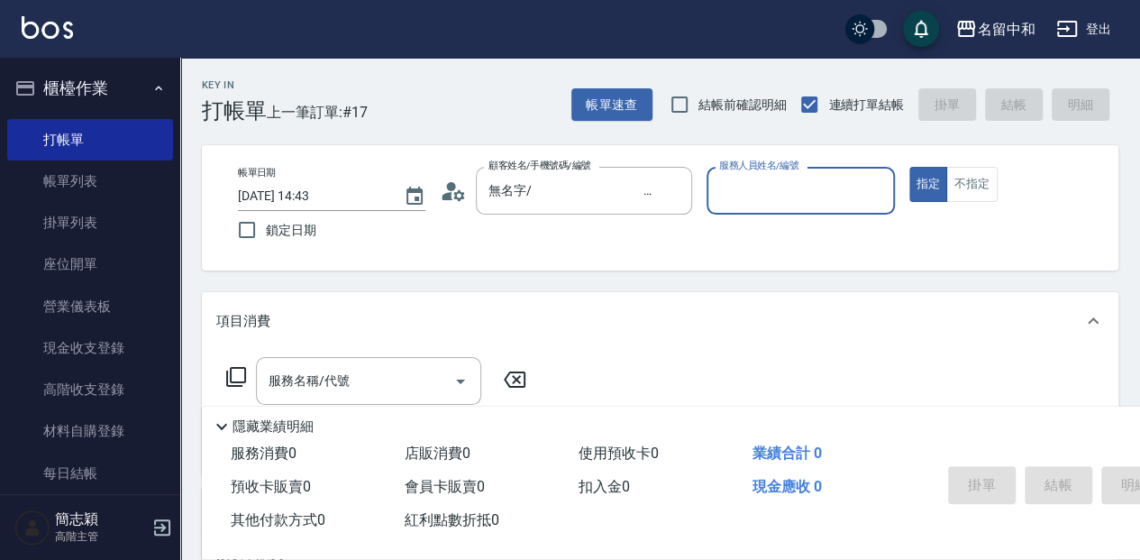
click at [727, 198] on input "服務人員姓名/編號" at bounding box center [800, 191] width 171 height 32
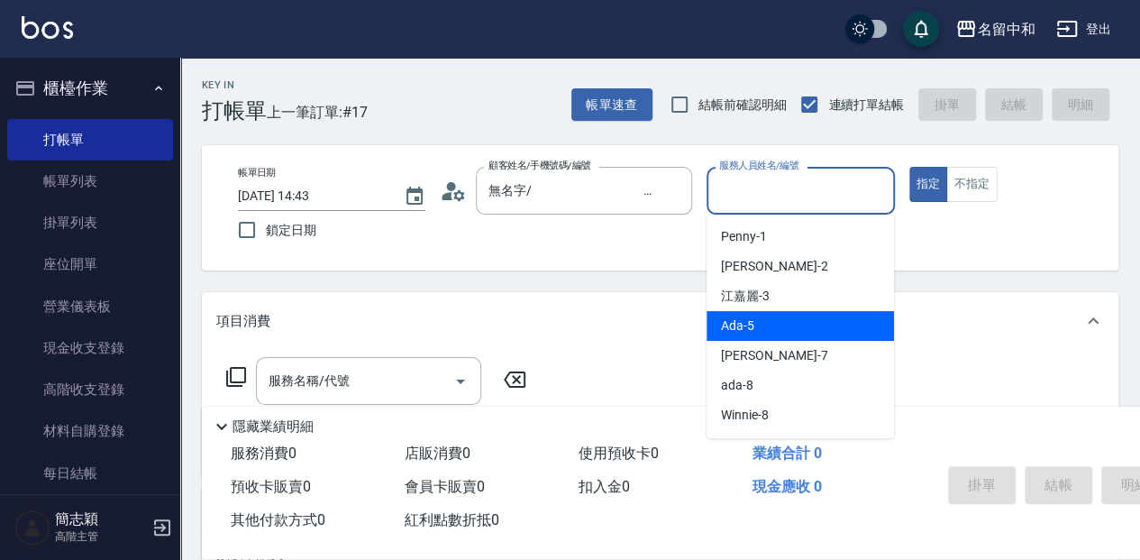
click at [784, 334] on div "Ada -5" at bounding box center [800, 326] width 187 height 30
type input "Ada-5"
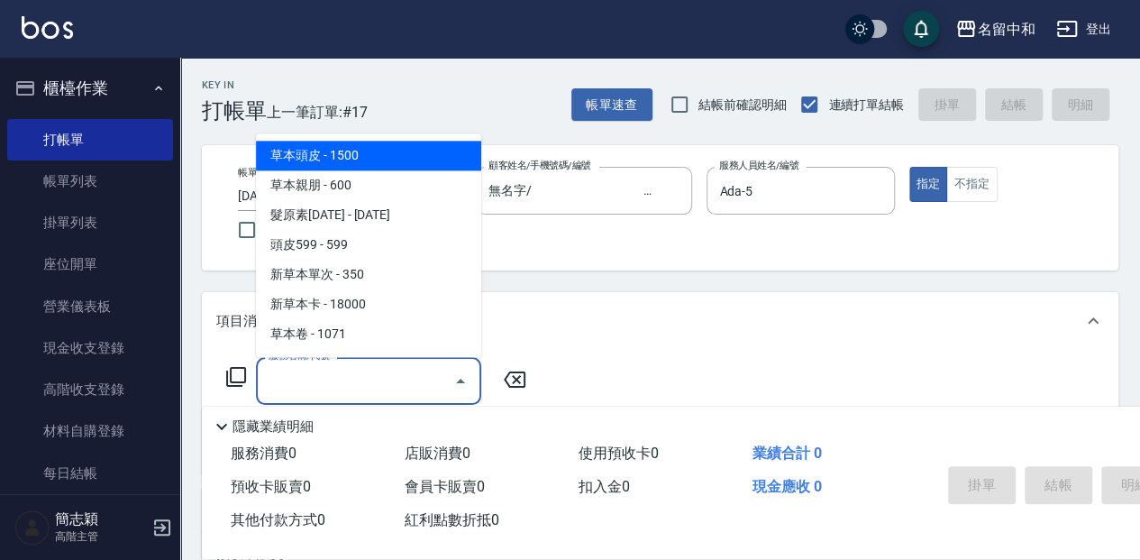
click at [324, 369] on input "服務名稱/代號" at bounding box center [355, 381] width 182 height 32
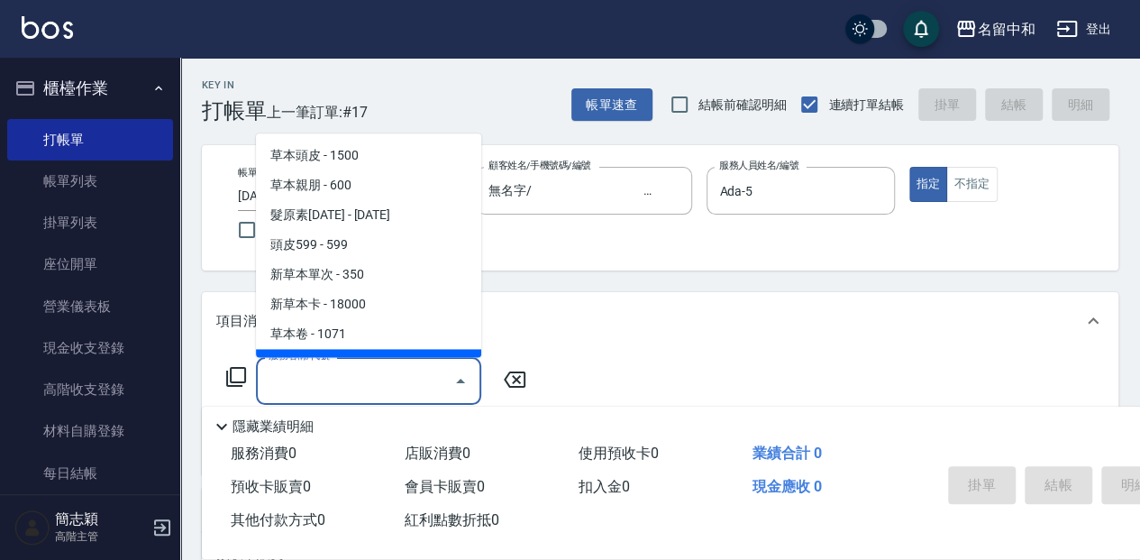
click at [236, 379] on icon at bounding box center [236, 377] width 22 height 22
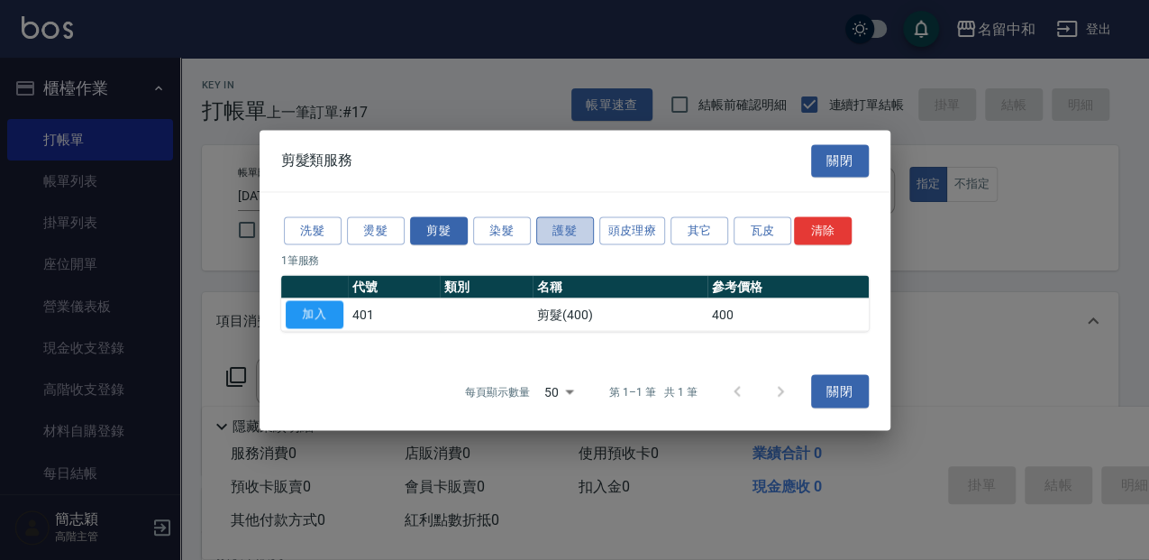
click at [575, 230] on button "護髮" at bounding box center [565, 230] width 58 height 28
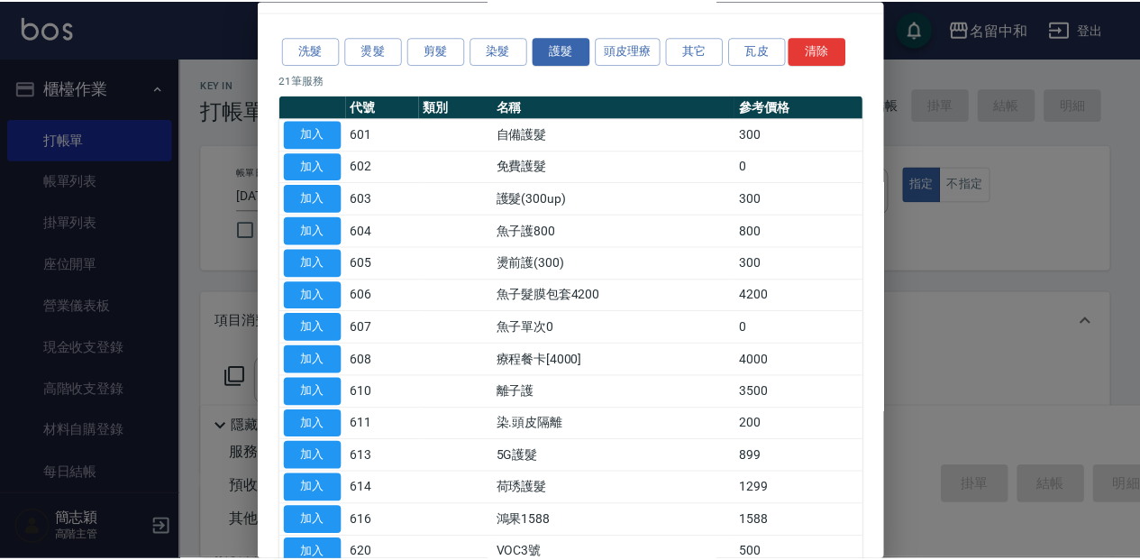
scroll to position [120, 0]
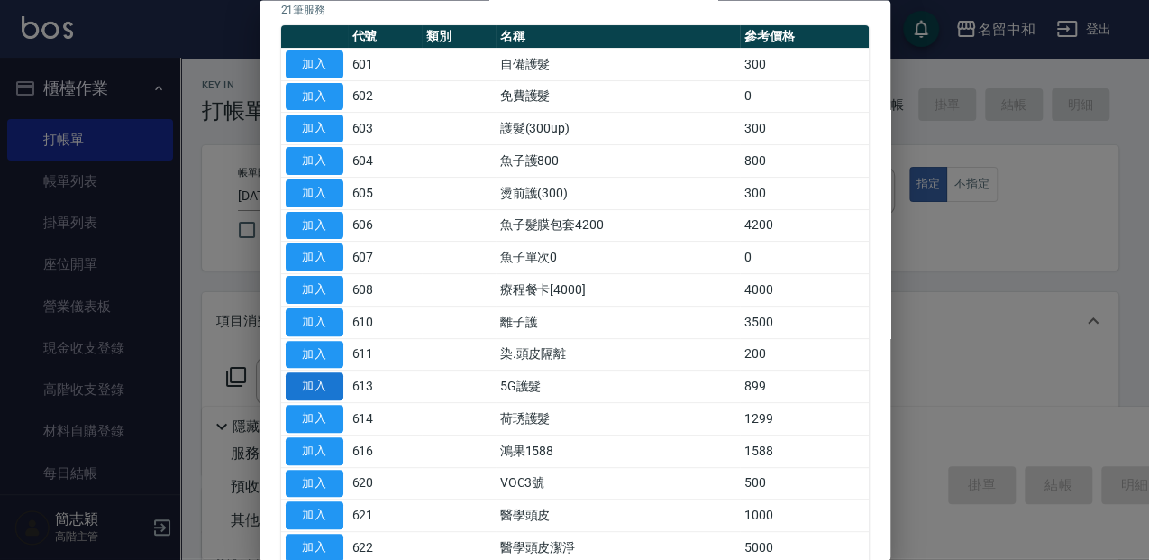
click at [317, 381] on button "加入" at bounding box center [315, 387] width 58 height 28
type input "5G護髮(613)"
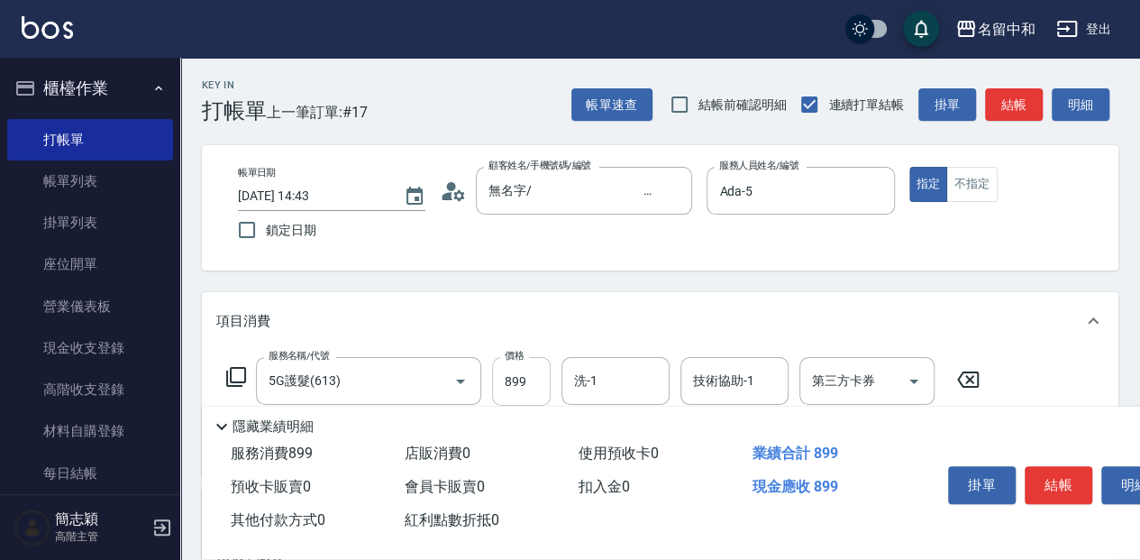
click at [535, 371] on input "899" at bounding box center [521, 381] width 59 height 49
type input "0"
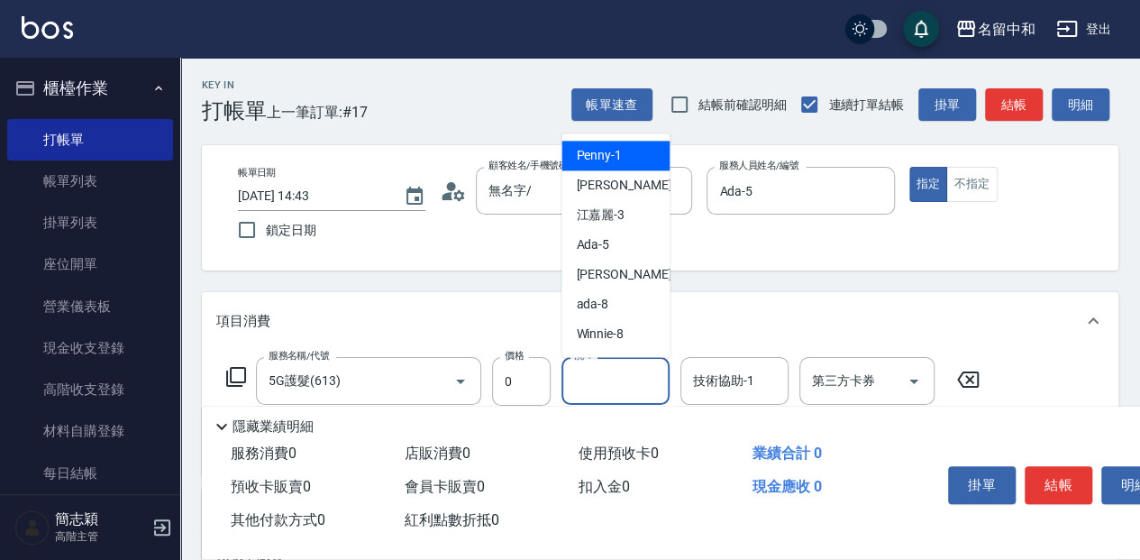
click at [635, 373] on input "洗-1" at bounding box center [616, 381] width 92 height 32
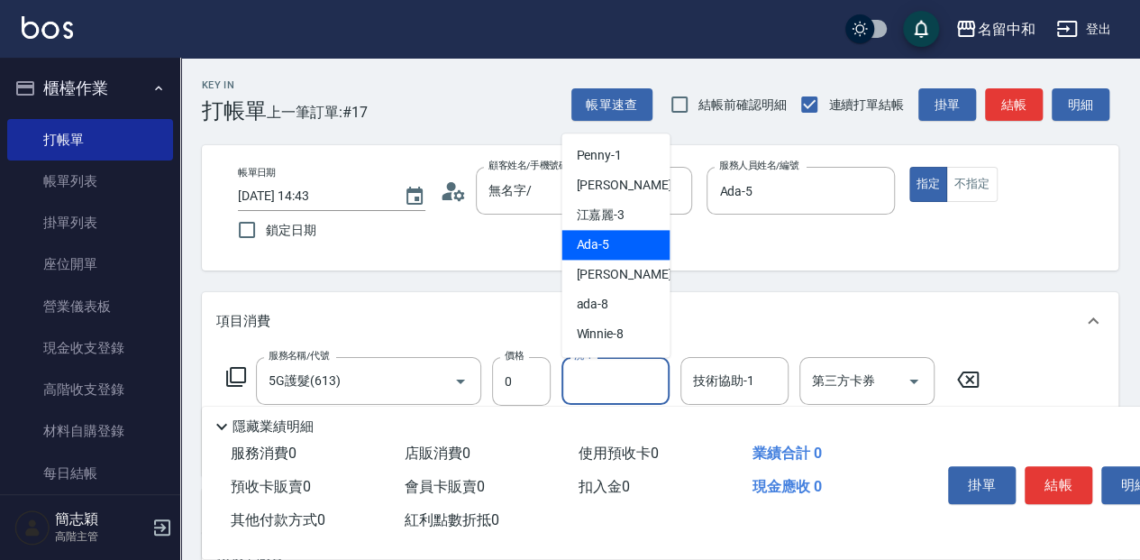
click at [628, 247] on div "Ada -5" at bounding box center [616, 245] width 108 height 30
type input "Ada-5"
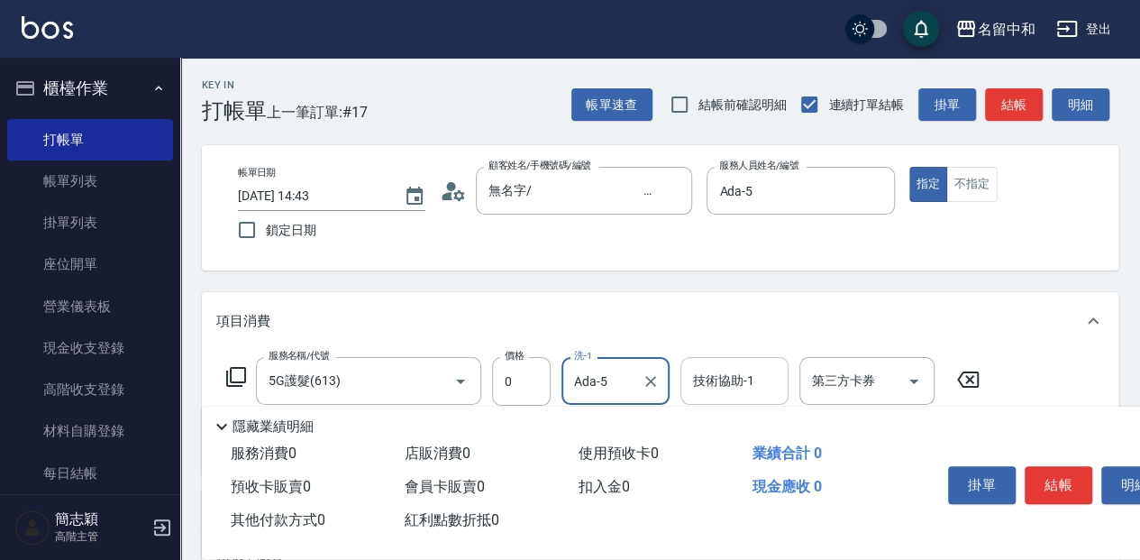
click at [698, 374] on input "技術協助-1" at bounding box center [735, 381] width 92 height 32
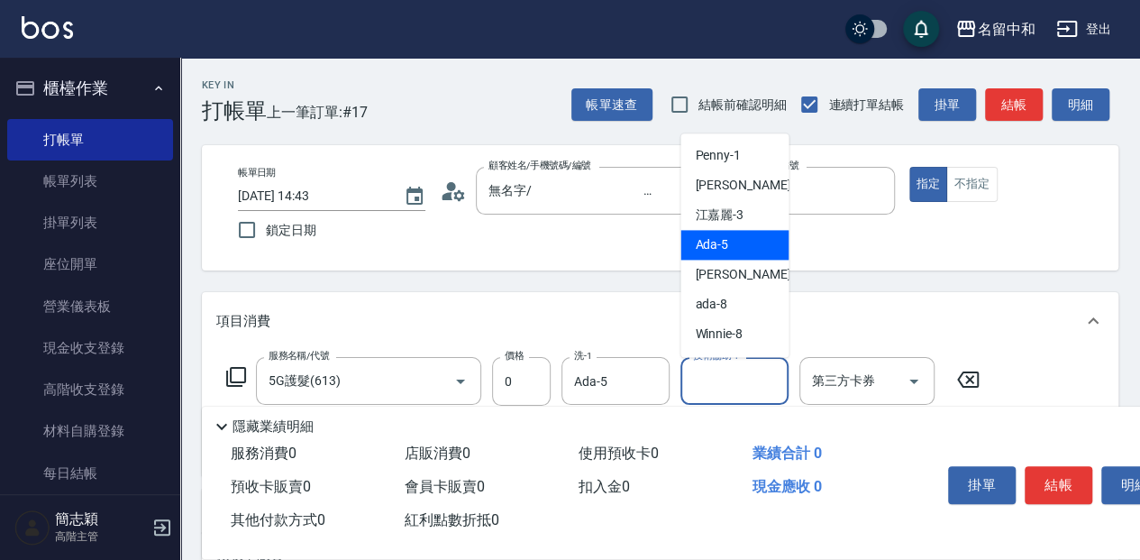
click at [721, 242] on span "Ada -5" at bounding box center [711, 244] width 33 height 19
type input "Ada-5"
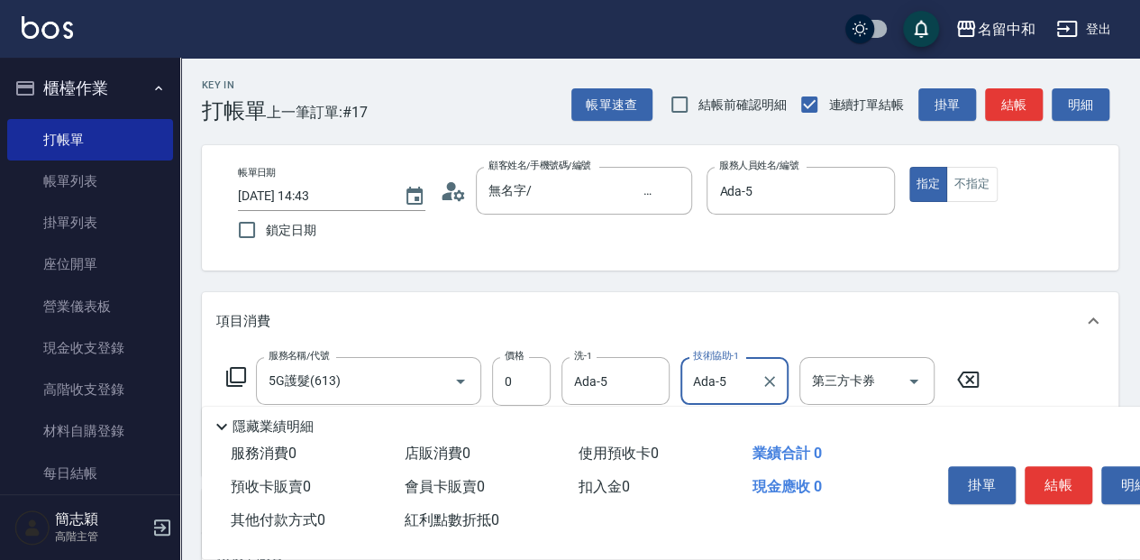
click at [1059, 472] on button "結帳" at bounding box center [1059, 485] width 68 height 38
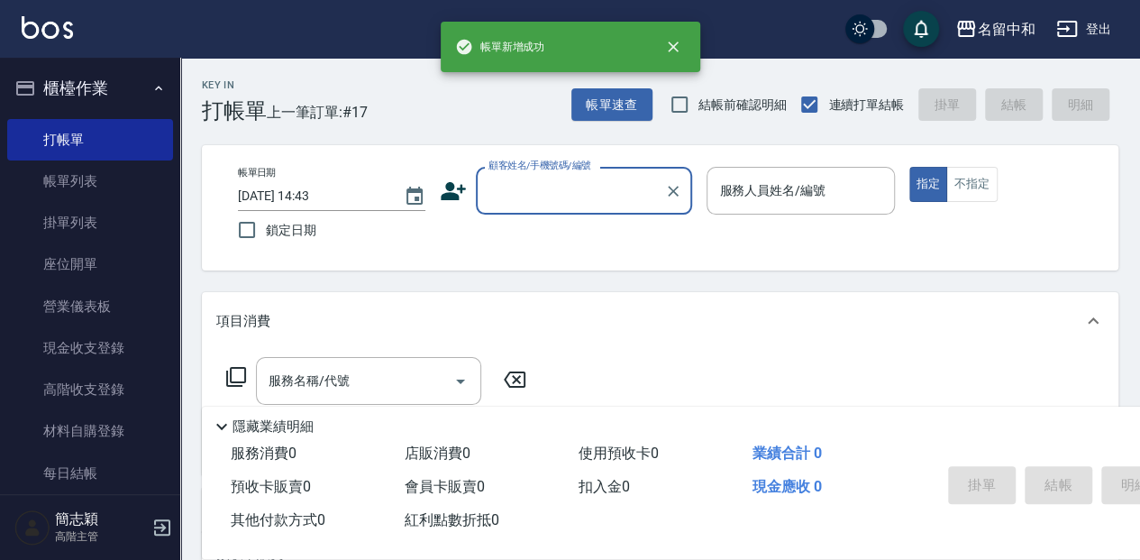
scroll to position [0, 0]
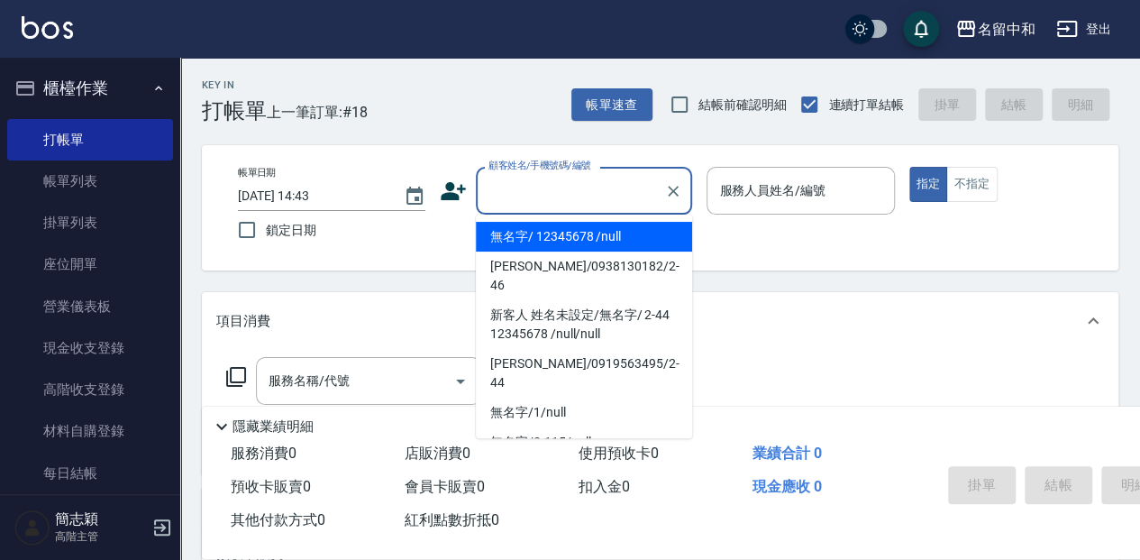
type input "無名字/ 12345678 /null"
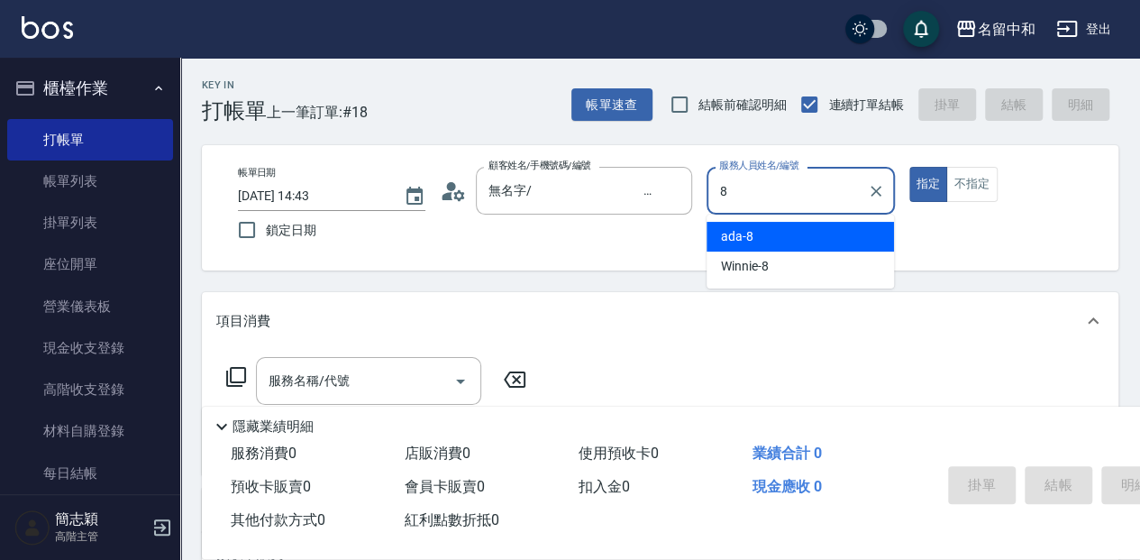
type input "ada-8"
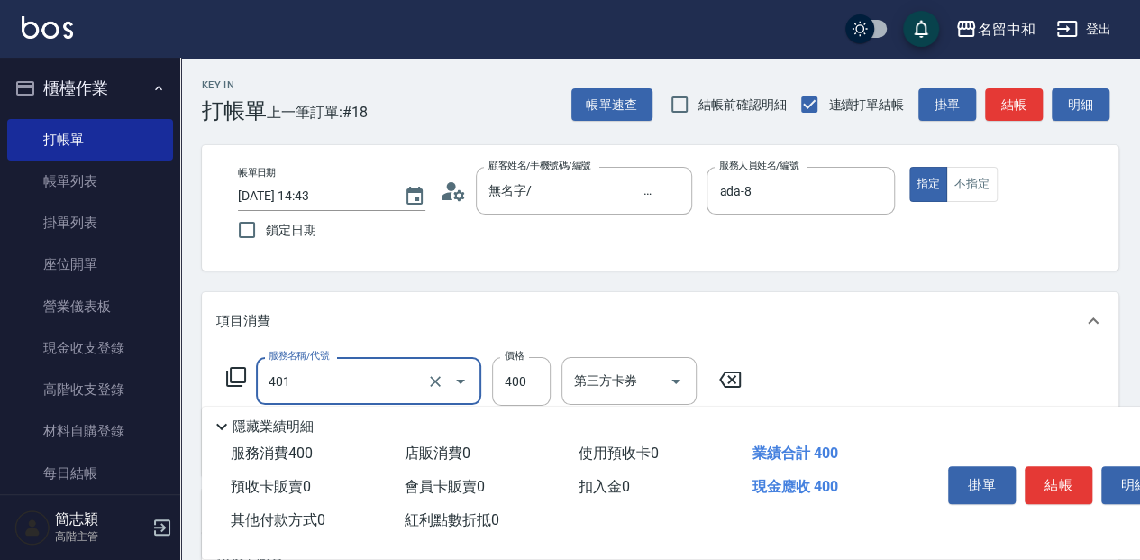
type input "剪髮(400)(401)"
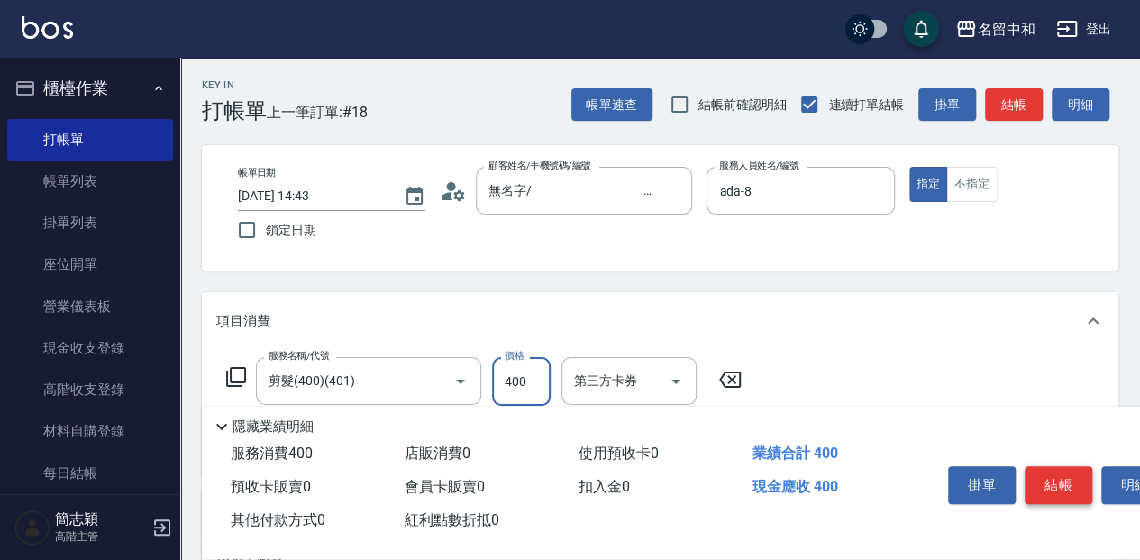
click at [1071, 489] on button "結帳" at bounding box center [1059, 485] width 68 height 38
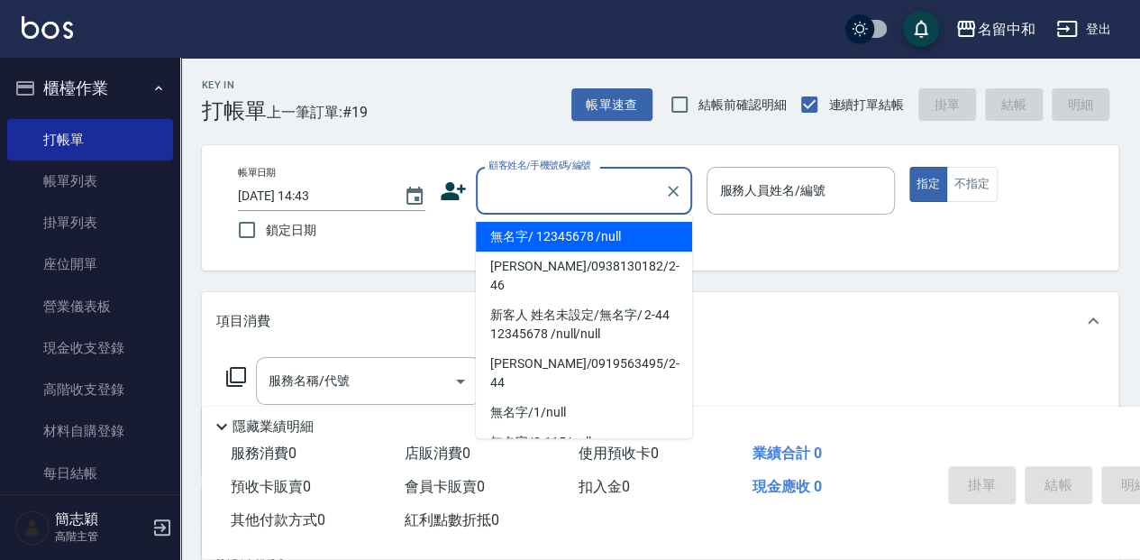
type input "無名字/ 12345678 /null"
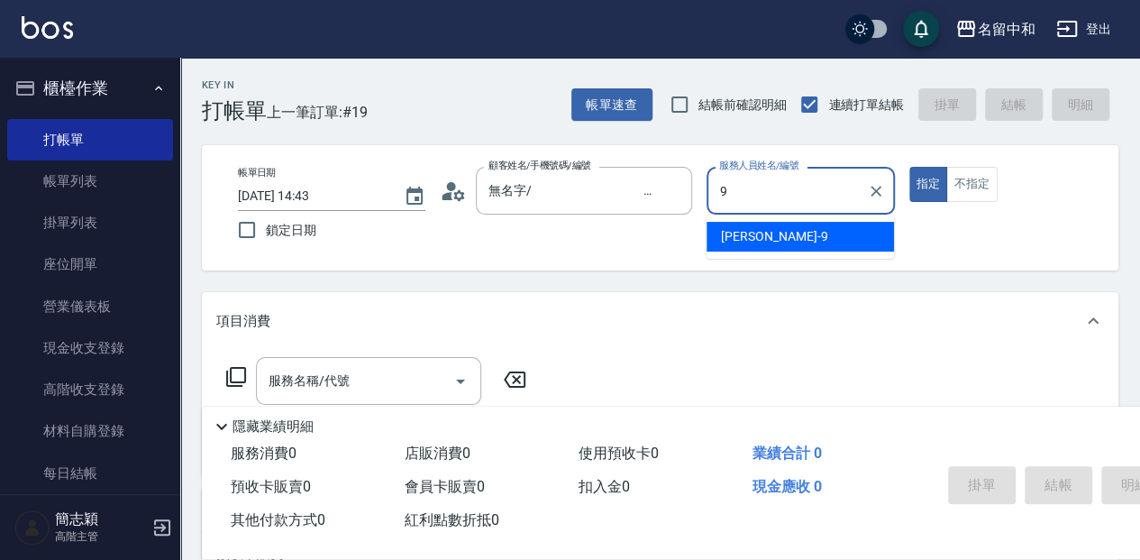
type input "[PERSON_NAME]-9"
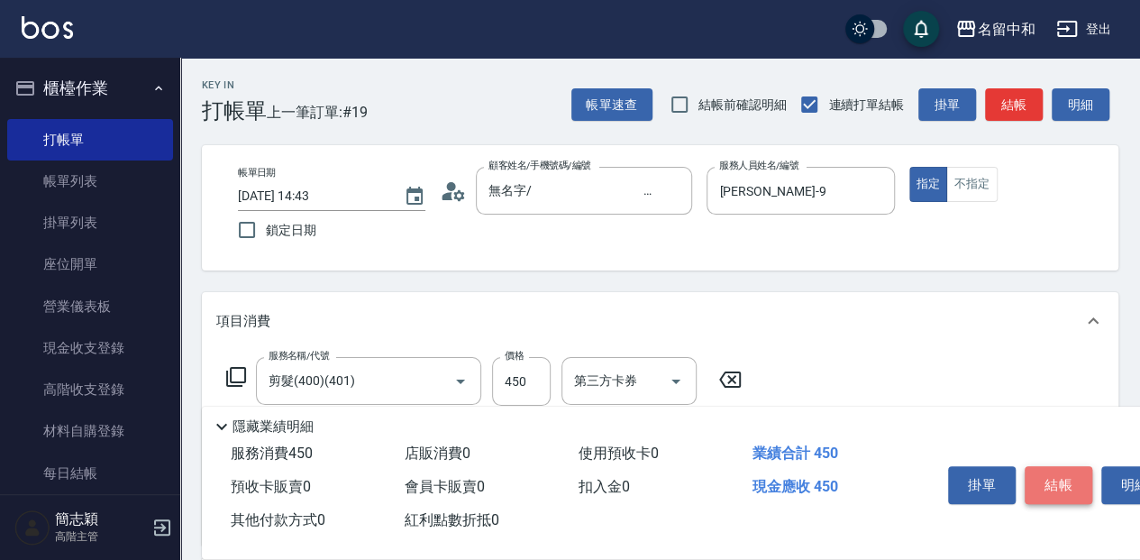
click at [1069, 483] on button "結帳" at bounding box center [1059, 485] width 68 height 38
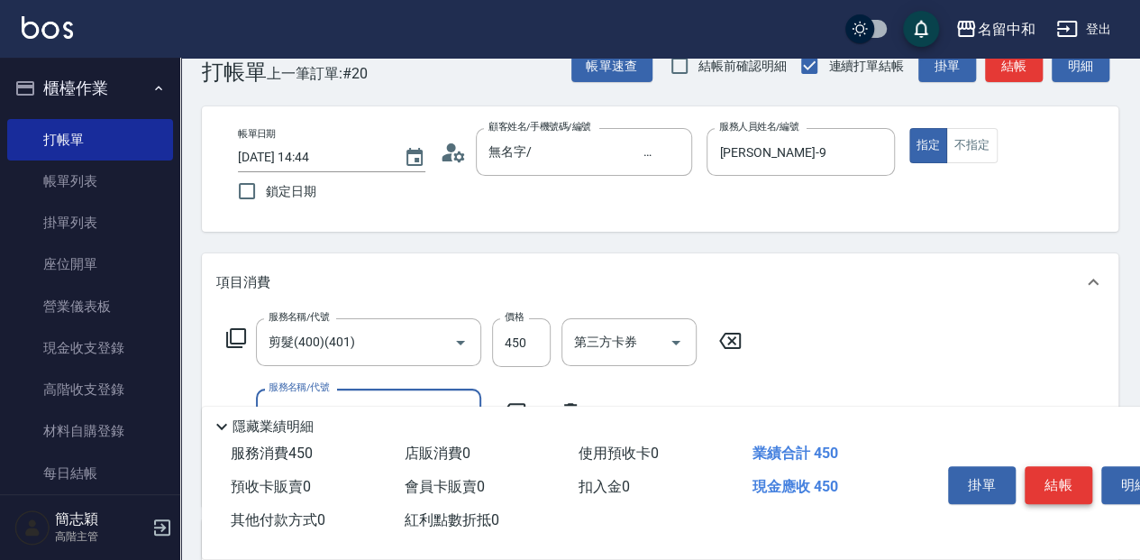
scroll to position [59, 0]
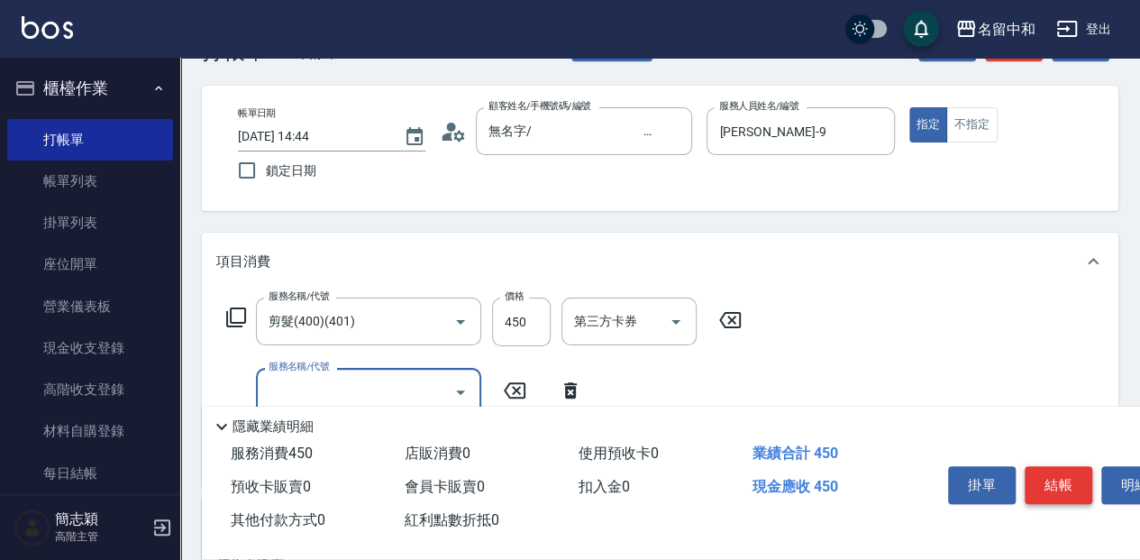
click at [1055, 485] on button "結帳" at bounding box center [1059, 485] width 68 height 38
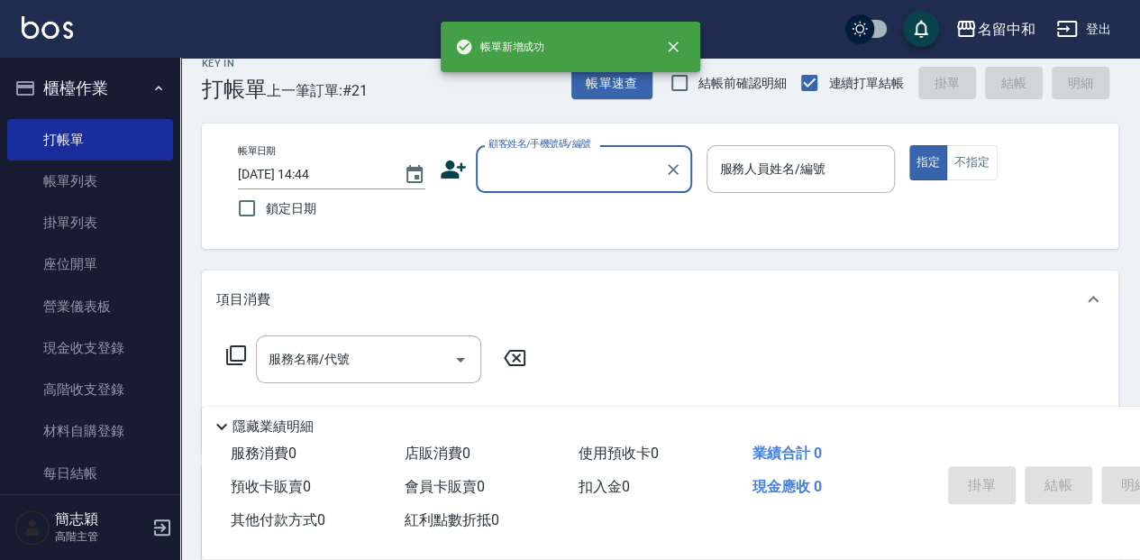
scroll to position [0, 0]
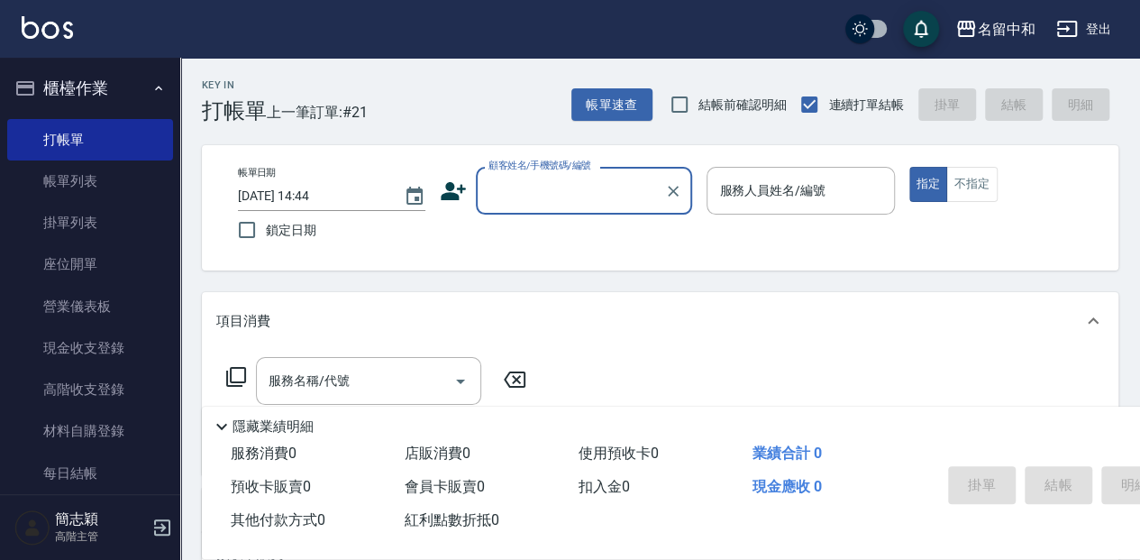
click at [508, 187] on input "顧客姓名/手機號碼/編號" at bounding box center [570, 191] width 173 height 32
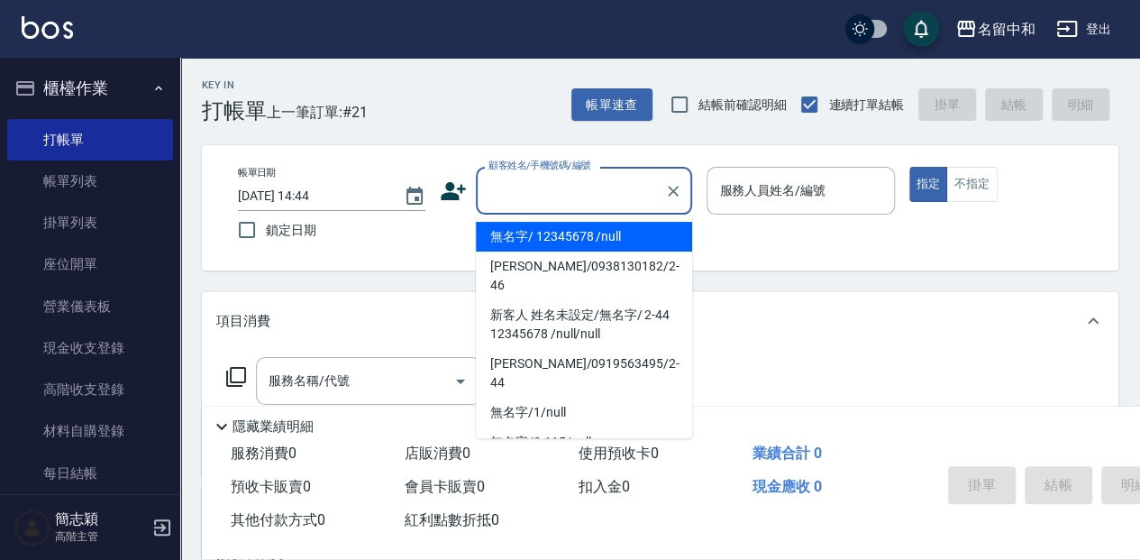
click at [516, 233] on li "無名字/ 12345678 /null" at bounding box center [584, 237] width 216 height 30
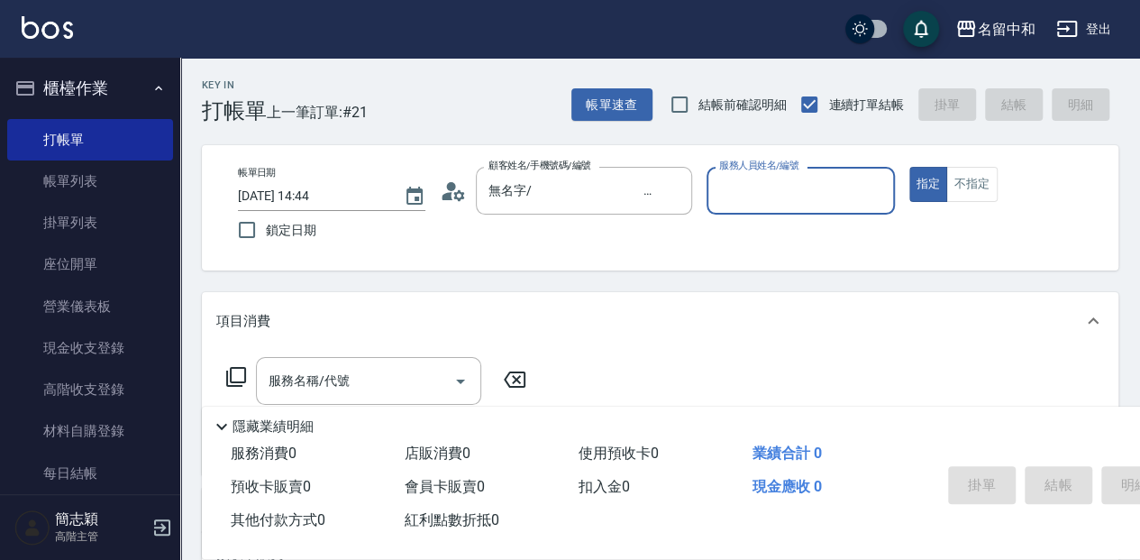
click at [782, 198] on input "服務人員姓名/編號" at bounding box center [800, 191] width 171 height 32
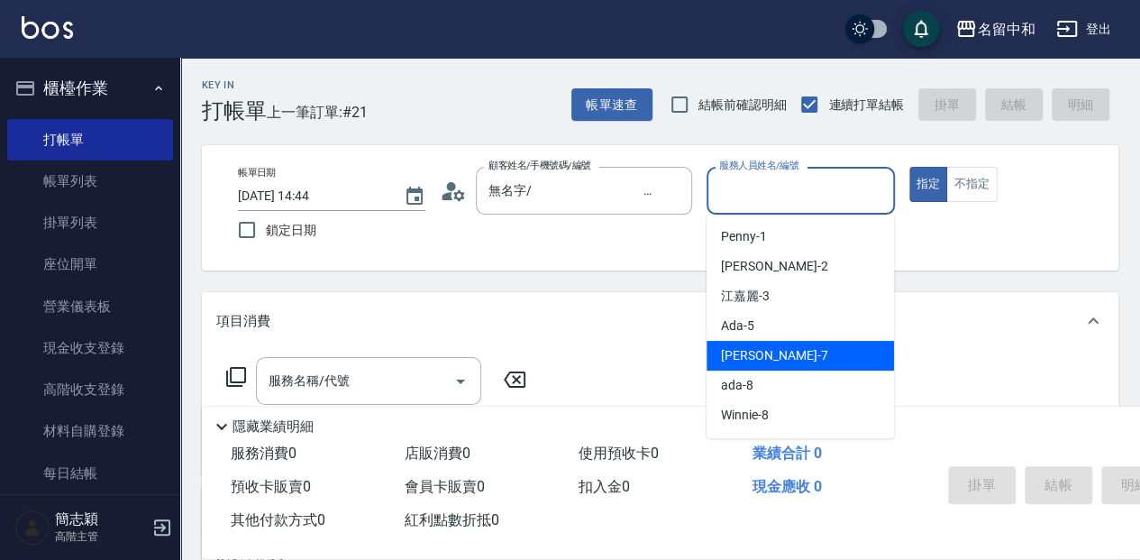
click at [786, 358] on div "Jessica -7" at bounding box center [800, 356] width 187 height 30
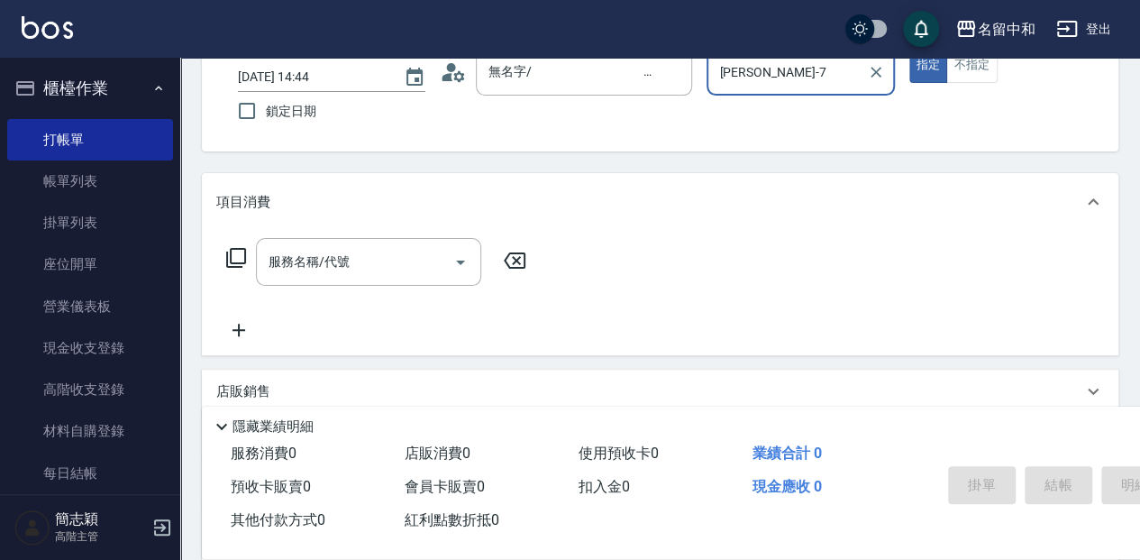
scroll to position [120, 0]
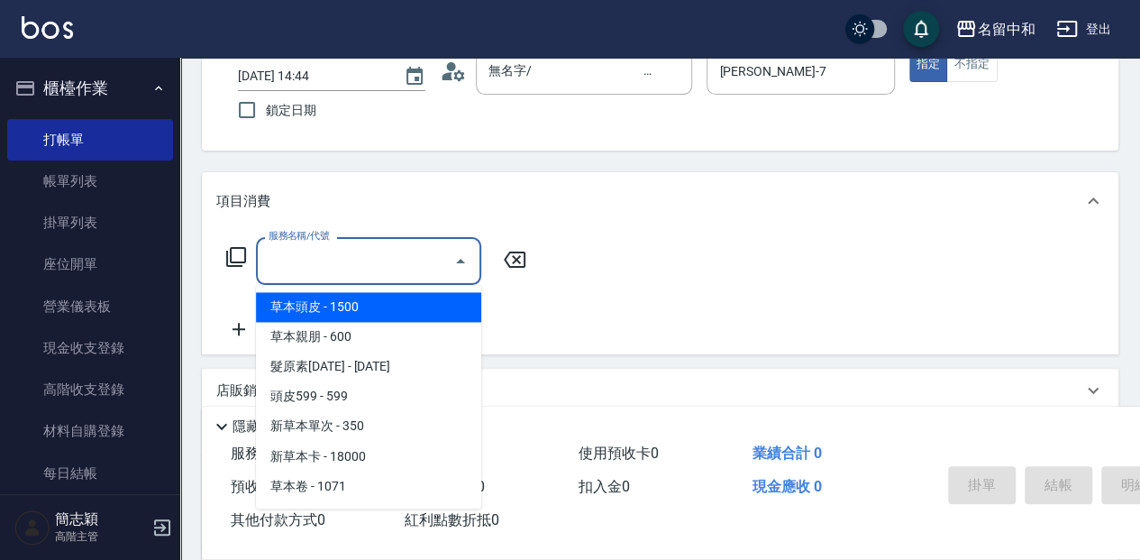
click at [325, 264] on input "服務名稱/代號" at bounding box center [355, 261] width 182 height 32
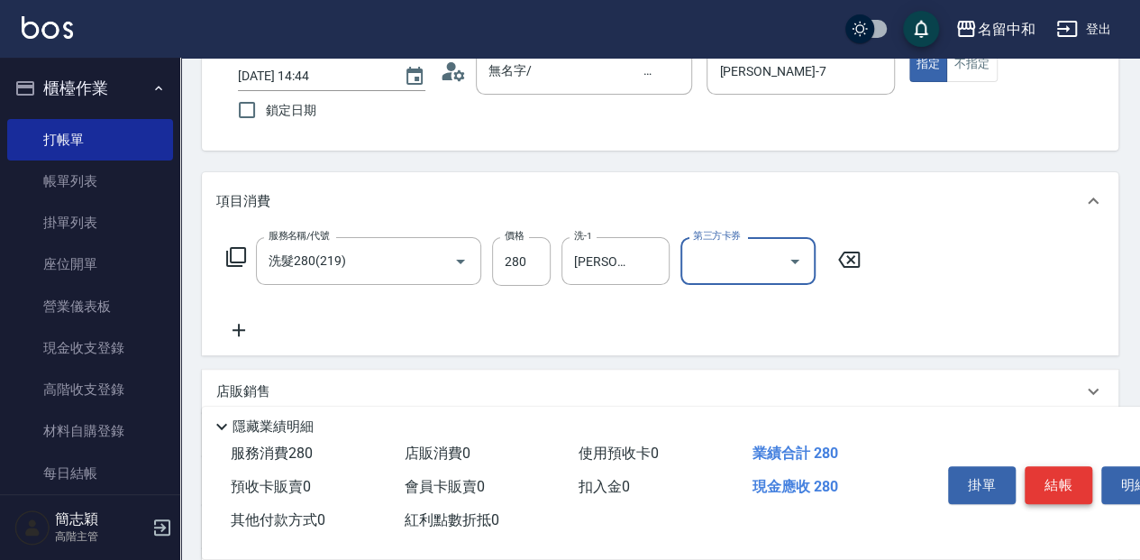
click at [1028, 484] on button "結帳" at bounding box center [1059, 485] width 68 height 38
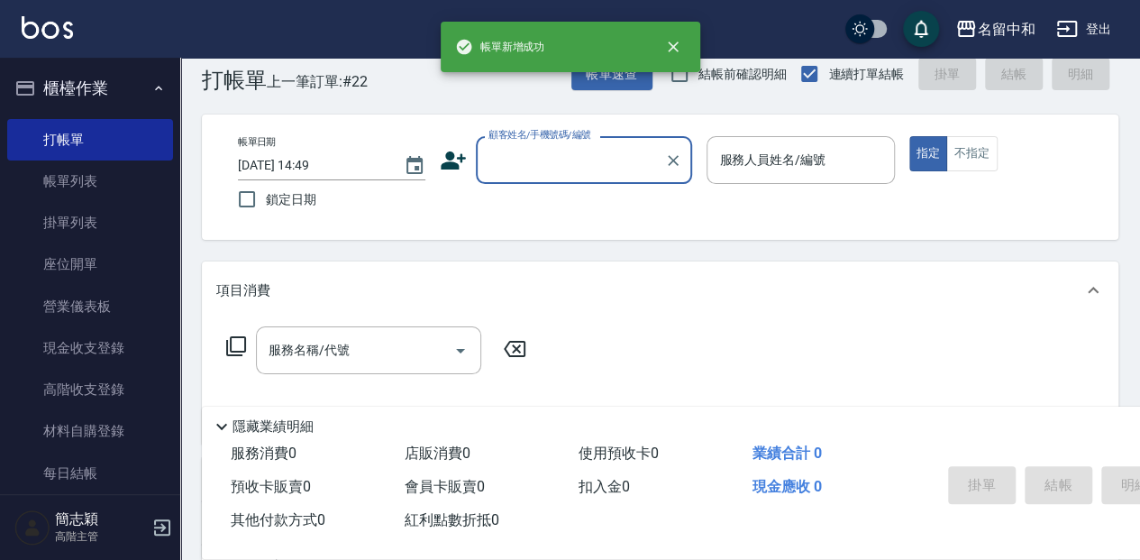
scroll to position [0, 0]
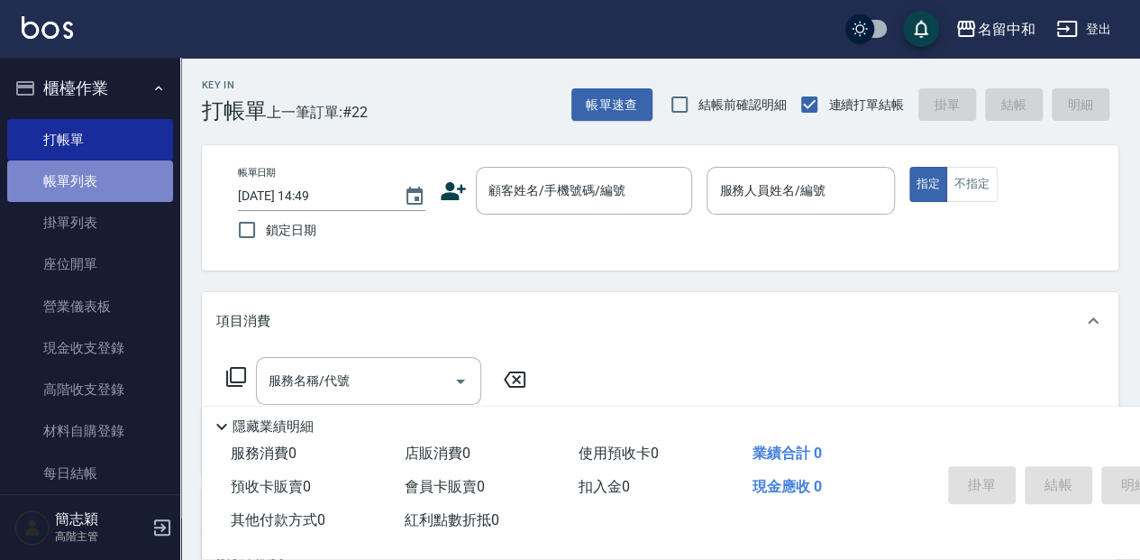
click at [110, 191] on link "帳單列表" at bounding box center [90, 180] width 166 height 41
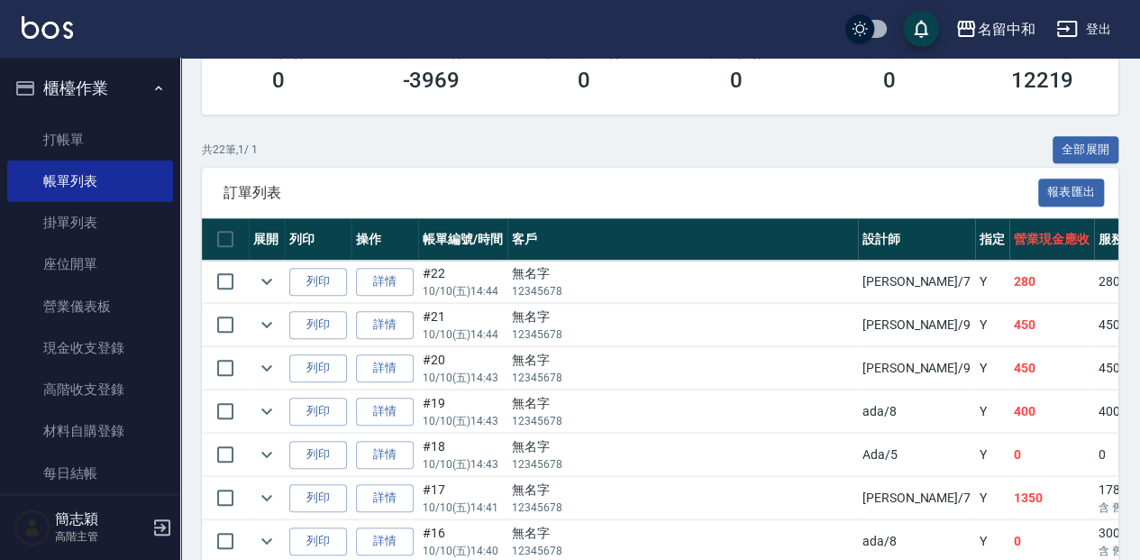
scroll to position [361, 0]
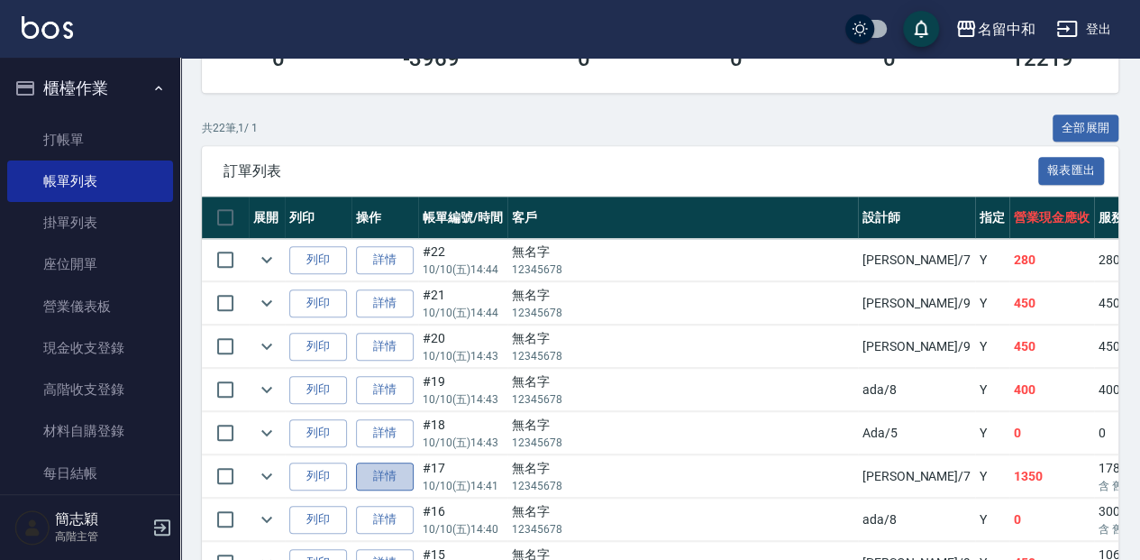
click at [379, 472] on link "詳情" at bounding box center [385, 476] width 58 height 28
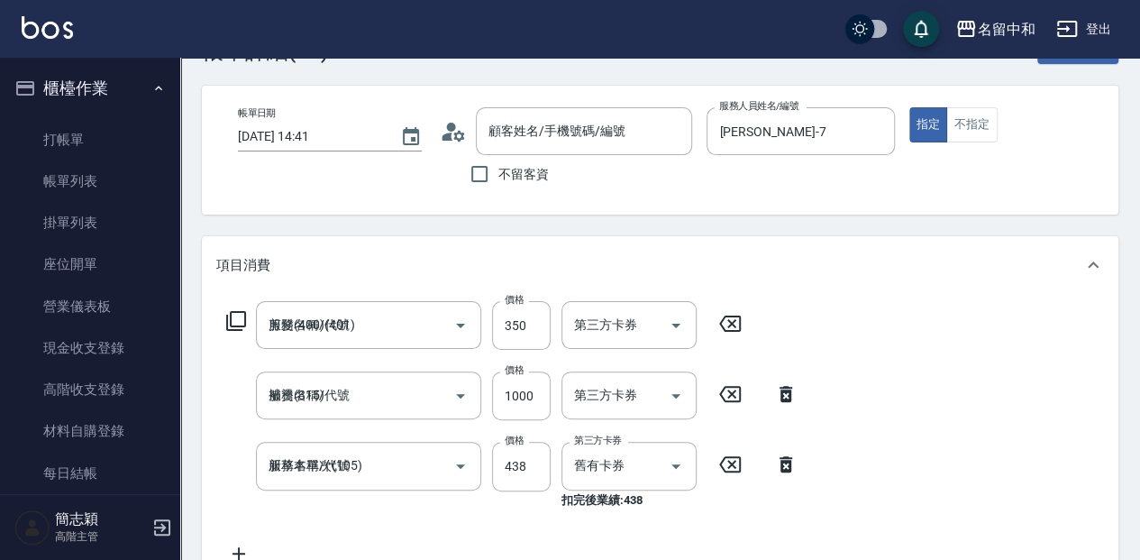
scroll to position [120, 0]
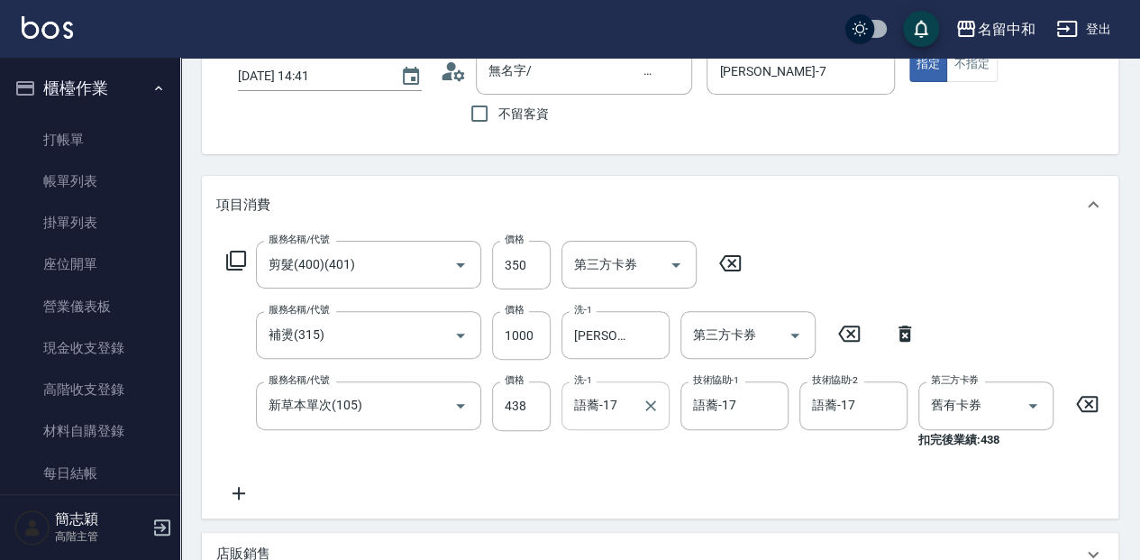
click at [629, 402] on input "語蕎-17" at bounding box center [602, 405] width 65 height 32
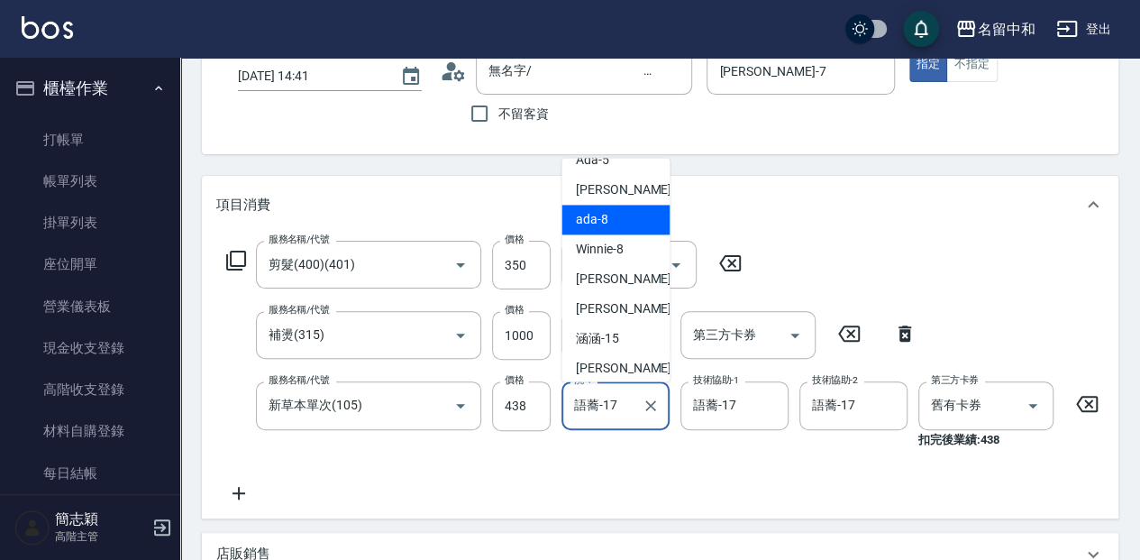
scroll to position [79, 0]
click at [635, 223] on div "Jessica -7" at bounding box center [616, 220] width 108 height 30
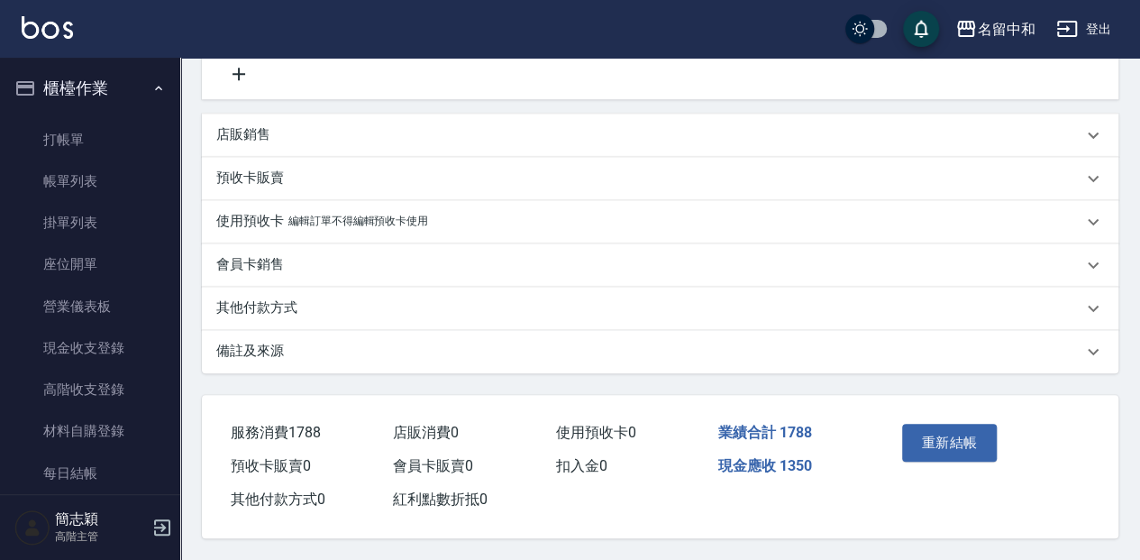
scroll to position [553, 0]
click at [963, 443] on button "重新結帳" at bounding box center [950, 443] width 96 height 38
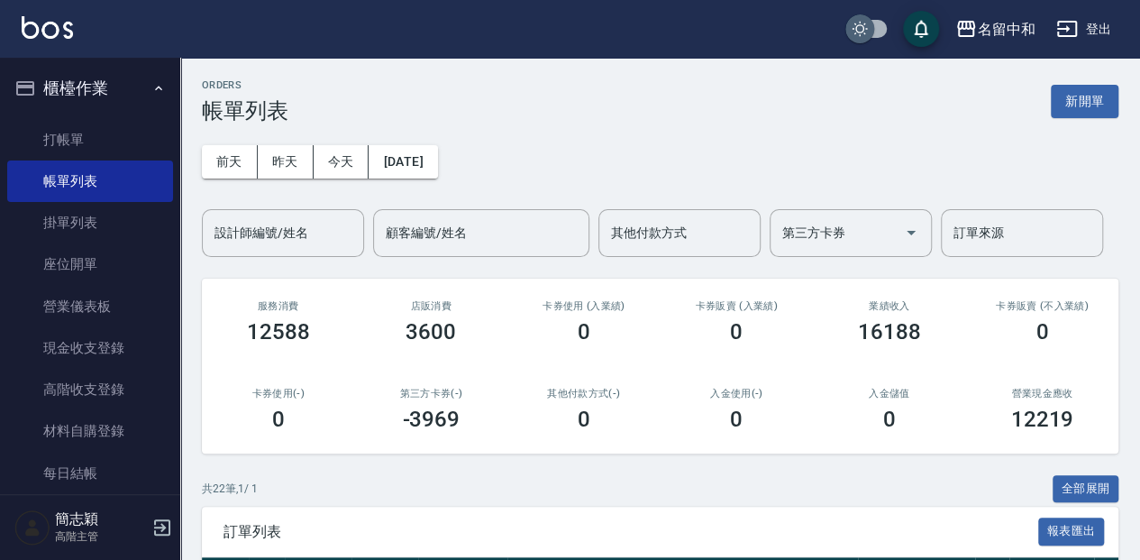
click at [865, 32] on input "checkbox" at bounding box center [860, 28] width 87 height 29
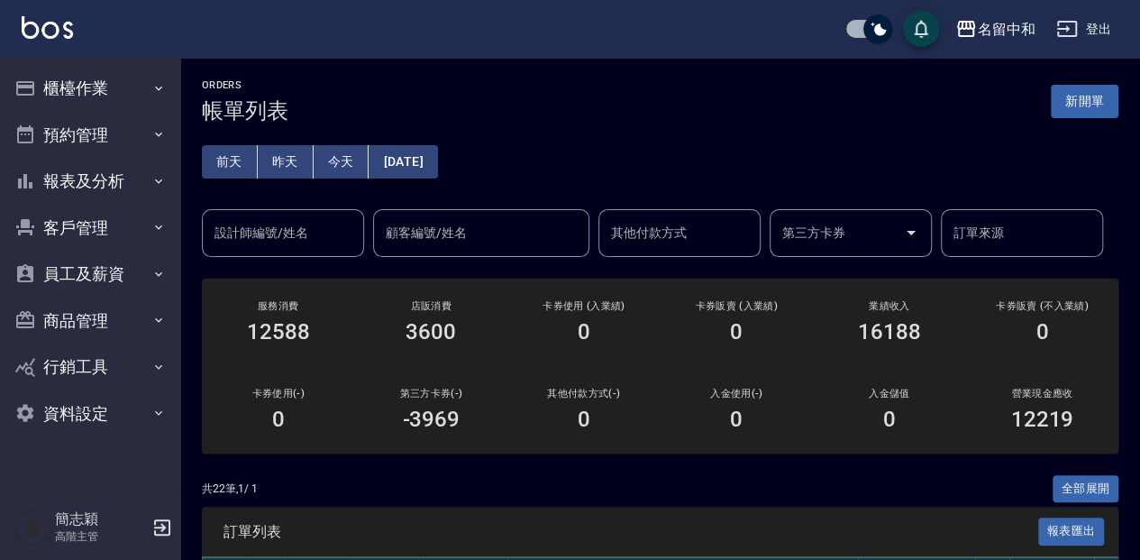
click at [874, 31] on input "checkbox" at bounding box center [878, 28] width 87 height 29
checkbox input "false"
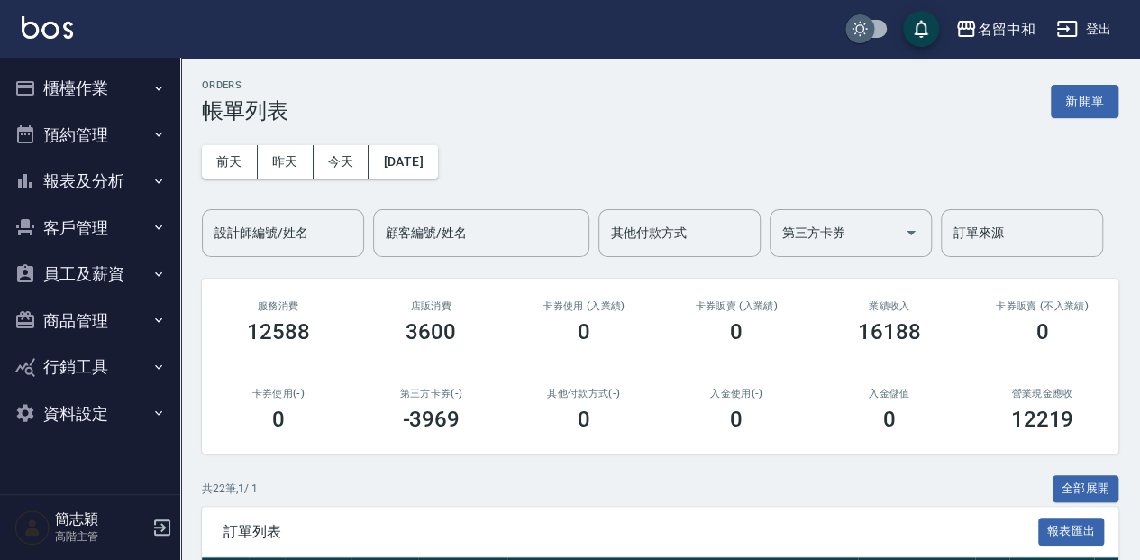
click at [874, 31] on input "checkbox" at bounding box center [860, 28] width 87 height 29
checkbox input "true"
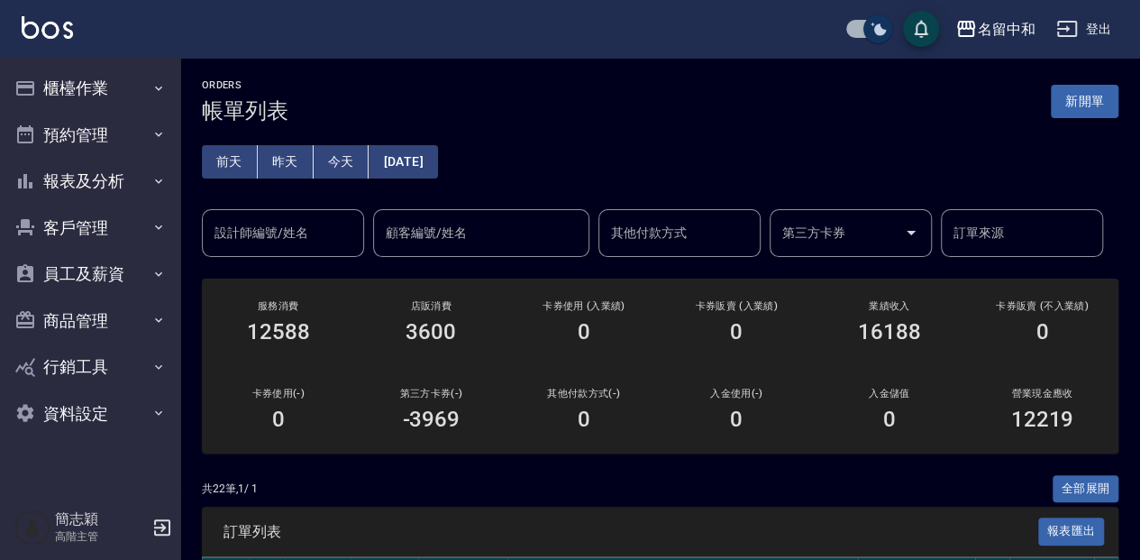
click at [877, 36] on input "checkbox" at bounding box center [878, 28] width 87 height 29
checkbox input "false"
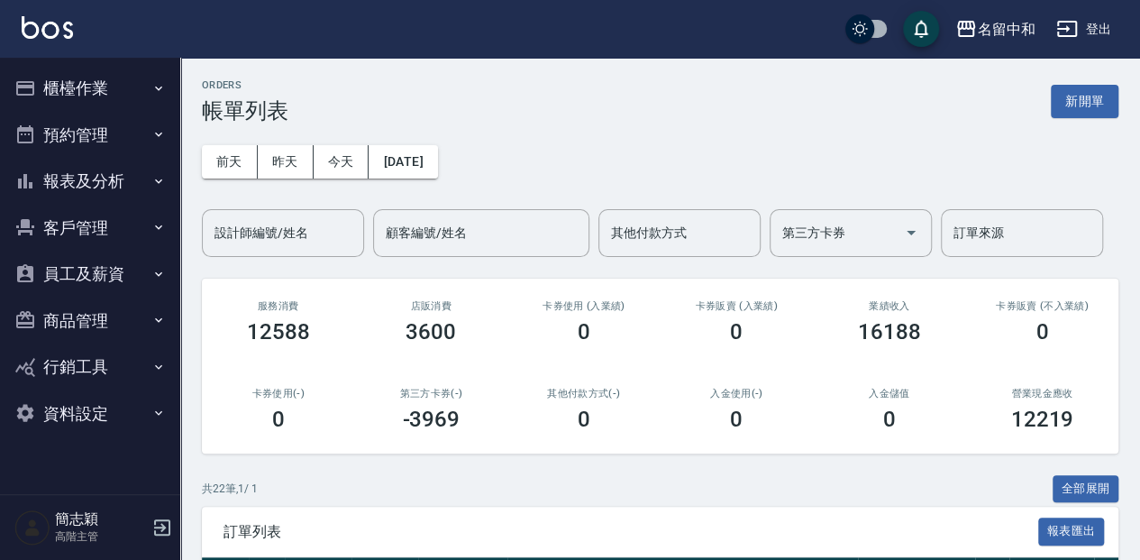
click at [109, 90] on button "櫃檯作業" at bounding box center [90, 88] width 166 height 47
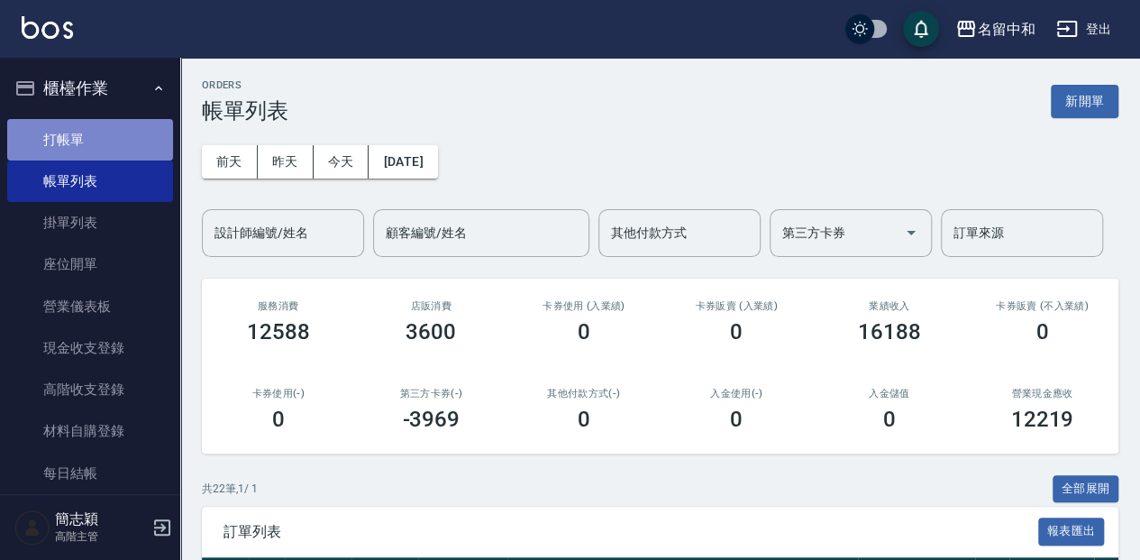
click at [146, 140] on link "打帳單" at bounding box center [90, 139] width 166 height 41
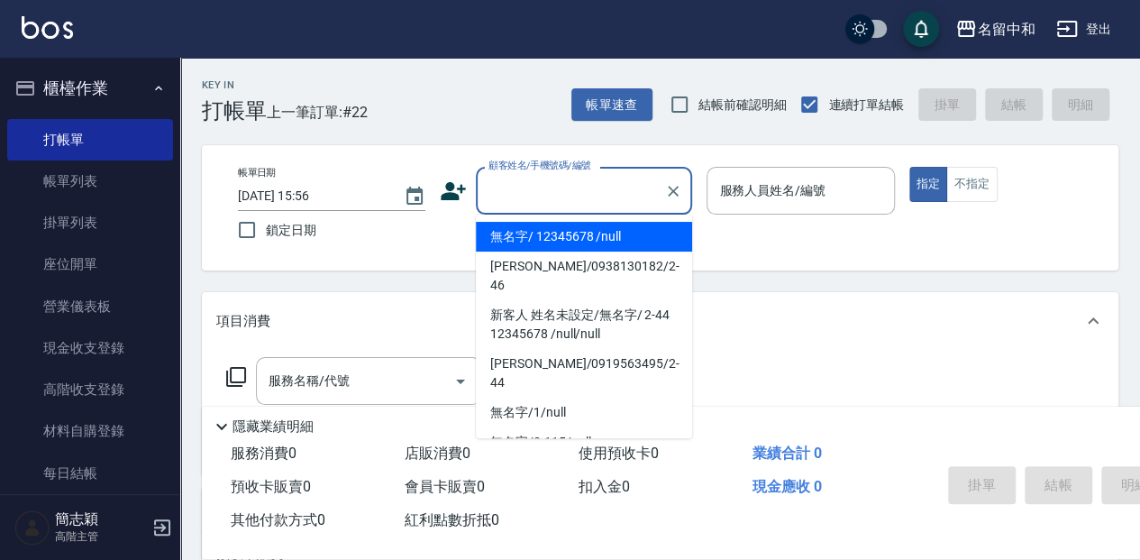
click at [546, 188] on input "顧客姓名/手機號碼/編號" at bounding box center [570, 191] width 173 height 32
click at [575, 234] on li "無名字/ 12345678 /null" at bounding box center [584, 237] width 216 height 30
type input "無名字/ 12345678 /null"
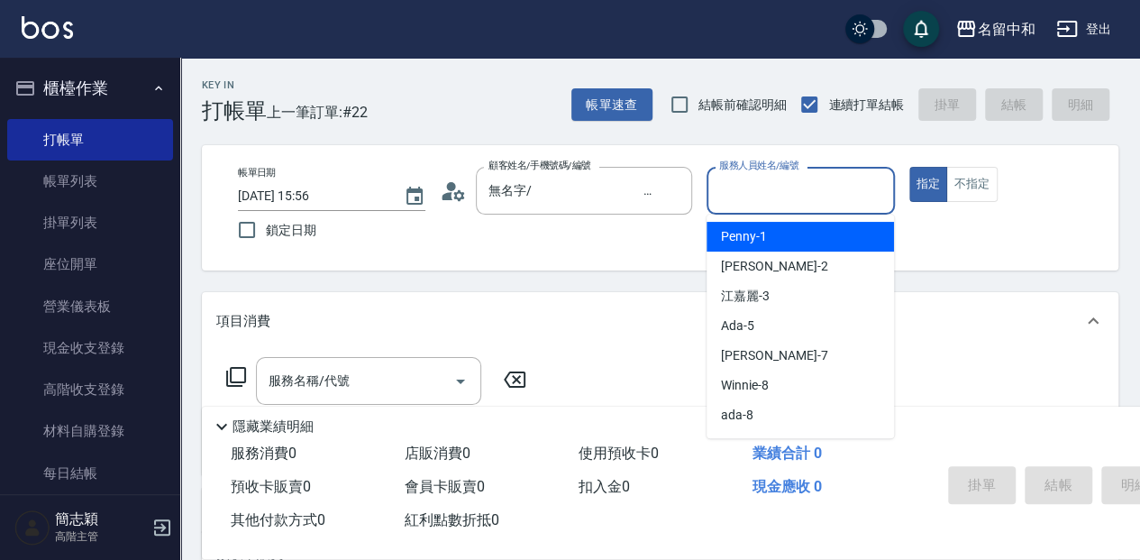
drag, startPoint x: 736, startPoint y: 191, endPoint x: 740, endPoint y: 236, distance: 45.3
click at [736, 191] on input "服務人員姓名/編號" at bounding box center [800, 191] width 171 height 32
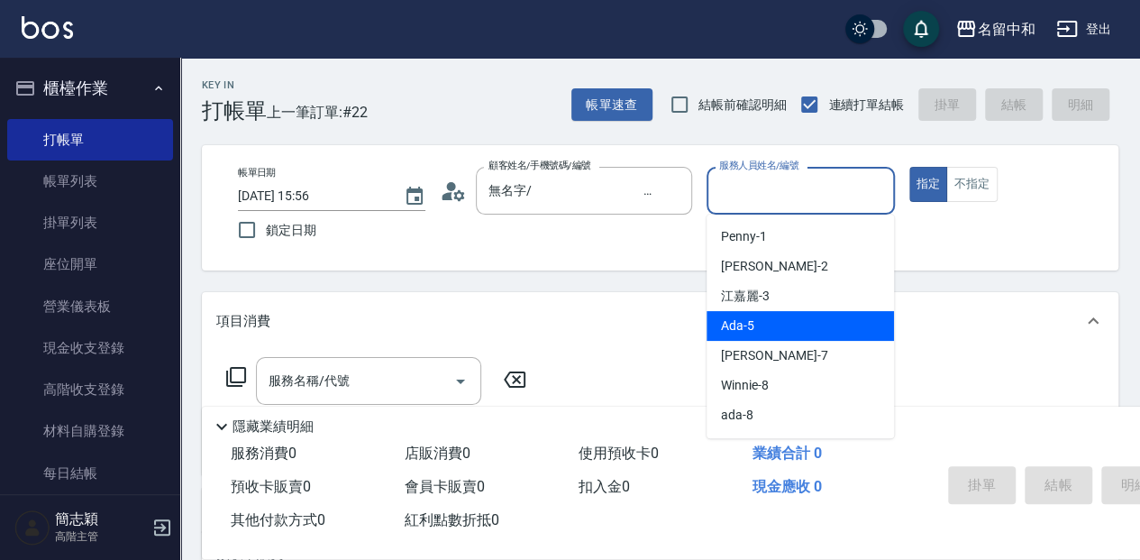
click at [762, 318] on div "Ada -5" at bounding box center [800, 326] width 187 height 30
type input "Ada-5"
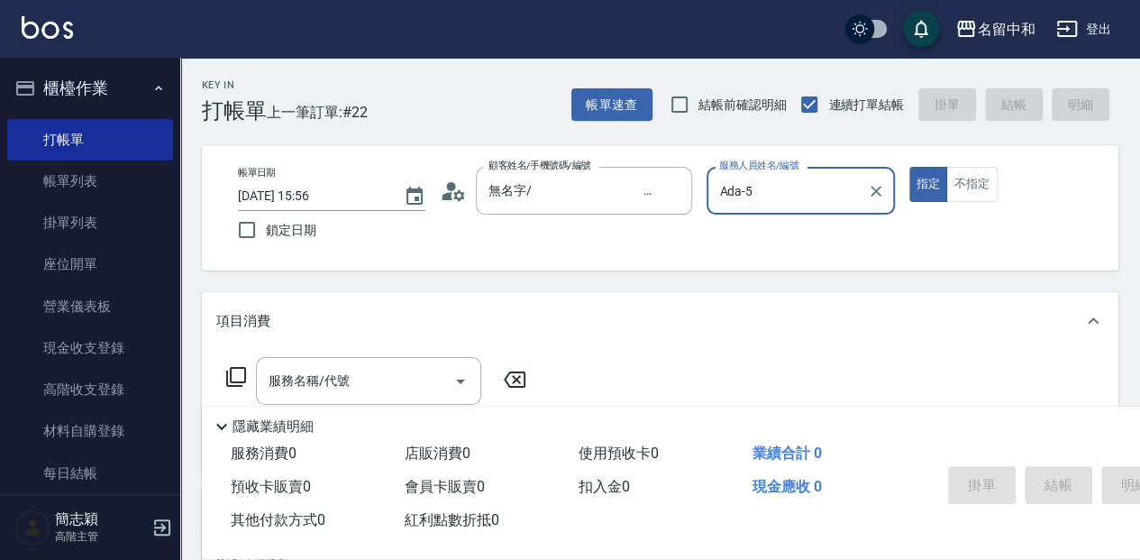
click at [242, 380] on icon at bounding box center [236, 377] width 22 height 22
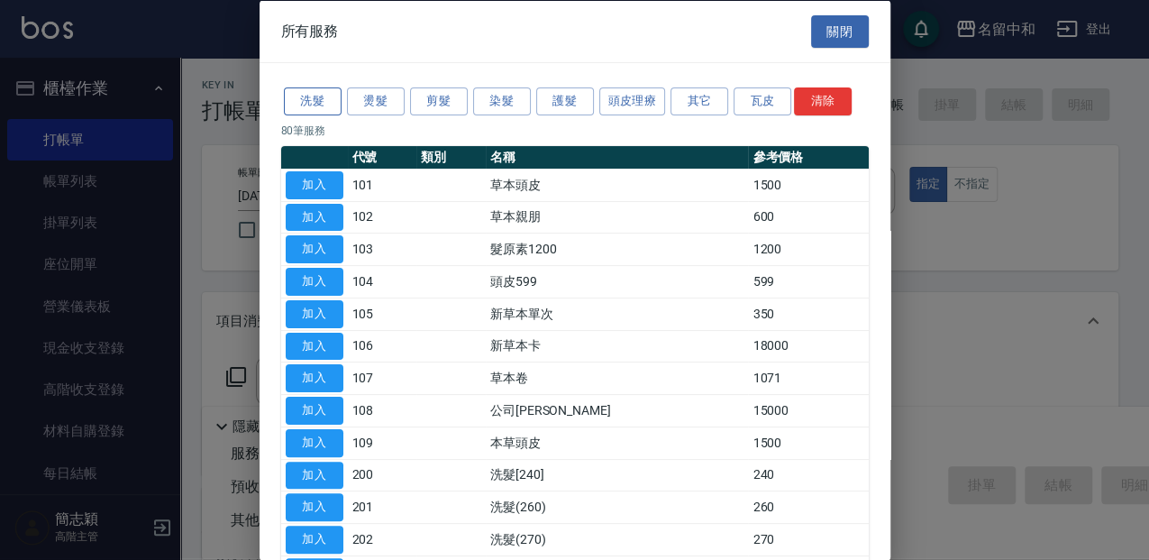
click at [323, 96] on button "洗髮" at bounding box center [313, 101] width 58 height 28
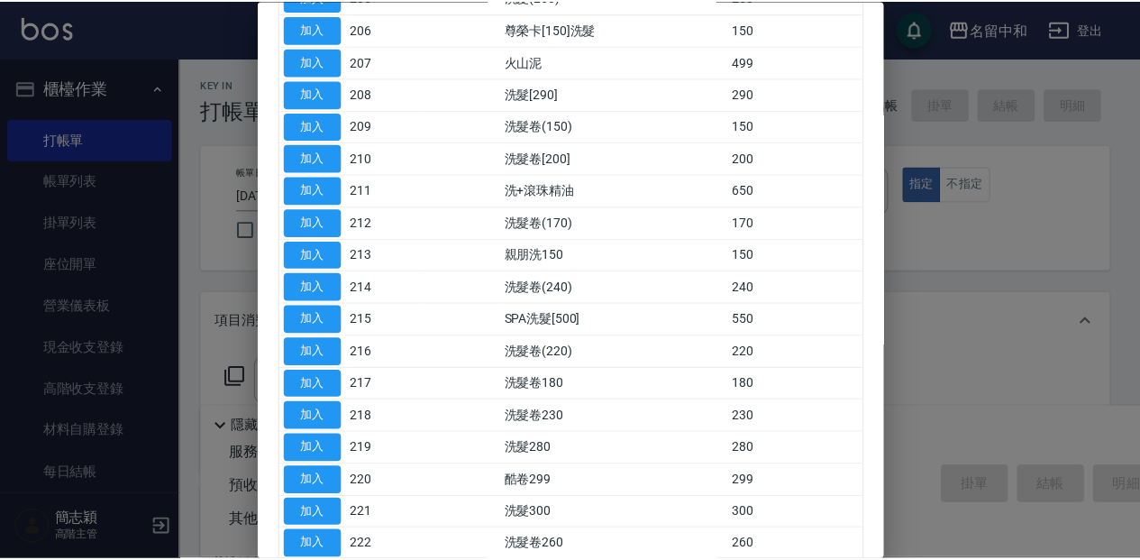
scroll to position [361, 0]
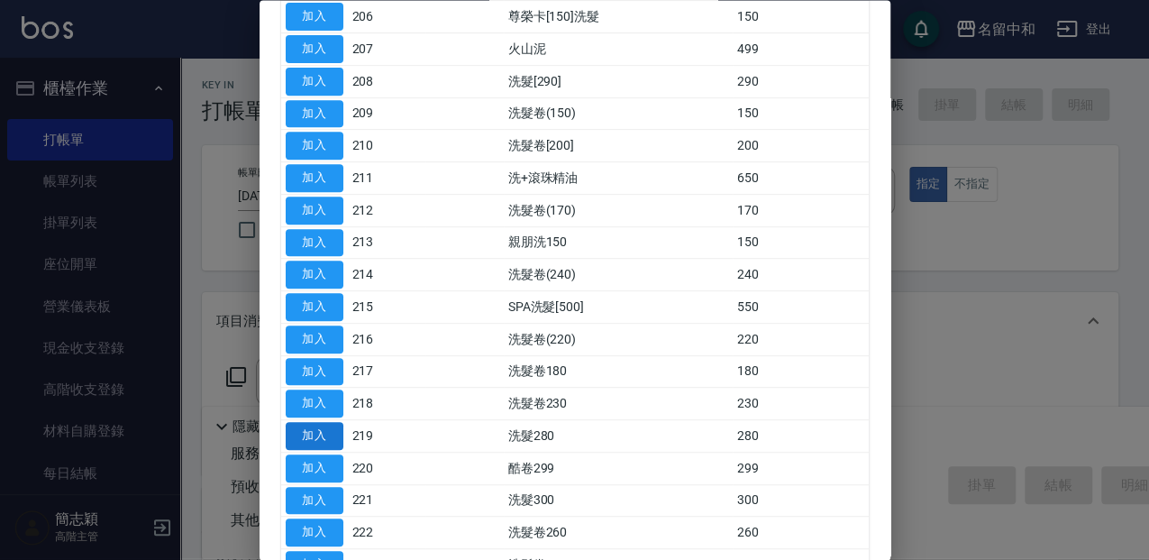
click at [332, 427] on button "加入" at bounding box center [315, 437] width 58 height 28
type input "洗髮280(219)"
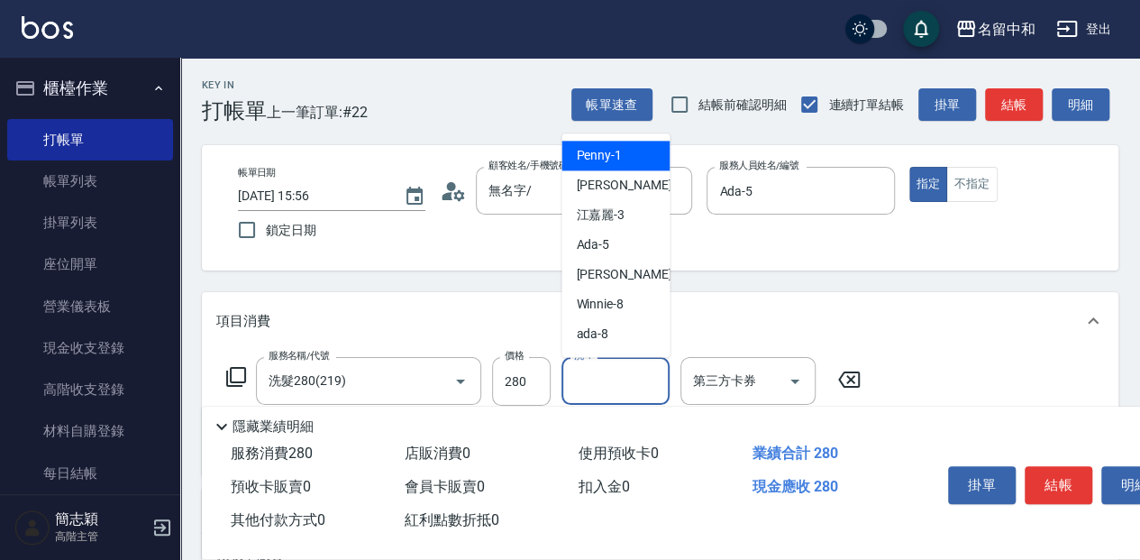
click at [615, 381] on input "洗-1" at bounding box center [616, 381] width 92 height 32
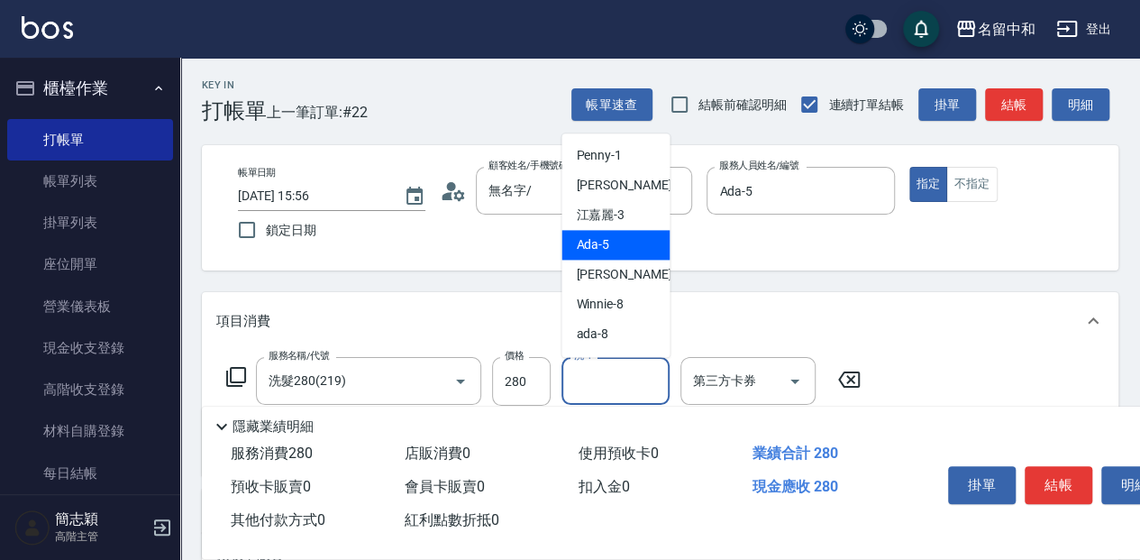
click at [629, 254] on div "Ada -5" at bounding box center [616, 245] width 108 height 30
type input "Ada-5"
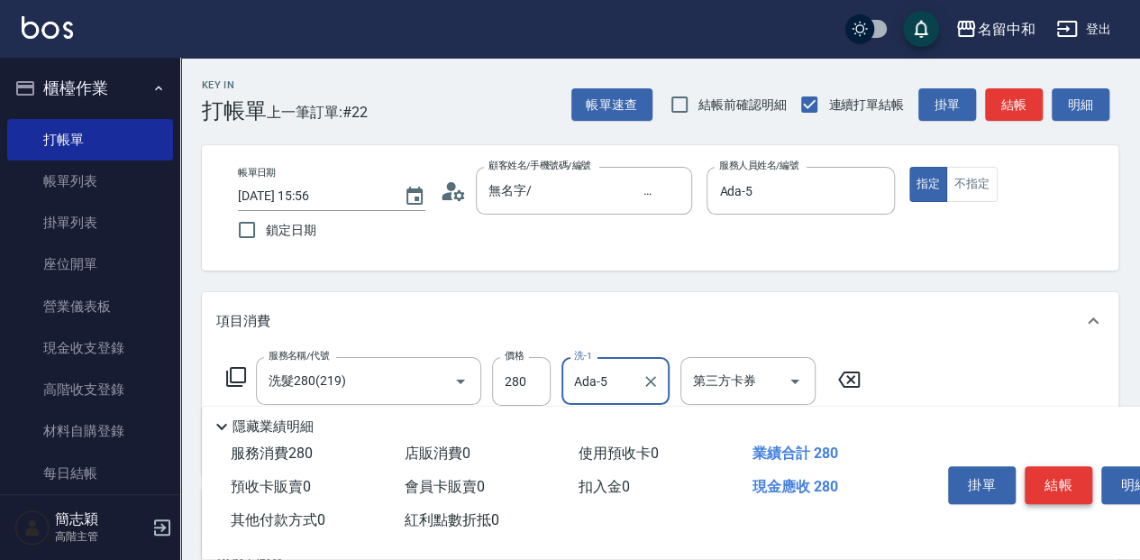
click at [1057, 472] on button "結帳" at bounding box center [1059, 485] width 68 height 38
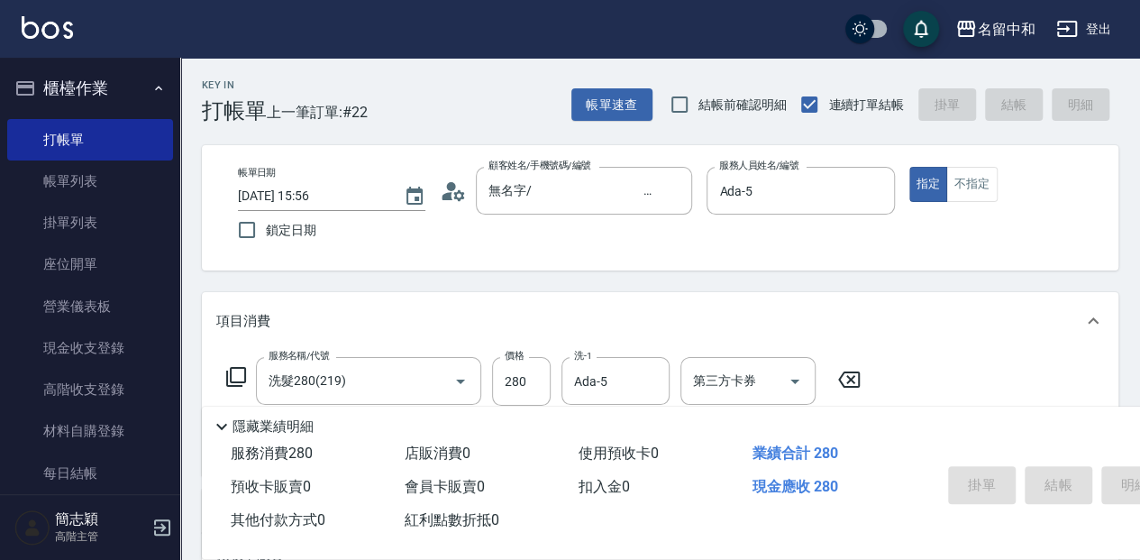
type input "[DATE] 15:57"
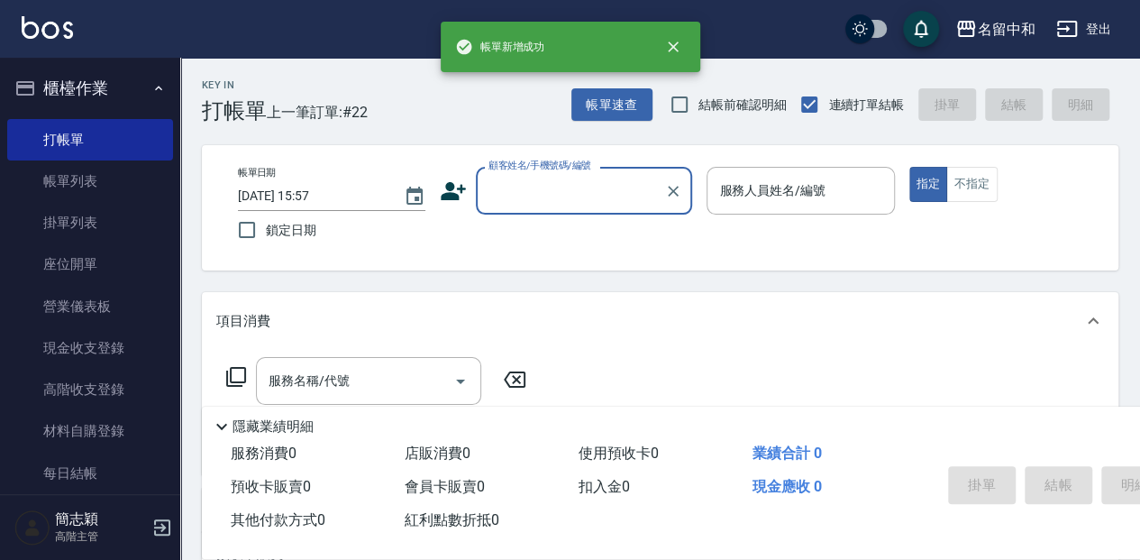
scroll to position [0, 0]
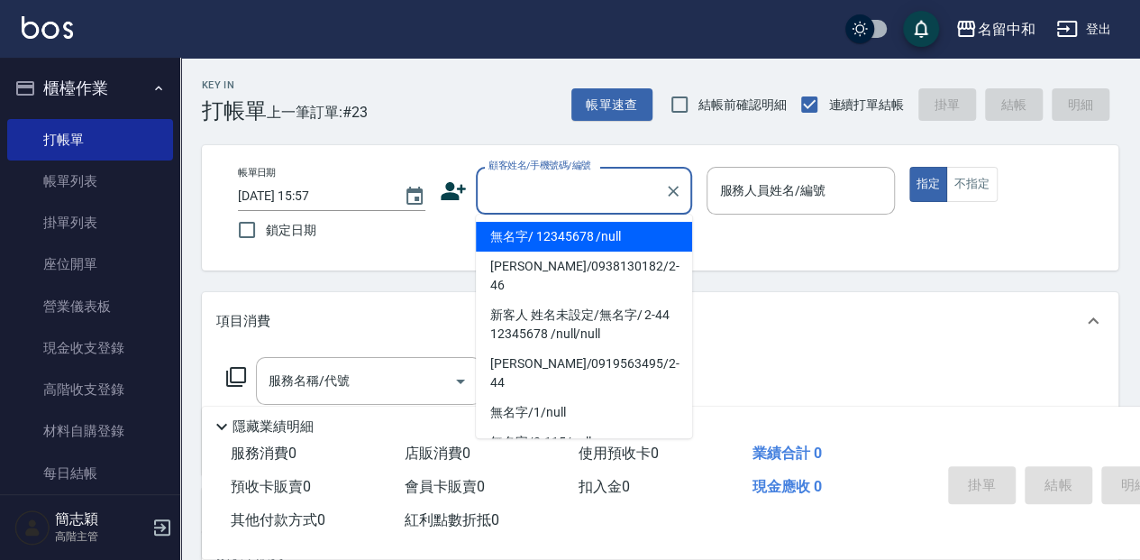
type input "無名字/ 12345678 /null"
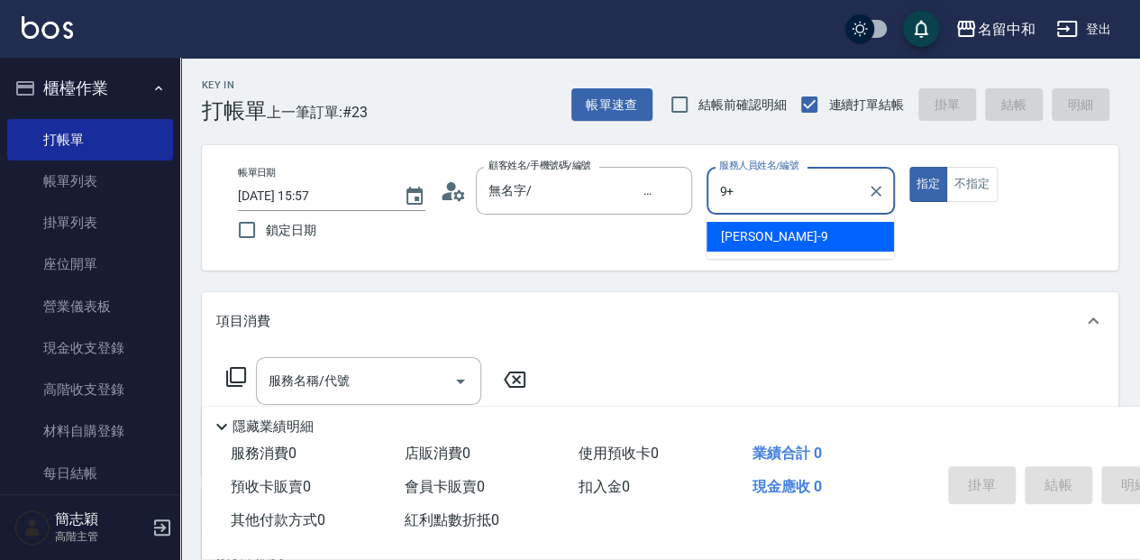
type input "9+"
click at [910, 167] on button "指定" at bounding box center [929, 184] width 39 height 35
type button "true"
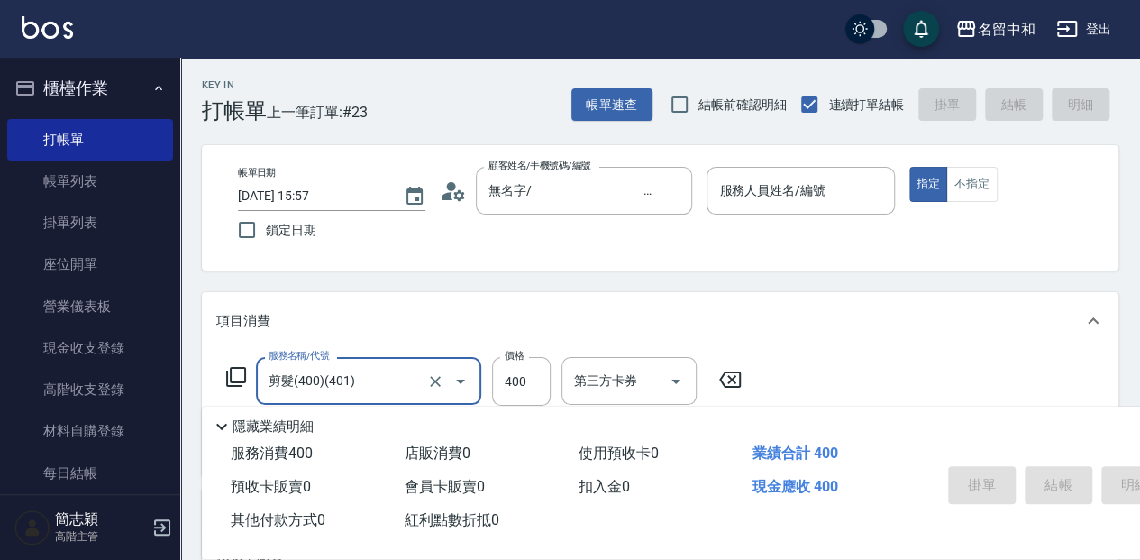
type input "剪髮(400)(401)"
type input "450"
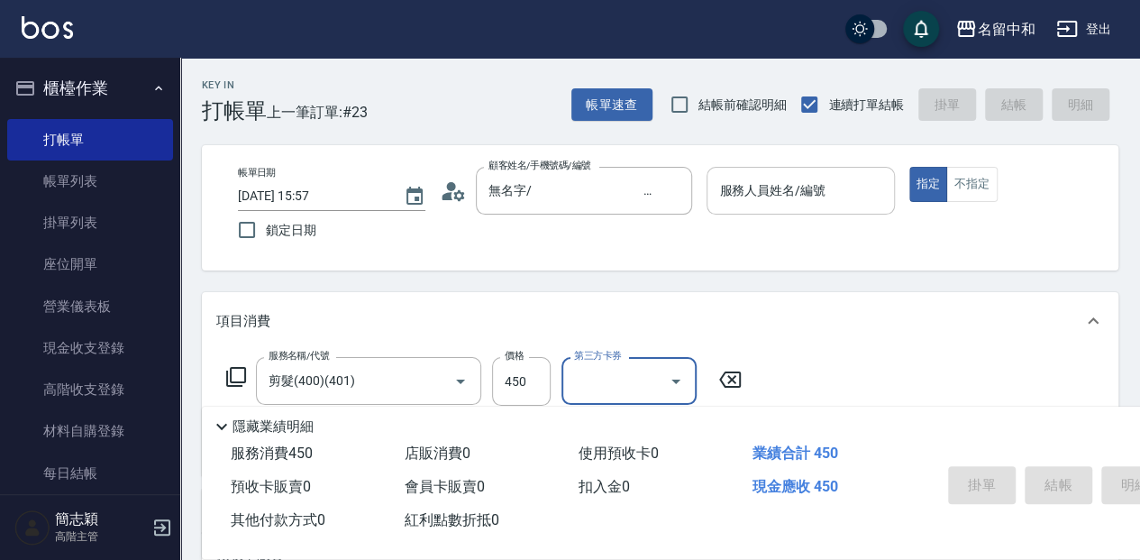
click at [804, 206] on input "服務人員姓名/編號" at bounding box center [800, 191] width 171 height 32
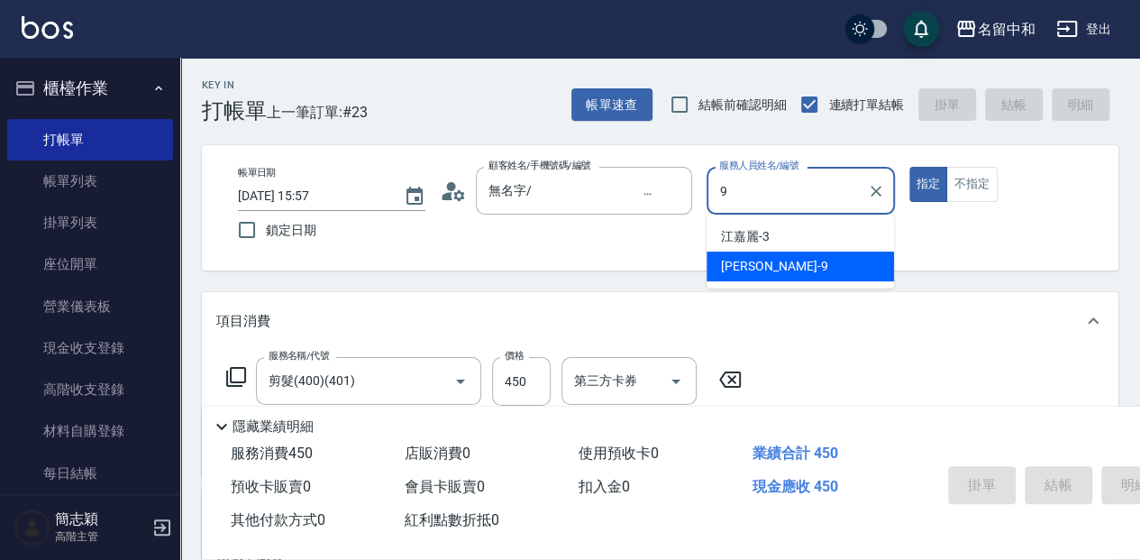
type input "[PERSON_NAME]-9"
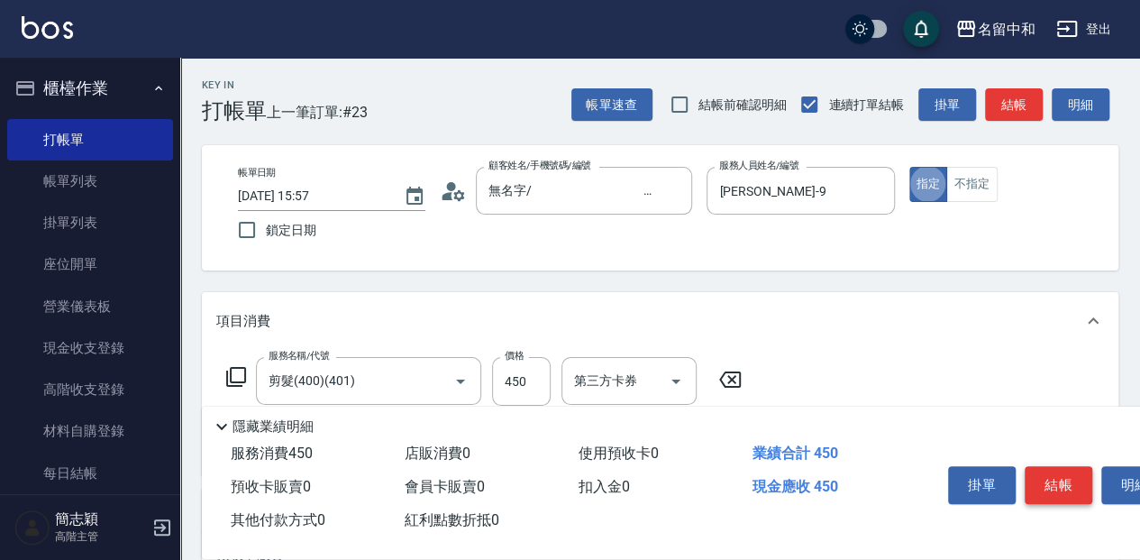
click at [1053, 481] on button "結帳" at bounding box center [1059, 485] width 68 height 38
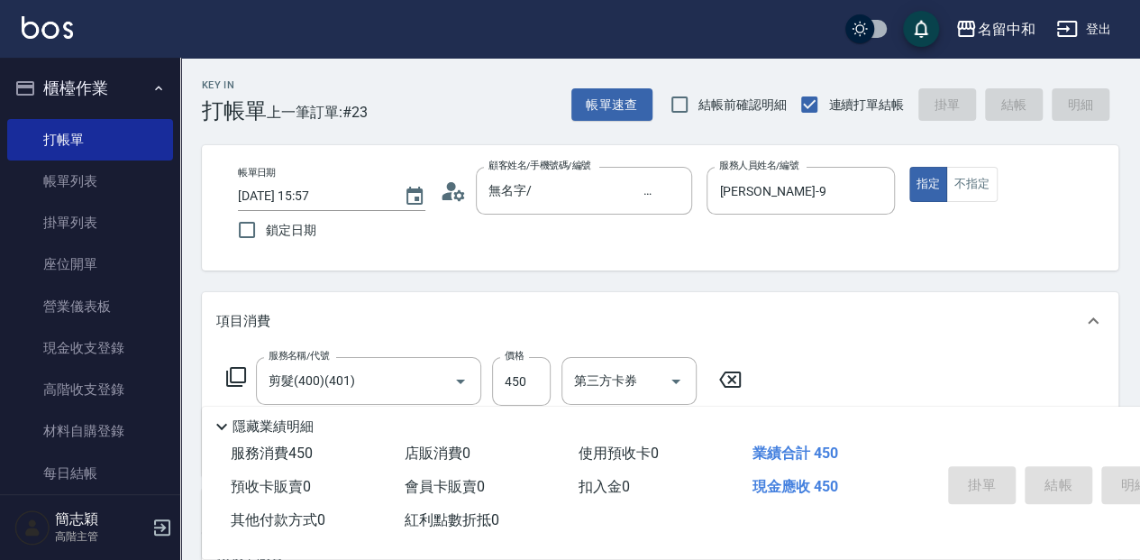
type input "[DATE] 16:18"
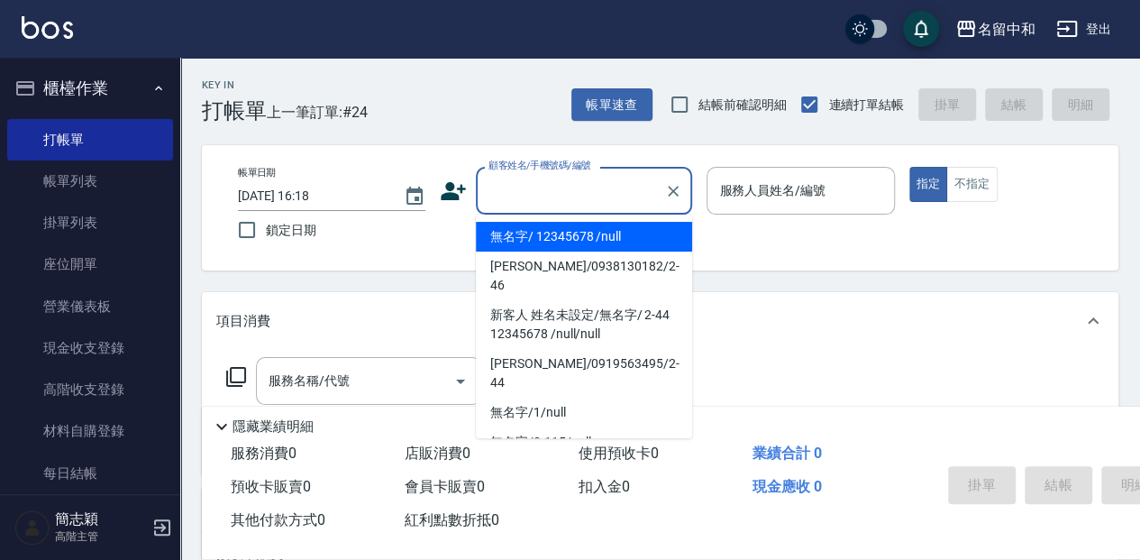
type input "無名字/ 12345678 /null"
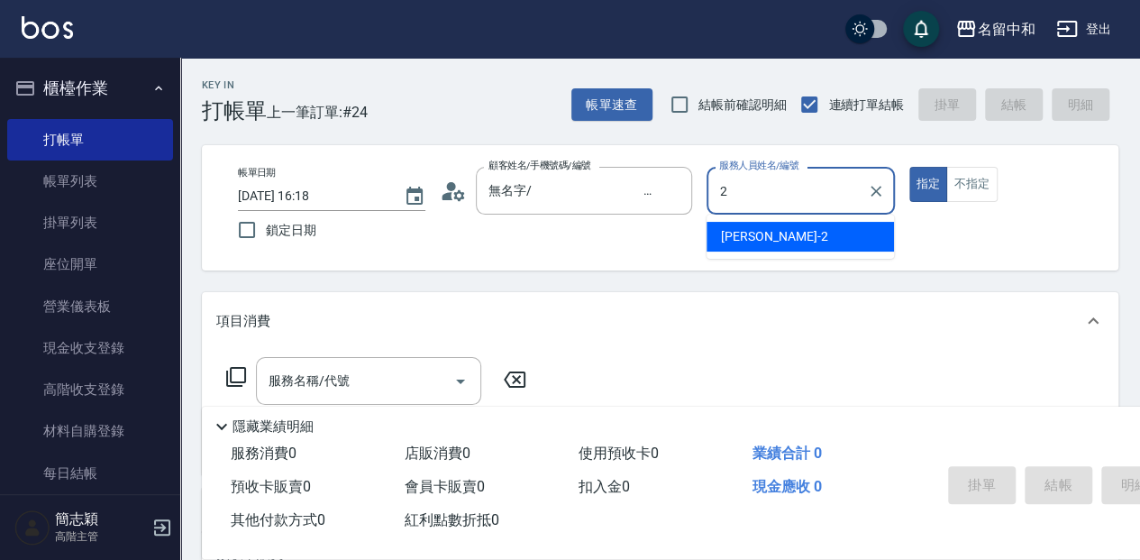
type input "[PERSON_NAME]-2"
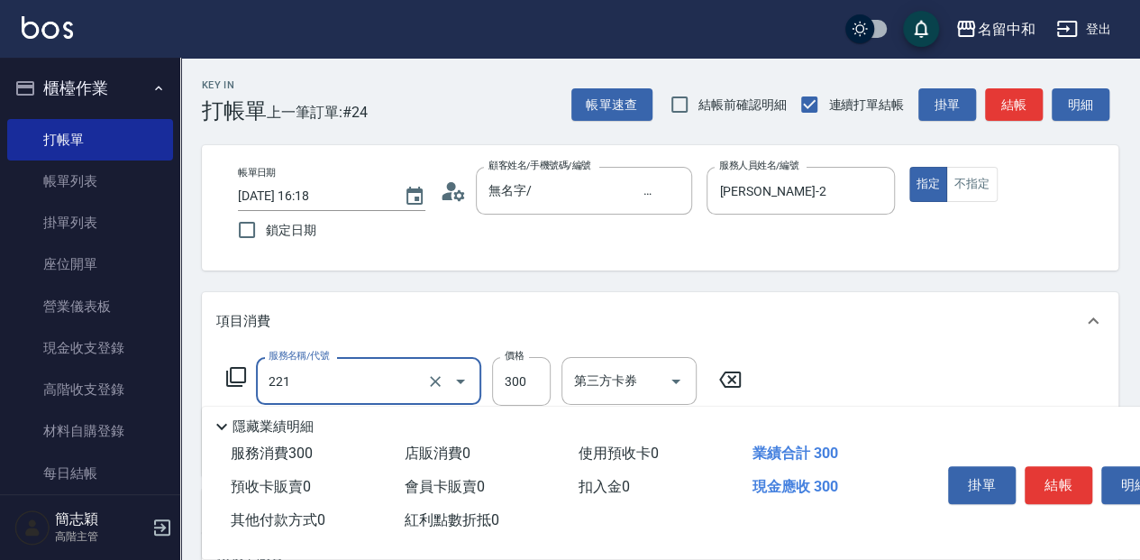
type input "洗髮300(221)"
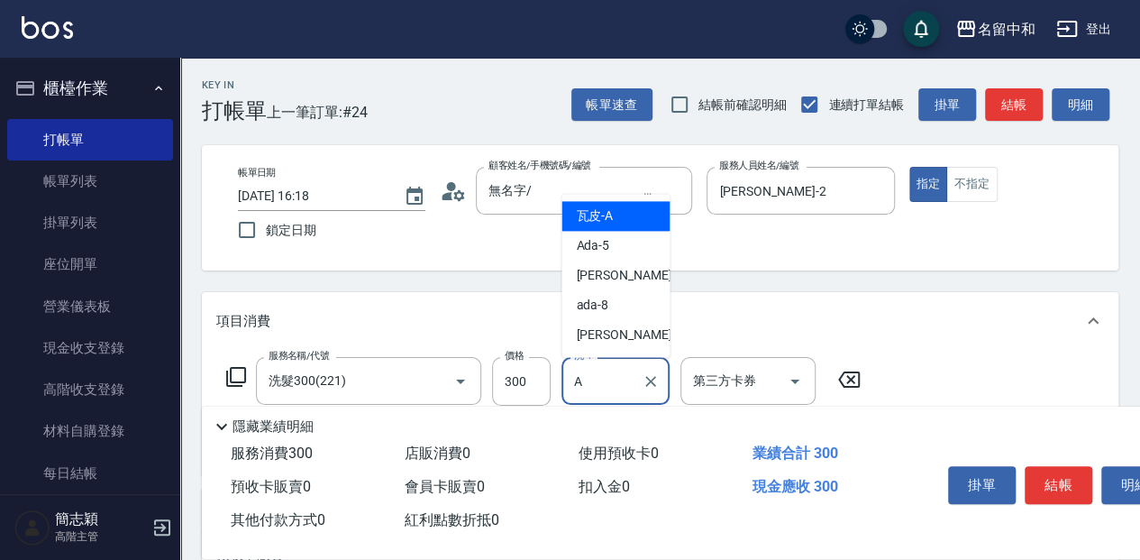
type input "瓦皮-A"
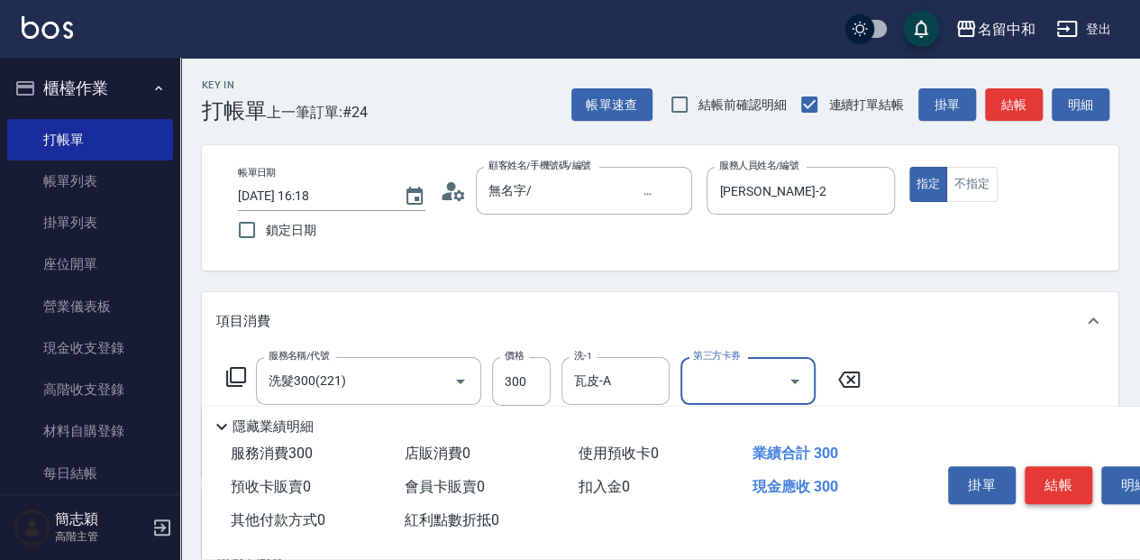
click at [1054, 487] on button "結帳" at bounding box center [1059, 485] width 68 height 38
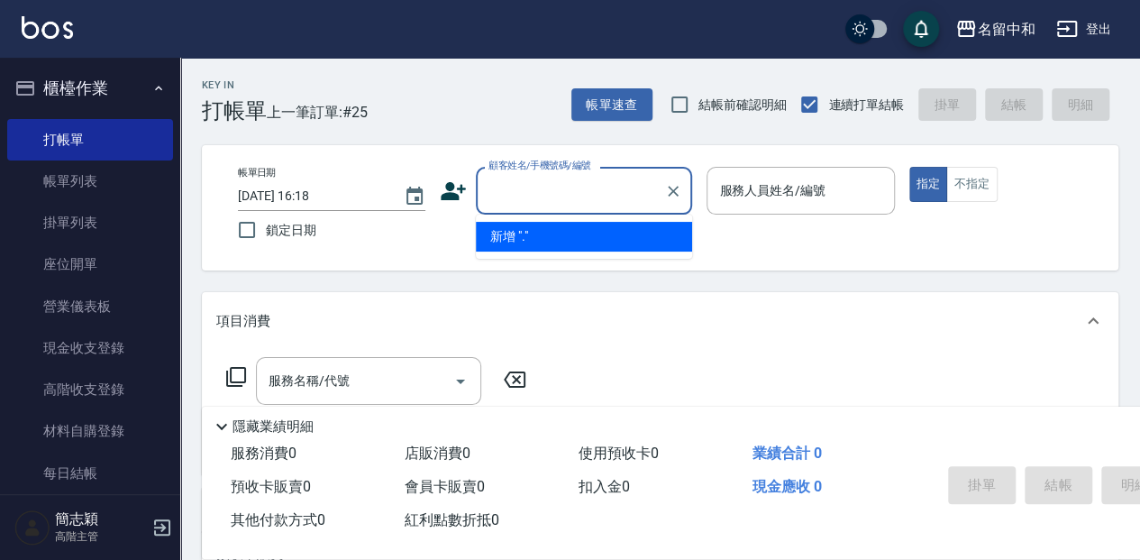
type input "."
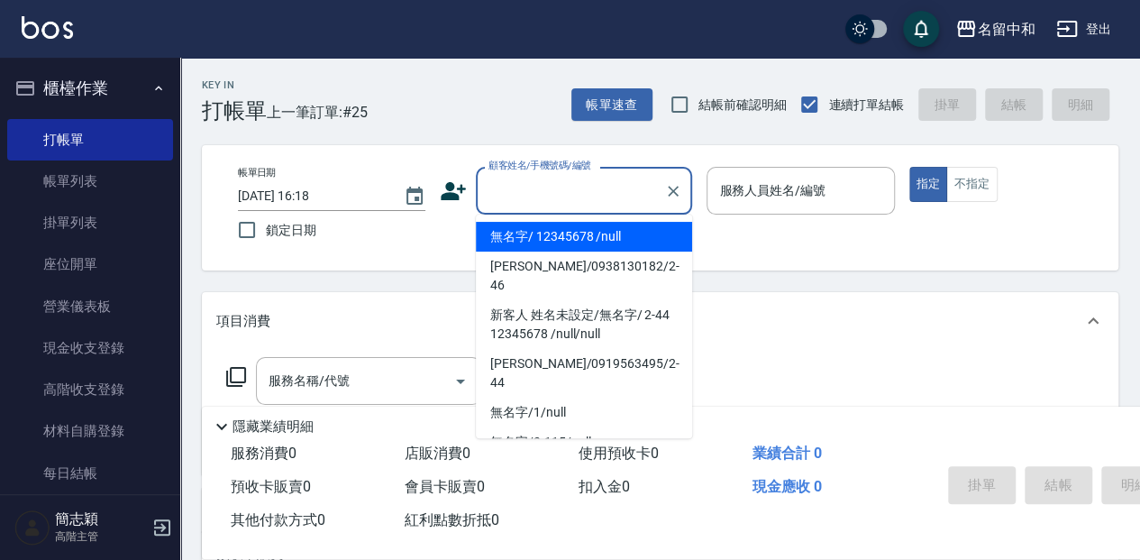
type input "無名字/ 12345678 /null"
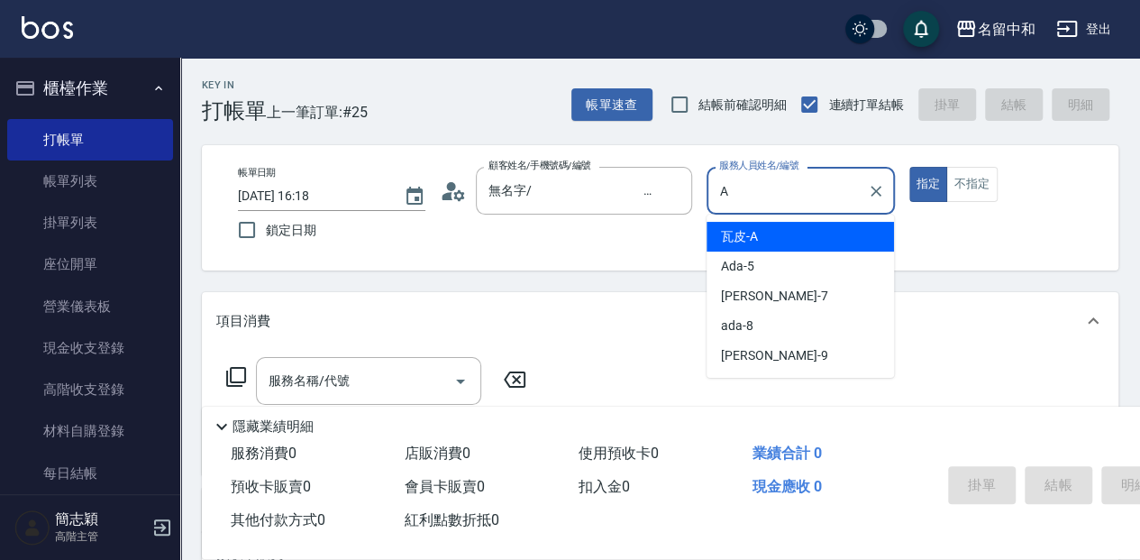
type input "瓦皮-A"
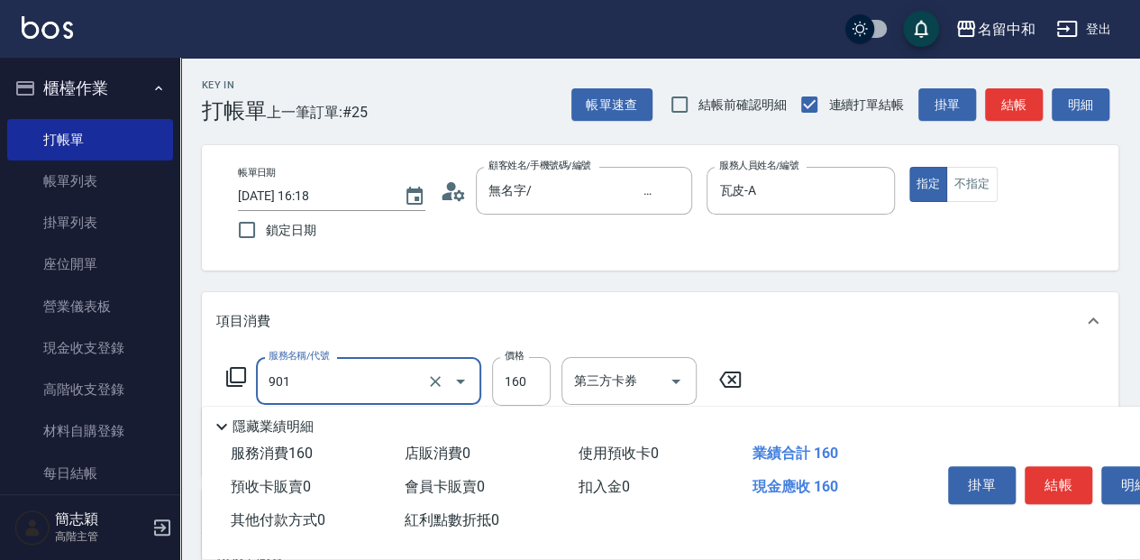
type input "修手(901)"
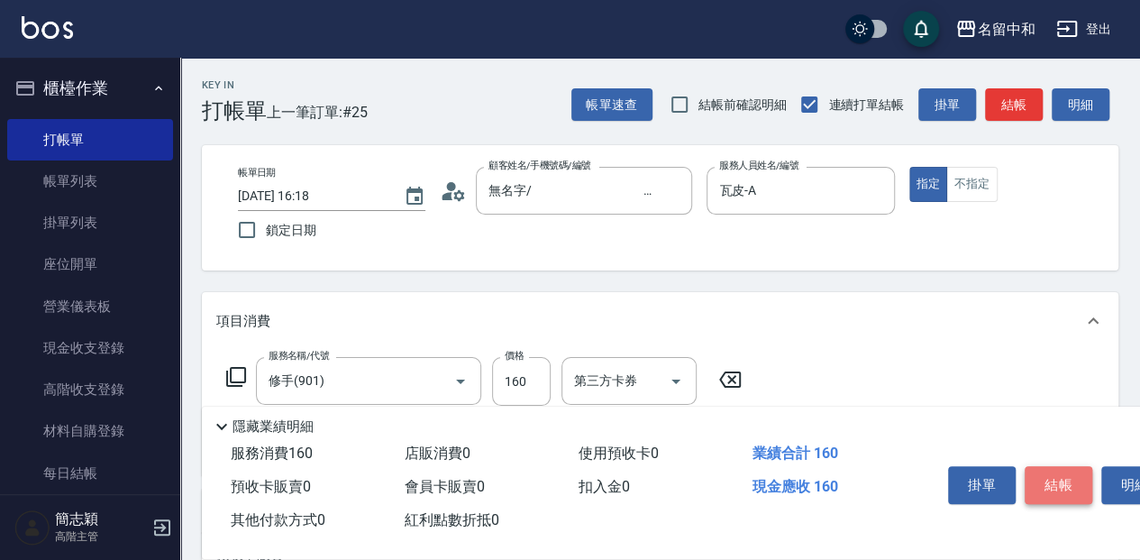
click at [1068, 492] on button "結帳" at bounding box center [1059, 485] width 68 height 38
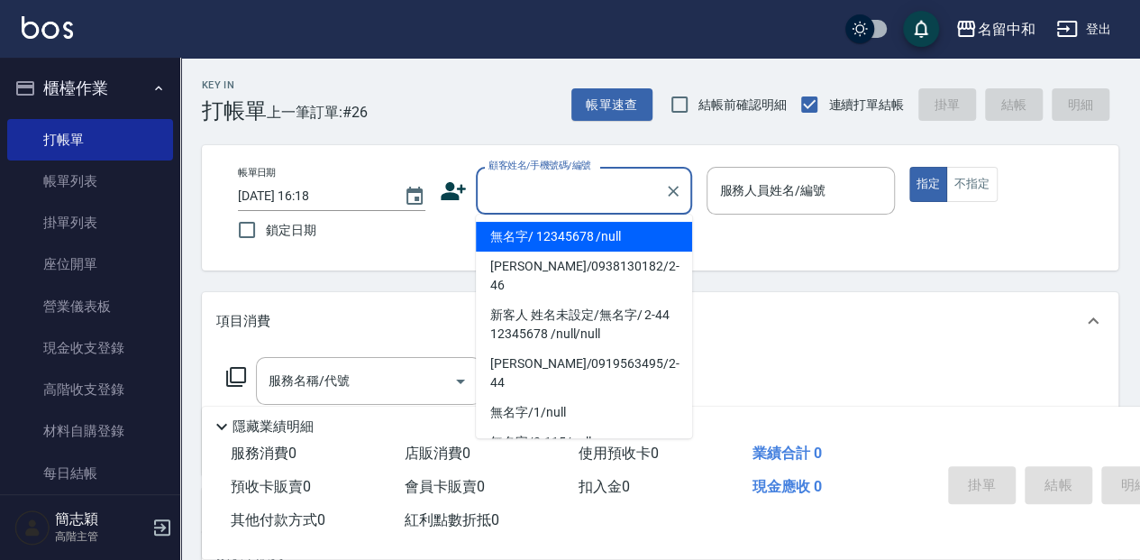
type input "無名字/ 12345678 /null"
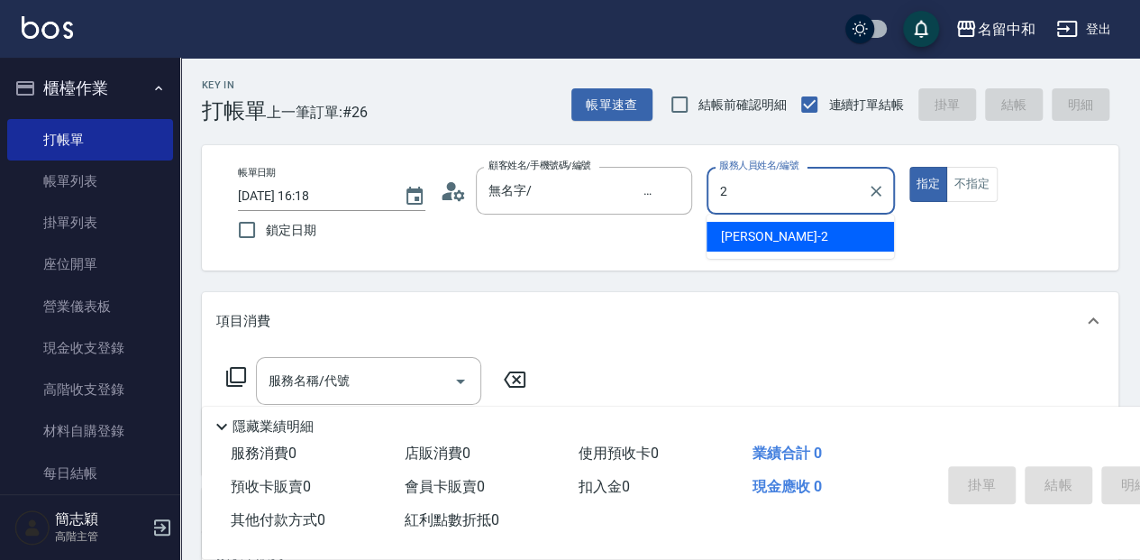
type input "[PERSON_NAME]-2"
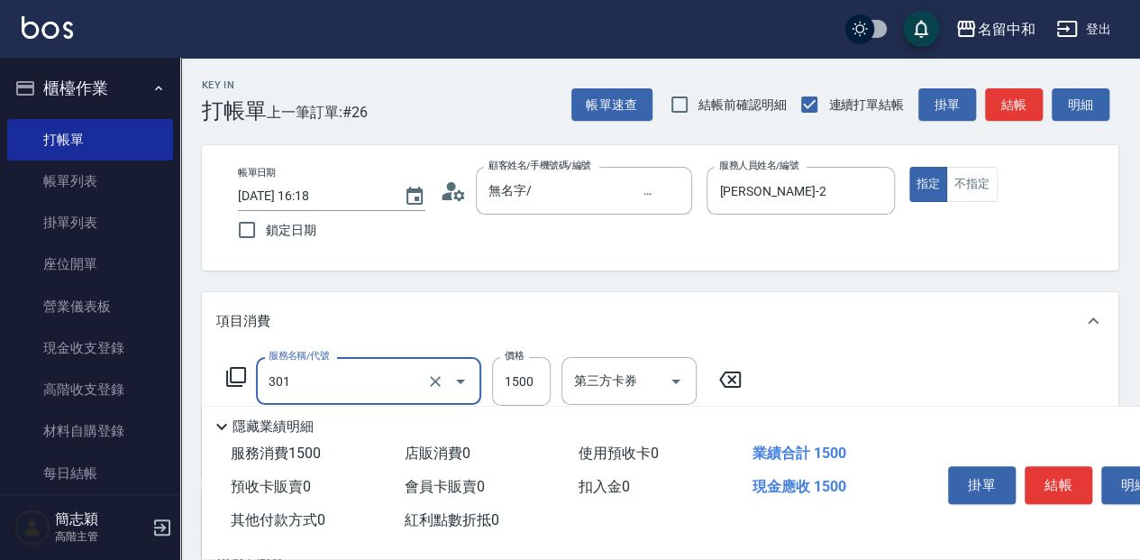
type input "燙髮(1500](301)"
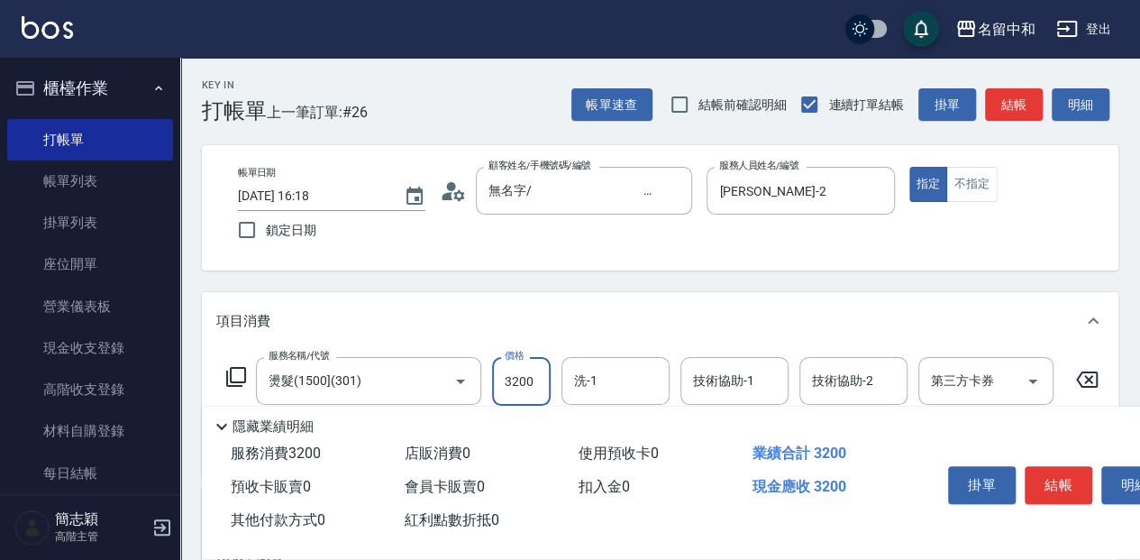
type input "3200"
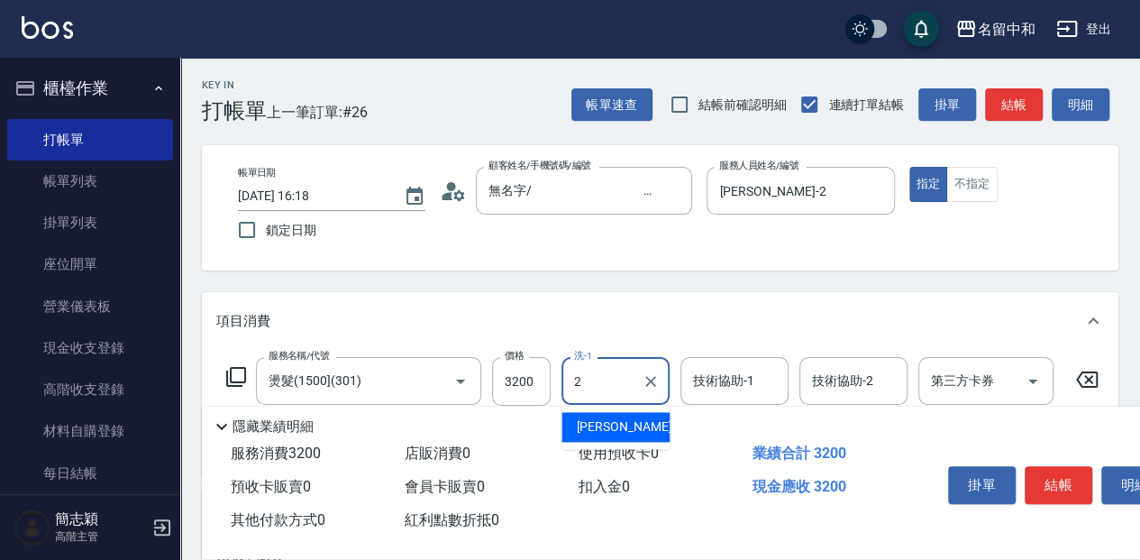
type input "[PERSON_NAME]-2"
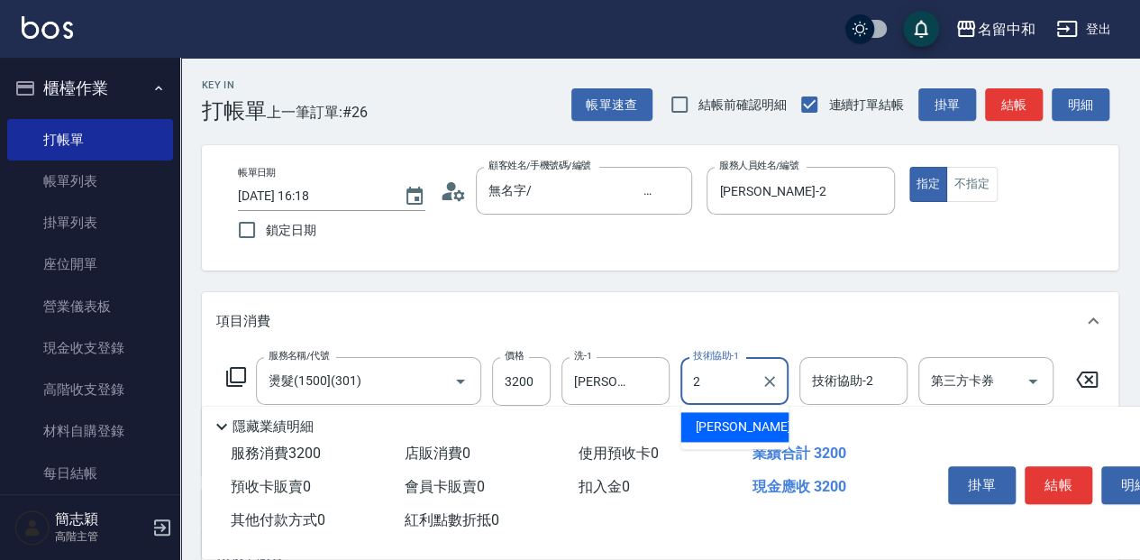
type input "[PERSON_NAME]-2"
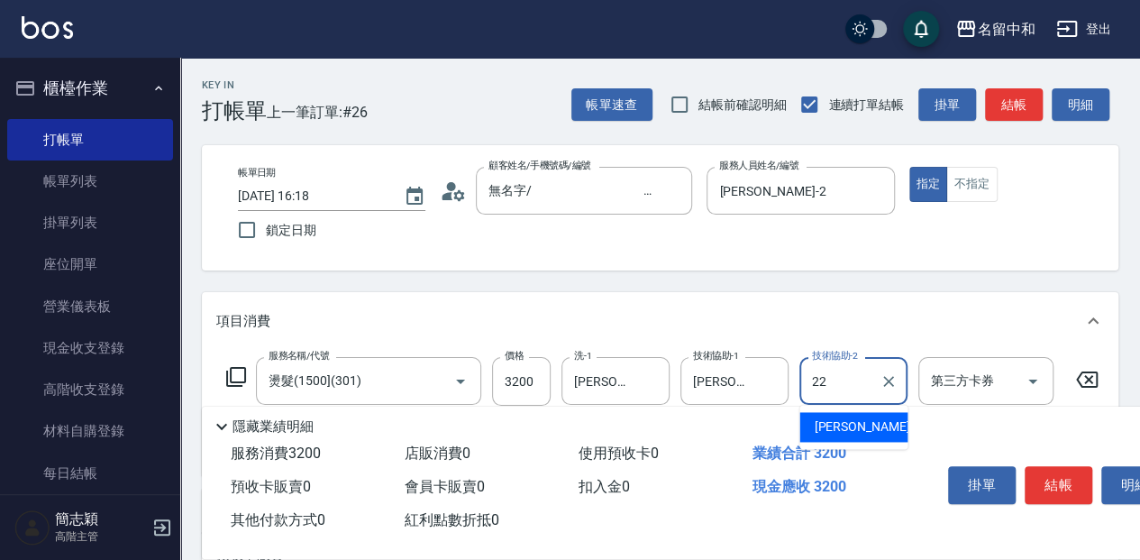
type input "品潔-22"
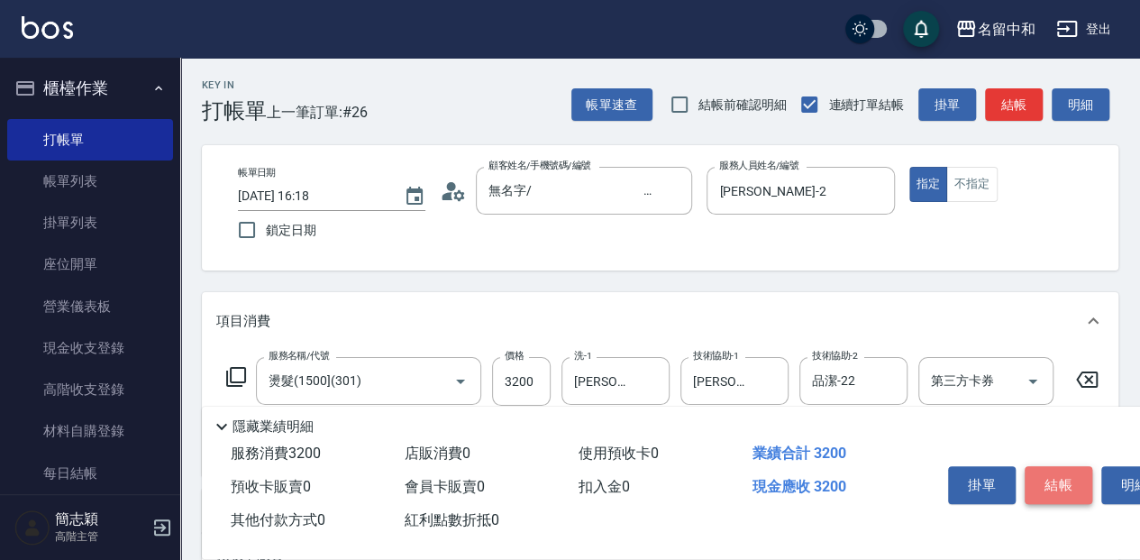
click at [1057, 486] on button "結帳" at bounding box center [1059, 485] width 68 height 38
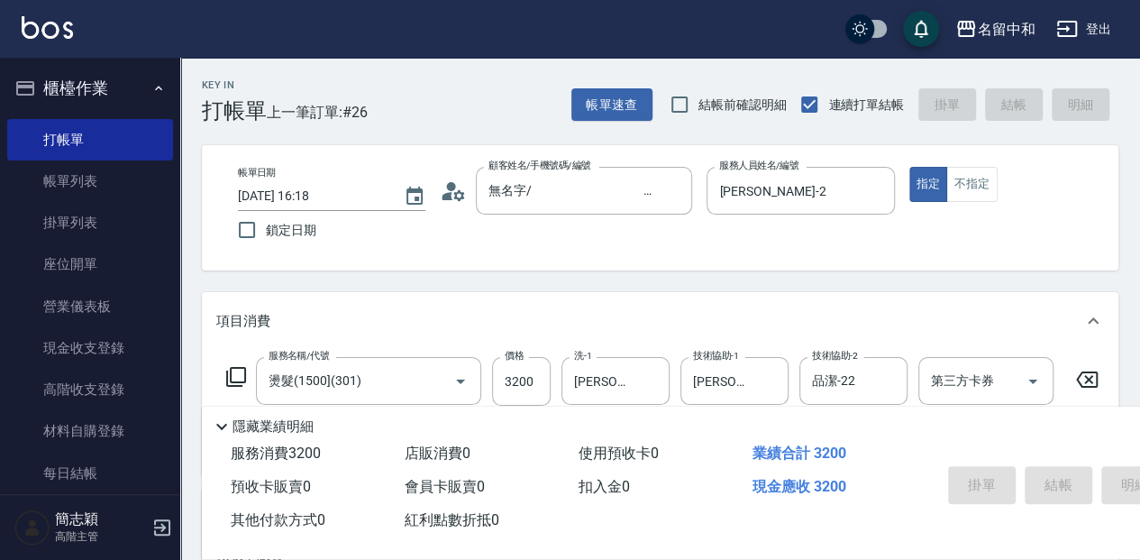
type input "[DATE] 16:19"
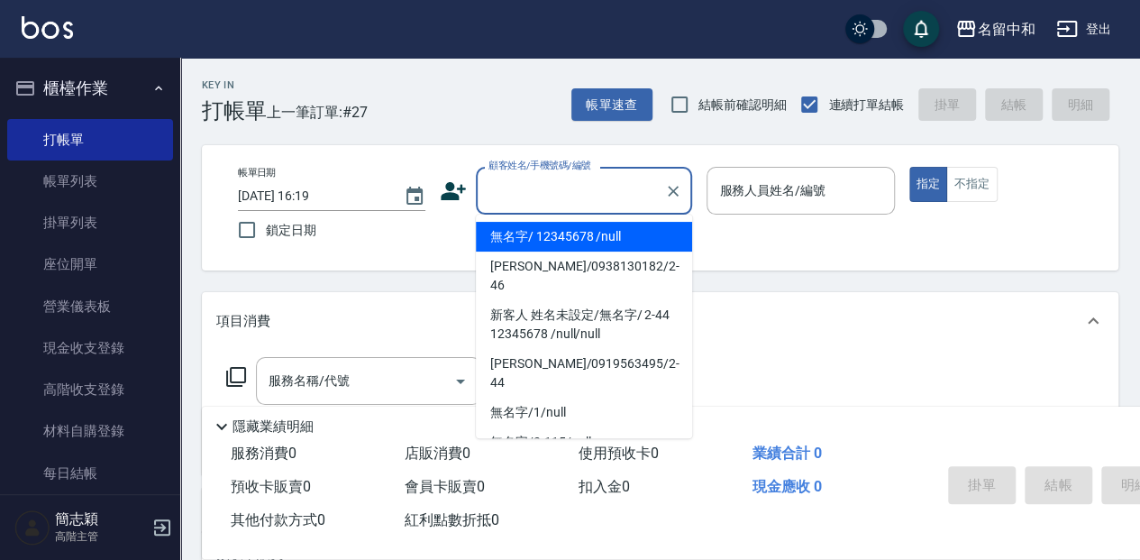
type input "無名字/ 12345678 /null"
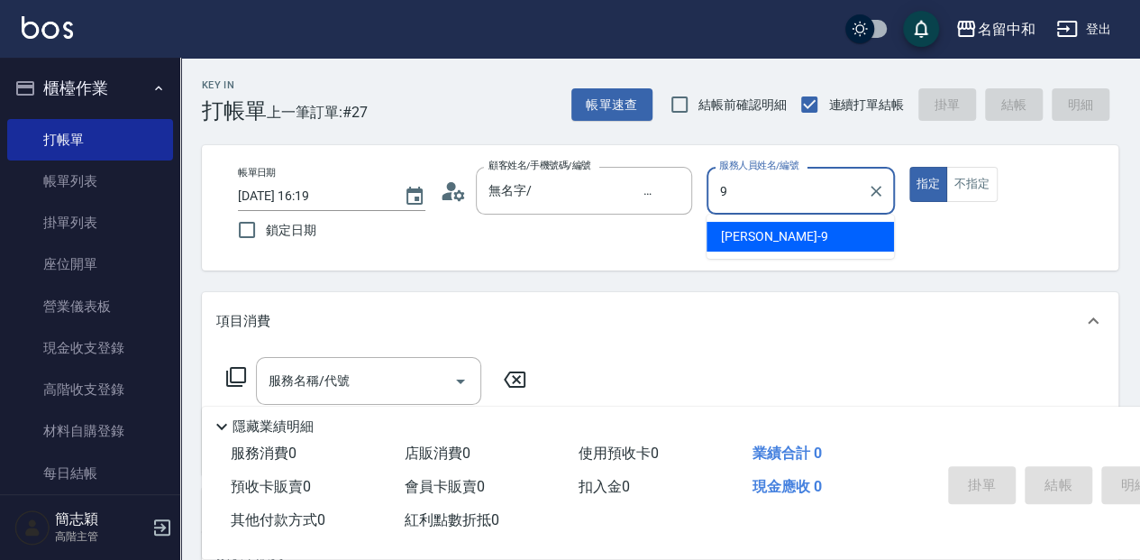
type input "[PERSON_NAME]-9"
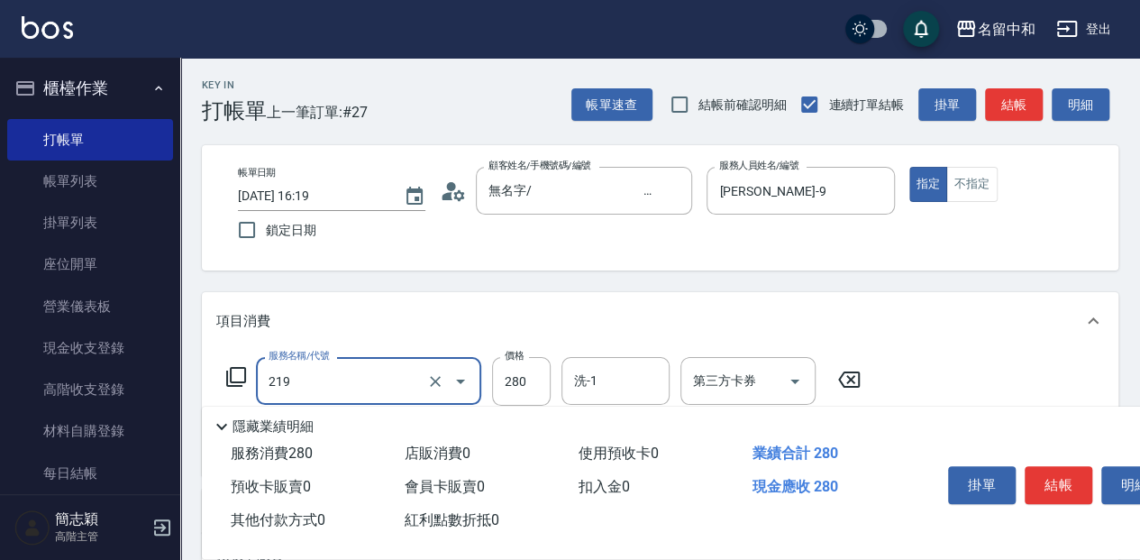
type input "洗髮280(219)"
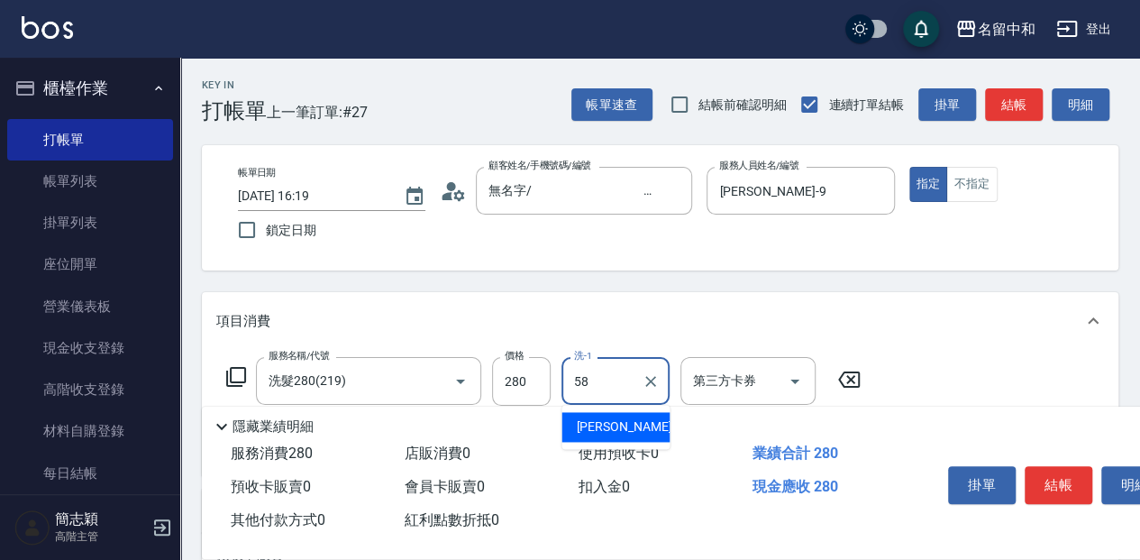
type input "[PERSON_NAME]-58"
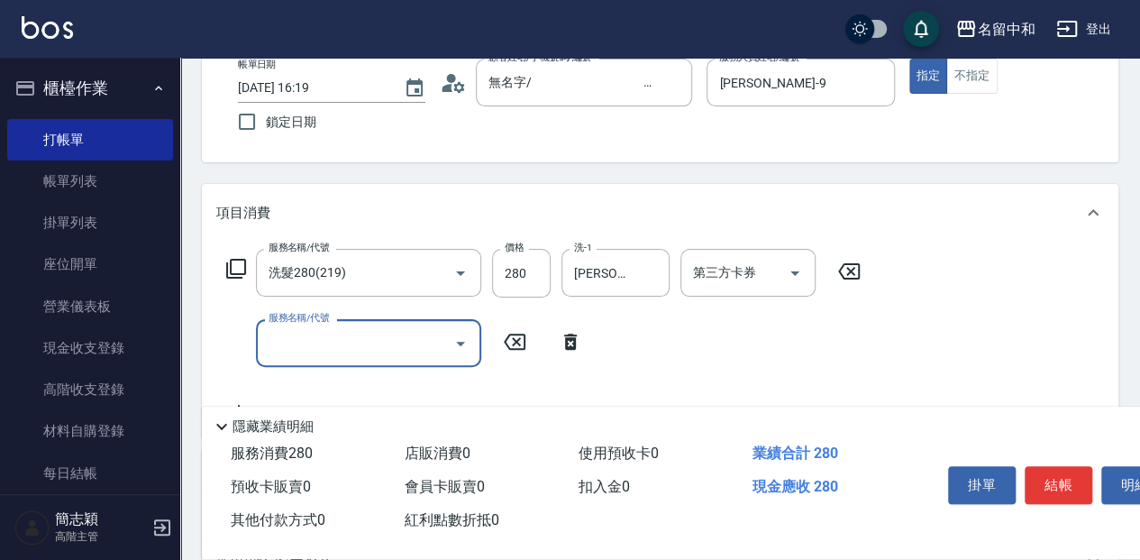
scroll to position [120, 0]
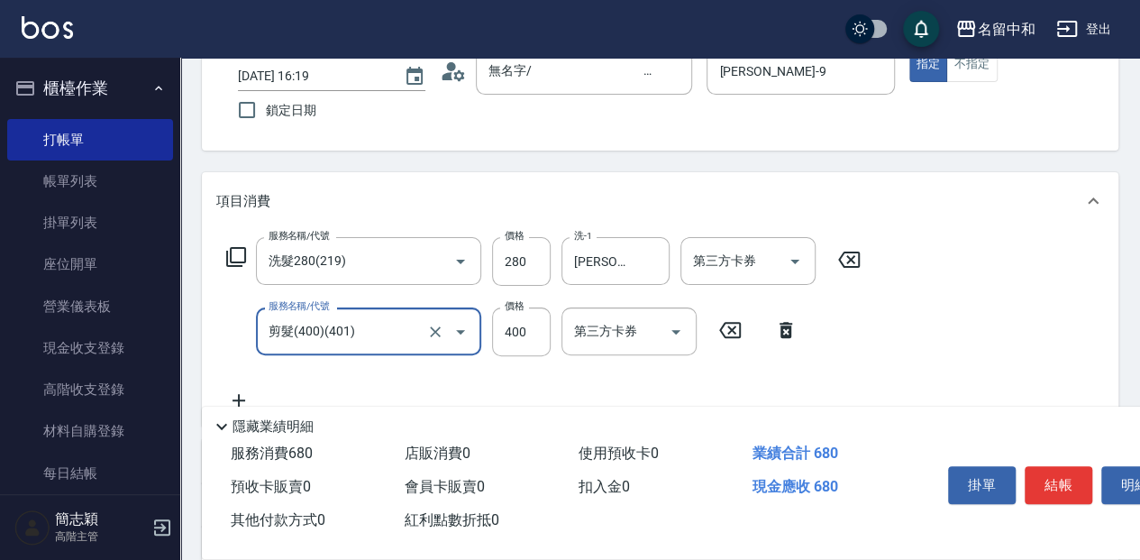
type input "剪髮(400)(401)"
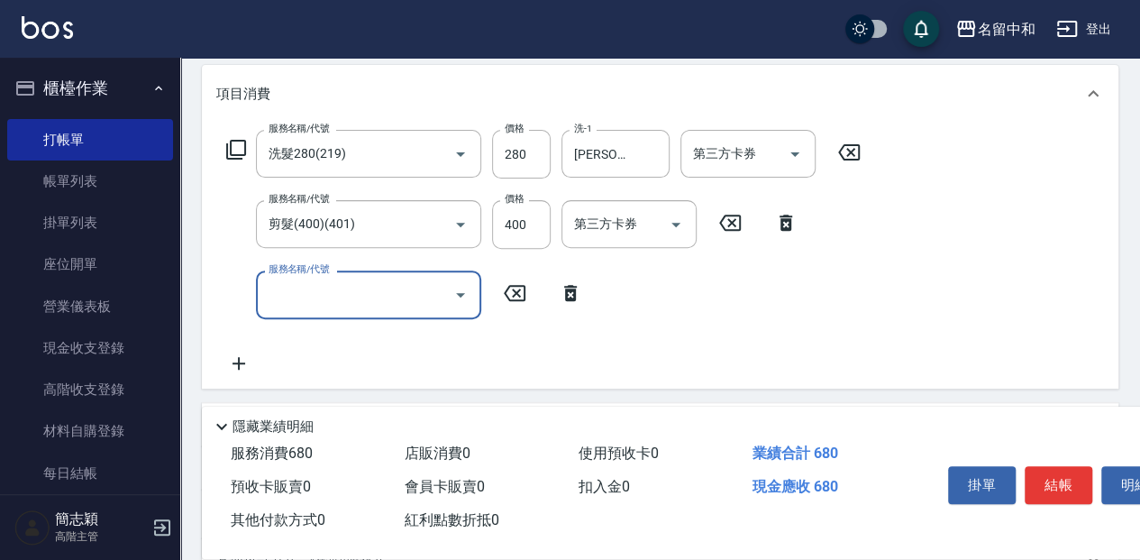
scroll to position [240, 0]
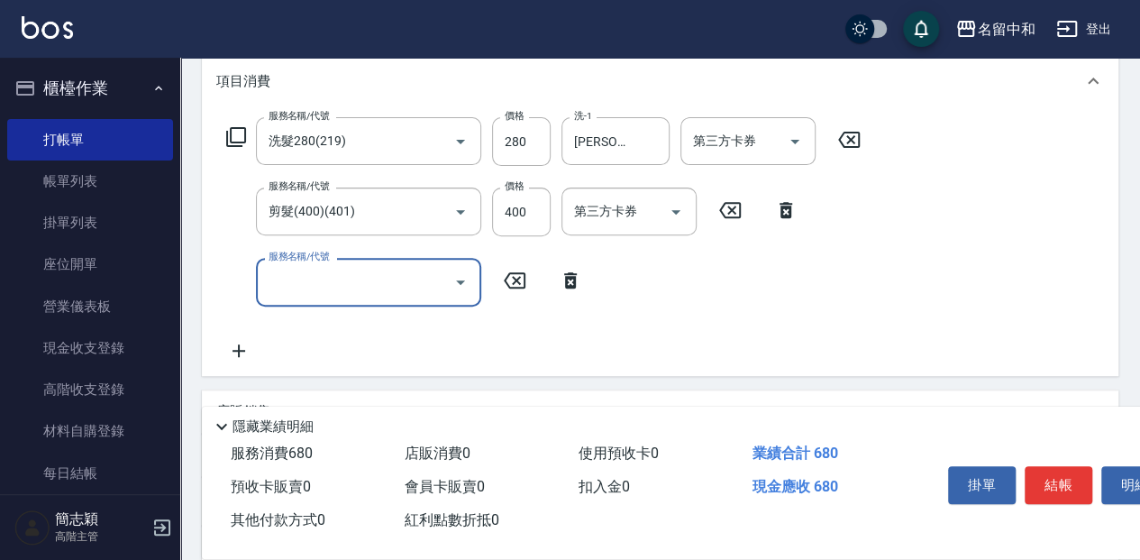
drag, startPoint x: 562, startPoint y: 278, endPoint x: 547, endPoint y: 278, distance: 14.4
click at [553, 280] on icon at bounding box center [570, 281] width 45 height 22
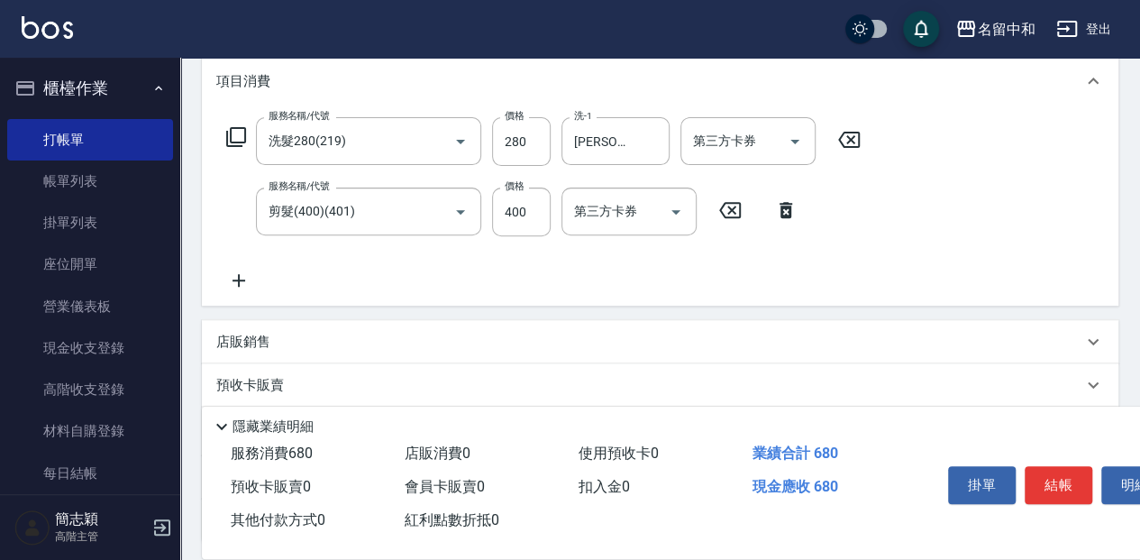
click at [242, 134] on icon at bounding box center [236, 137] width 22 height 22
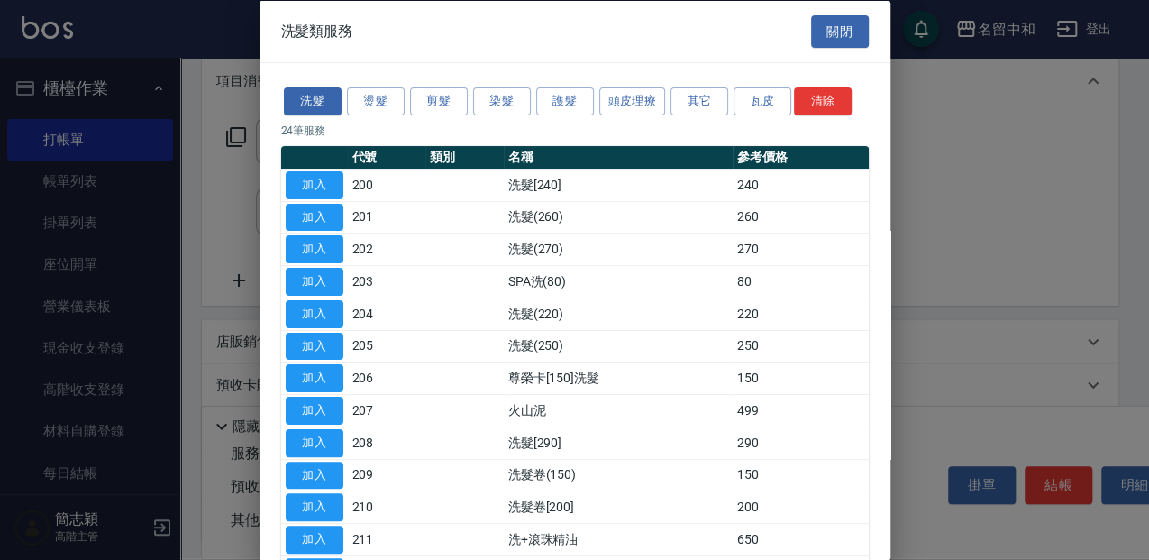
click at [357, 86] on div "洗髮 燙髮 剪髮 染髮 護髮 頭皮理療 其它 瓦皮 清除" at bounding box center [575, 101] width 588 height 33
drag, startPoint x: 385, startPoint y: 103, endPoint x: 359, endPoint y: 157, distance: 60.1
click at [385, 104] on button "燙髮" at bounding box center [376, 101] width 58 height 28
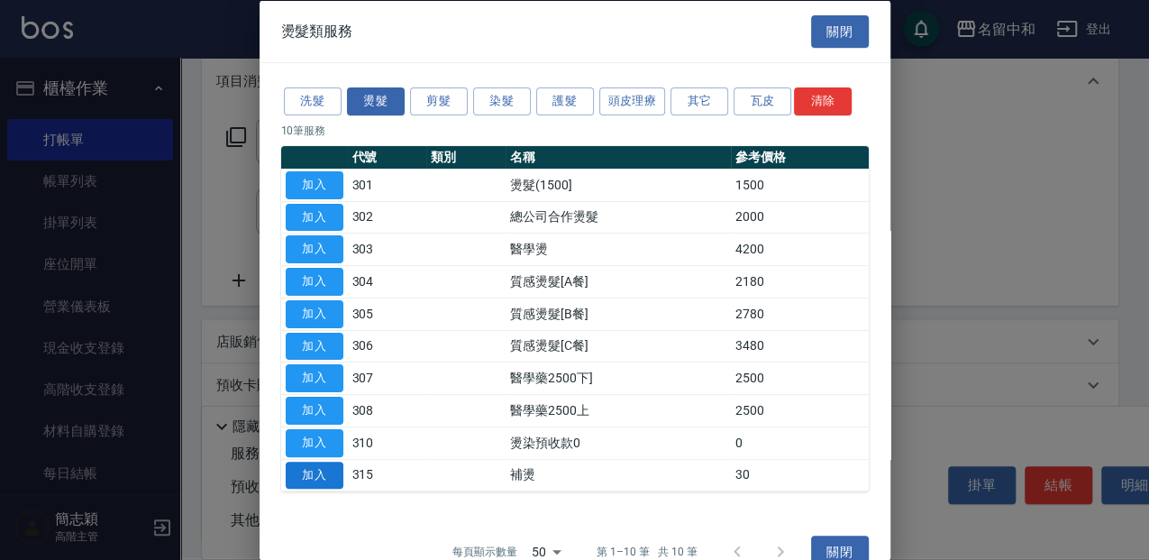
click at [293, 471] on button "加入" at bounding box center [315, 475] width 58 height 28
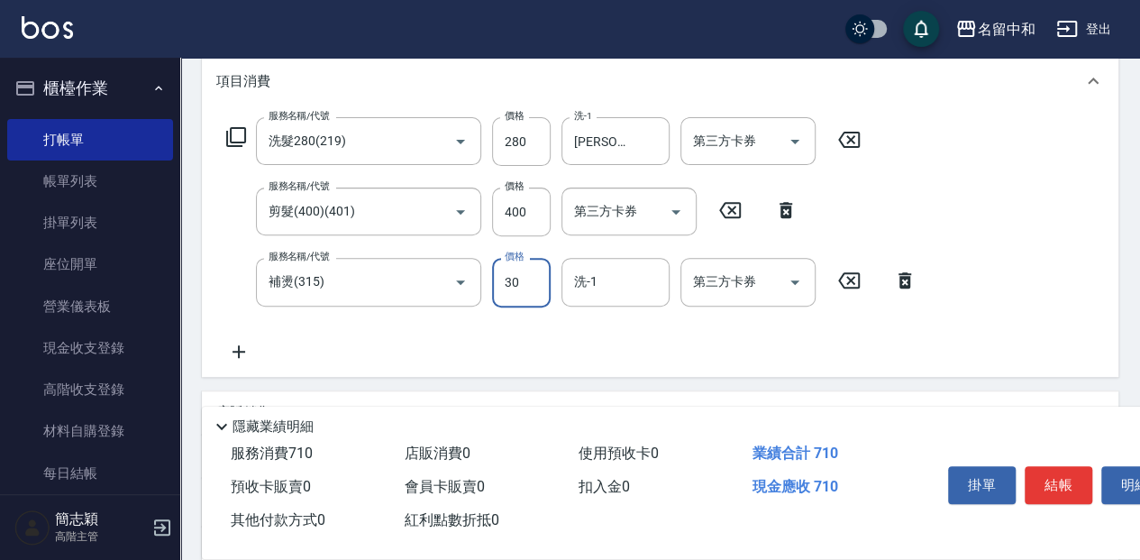
click at [528, 294] on input "30" at bounding box center [521, 282] width 59 height 49
type input "300"
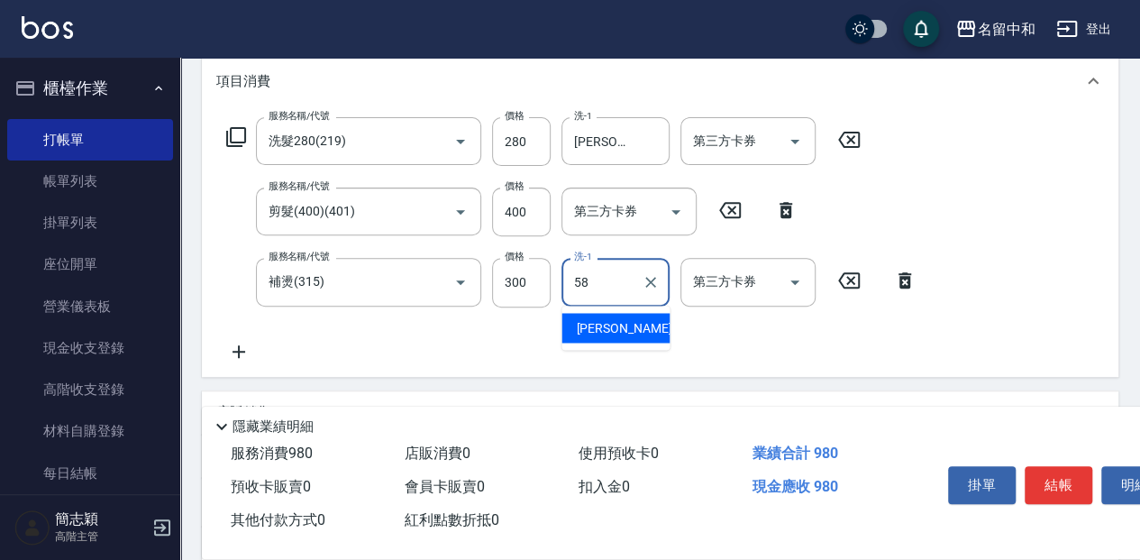
type input "[PERSON_NAME]-58"
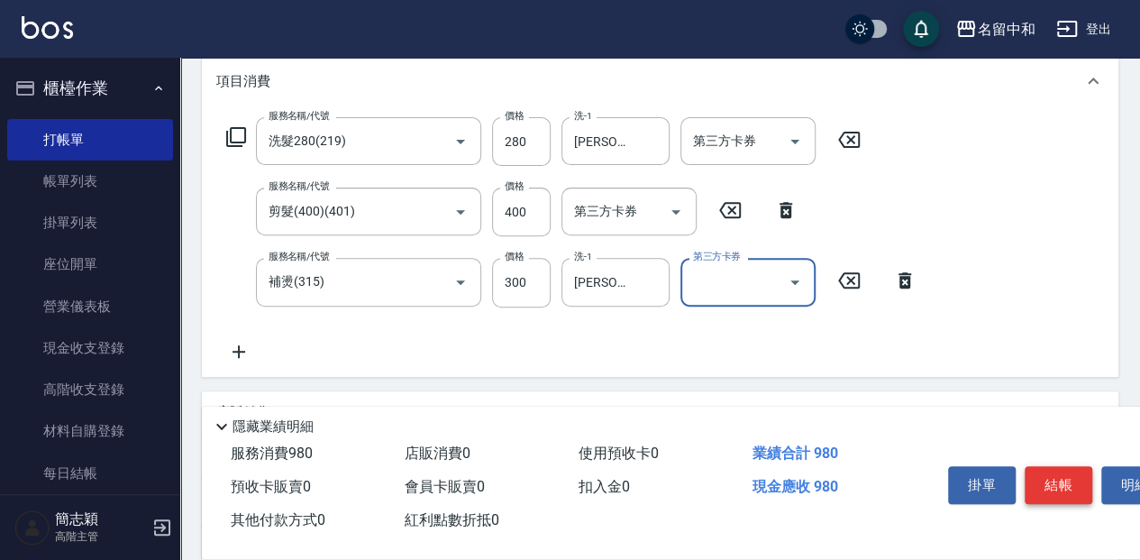
click at [1065, 495] on button "結帳" at bounding box center [1059, 485] width 68 height 38
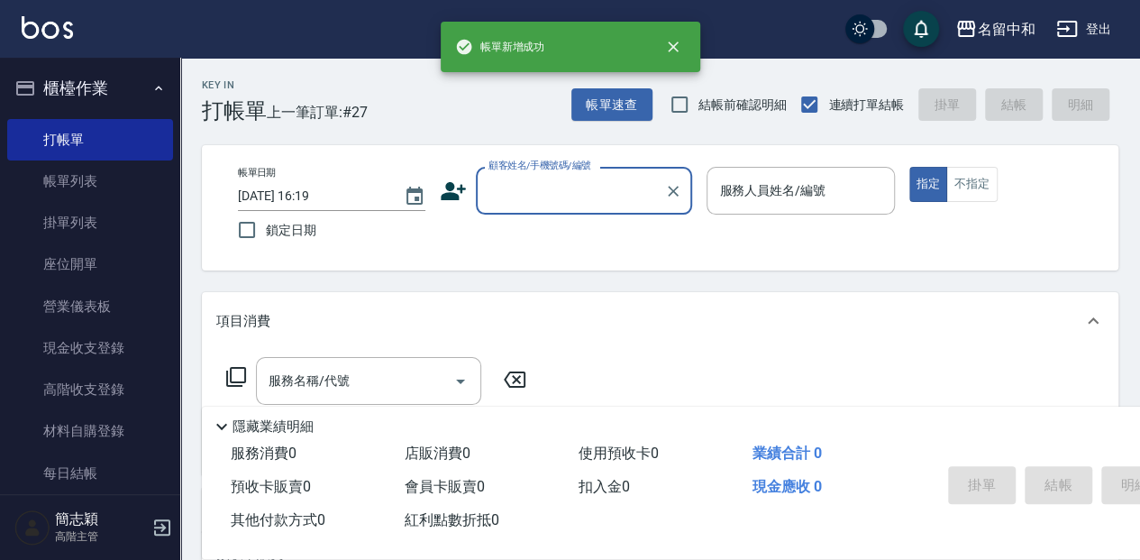
scroll to position [0, 0]
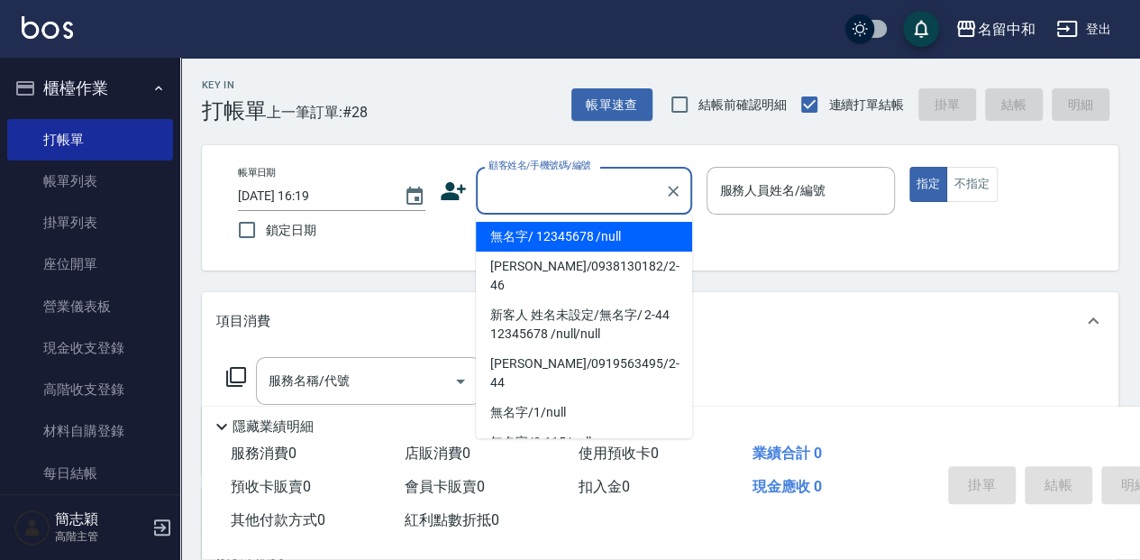
type input "無名字/ 12345678 /null"
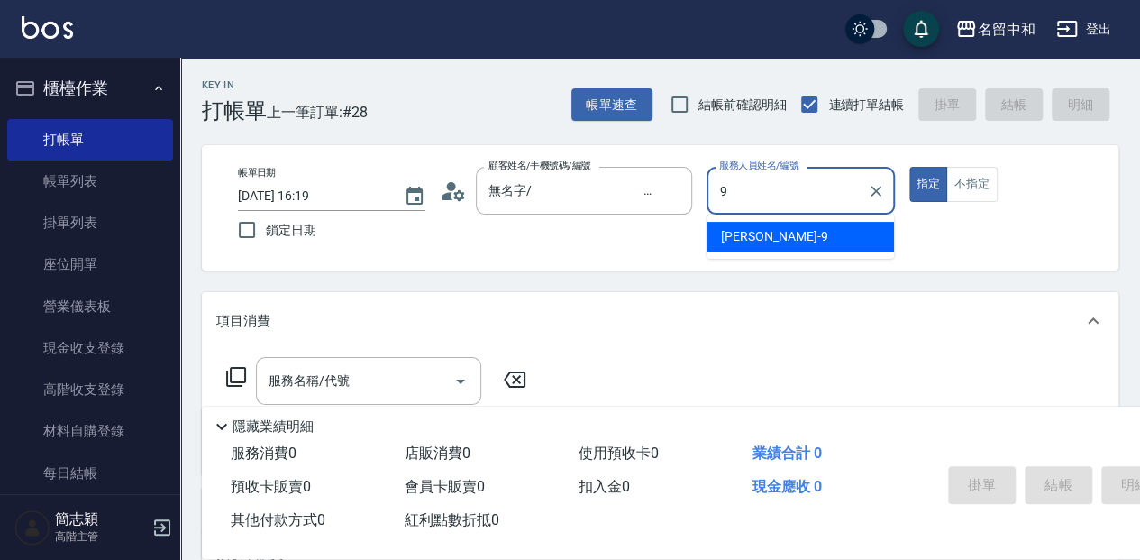
type input "[PERSON_NAME]-9"
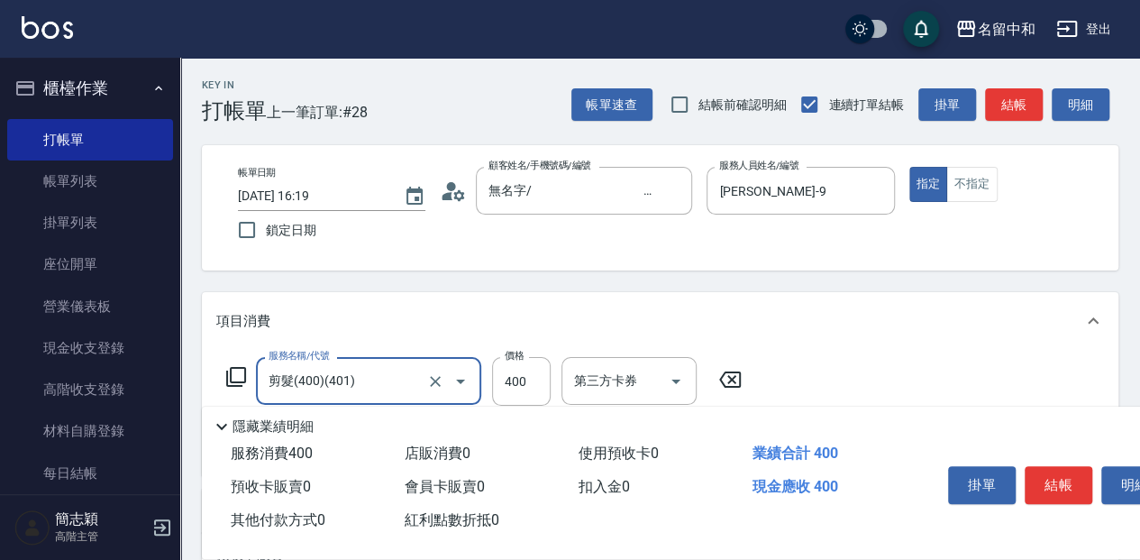
type input "剪髮(400)(401)"
type input "450"
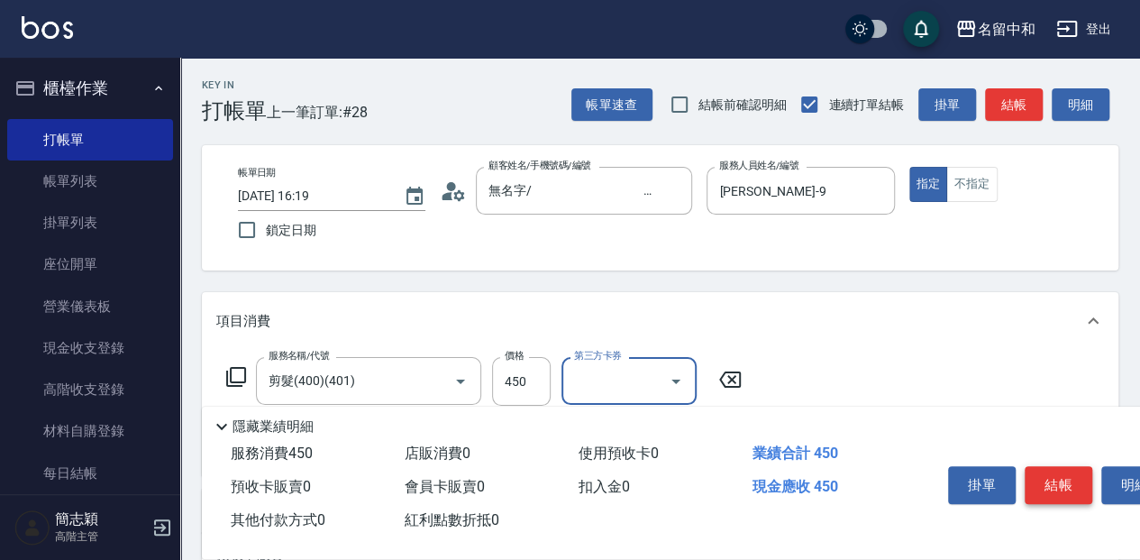
click at [1080, 476] on button "結帳" at bounding box center [1059, 485] width 68 height 38
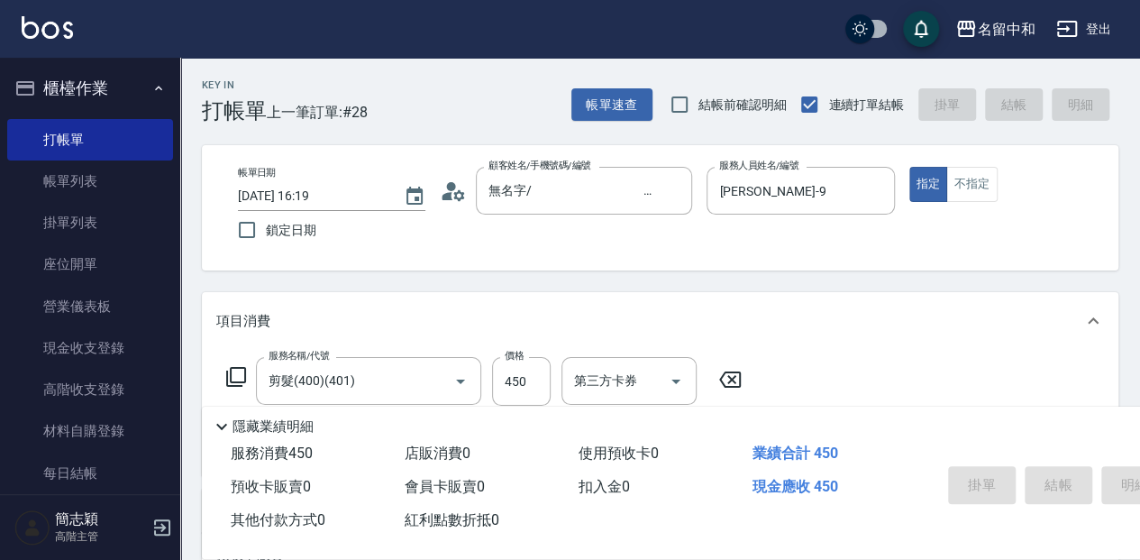
type input "[DATE] 16:20"
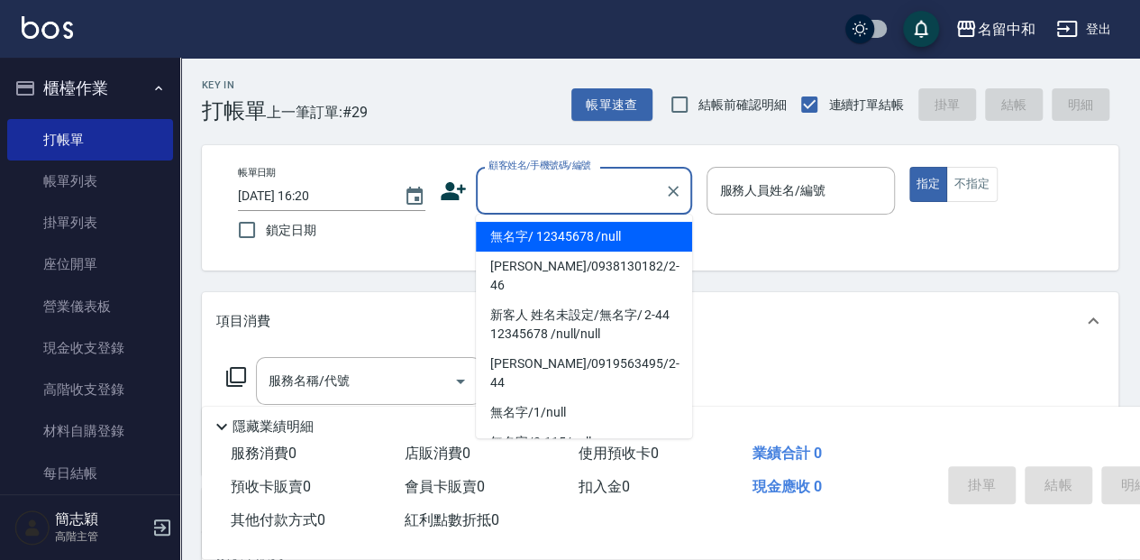
type input "無名字/ 12345678 /null"
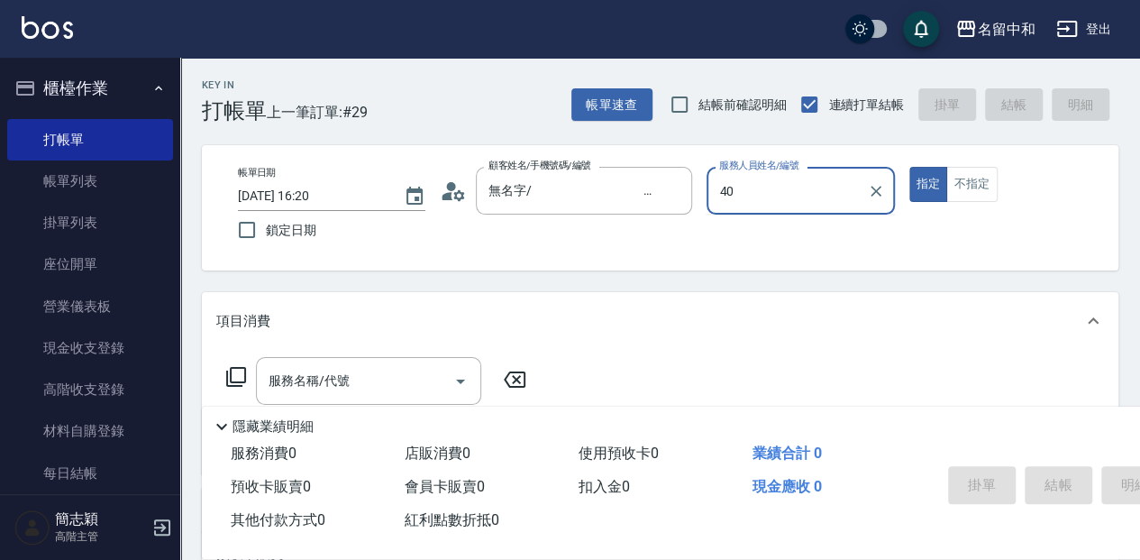
type input "4"
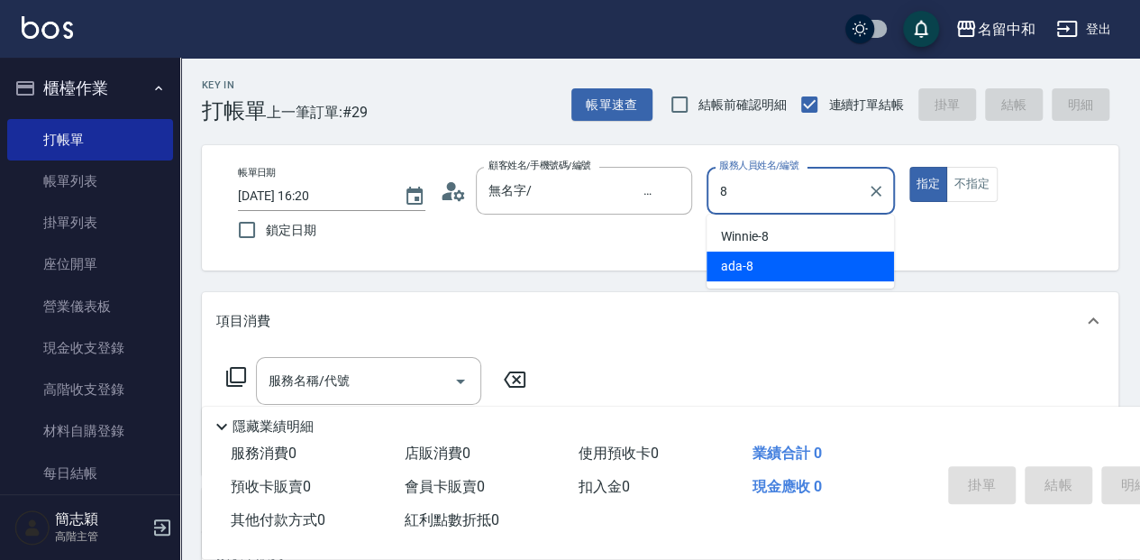
type input "ada-8"
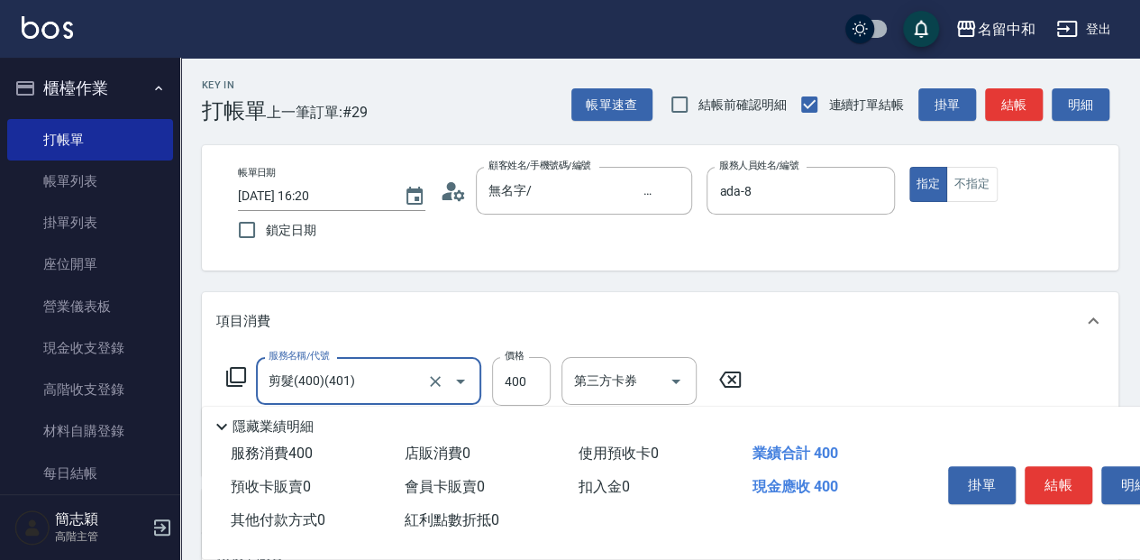
type input "剪髮(400)(401)"
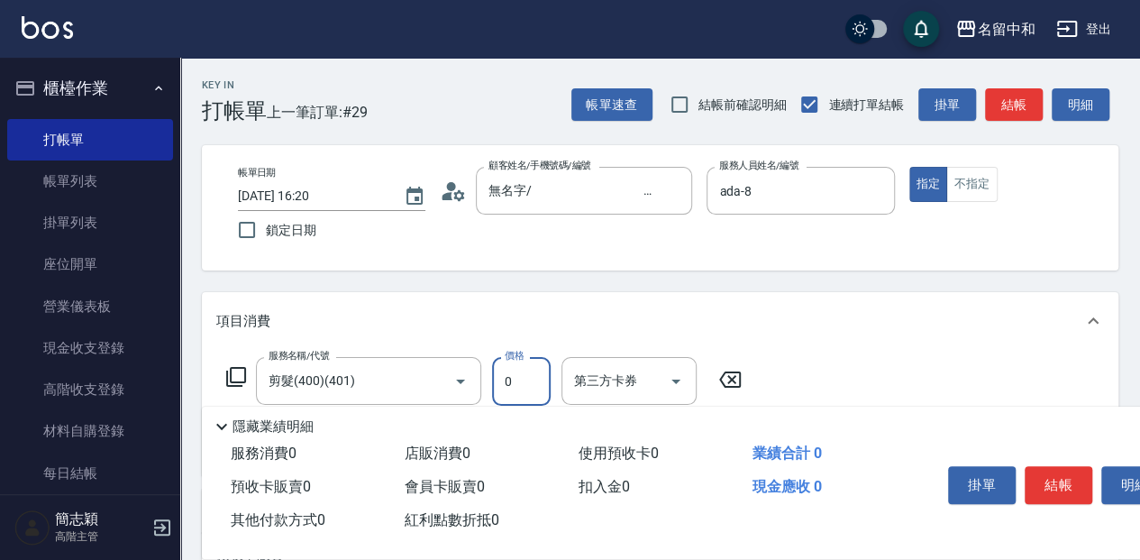
type input "0"
click at [744, 378] on icon at bounding box center [730, 380] width 45 height 22
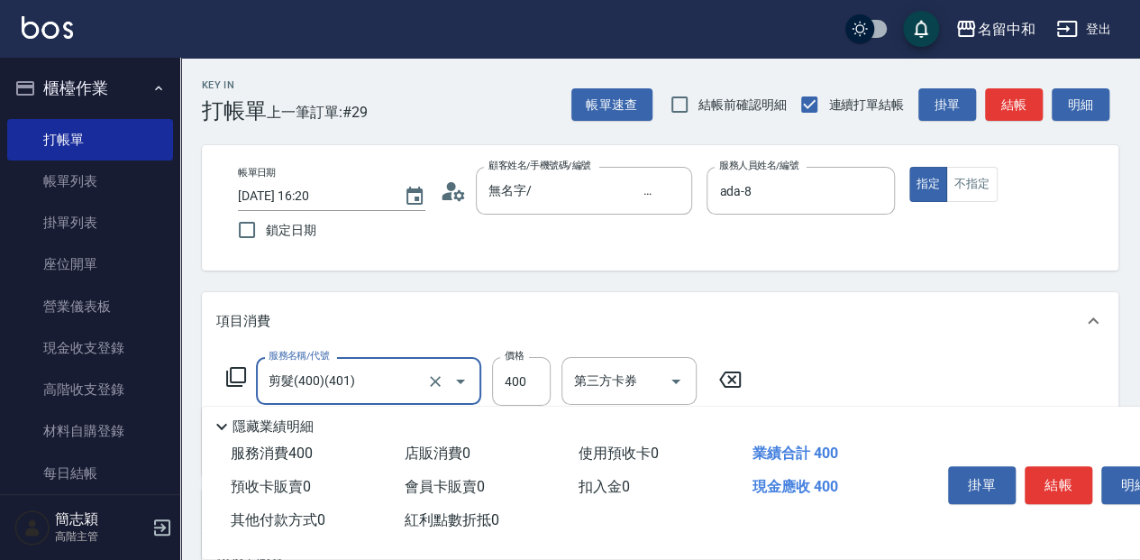
type input "剪髮(400)(401)"
type input "850"
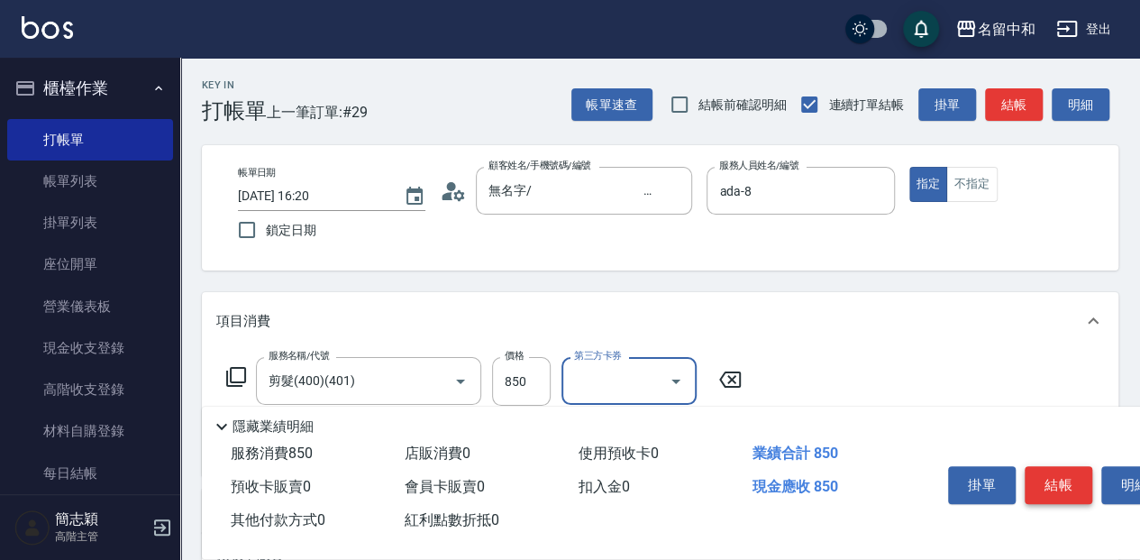
click at [1064, 477] on button "結帳" at bounding box center [1059, 485] width 68 height 38
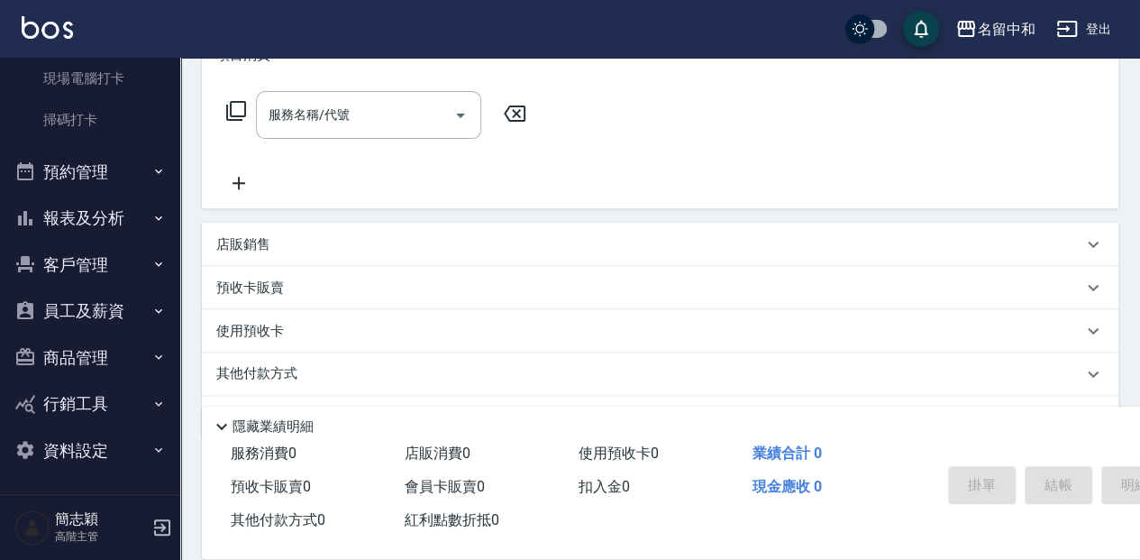
scroll to position [300, 0]
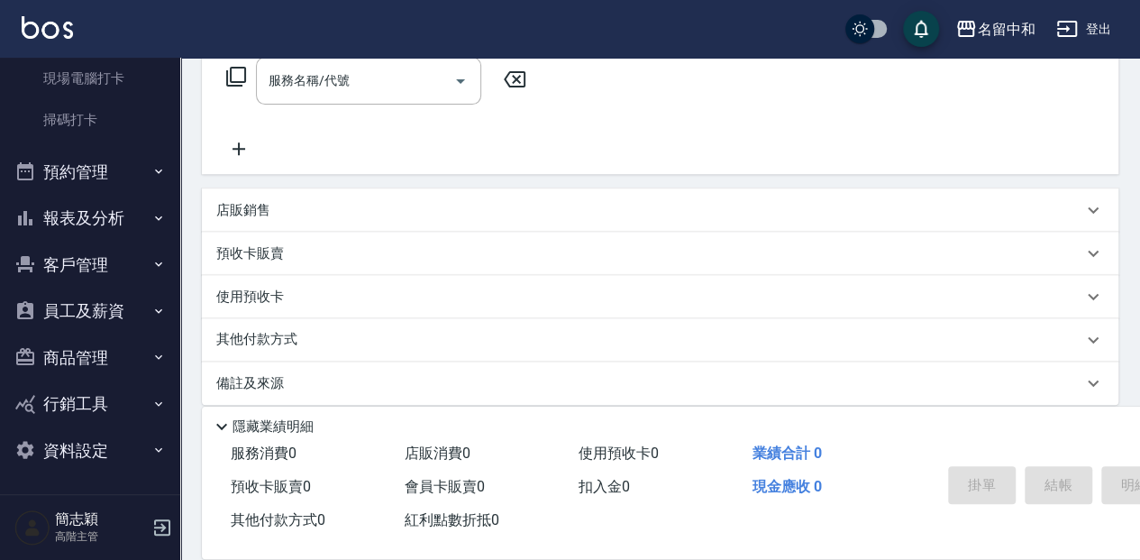
click at [114, 169] on button "預約管理" at bounding box center [90, 172] width 166 height 47
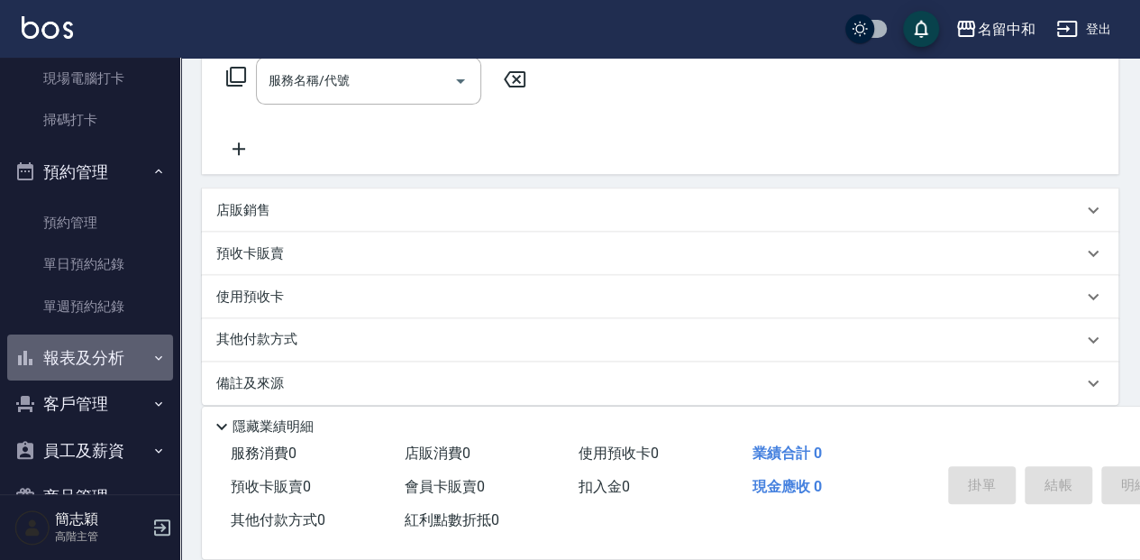
click at [119, 370] on button "報表及分析" at bounding box center [90, 357] width 166 height 47
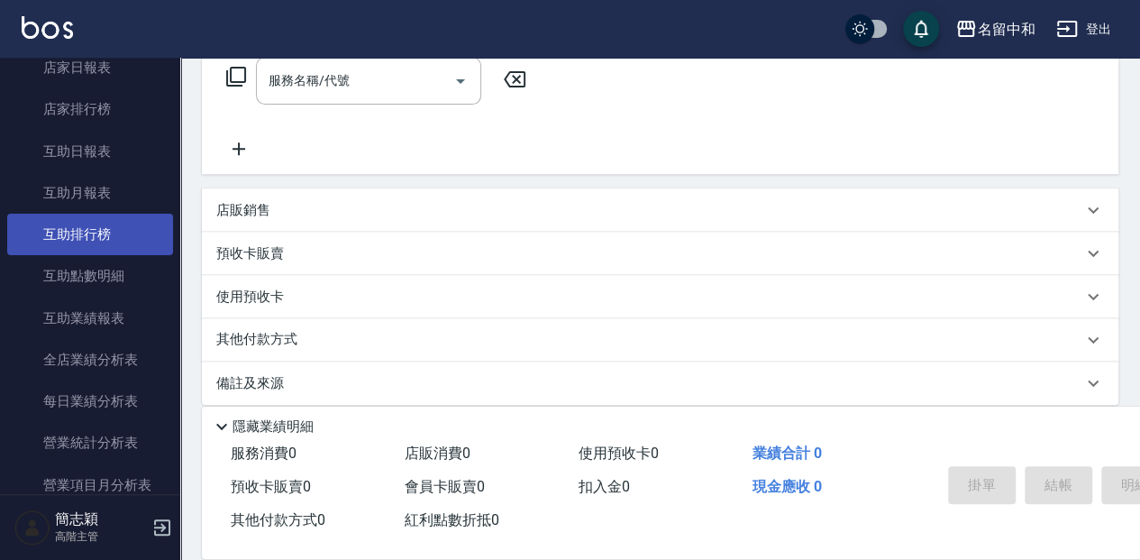
scroll to position [959, 0]
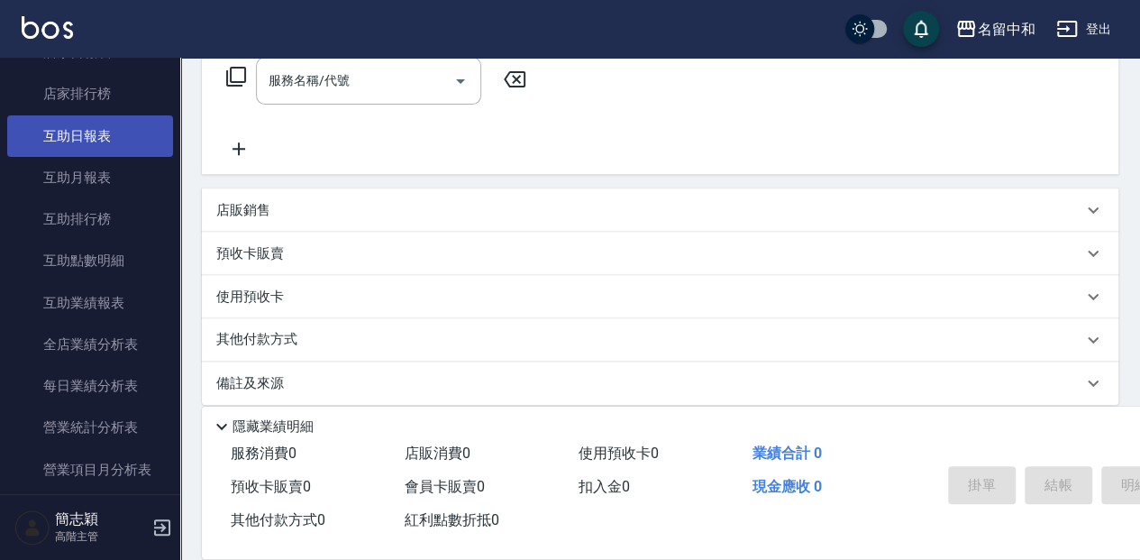
click at [96, 132] on link "互助日報表" at bounding box center [90, 135] width 166 height 41
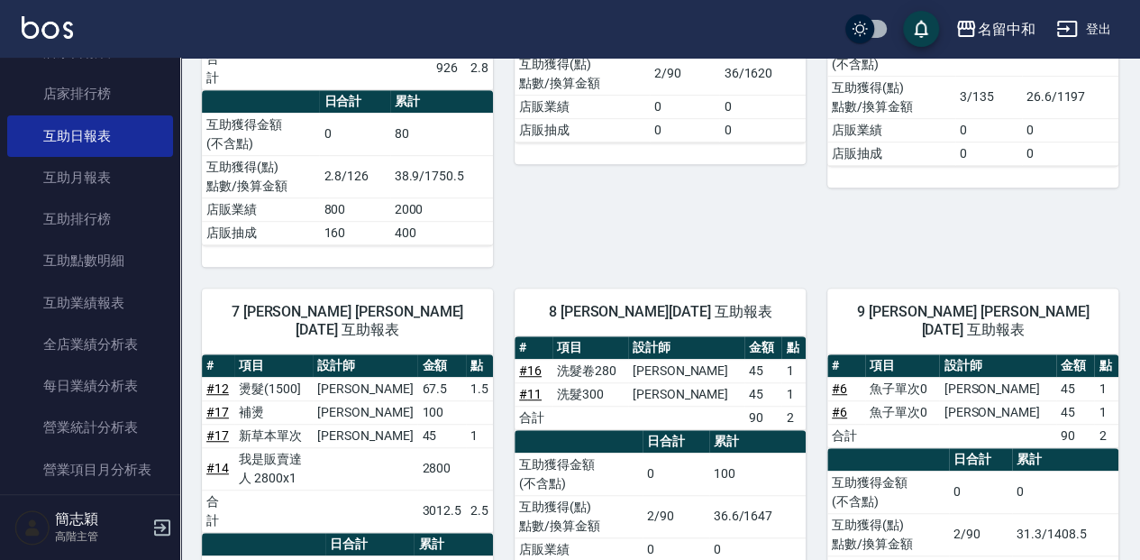
scroll to position [480, 0]
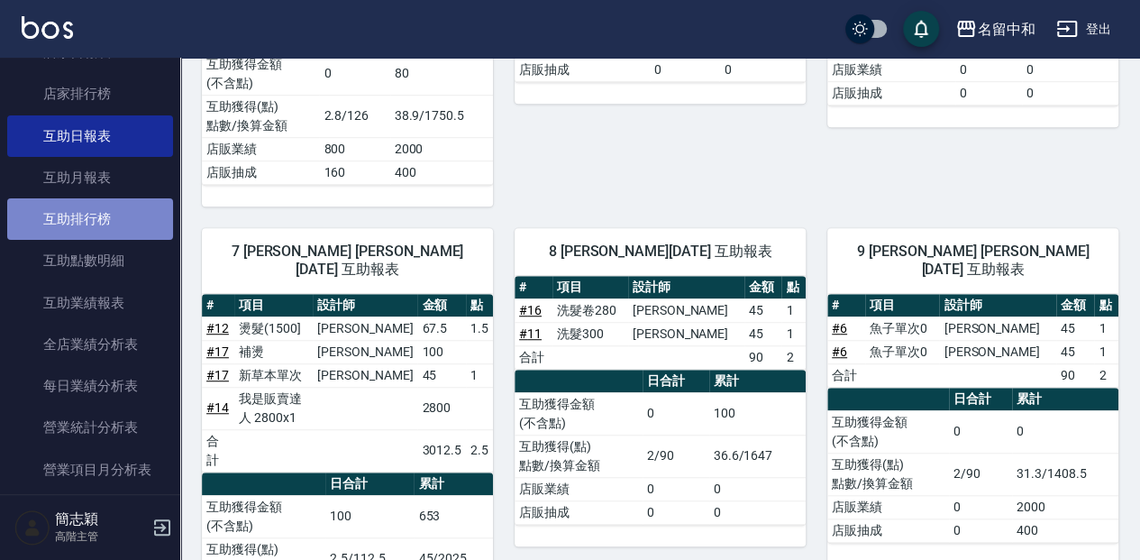
click at [92, 217] on link "互助排行榜" at bounding box center [90, 218] width 166 height 41
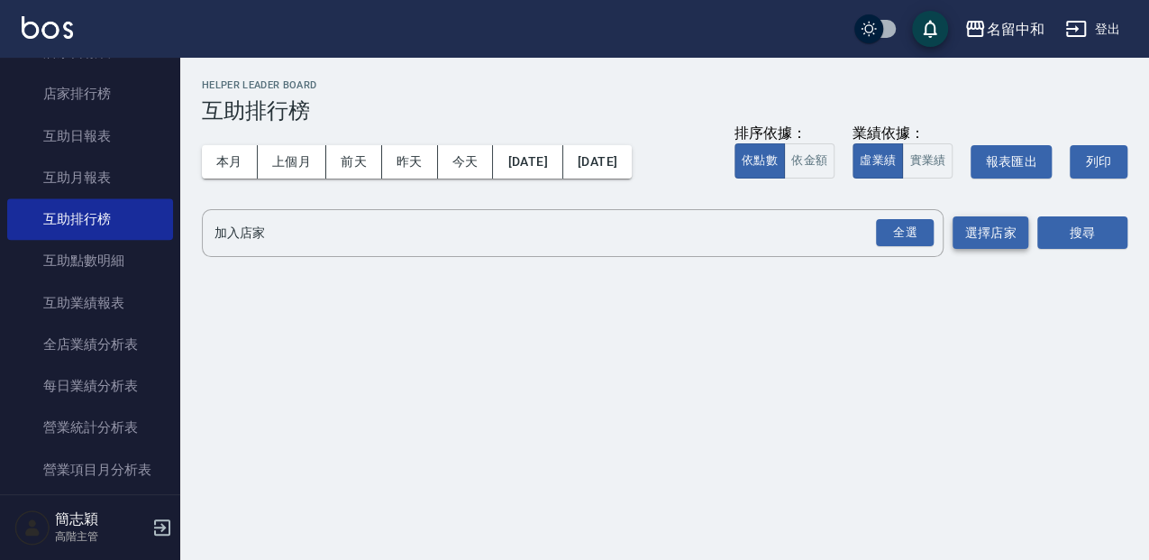
click at [1009, 229] on button "選擇店家" at bounding box center [991, 232] width 76 height 33
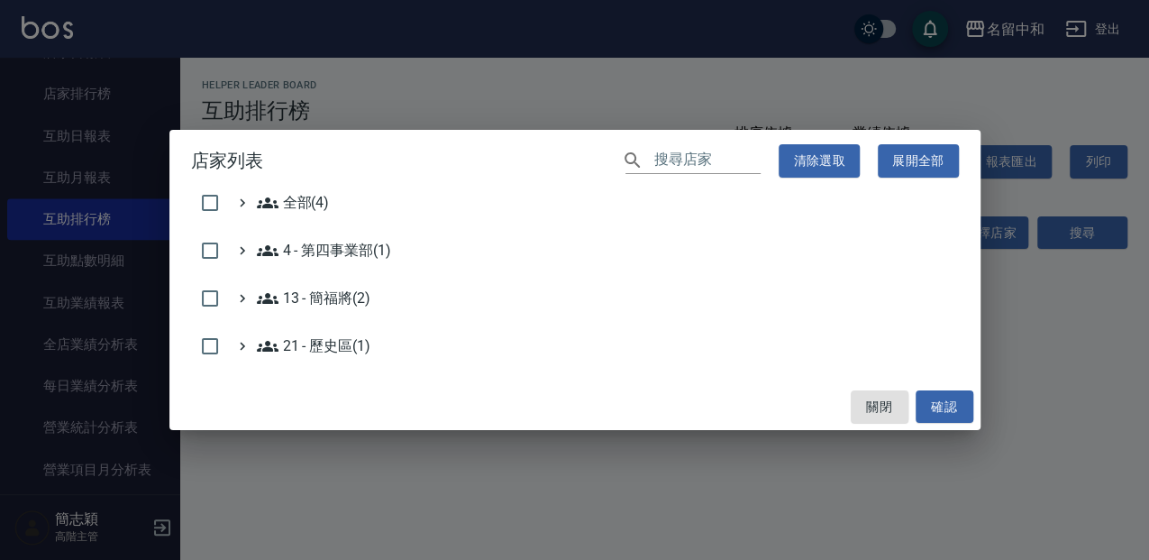
click at [296, 282] on ul "全部(4) 4 - 第四事業部(1) 13 - 簡福將(2) 21 - 歷史區(1)" at bounding box center [575, 278] width 768 height 173
click at [288, 299] on 簡福將\(2\) "13 - 簡福將(2)" at bounding box center [314, 299] width 114 height 22
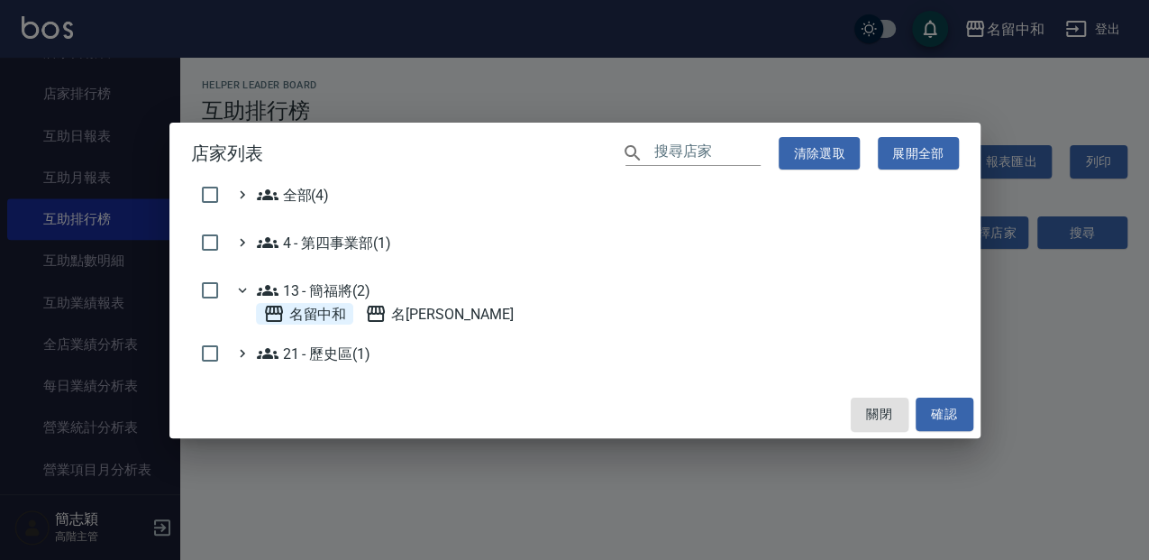
click at [311, 317] on span "名留中和" at bounding box center [305, 314] width 84 height 22
click at [951, 412] on button "確認" at bounding box center [945, 414] width 58 height 33
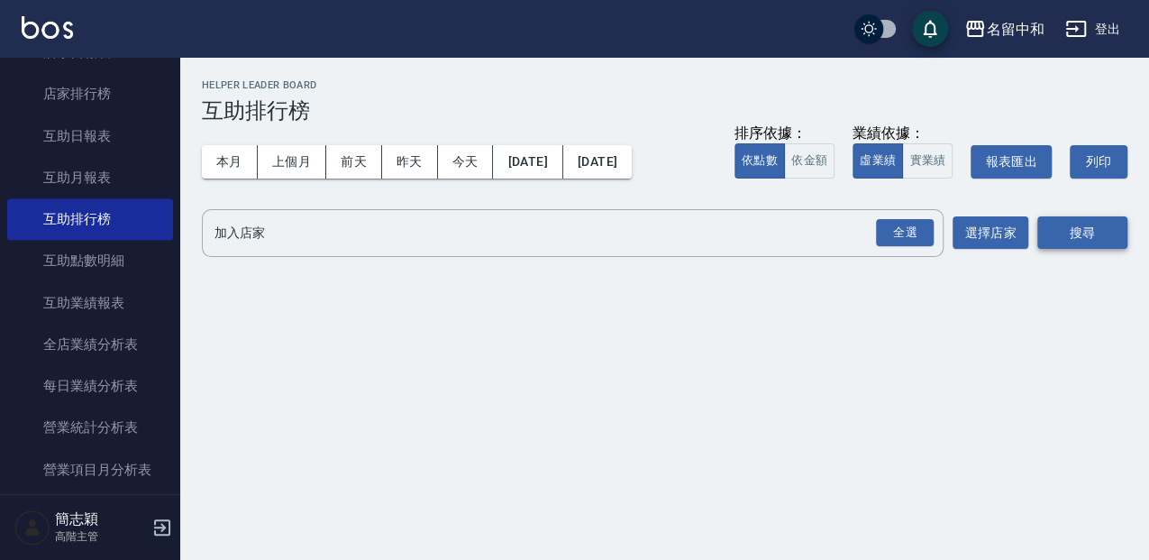
click at [1046, 242] on button "搜尋" at bounding box center [1083, 232] width 90 height 33
click at [1098, 228] on button "搜尋" at bounding box center [1083, 232] width 90 height 33
click at [355, 240] on input "加入店家" at bounding box center [559, 233] width 699 height 32
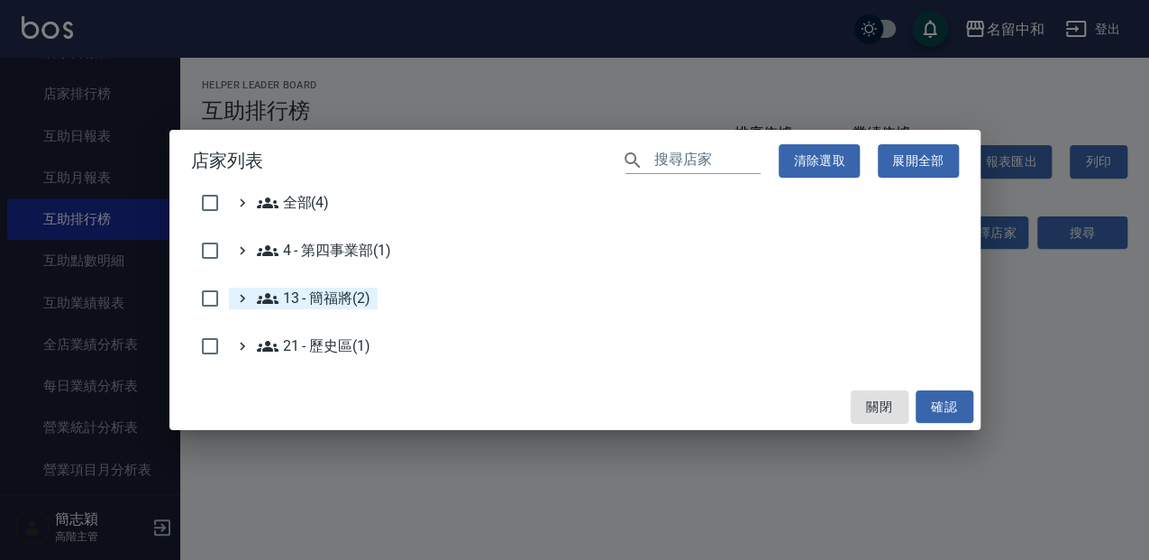
click at [341, 289] on 簡福將\(2\) "13 - 簡福將(2)" at bounding box center [314, 299] width 114 height 22
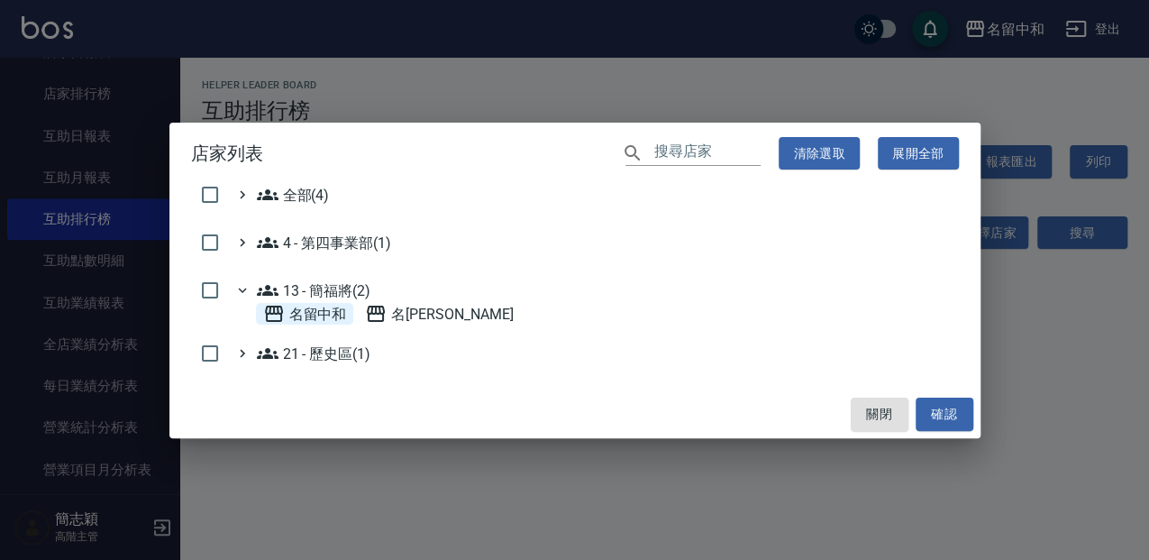
click at [342, 314] on span "名留中和" at bounding box center [305, 314] width 84 height 22
drag, startPoint x: 932, startPoint y: 419, endPoint x: 910, endPoint y: 429, distance: 24.6
click at [928, 419] on button "確認" at bounding box center [945, 414] width 58 height 33
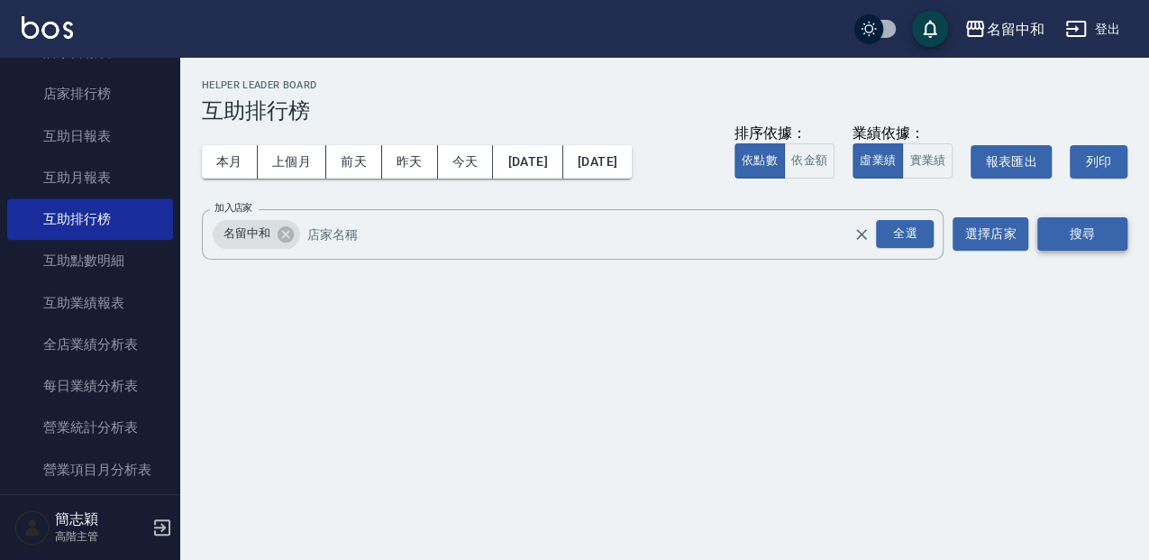
click at [1093, 231] on button "搜尋" at bounding box center [1083, 233] width 90 height 33
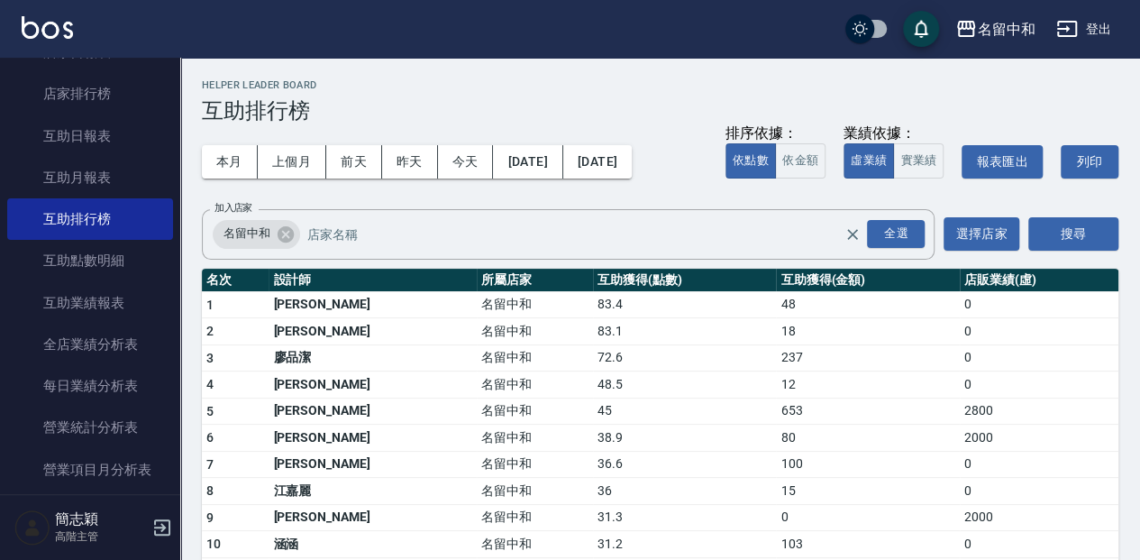
scroll to position [1019, 0]
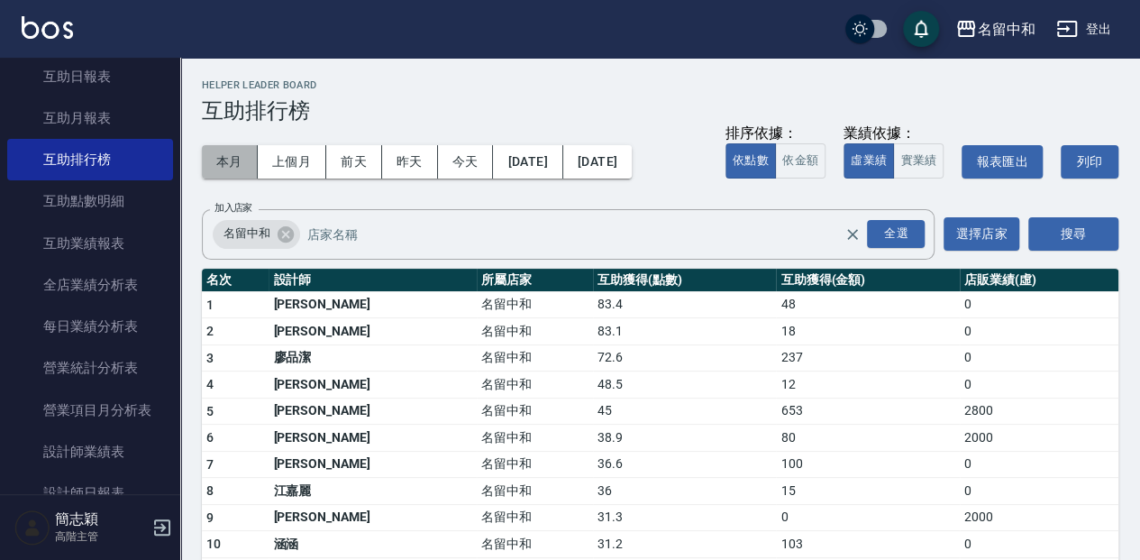
click at [243, 166] on button "本月" at bounding box center [230, 161] width 56 height 33
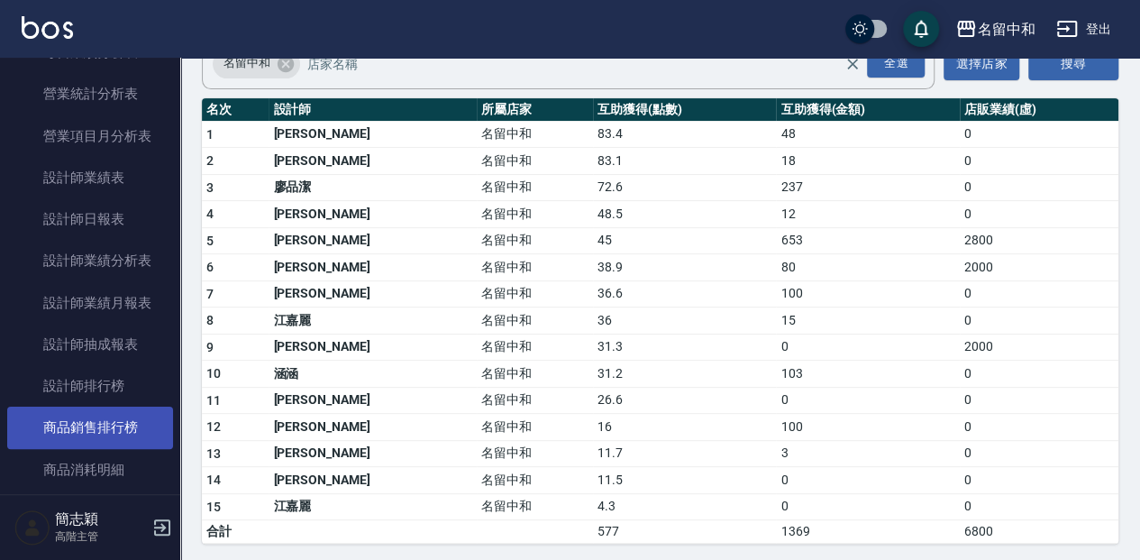
scroll to position [1320, 0]
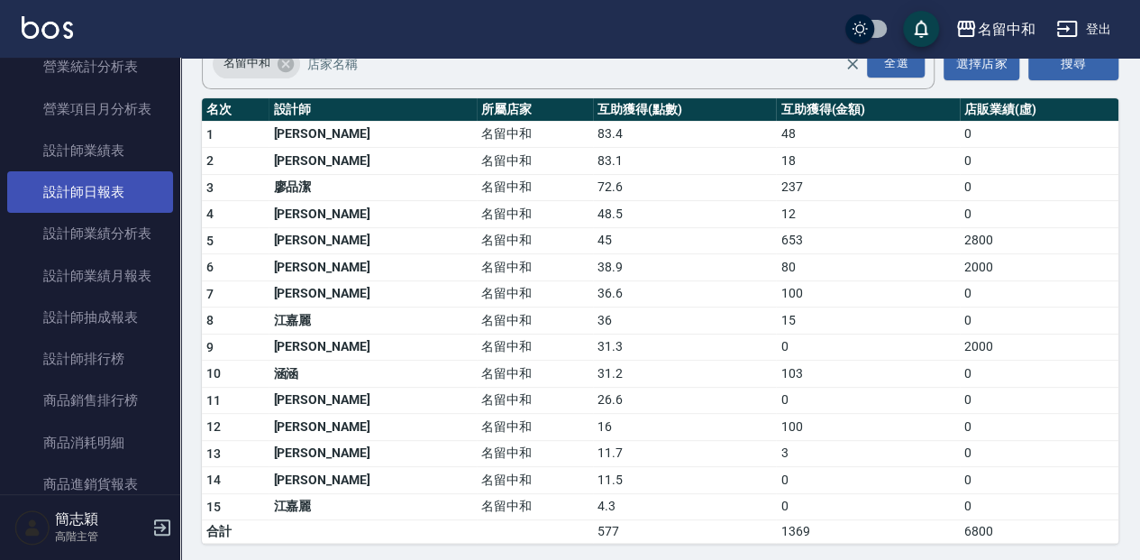
click at [123, 197] on link "設計師日報表" at bounding box center [90, 191] width 166 height 41
click at [124, 200] on link "設計師日報表" at bounding box center [90, 191] width 166 height 41
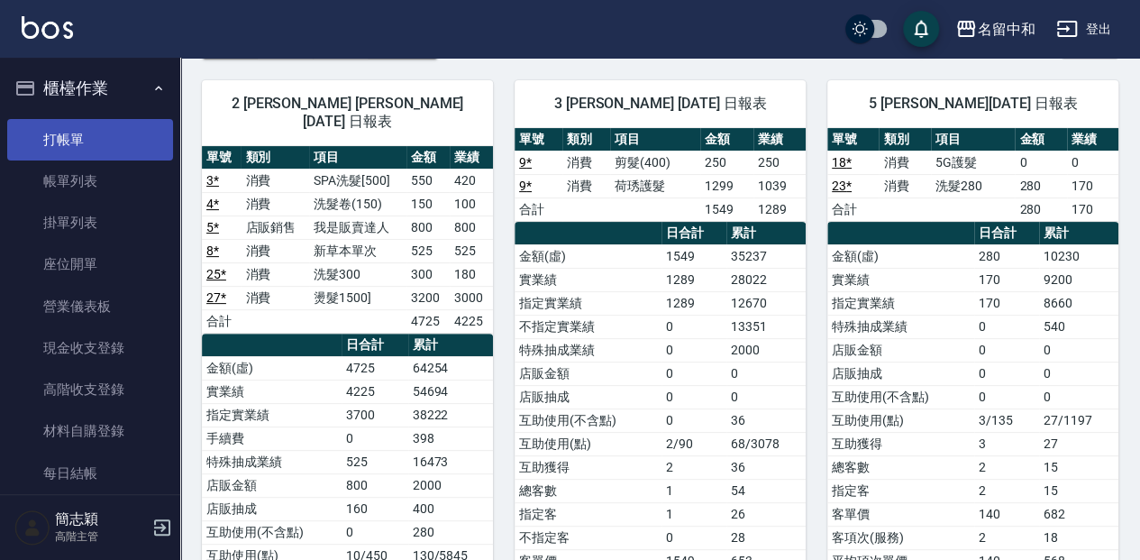
click at [136, 121] on link "打帳單" at bounding box center [90, 139] width 166 height 41
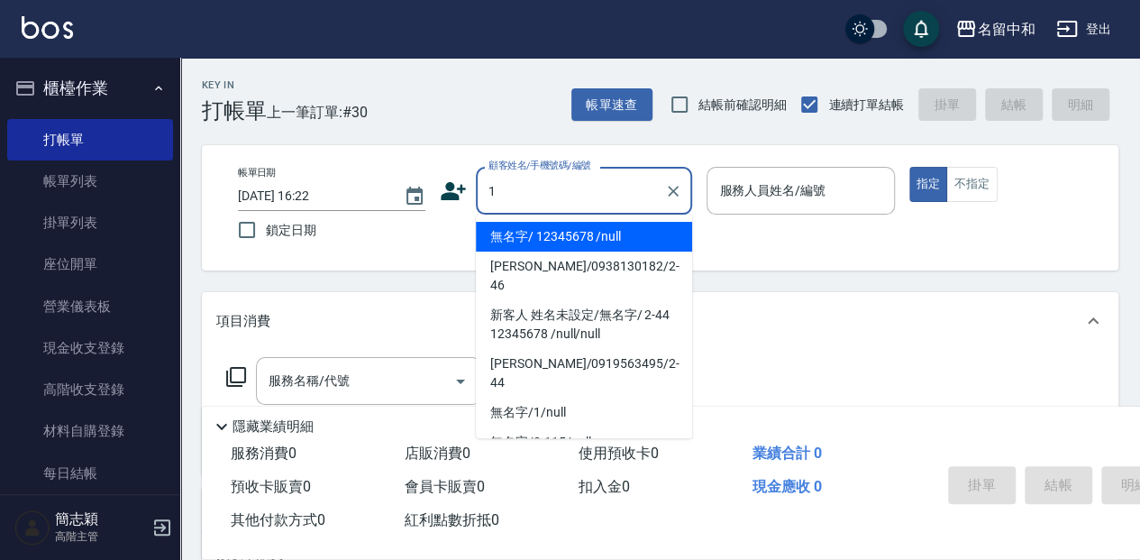
type input "無名字/ 12345678 /null"
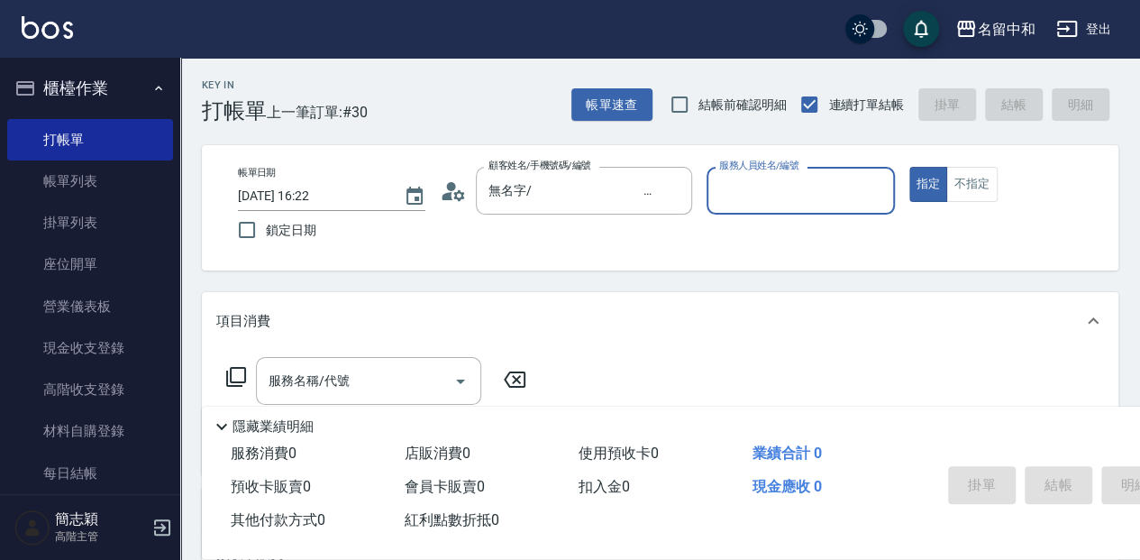
type input "9"
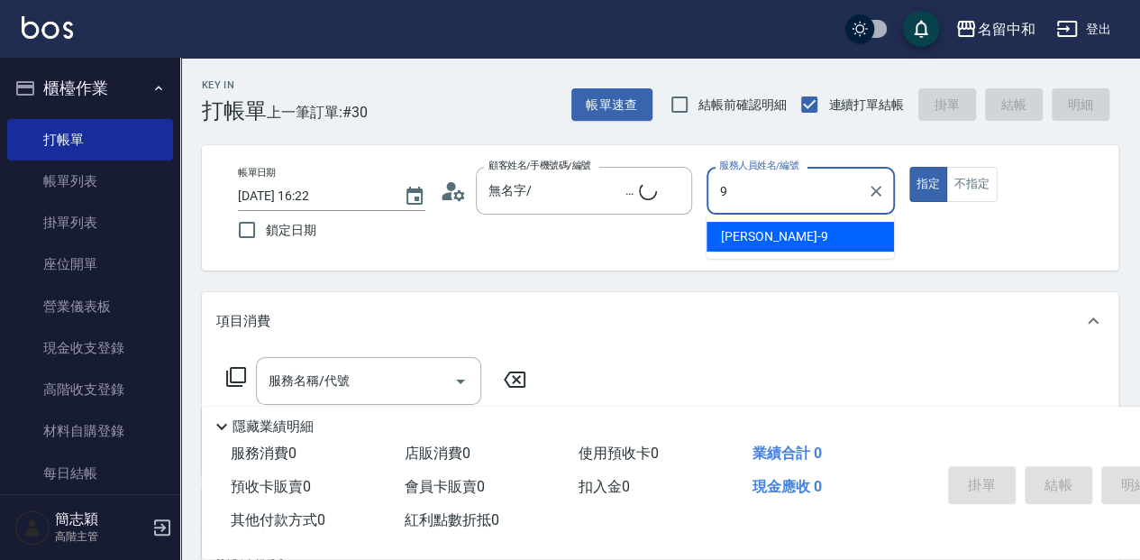
type input "無名字/1/null"
type input "[PERSON_NAME]-9"
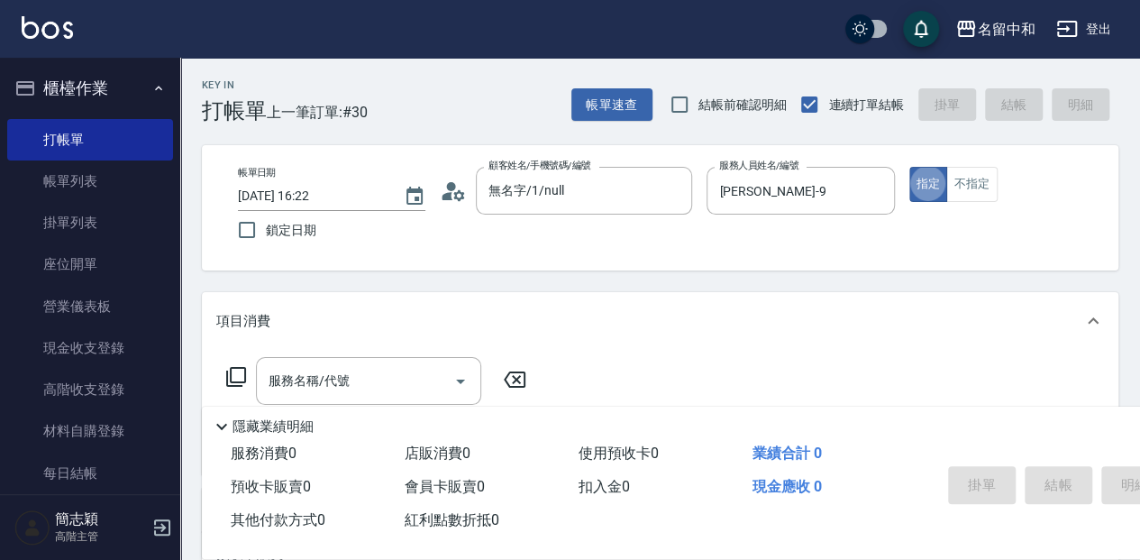
type button "true"
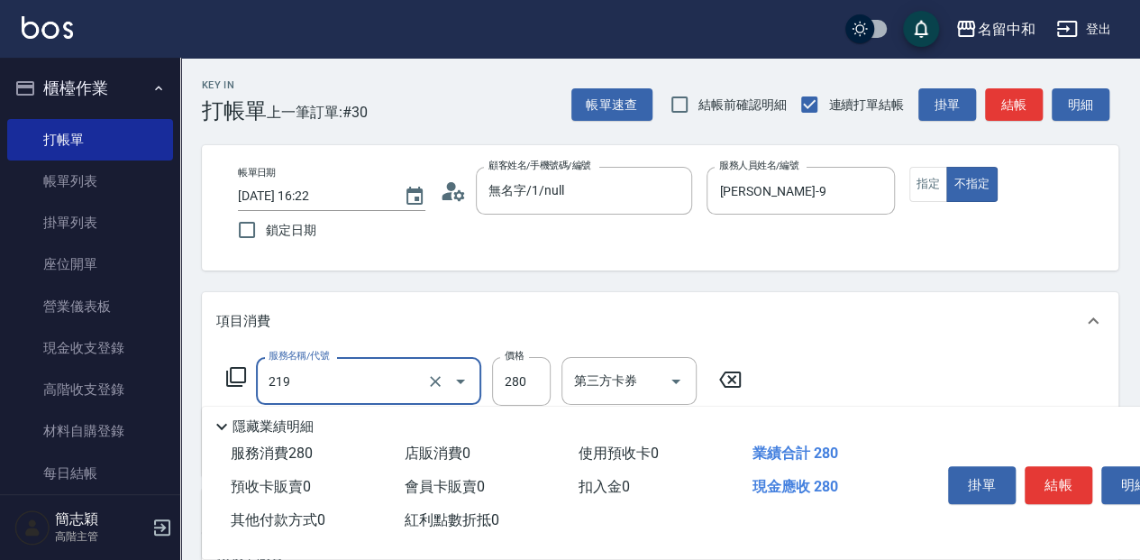
type input "洗髮280(219)"
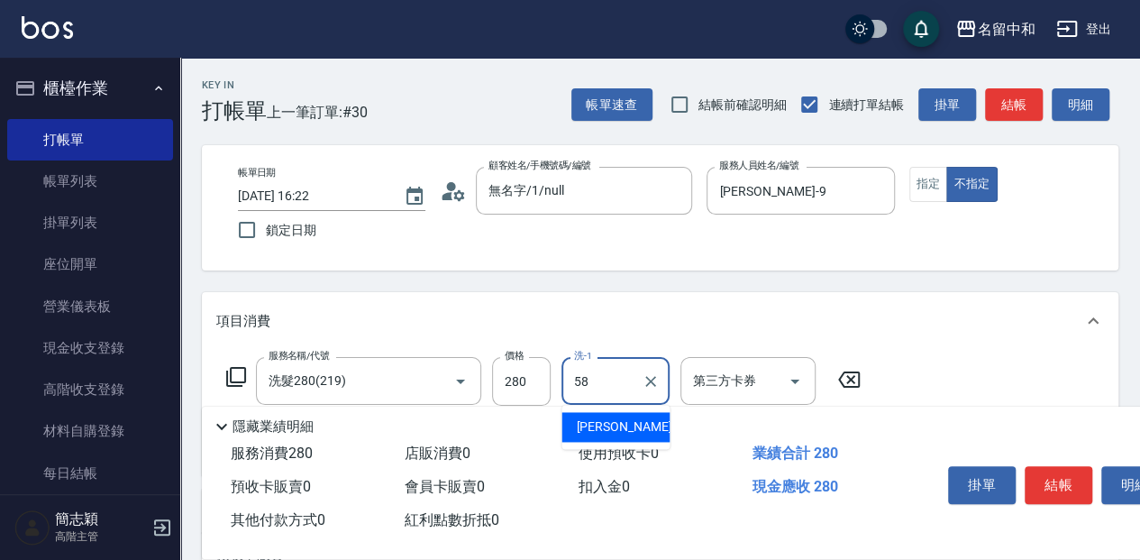
type input "[PERSON_NAME]-58"
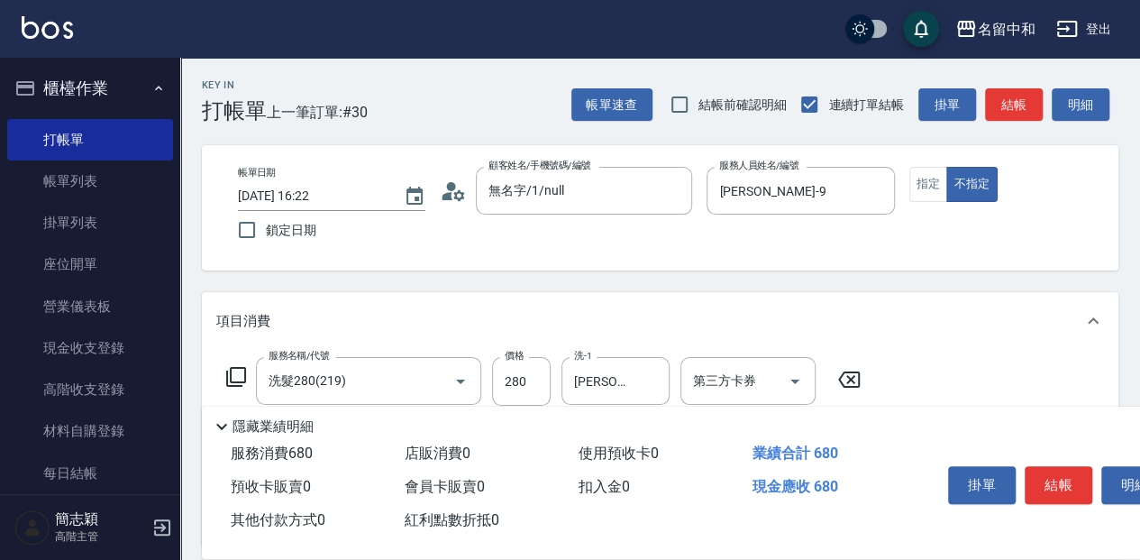
type input "剪髮(400)(401)"
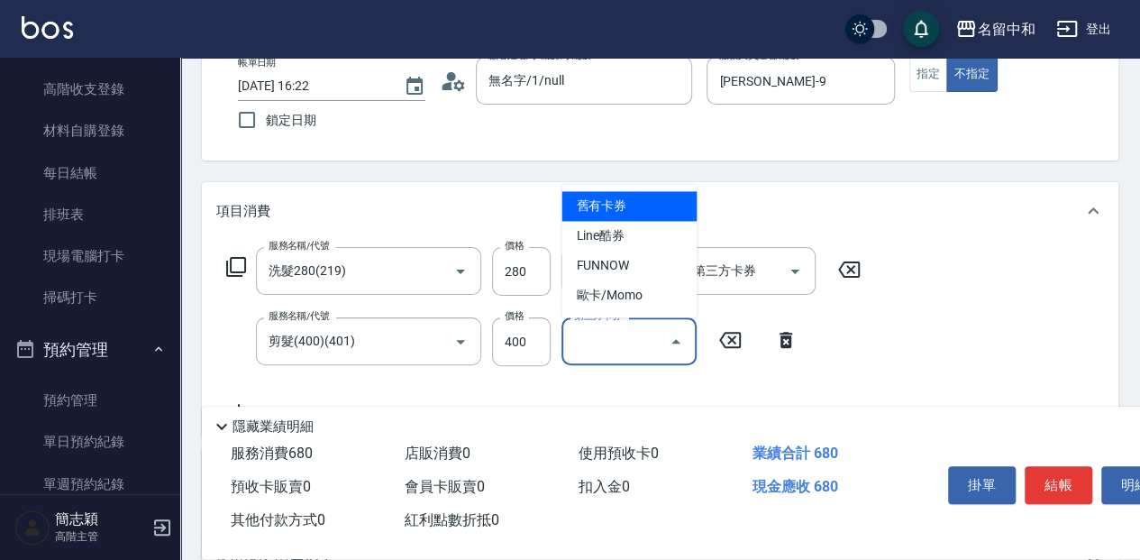
scroll to position [120, 0]
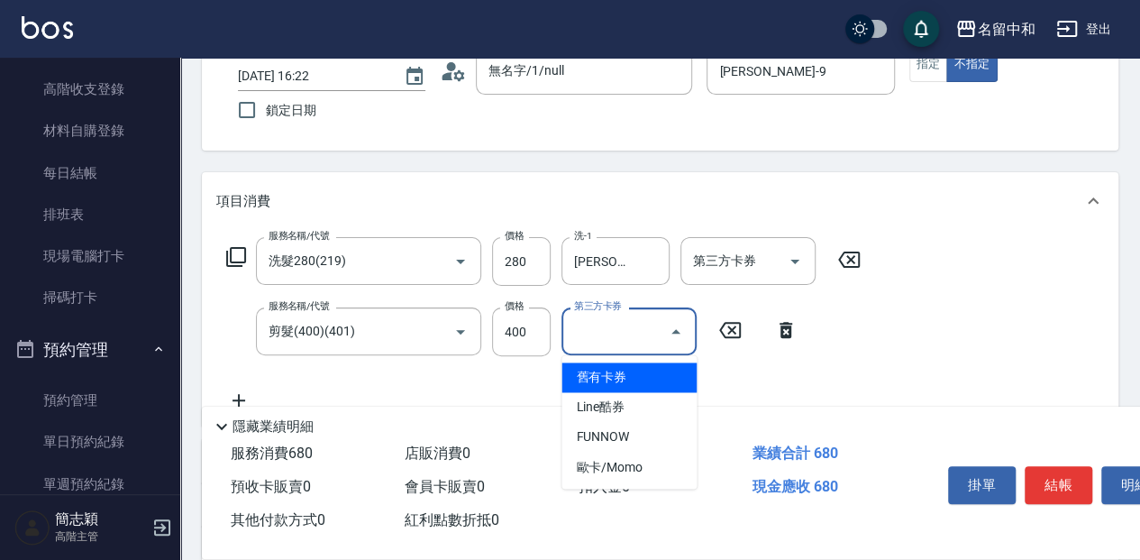
click at [975, 292] on div "服務名稱/代號 洗髮280(219) 服務名稱/代號 價格 280 價格 洗-1 莫娜-58 洗-1 第三方卡券 第三方卡券 服務名稱/代號 剪髮(400)(…" at bounding box center [660, 328] width 917 height 196
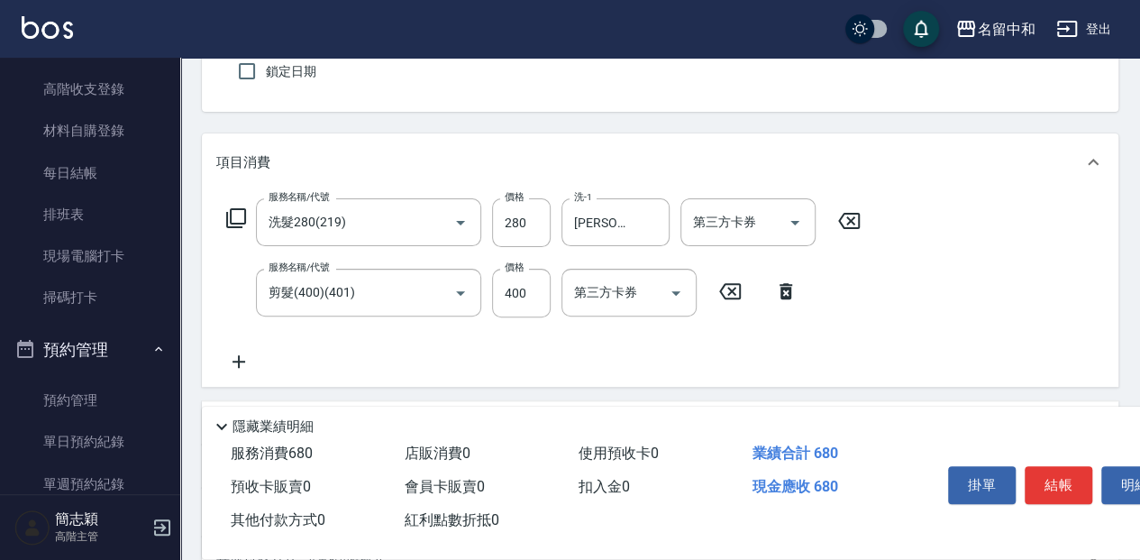
scroll to position [180, 0]
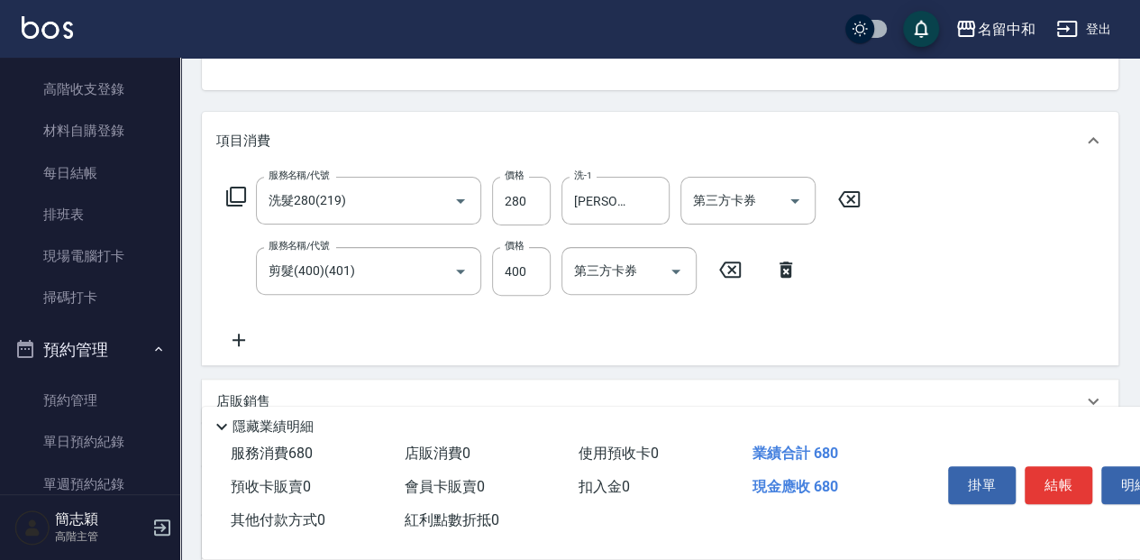
click at [247, 330] on icon at bounding box center [238, 340] width 45 height 22
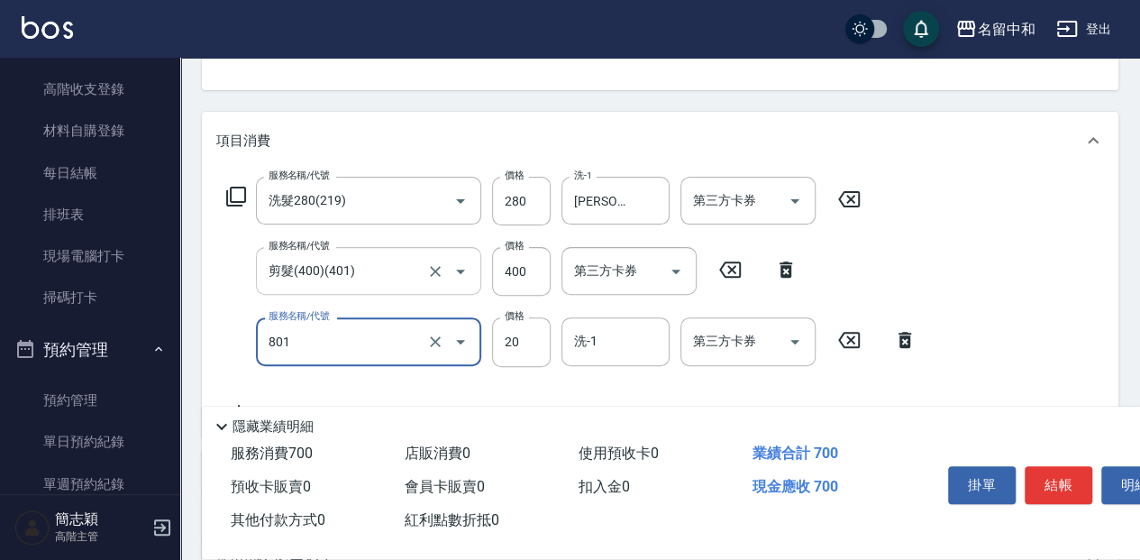
type input "潤絲20(801)"
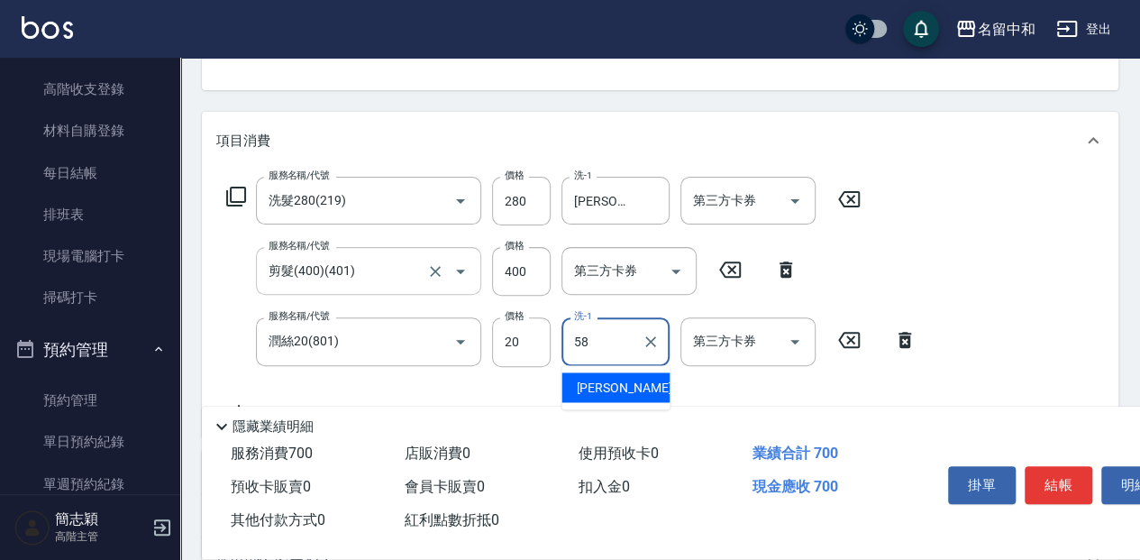
type input "[PERSON_NAME]-58"
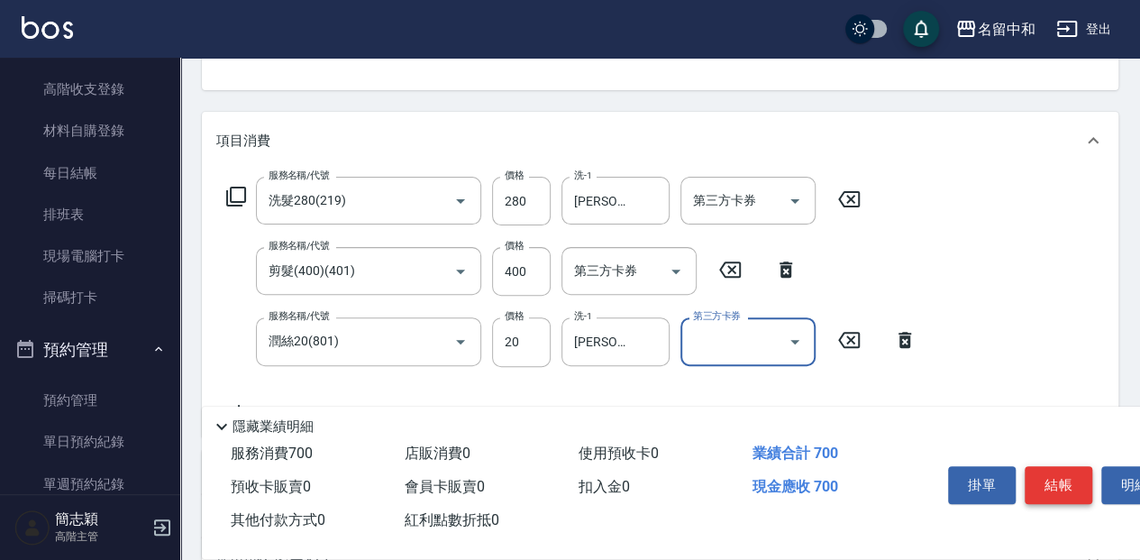
click at [1072, 472] on button "結帳" at bounding box center [1059, 485] width 68 height 38
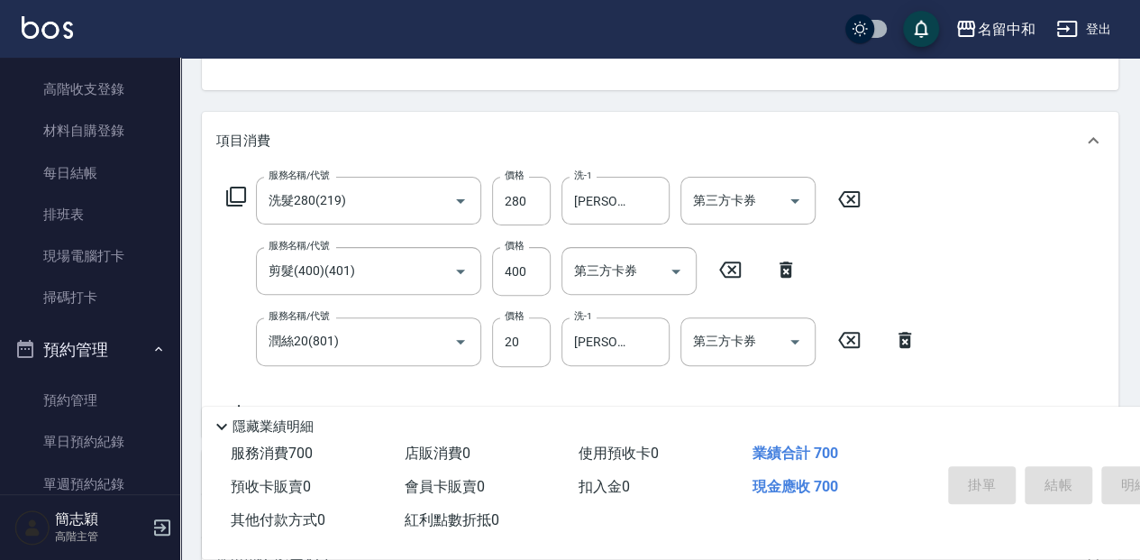
type input "[DATE] 16:53"
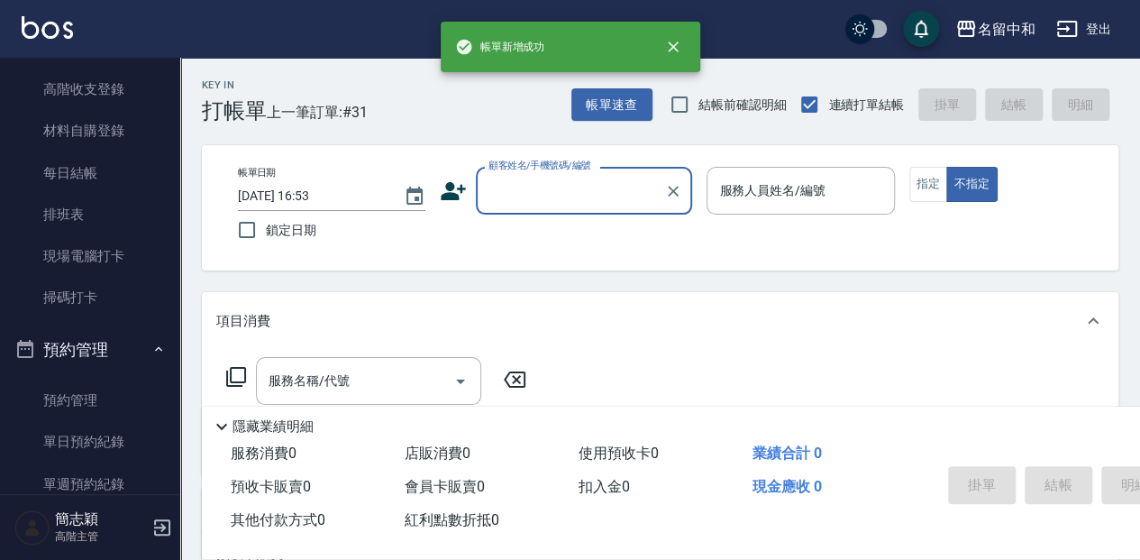
scroll to position [0, 0]
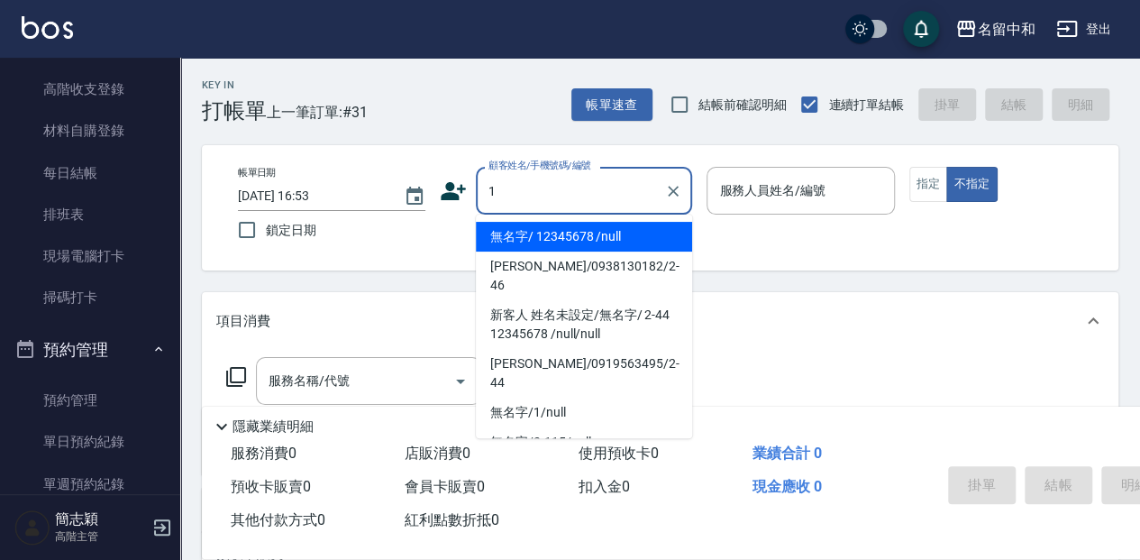
type input "無名字/ 12345678 /null"
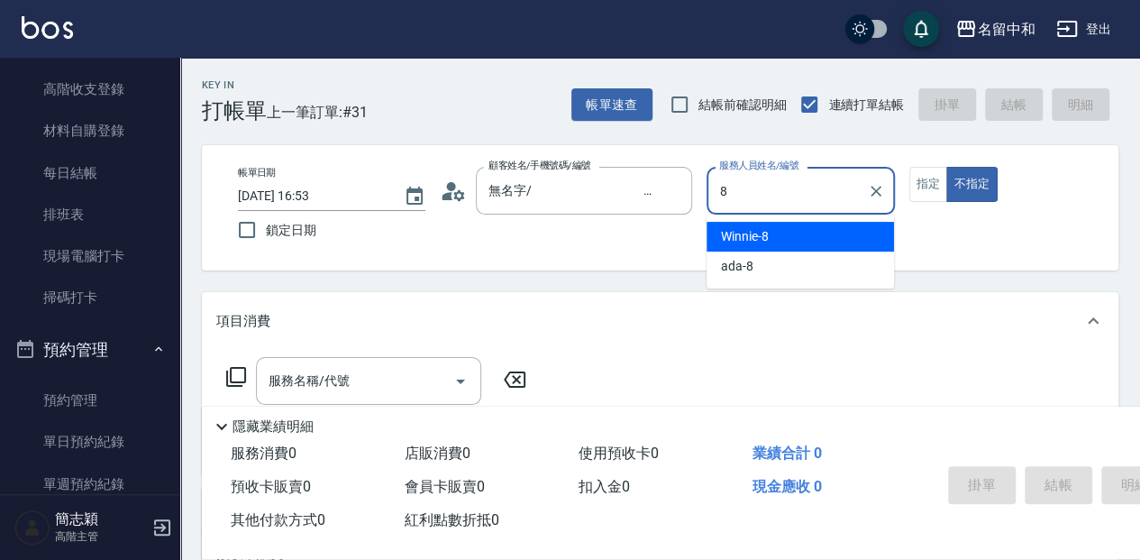
type input "Winnie-8"
type button "false"
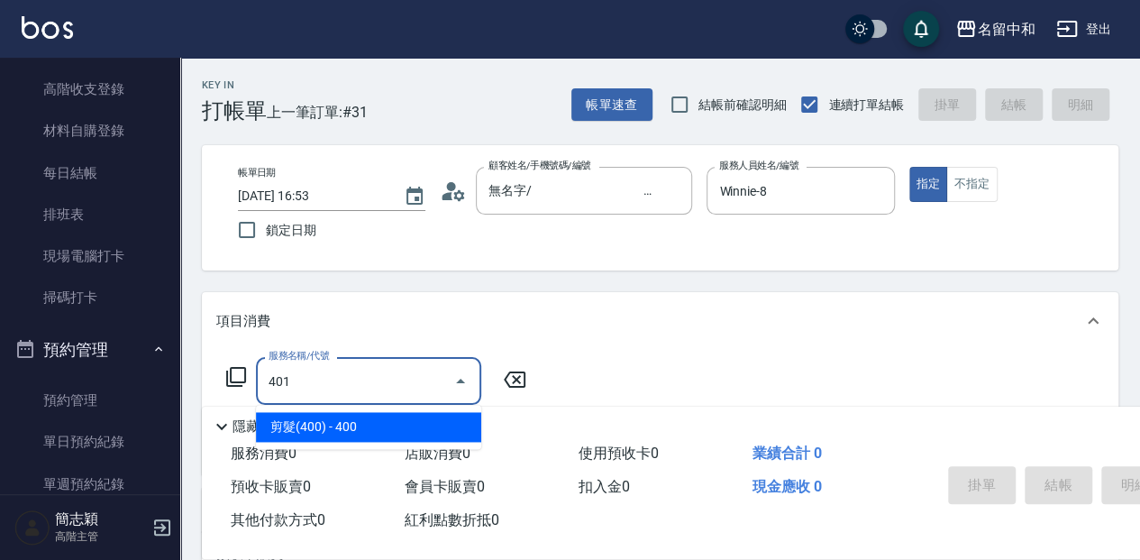
type input "剪髮(400)(401)"
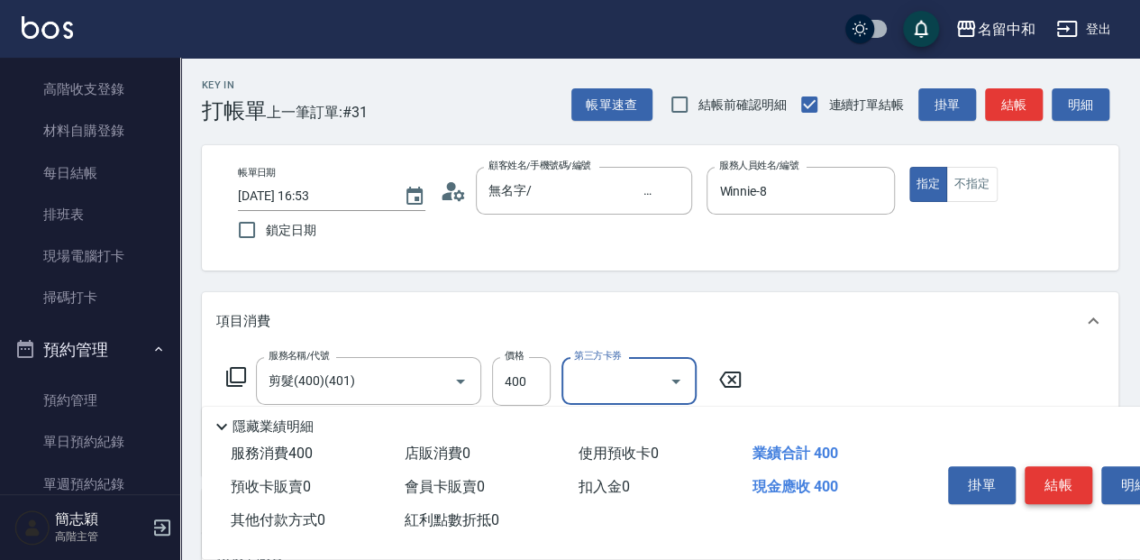
click at [1058, 490] on button "結帳" at bounding box center [1059, 485] width 68 height 38
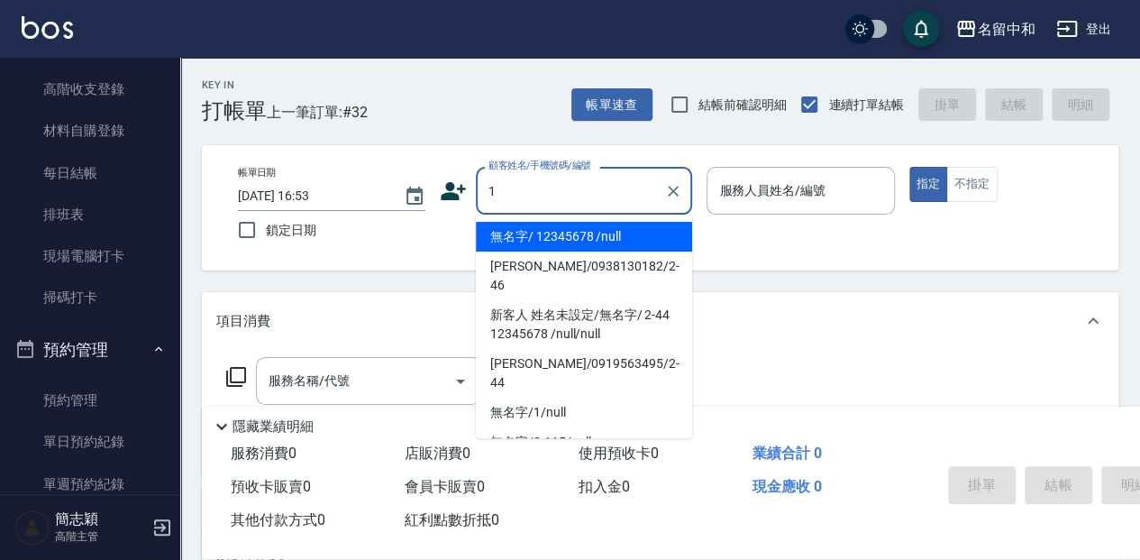
type input "無名字/ 12345678 /null"
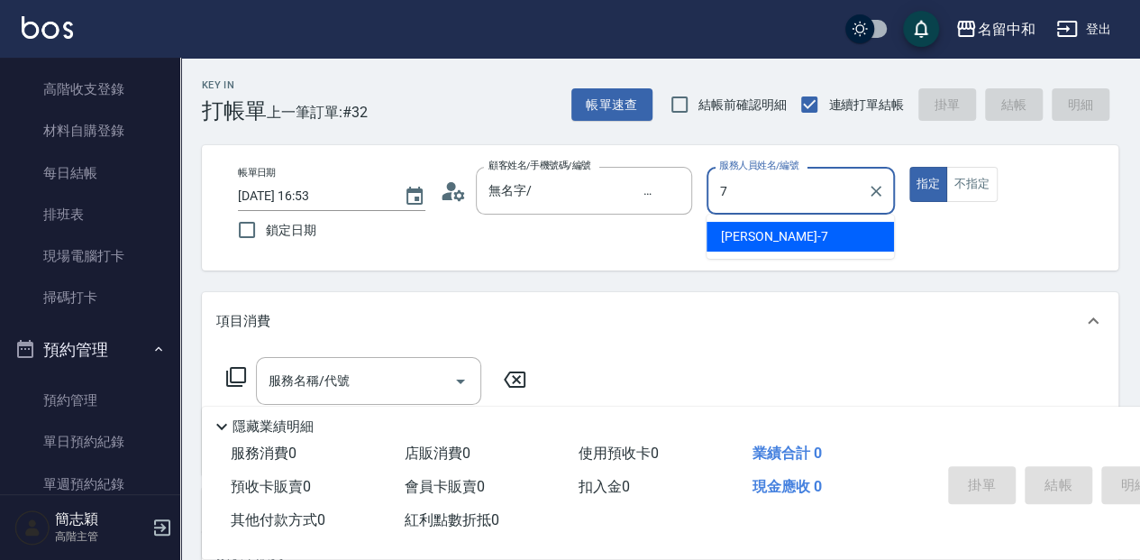
type input "[PERSON_NAME]-7"
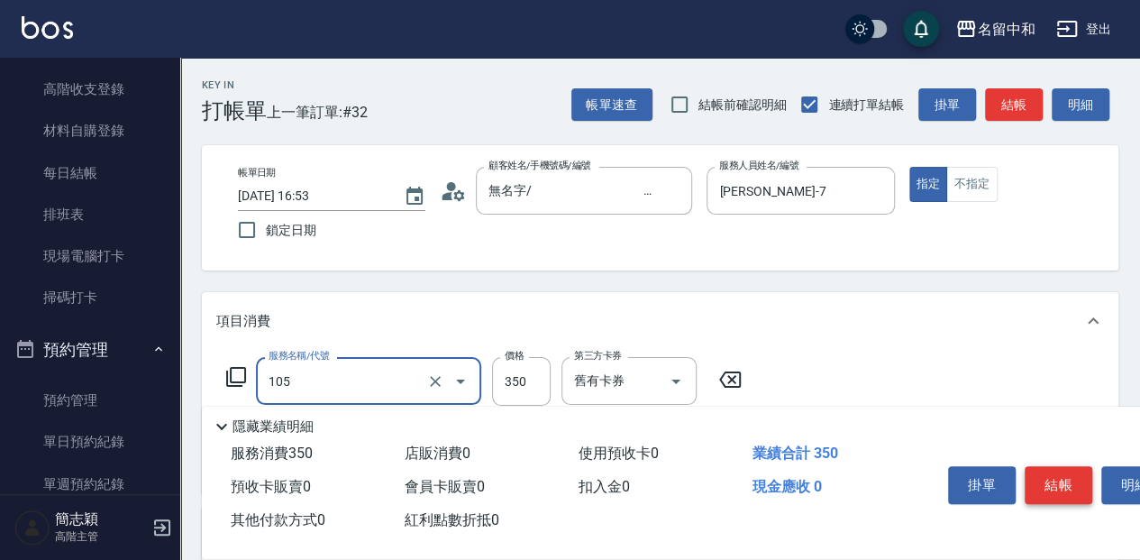
type input "新草本單次(105)"
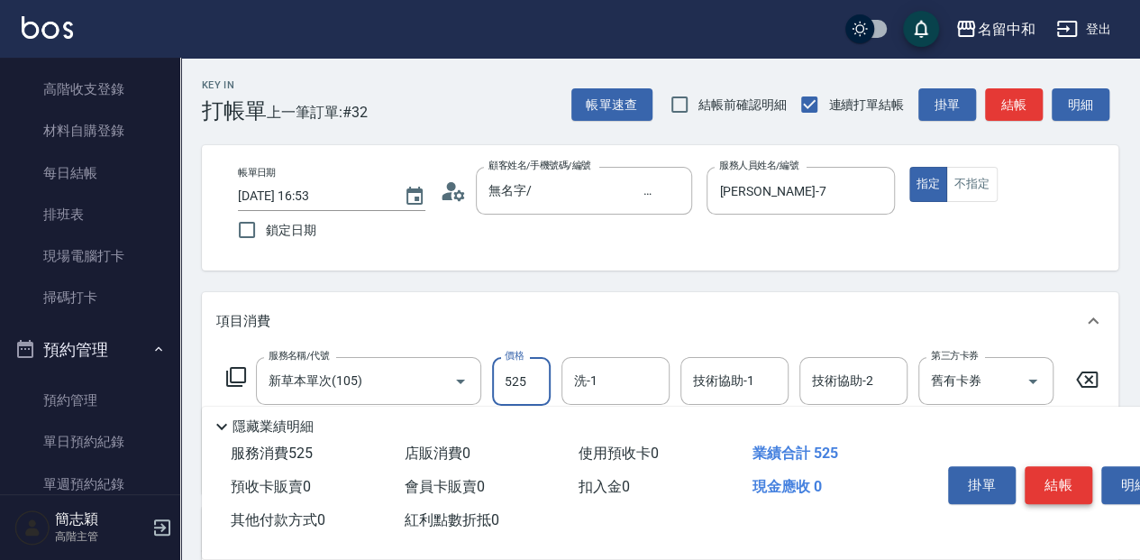
type input "525"
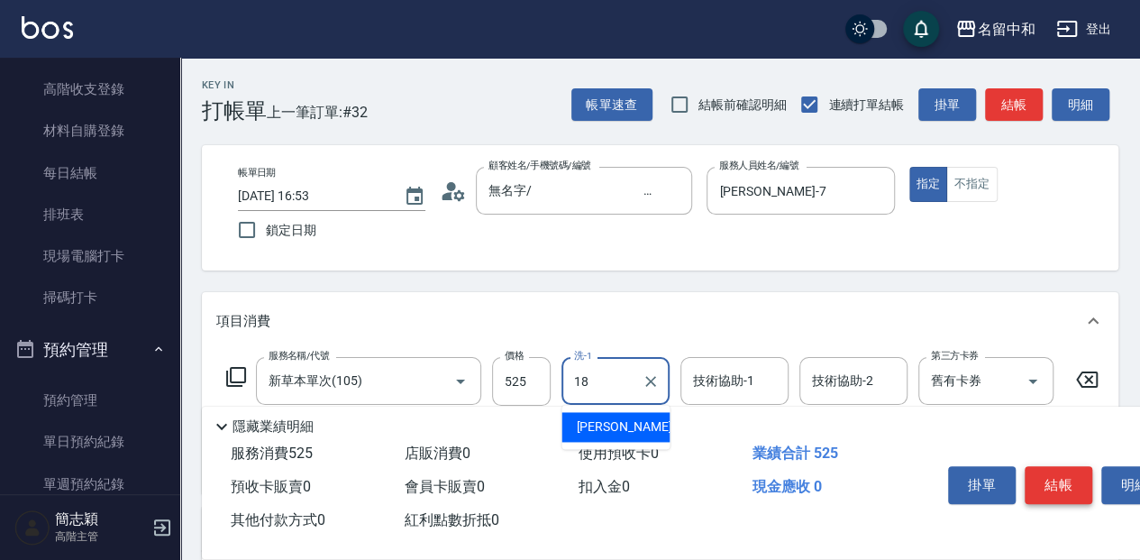
type input "[PERSON_NAME]-18"
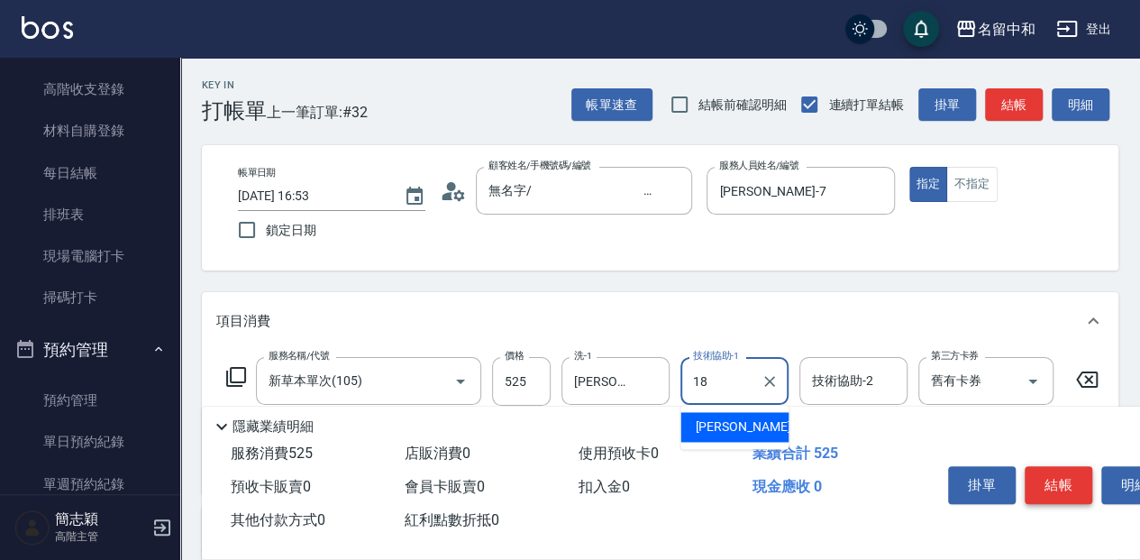
type input "[PERSON_NAME]-18"
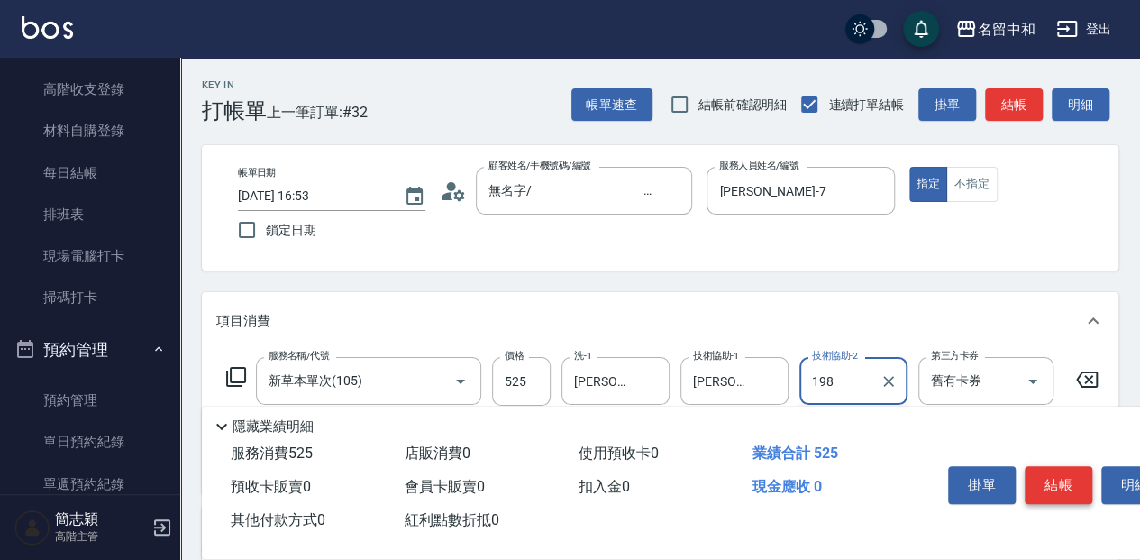
type input "198"
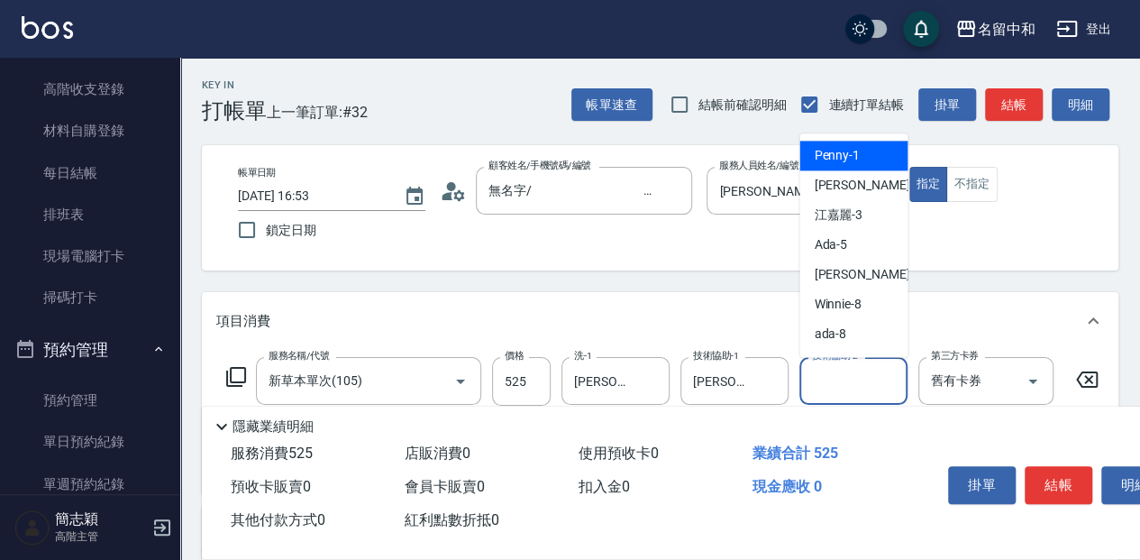
click at [825, 384] on input "技術協助-2" at bounding box center [854, 381] width 92 height 32
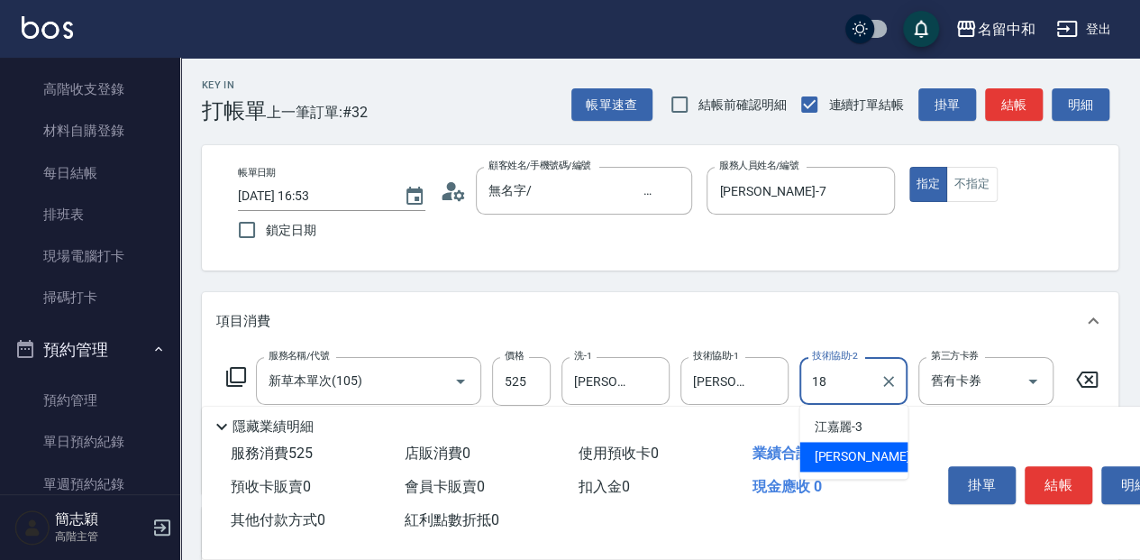
type input "[PERSON_NAME]-18"
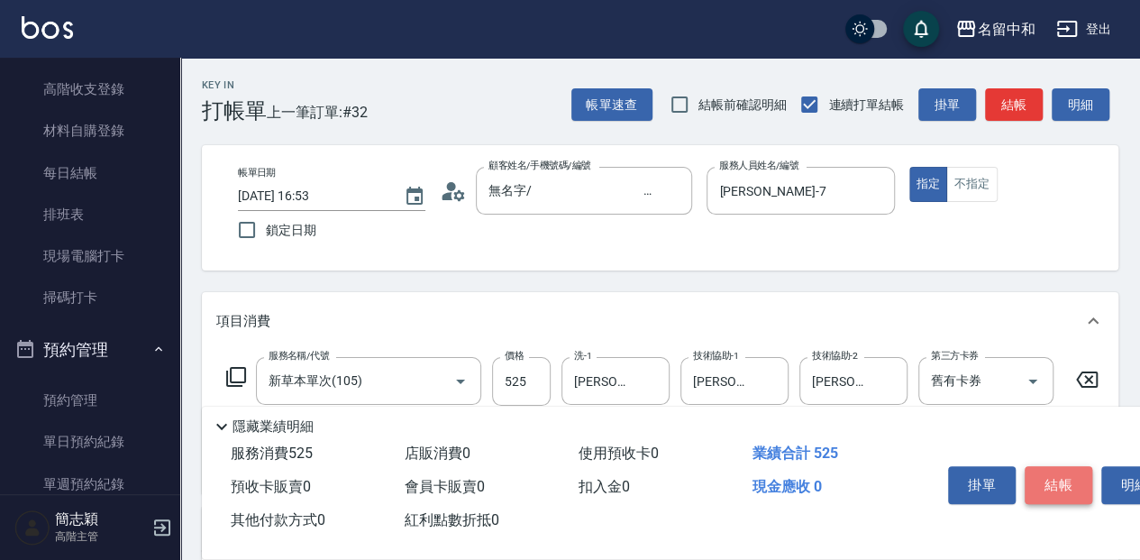
click at [1044, 480] on button "結帳" at bounding box center [1059, 485] width 68 height 38
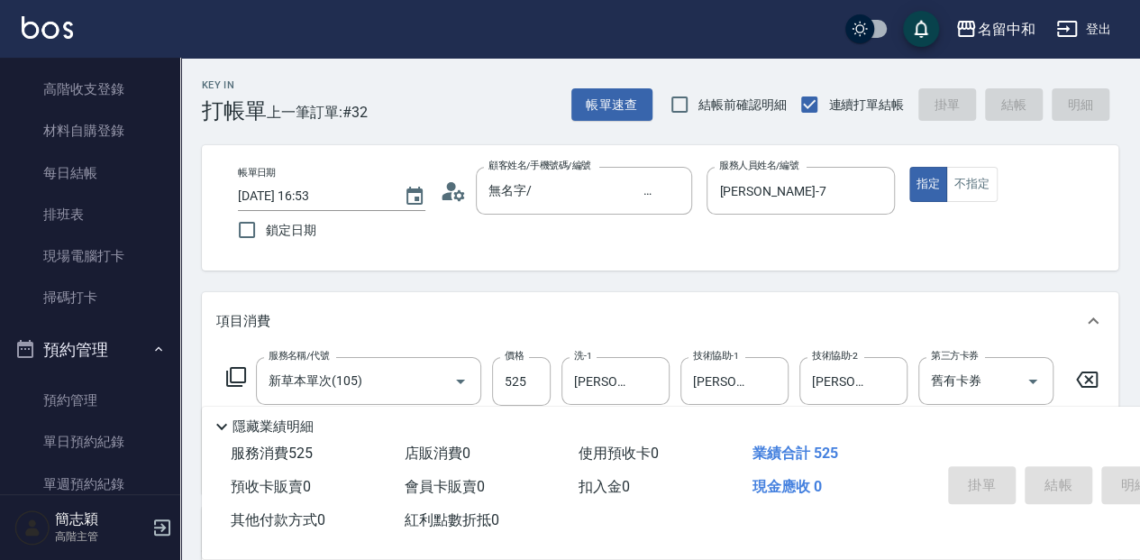
type input "[DATE] 16:54"
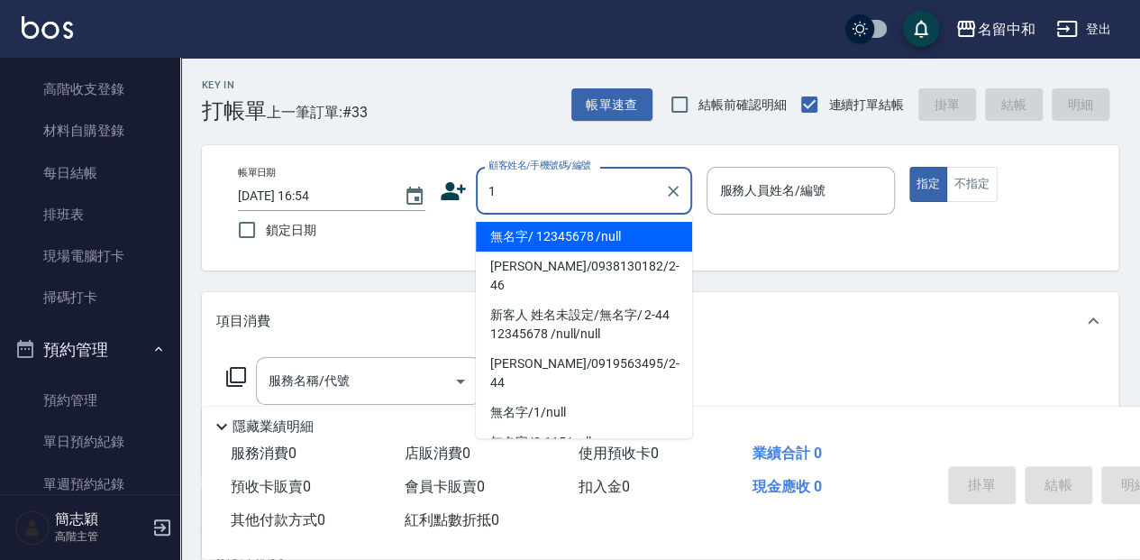
type input "無名字/ 12345678 /null"
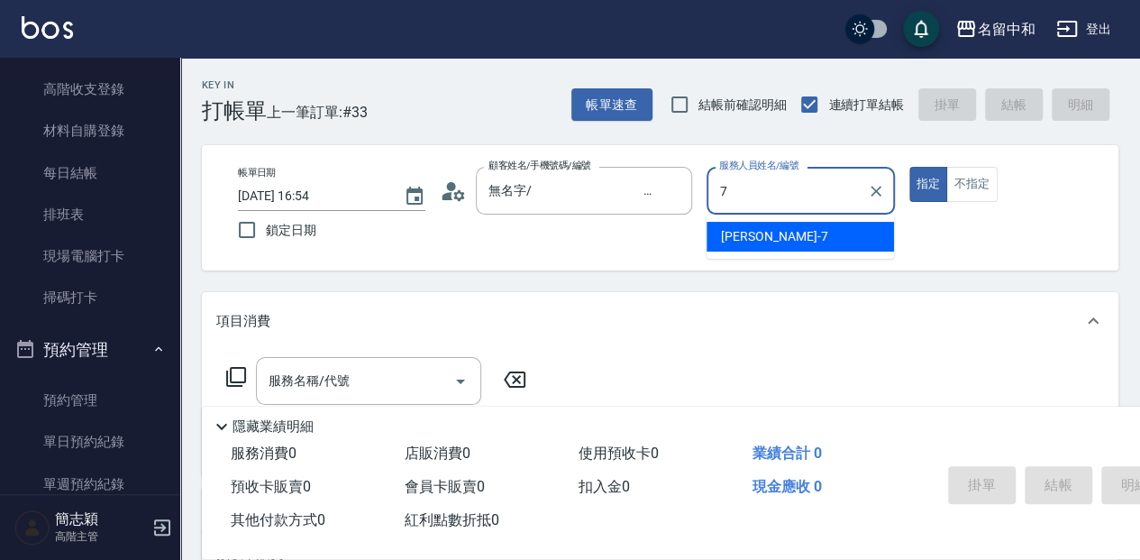
type input "[PERSON_NAME]-7"
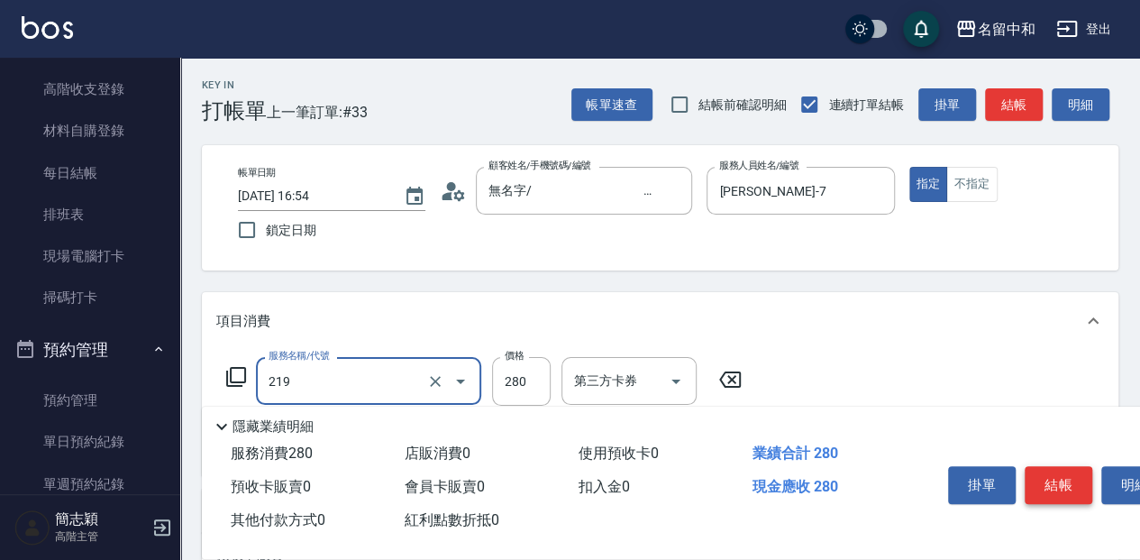
type input "洗髮280(219)"
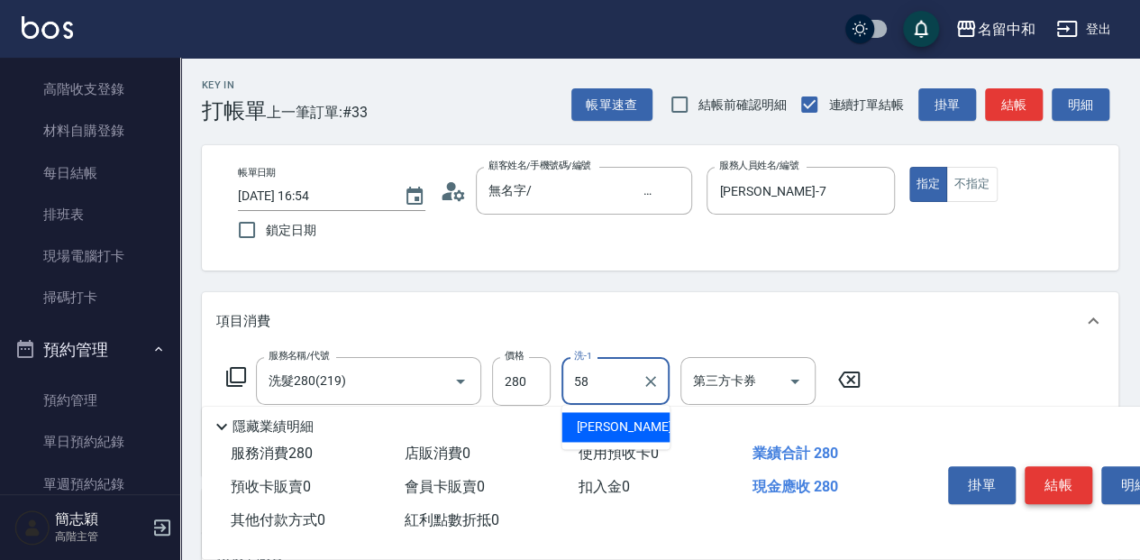
type input "[PERSON_NAME]-58"
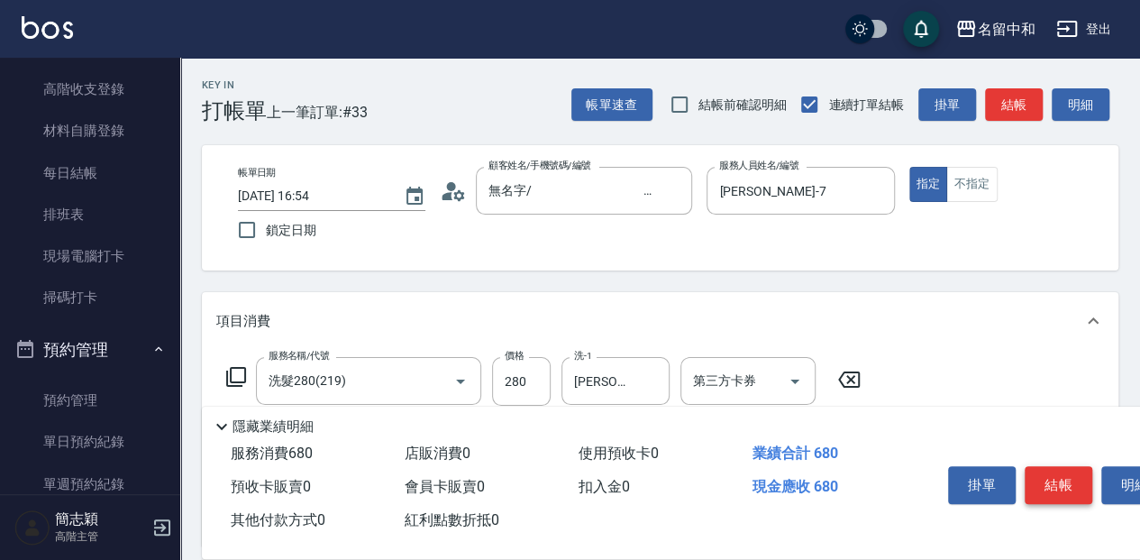
type input "剪髮(400)(401)"
type input "潤絲20(801)"
type input "[PERSON_NAME]-58"
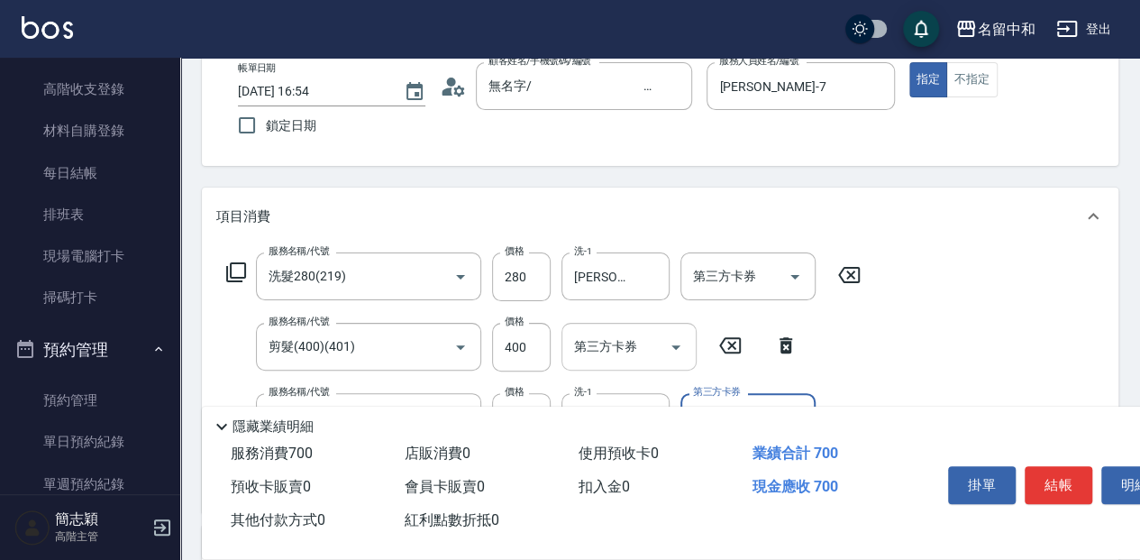
scroll to position [120, 0]
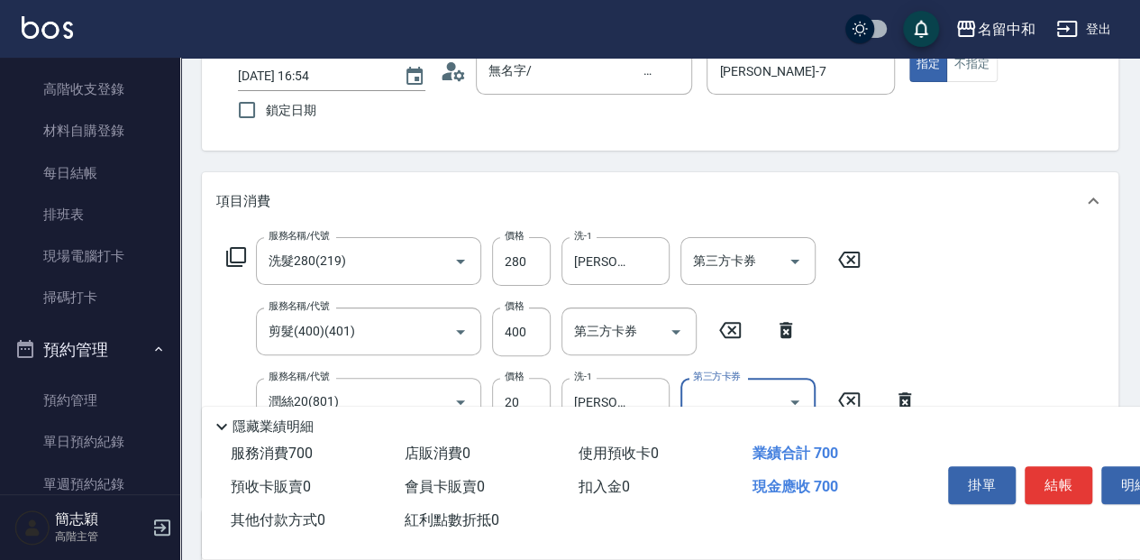
click at [552, 334] on div "服務名稱/代號 剪髮(400)(401) 服務名稱/代號 價格 400 價格 第三方卡券 第三方卡券" at bounding box center [512, 331] width 592 height 49
click at [532, 328] on input "400" at bounding box center [521, 331] width 59 height 49
type input "300"
click at [1058, 478] on button "結帳" at bounding box center [1059, 485] width 68 height 38
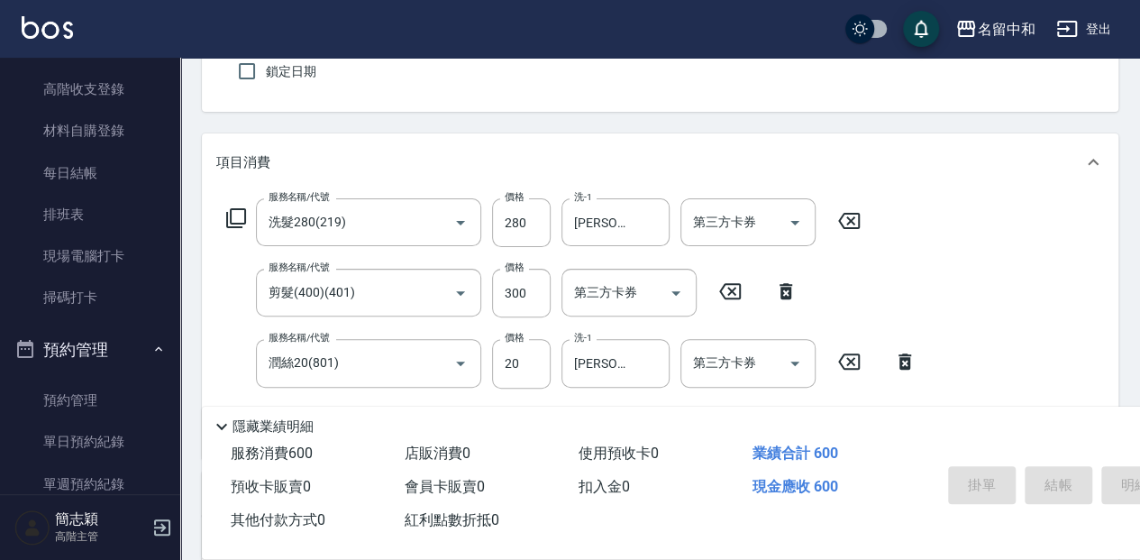
type input "[DATE] 16:59"
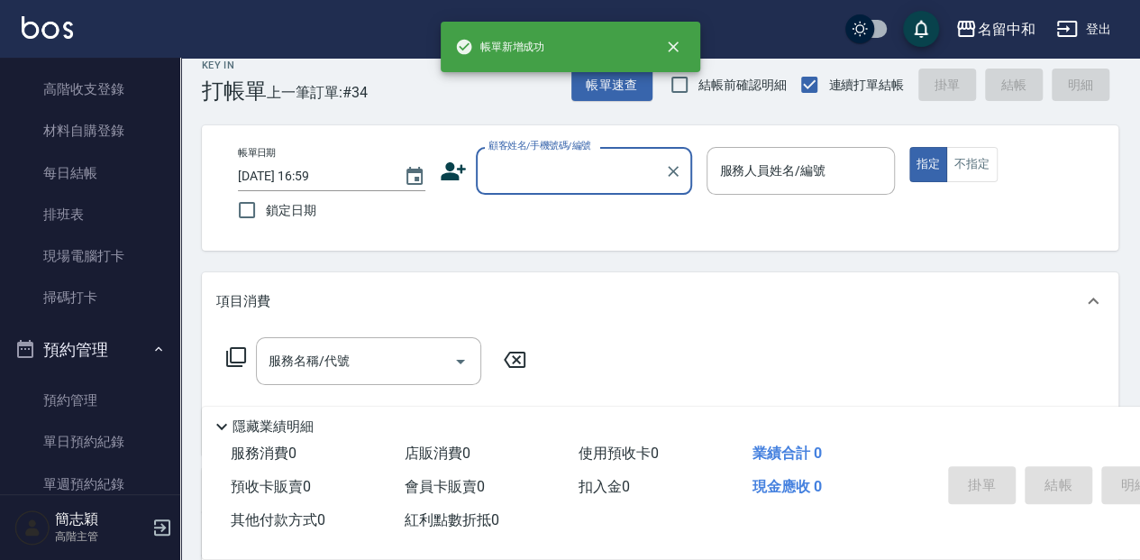
scroll to position [0, 0]
